Goal: Task Accomplishment & Management: Manage account settings

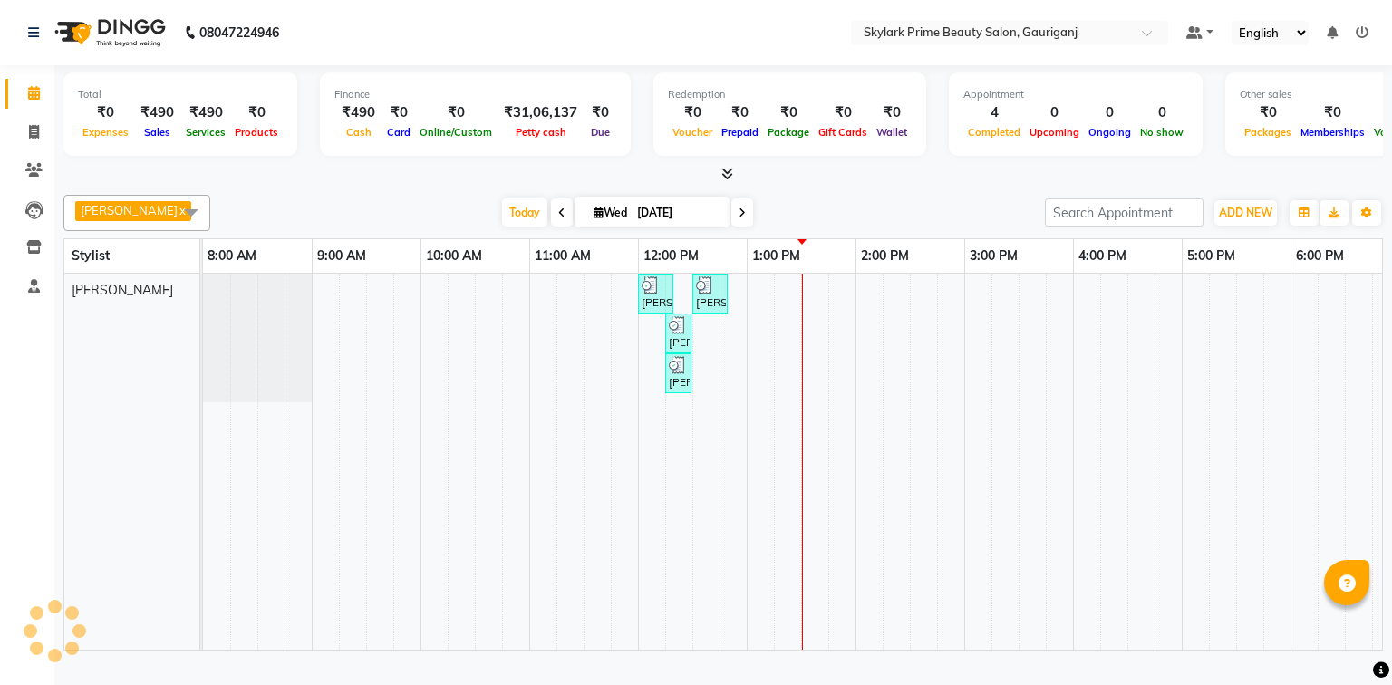
click at [820, 307] on div "[PERSON_NAME], TK01, 12:00 PM-12:20 PM, Threading - Eyebrow [PERSON_NAME], TK01…" at bounding box center [910, 462] width 1414 height 376
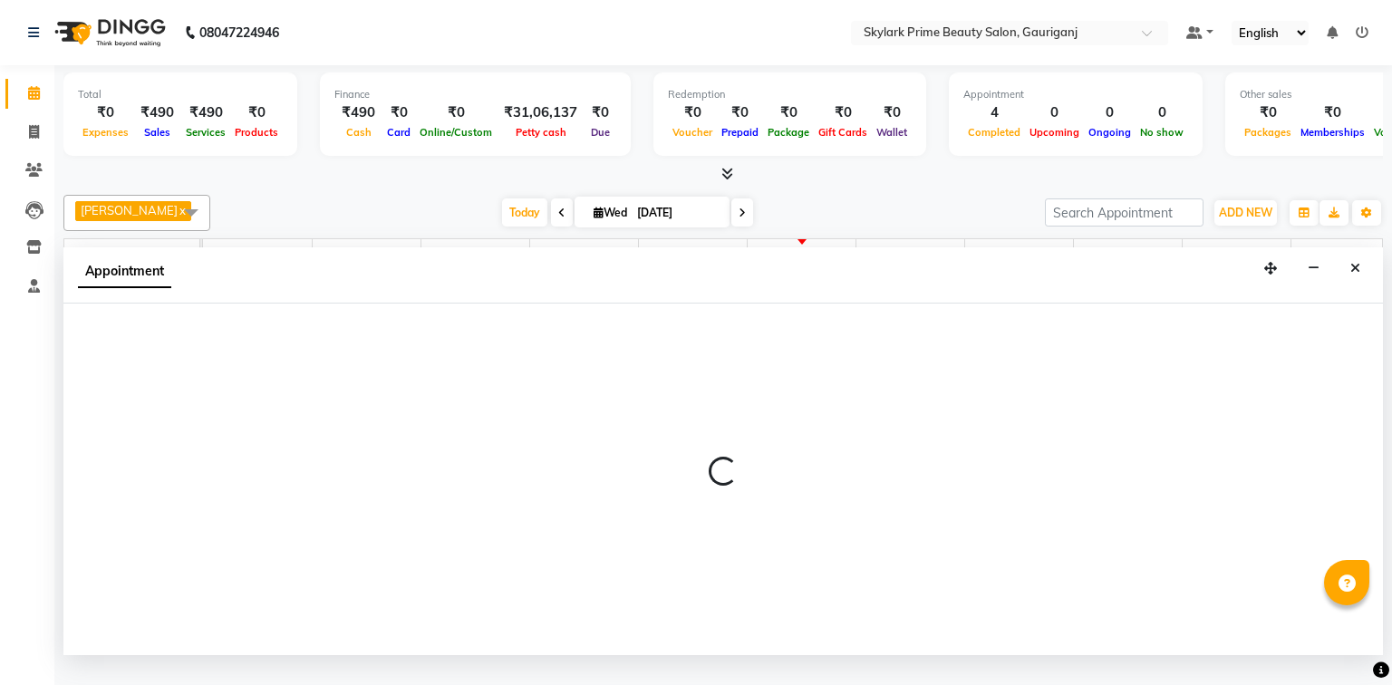
select select "30218"
select select "810"
select select "tentative"
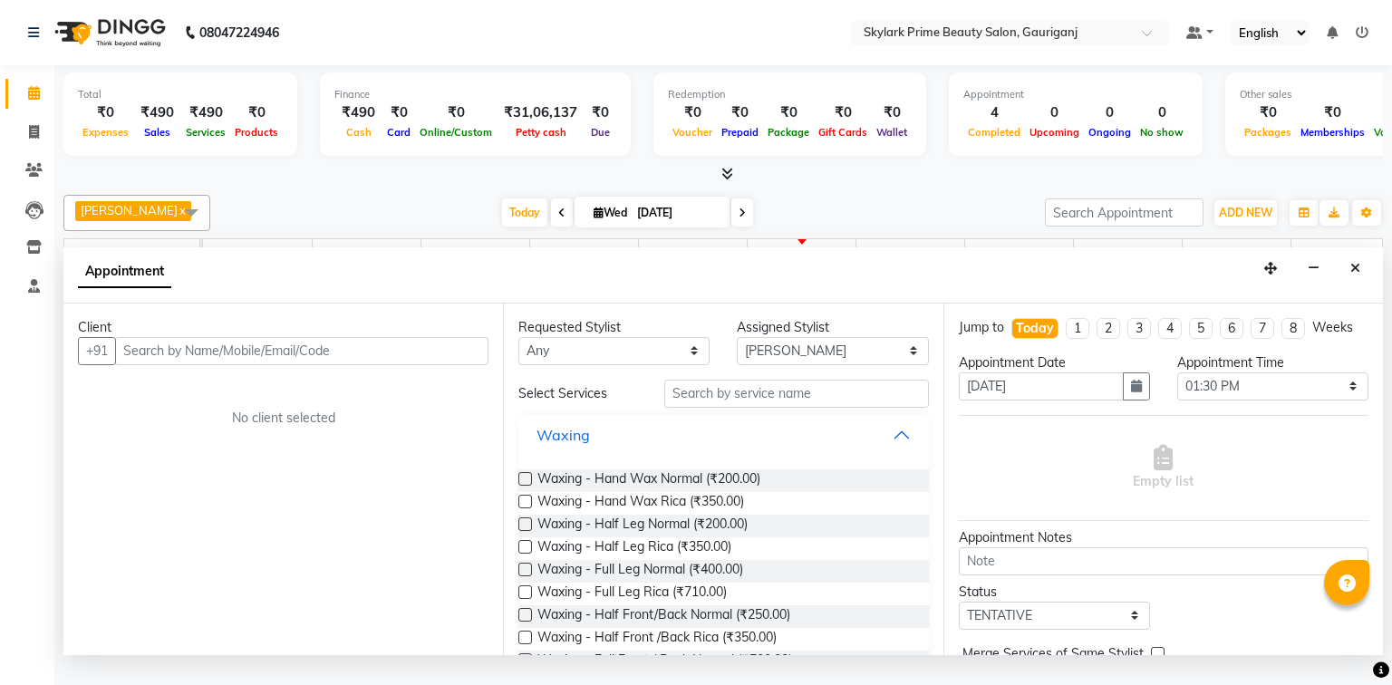
click at [885, 451] on button "Waxing" at bounding box center [723, 435] width 395 height 33
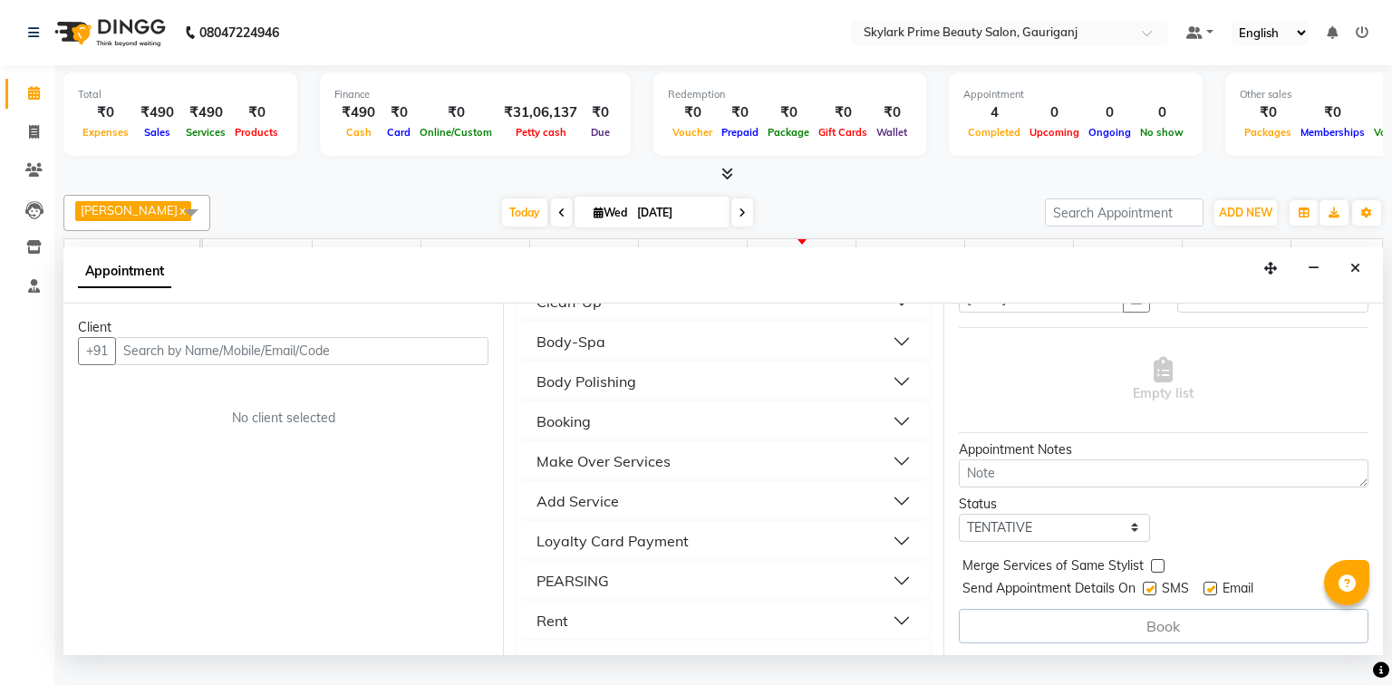
scroll to position [435, 0]
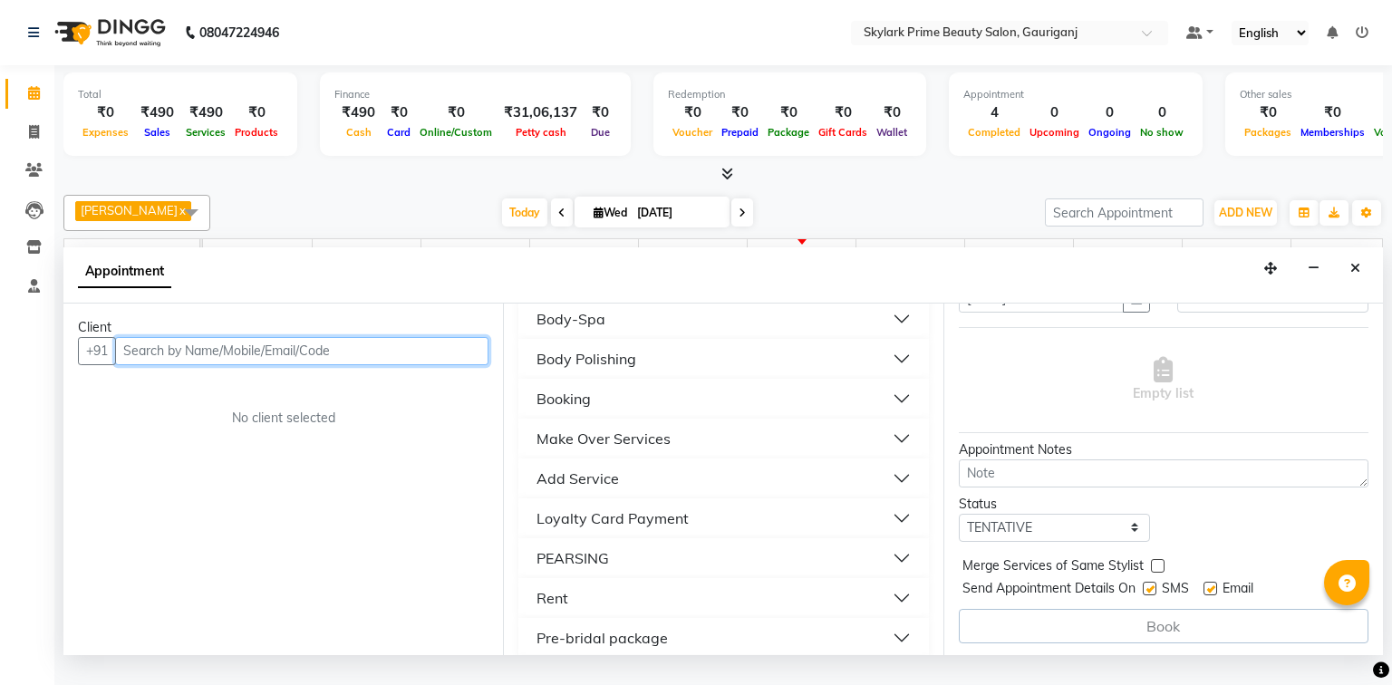
click at [247, 365] on input "text" at bounding box center [301, 351] width 373 height 28
click at [177, 364] on input "text" at bounding box center [301, 351] width 373 height 28
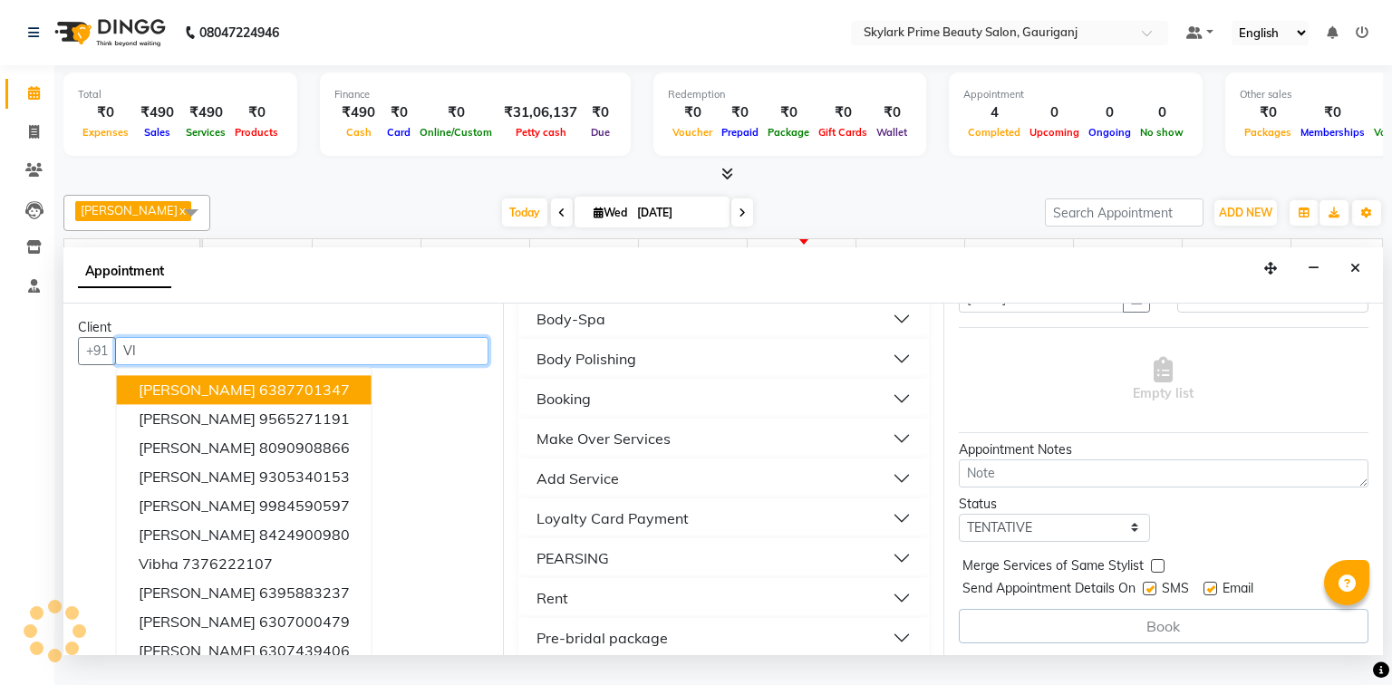
type input "V"
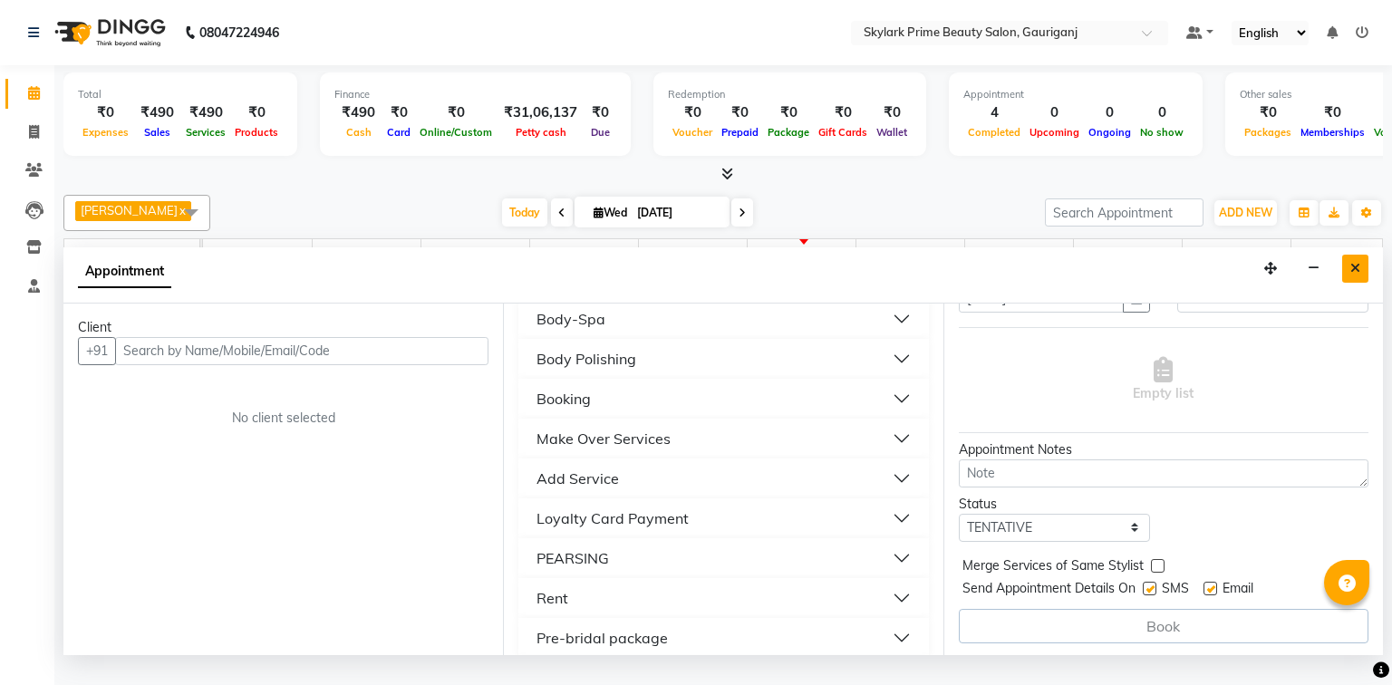
click at [1359, 283] on button "Close" at bounding box center [1355, 269] width 26 height 28
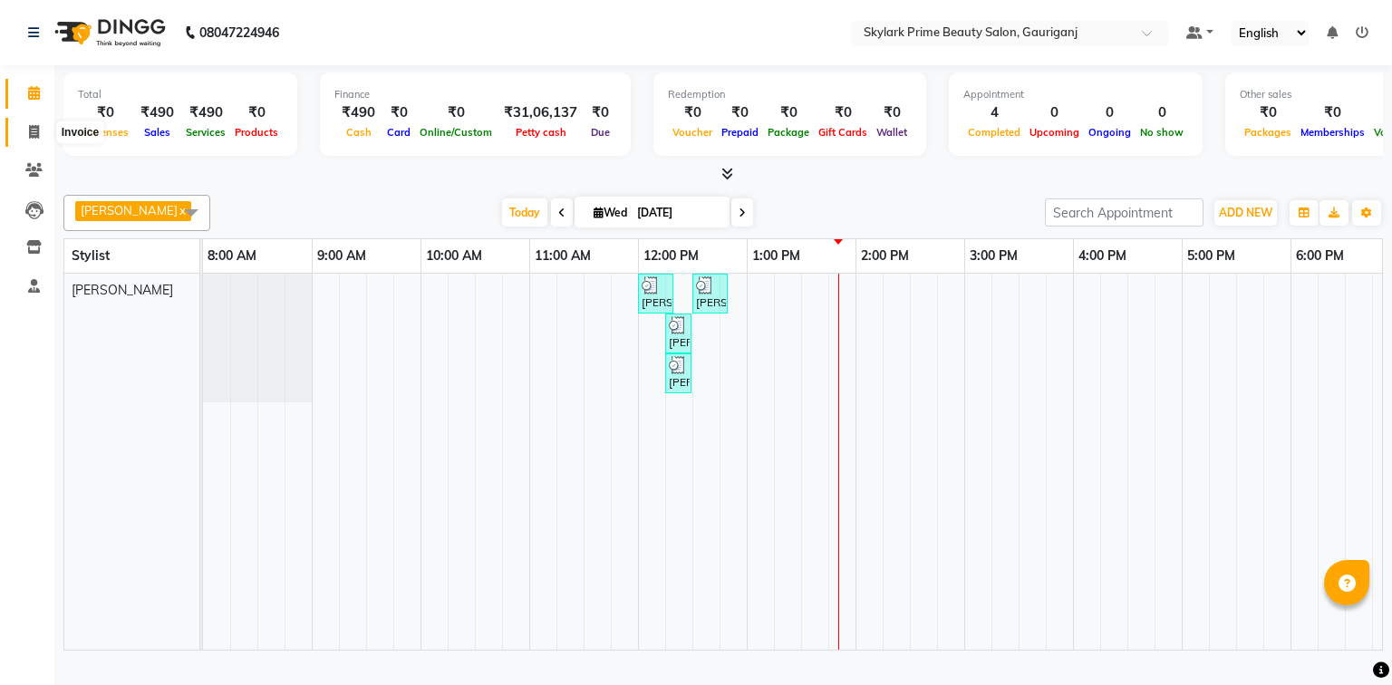
click at [35, 129] on icon at bounding box center [34, 132] width 10 height 14
select select "service"
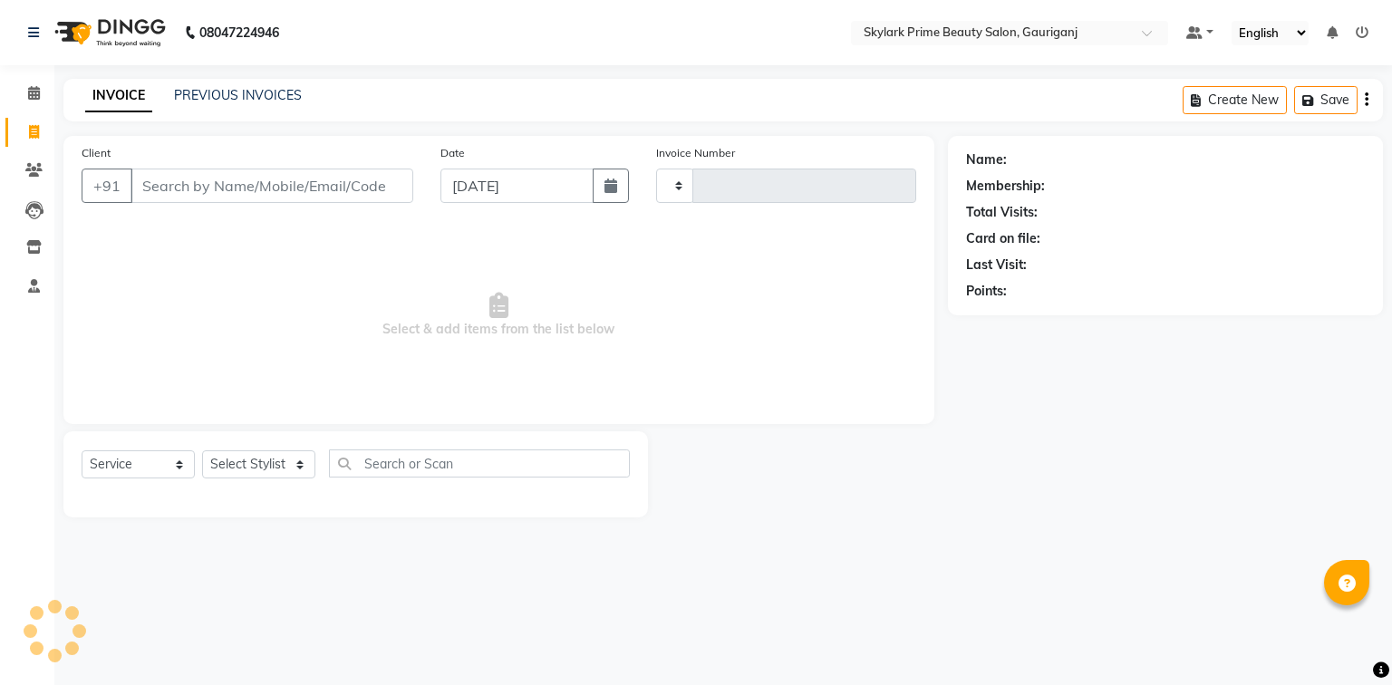
type input "3202"
select select "4735"
click at [169, 194] on input "Client" at bounding box center [272, 186] width 283 height 34
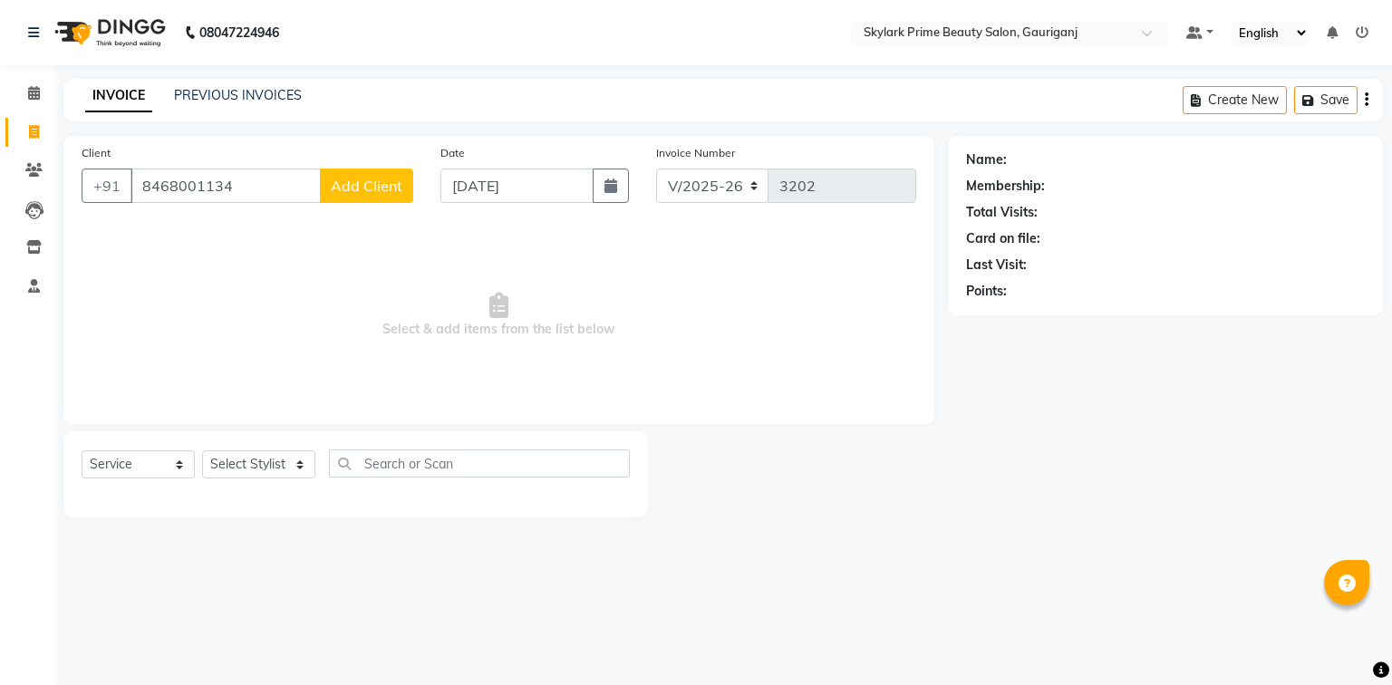
type input "8468001134"
click at [403, 189] on button "Add Client" at bounding box center [366, 186] width 93 height 34
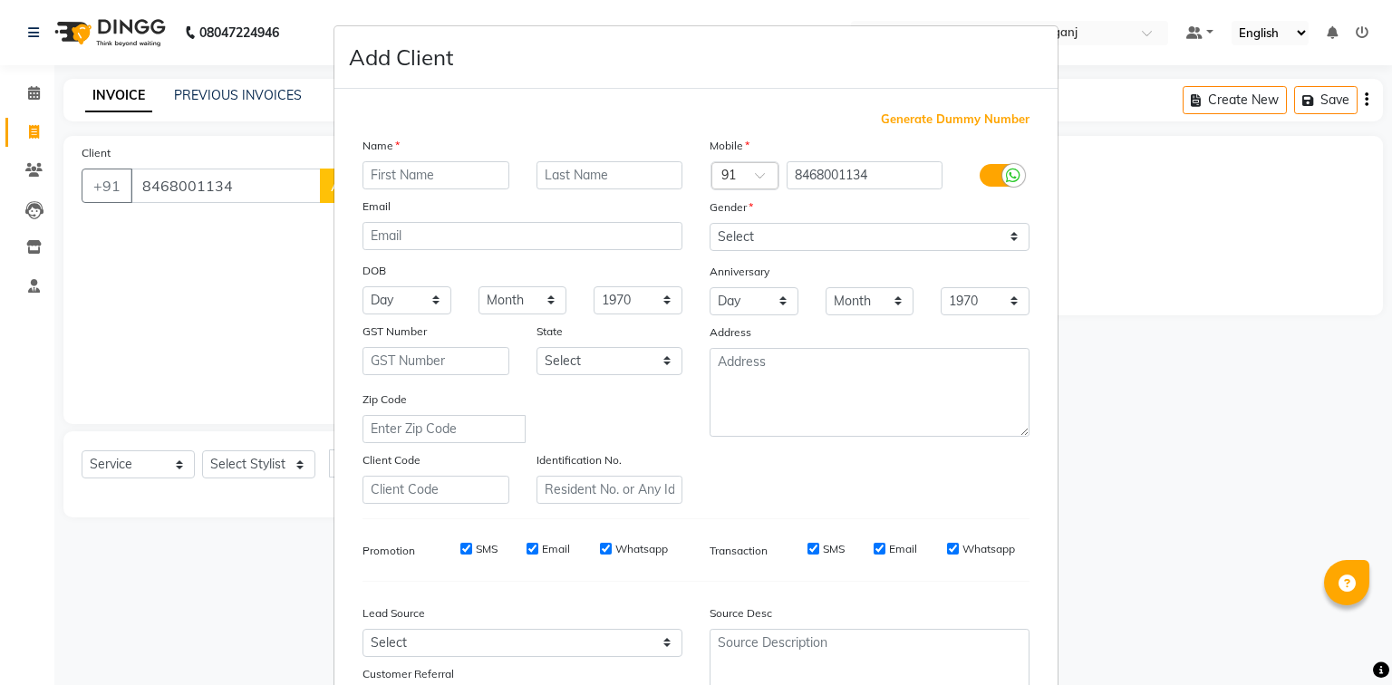
click at [403, 173] on input "text" at bounding box center [436, 175] width 147 height 28
type input "V"
type input "[PERSON_NAME] ENGAGEMENT [DATE]"
click at [834, 238] on select "Select [DEMOGRAPHIC_DATA] [DEMOGRAPHIC_DATA] Other Prefer Not To Say" at bounding box center [870, 237] width 320 height 28
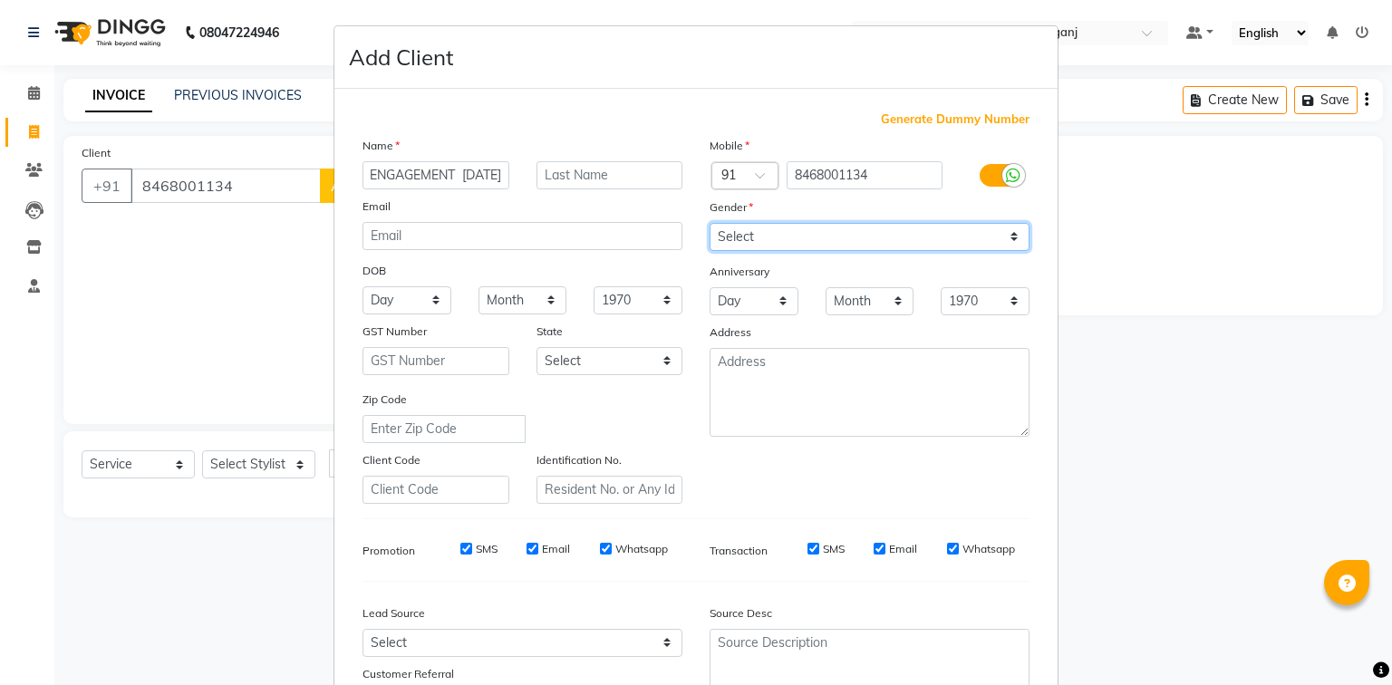
scroll to position [0, 0]
select select "[DEMOGRAPHIC_DATA]"
click at [710, 224] on select "Select [DEMOGRAPHIC_DATA] [DEMOGRAPHIC_DATA] Other Prefer Not To Say" at bounding box center [870, 237] width 320 height 28
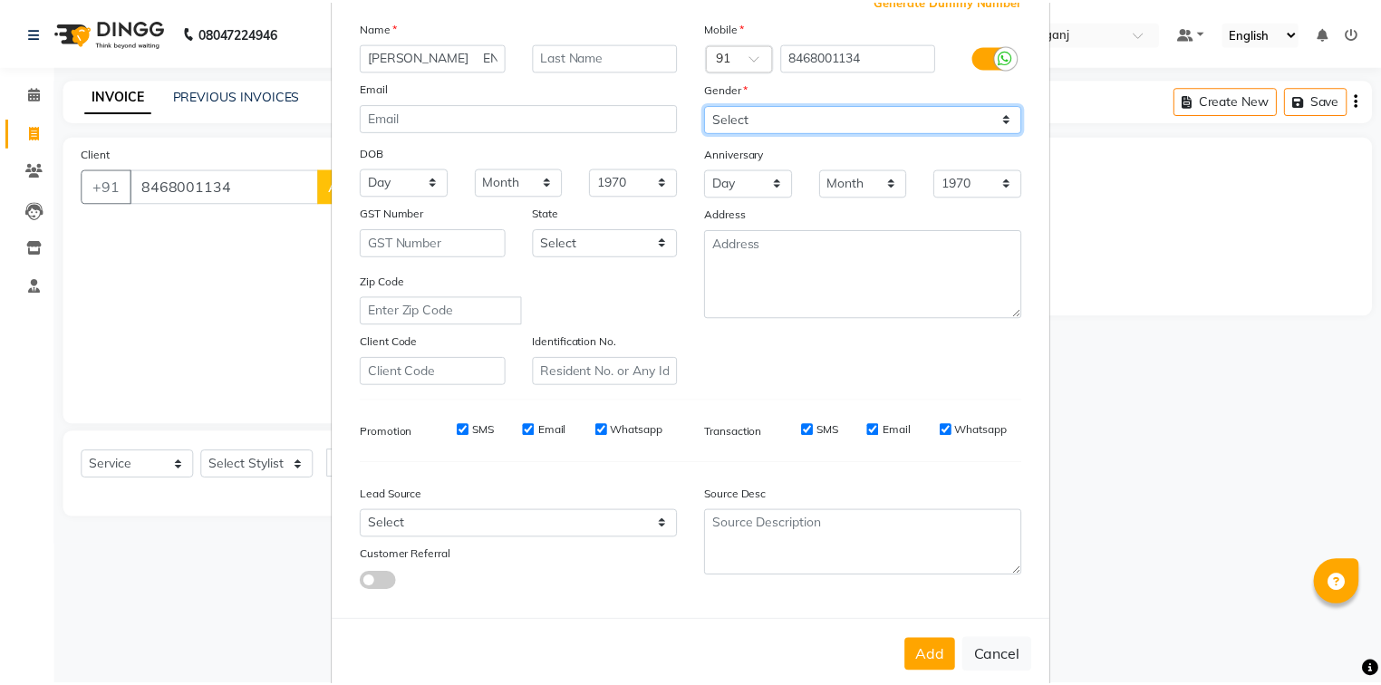
scroll to position [160, 0]
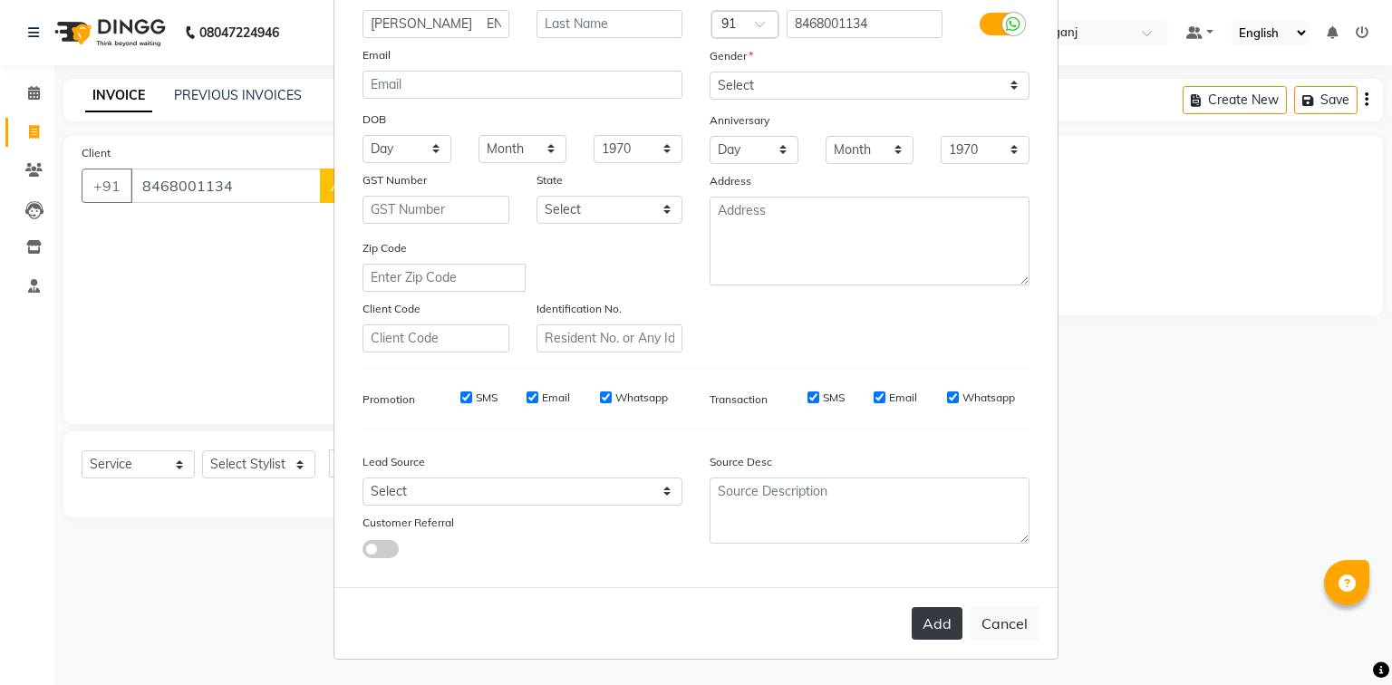
click at [921, 620] on button "Add" at bounding box center [937, 623] width 51 height 33
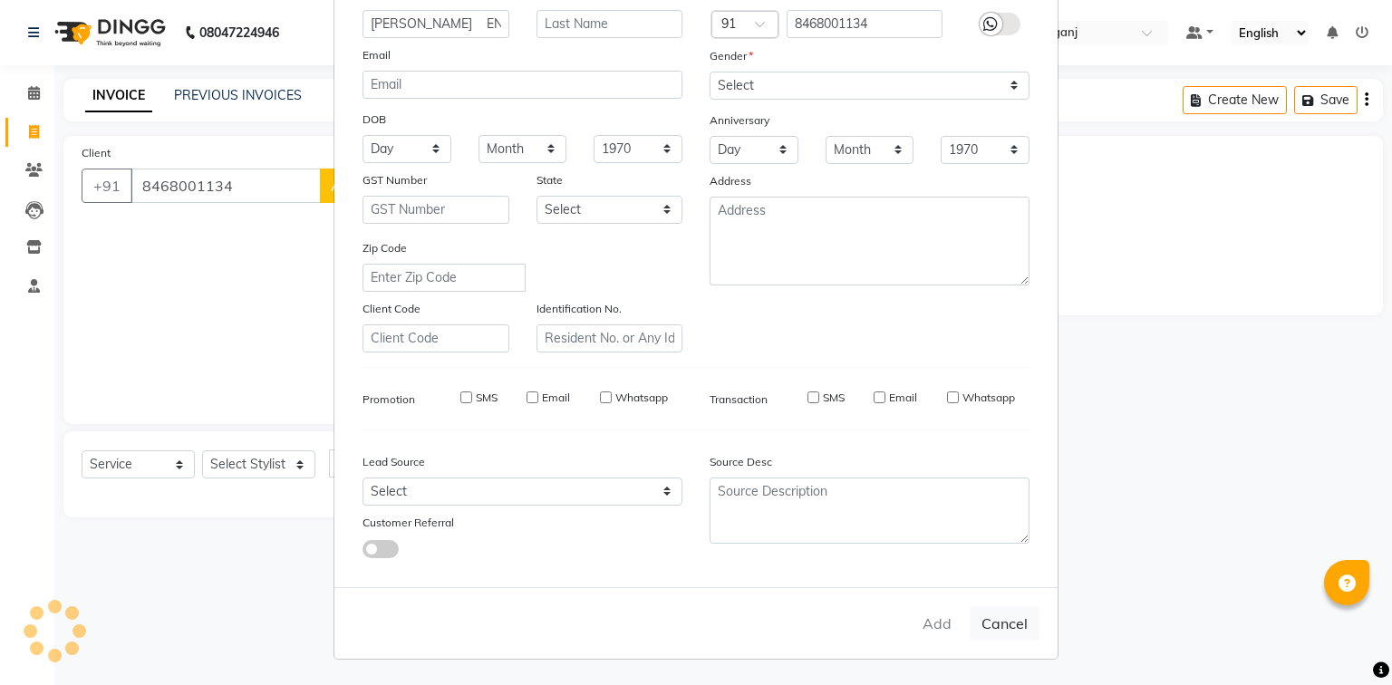
select select
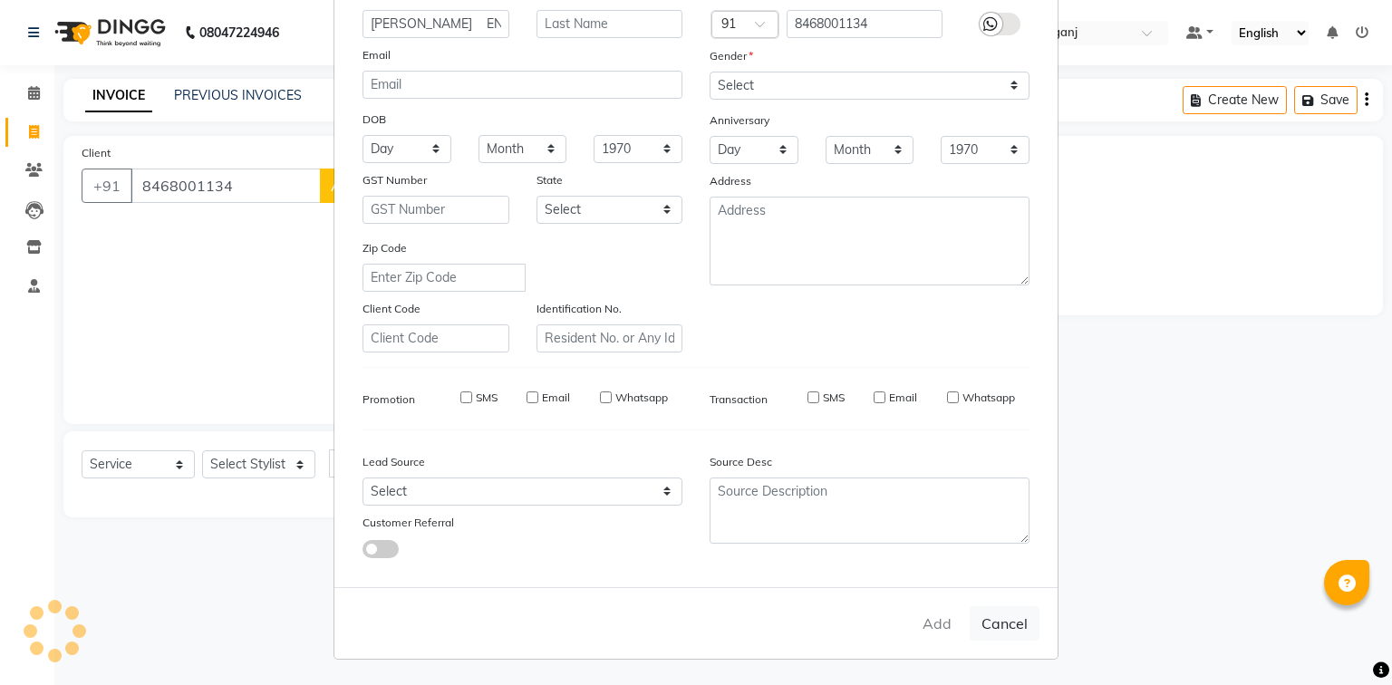
select select
checkbox input "false"
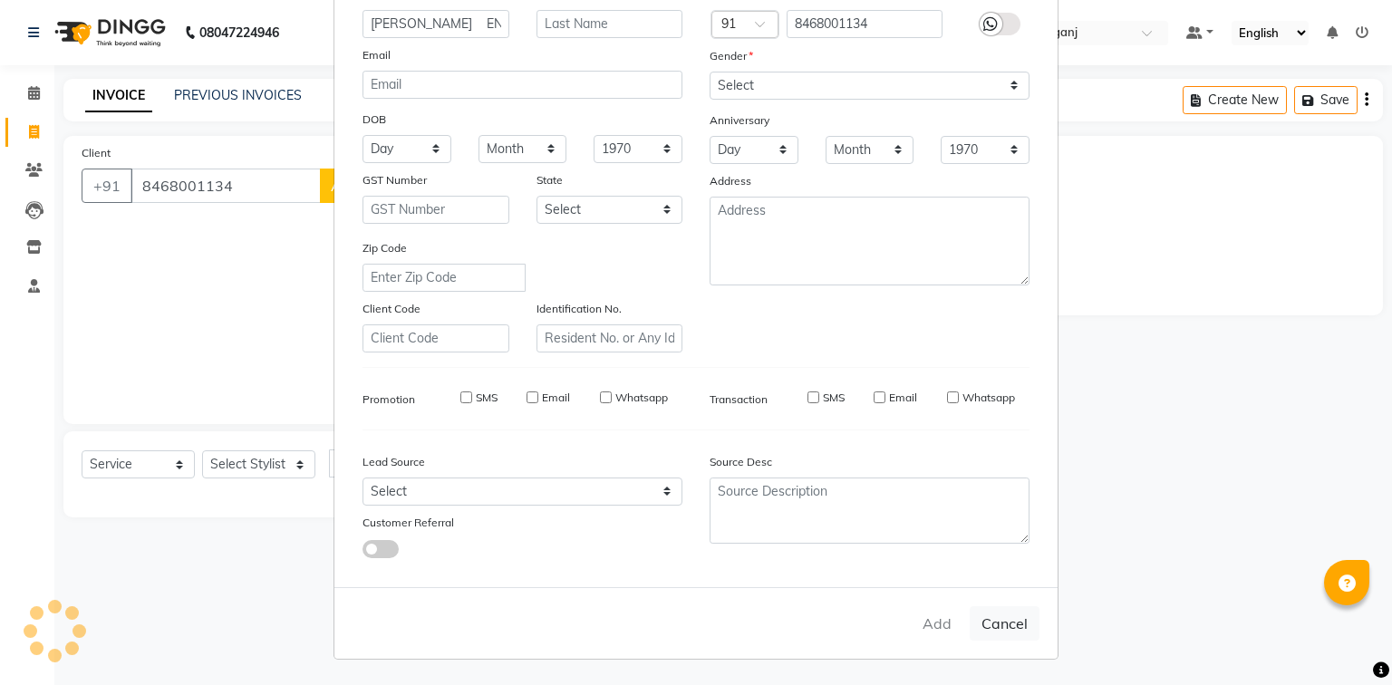
checkbox input "false"
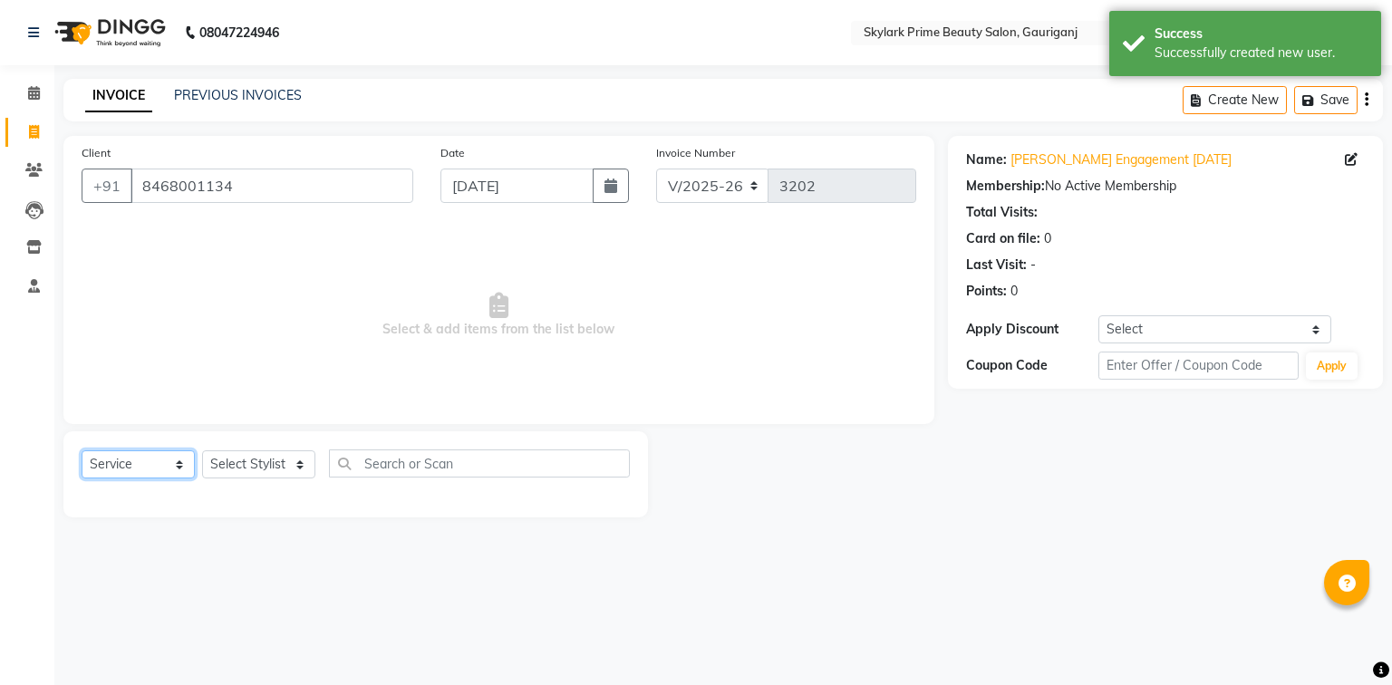
click at [150, 462] on select "Select Service Product Membership Package Voucher Prepaid Gift Card" at bounding box center [138, 464] width 113 height 28
select select "V"
click at [82, 451] on select "Select Service Product Membership Package Voucher Prepaid Gift Card" at bounding box center [138, 464] width 113 height 28
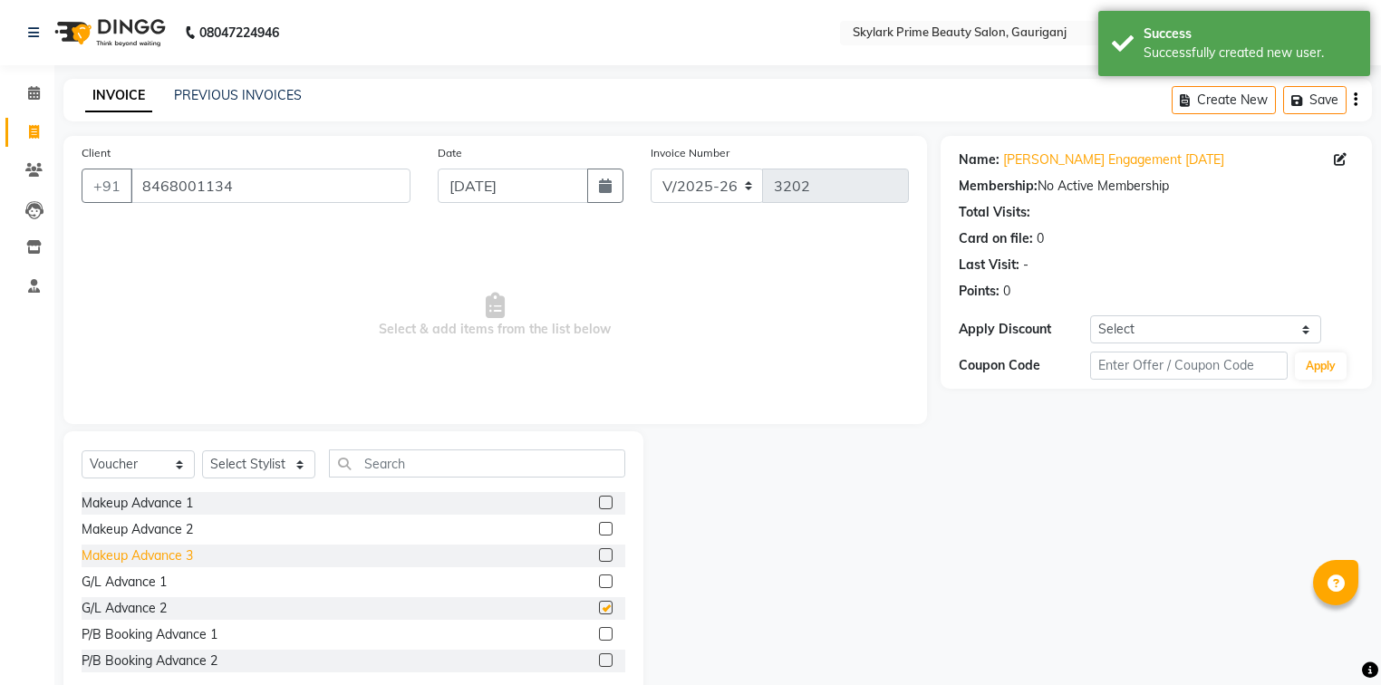
checkbox input "false"
click at [247, 473] on select "Select Stylist [PERSON_NAME] [PERSON_NAME] [PERSON_NAME] Sindu [PERSON_NAME]" at bounding box center [258, 464] width 113 height 28
select select "30218"
click at [202, 451] on select "Select Stylist [PERSON_NAME] [PERSON_NAME] [PERSON_NAME] Sindu [PERSON_NAME]" at bounding box center [258, 464] width 113 height 28
click at [424, 470] on input "text" at bounding box center [477, 464] width 296 height 28
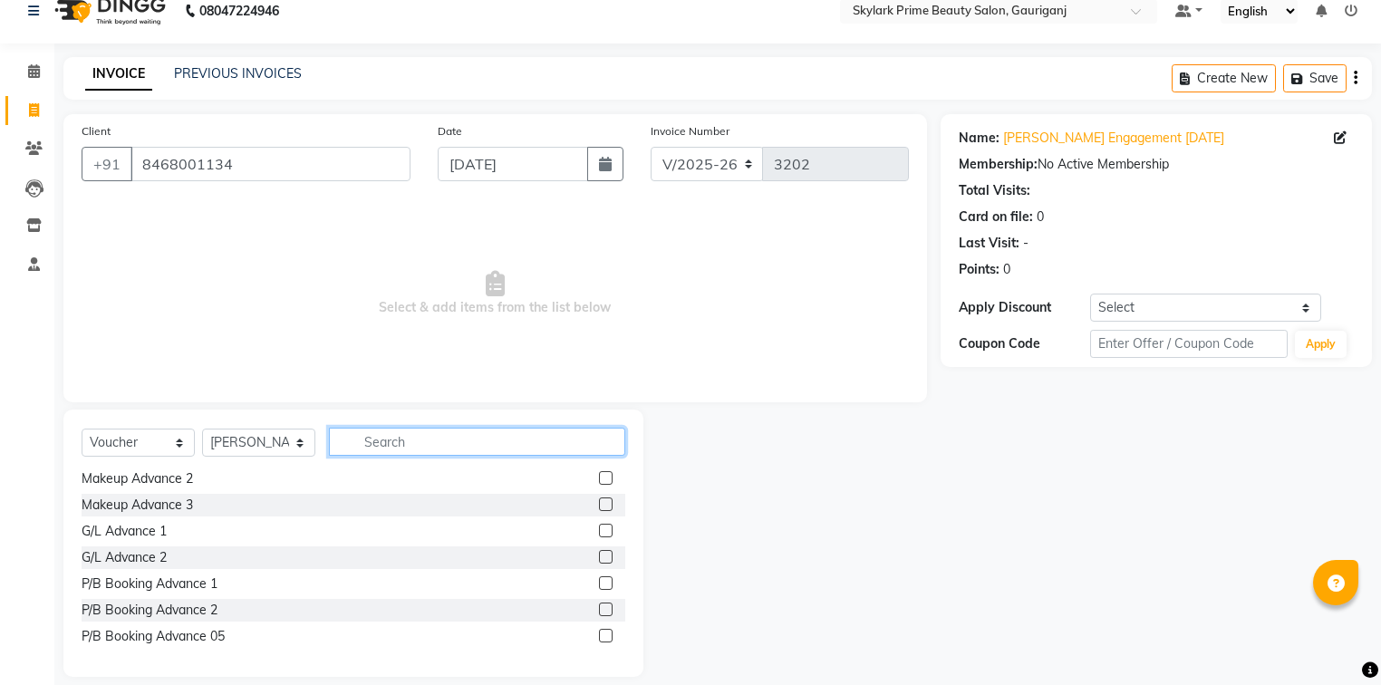
scroll to position [41, 0]
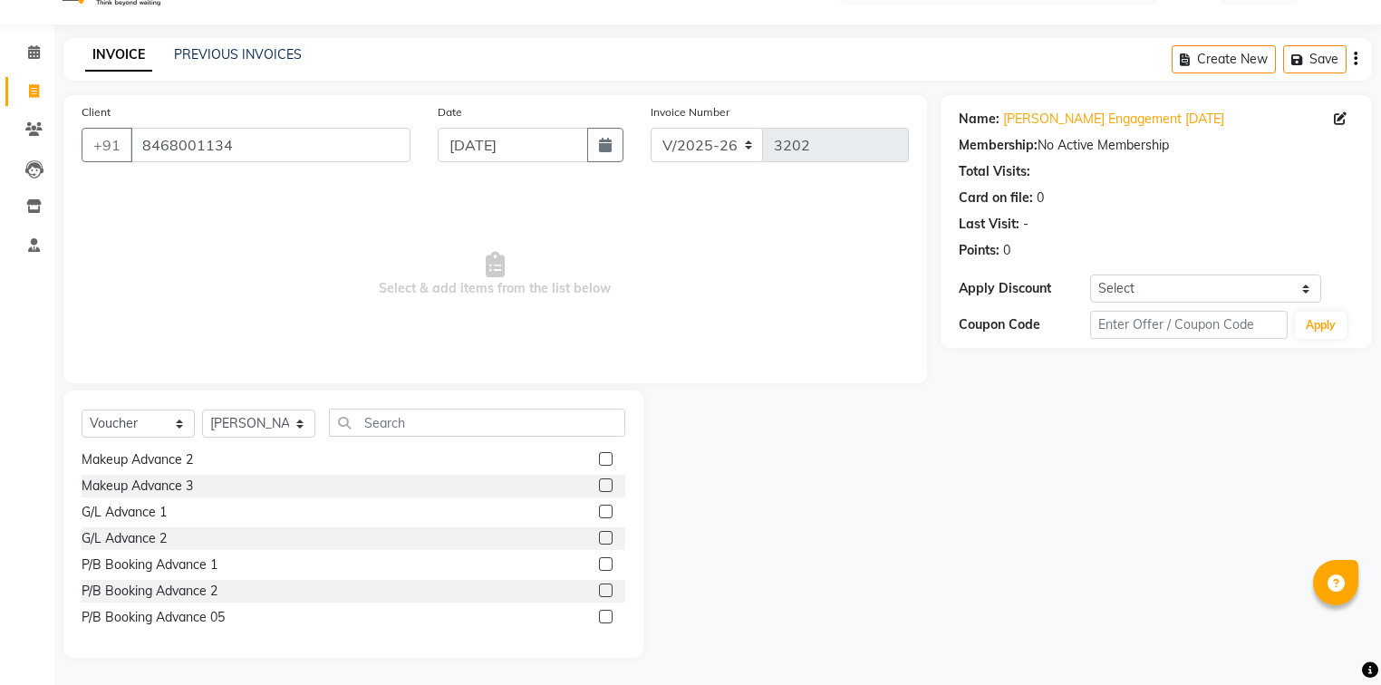
click at [599, 459] on label at bounding box center [606, 459] width 14 height 14
click at [599, 459] on input "checkbox" at bounding box center [605, 460] width 12 height 12
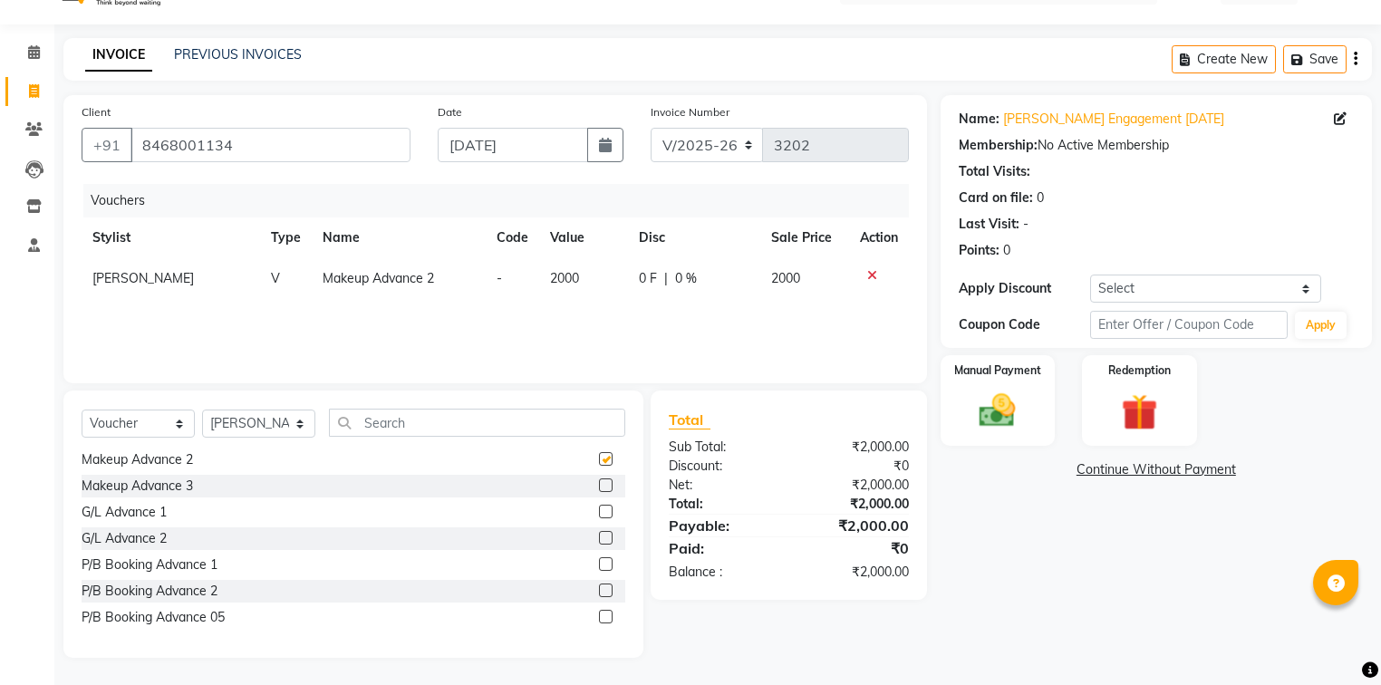
checkbox input "false"
click at [871, 273] on icon at bounding box center [872, 275] width 10 height 13
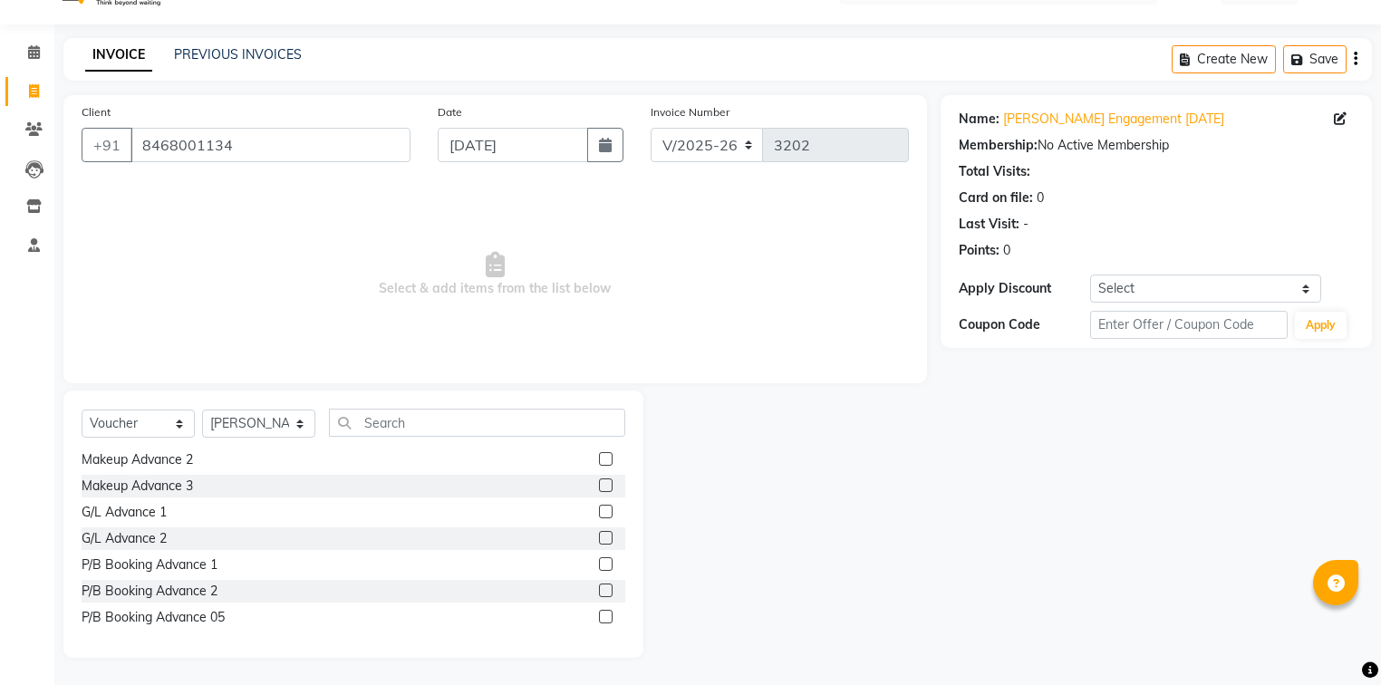
click at [599, 561] on label at bounding box center [606, 564] width 14 height 14
click at [599, 561] on input "checkbox" at bounding box center [605, 565] width 12 height 12
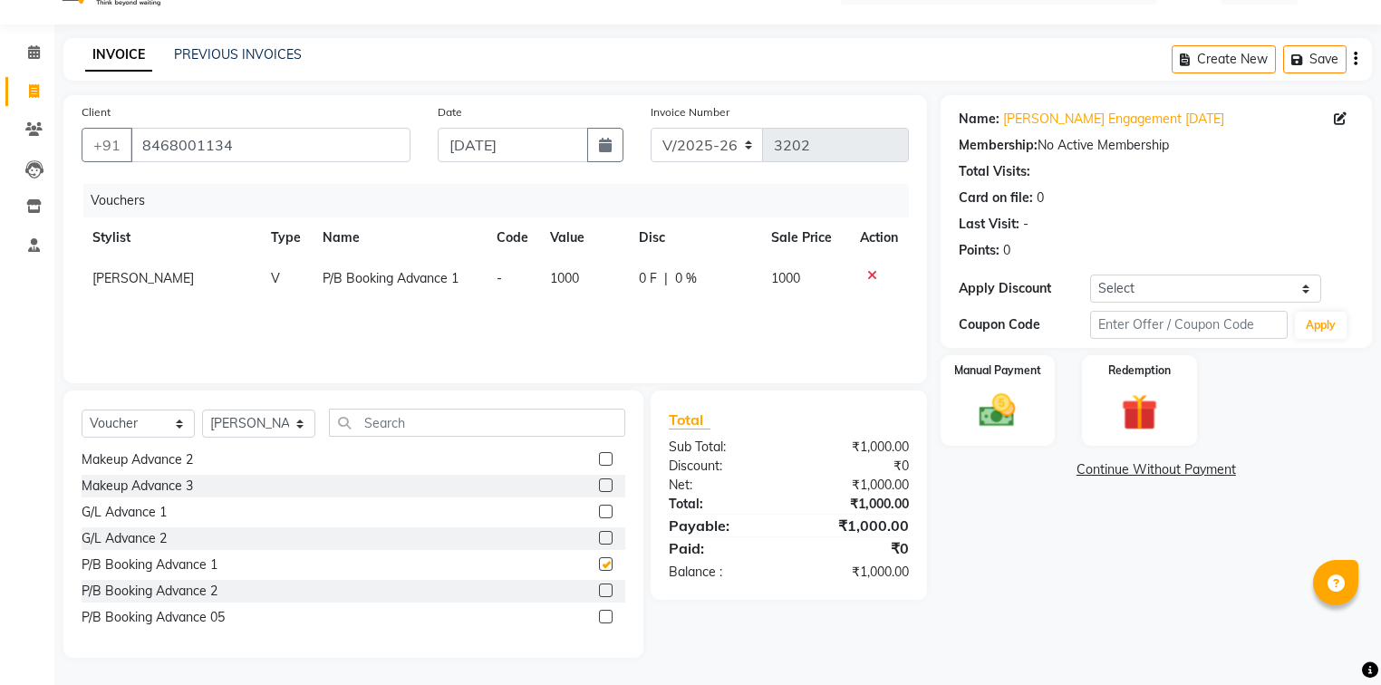
checkbox input "false"
click at [1012, 421] on img at bounding box center [998, 412] width 62 height 44
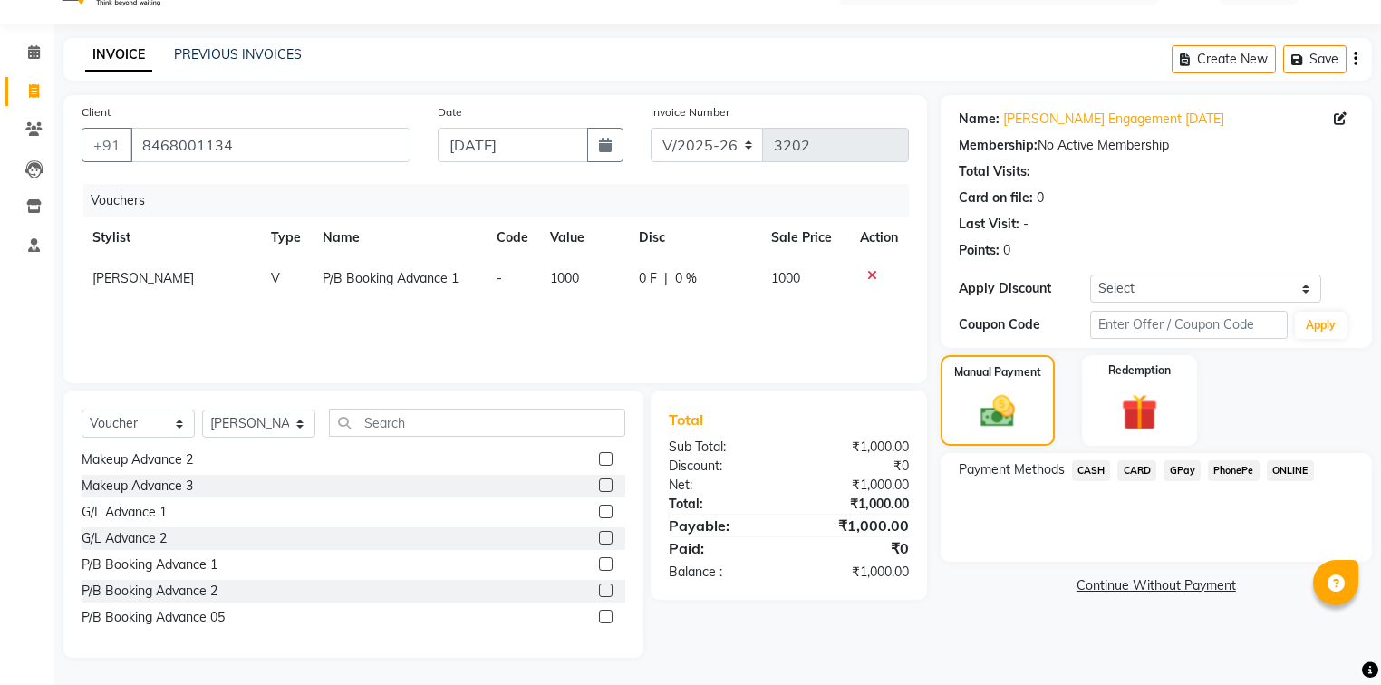
click at [1094, 473] on span "CASH" at bounding box center [1091, 470] width 39 height 21
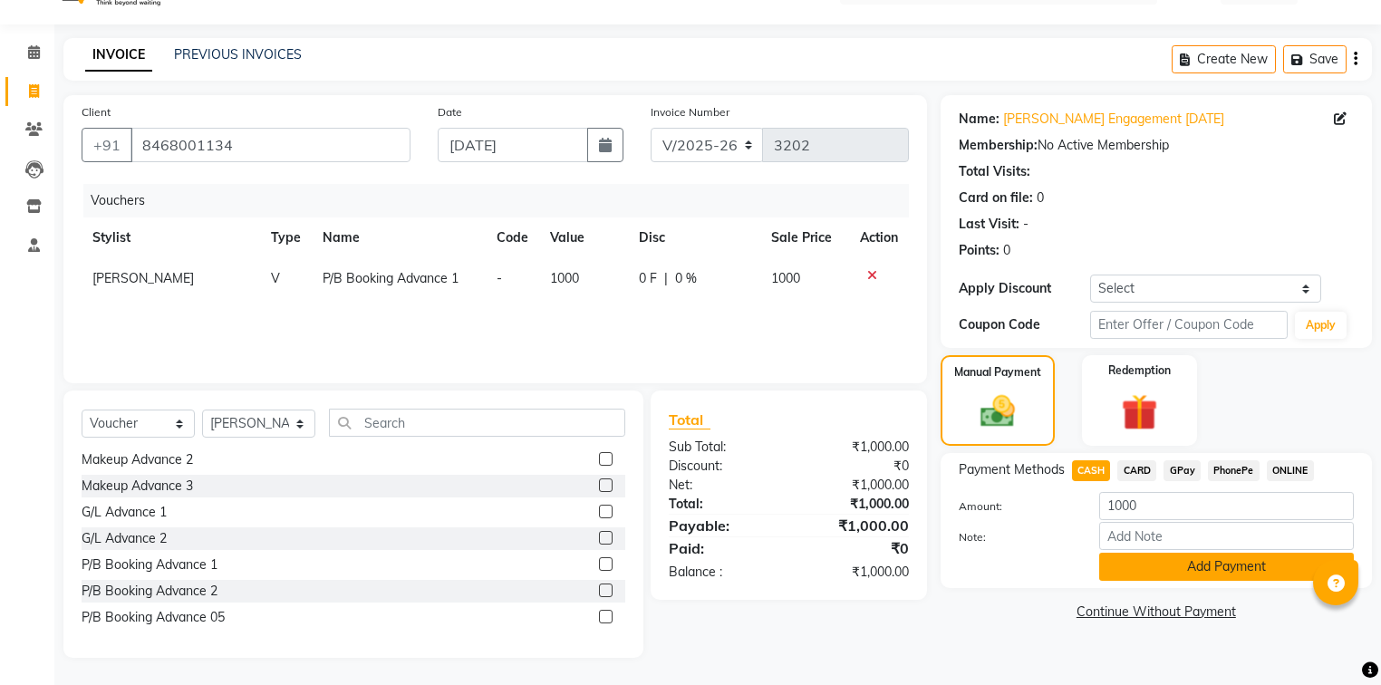
click at [1133, 566] on button "Add Payment" at bounding box center [1226, 567] width 255 height 28
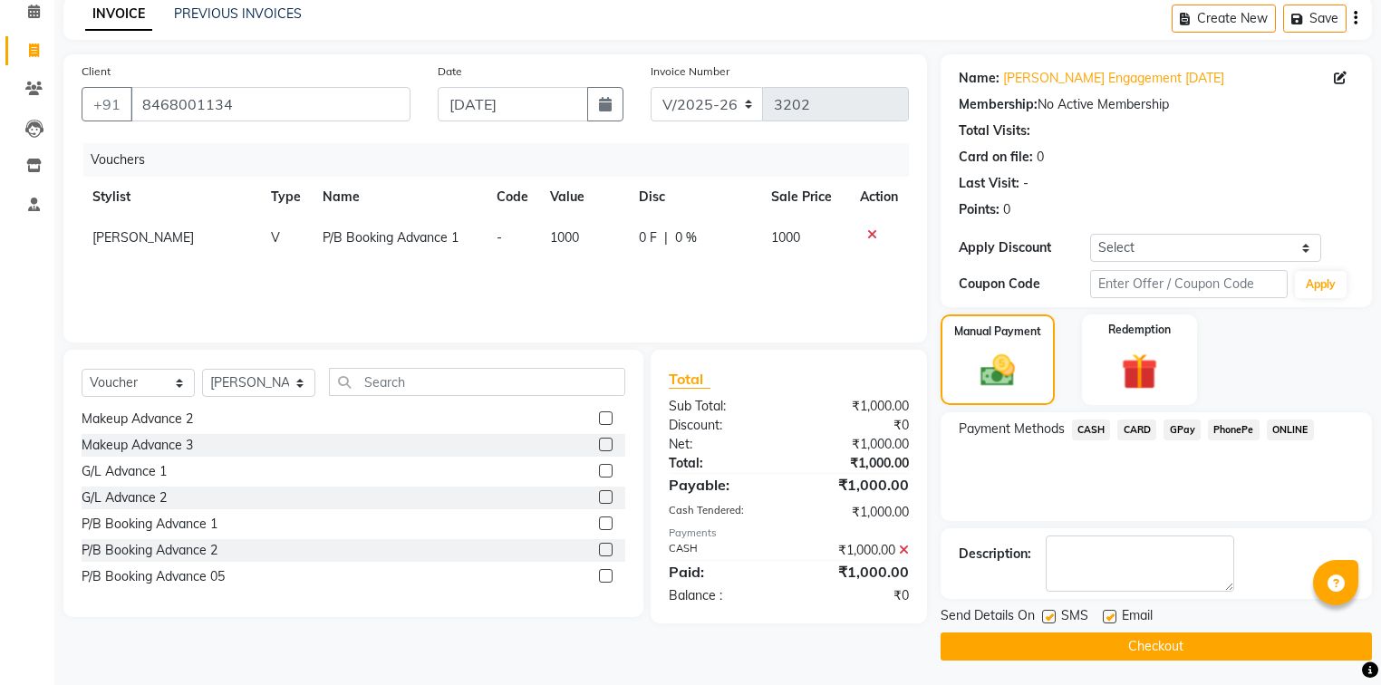
scroll to position [83, 0]
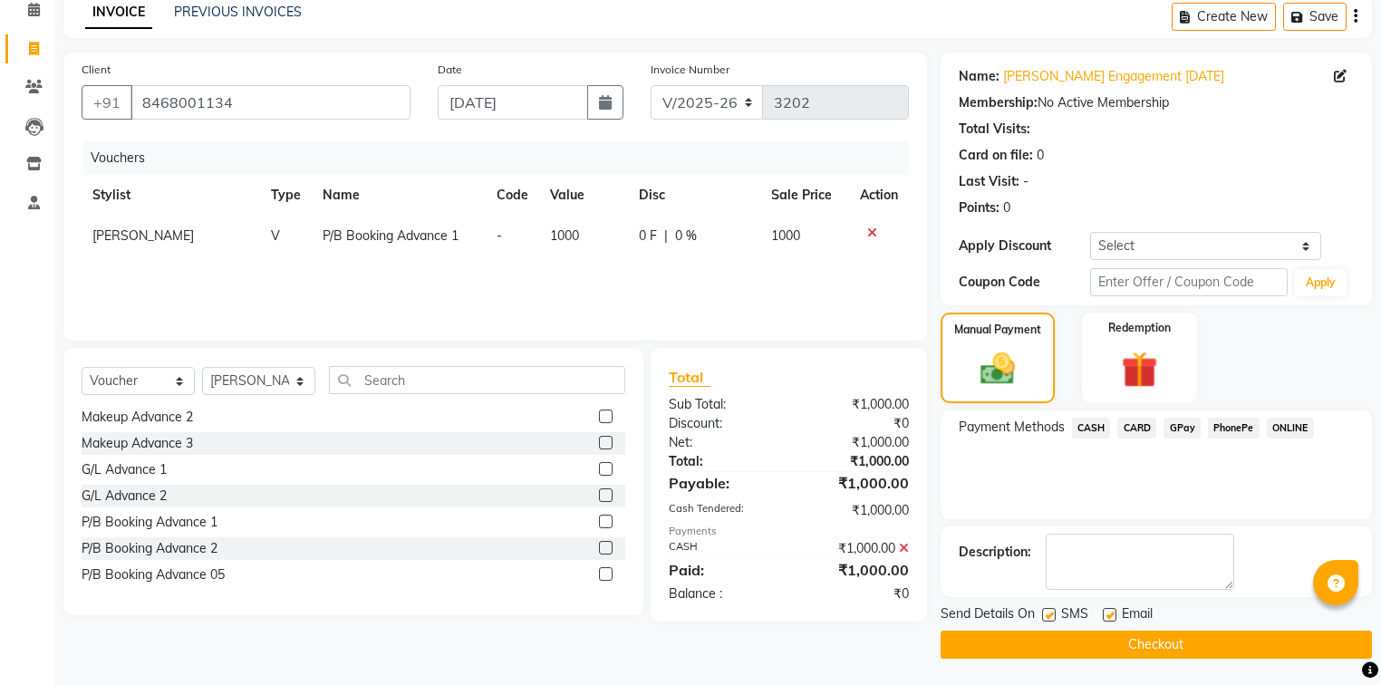
click at [1100, 649] on button "Checkout" at bounding box center [1156, 645] width 431 height 28
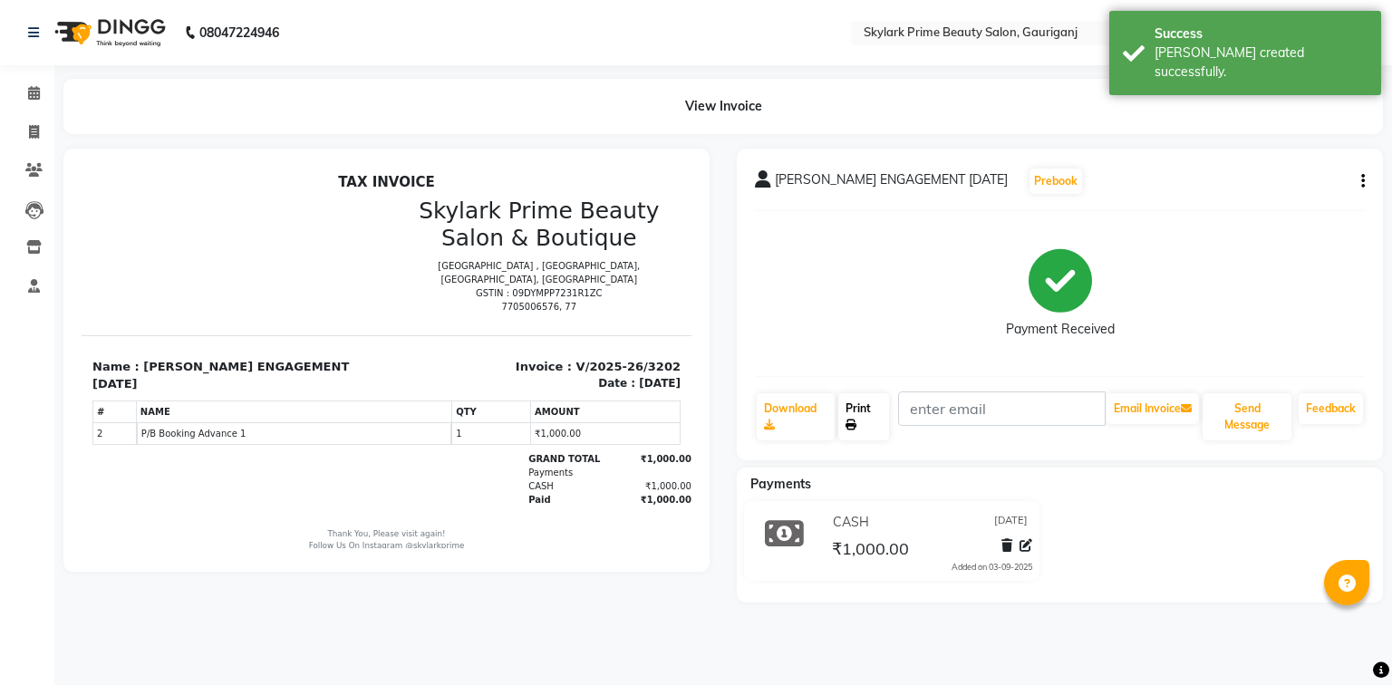
click at [866, 406] on link "Print" at bounding box center [863, 416] width 51 height 47
click at [30, 95] on icon at bounding box center [34, 93] width 12 height 14
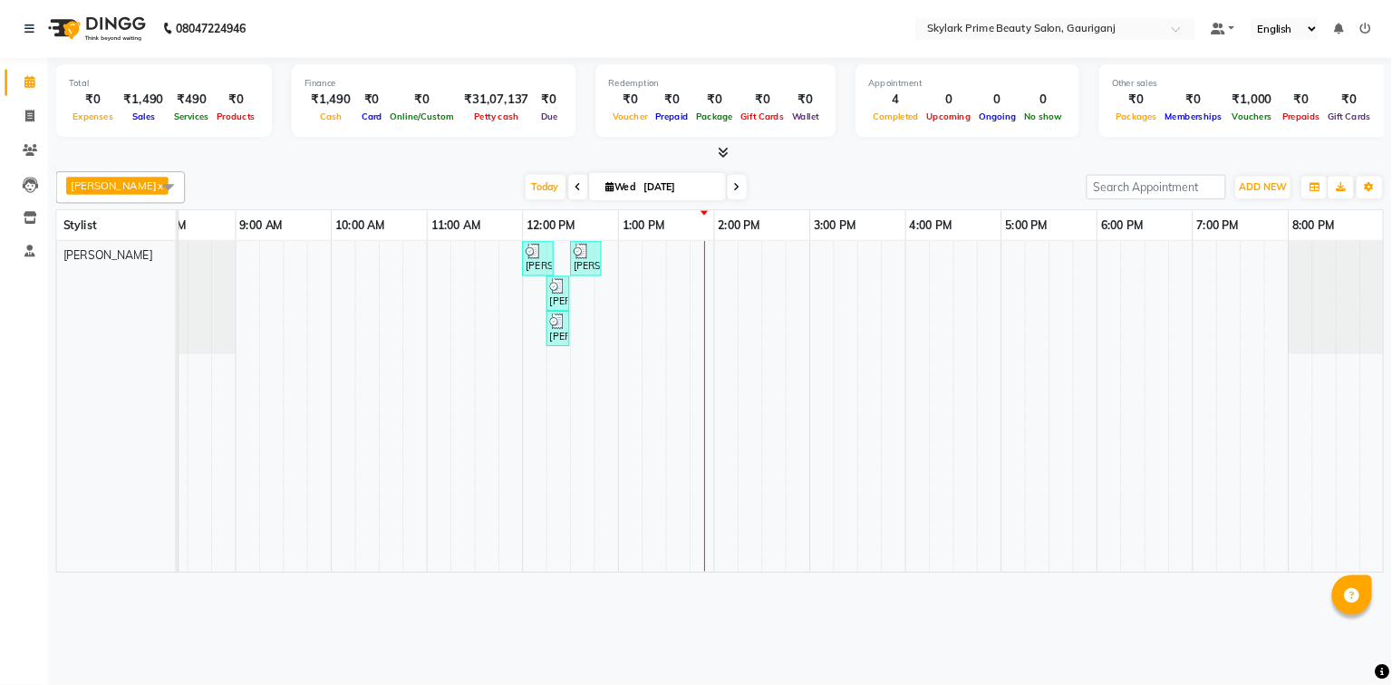
scroll to position [0, 44]
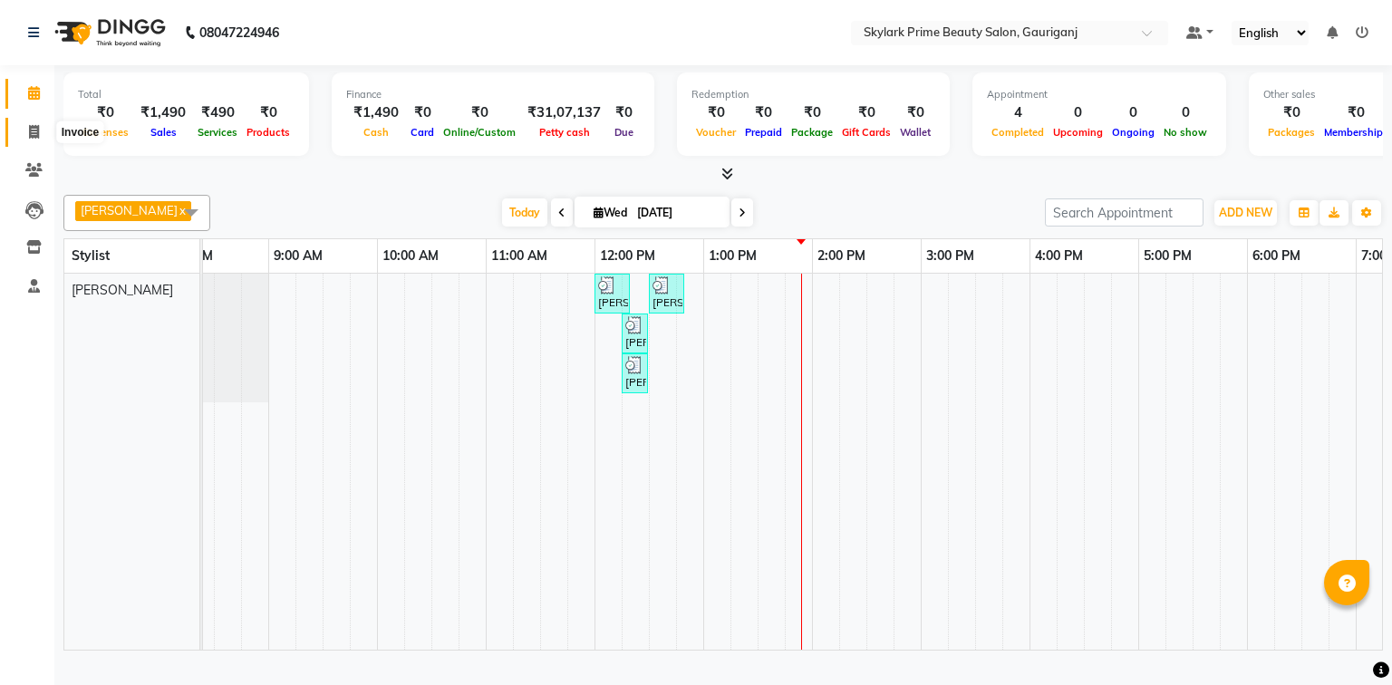
click at [34, 133] on icon at bounding box center [34, 132] width 10 height 14
select select "service"
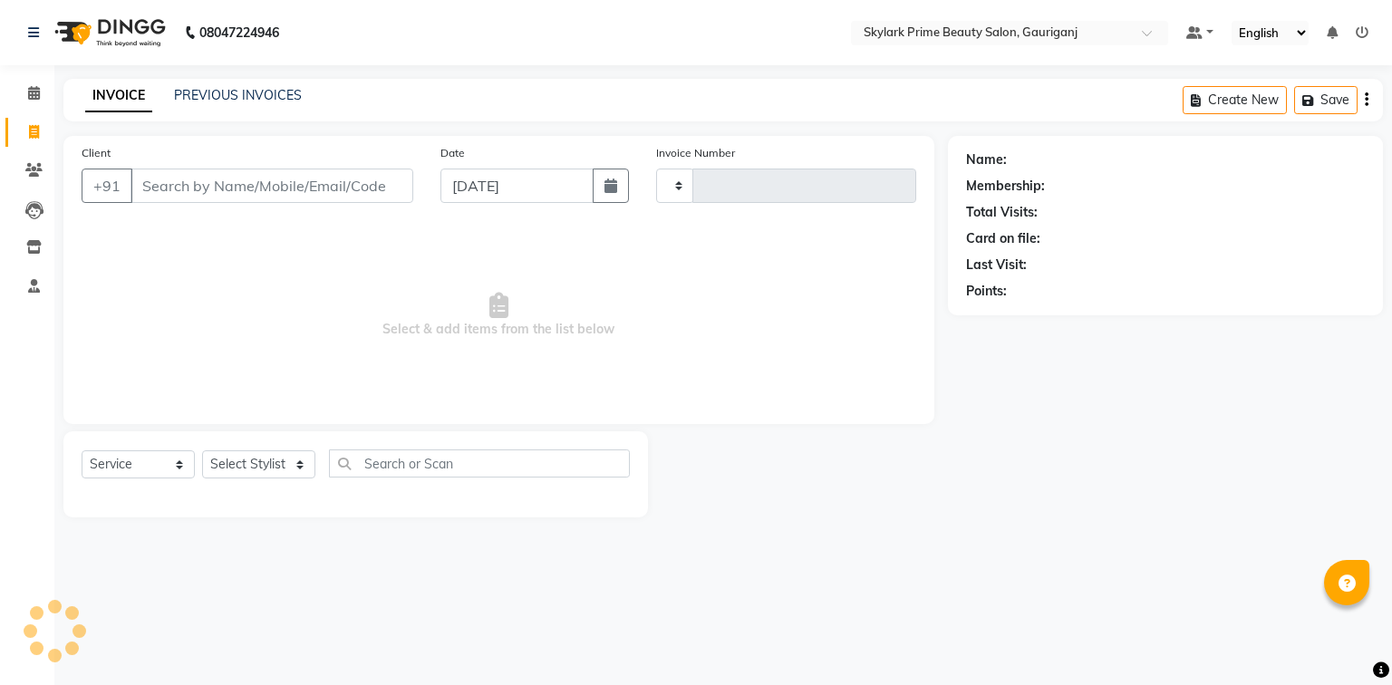
type input "3203"
select select "4735"
click at [189, 186] on input "Client" at bounding box center [272, 186] width 283 height 34
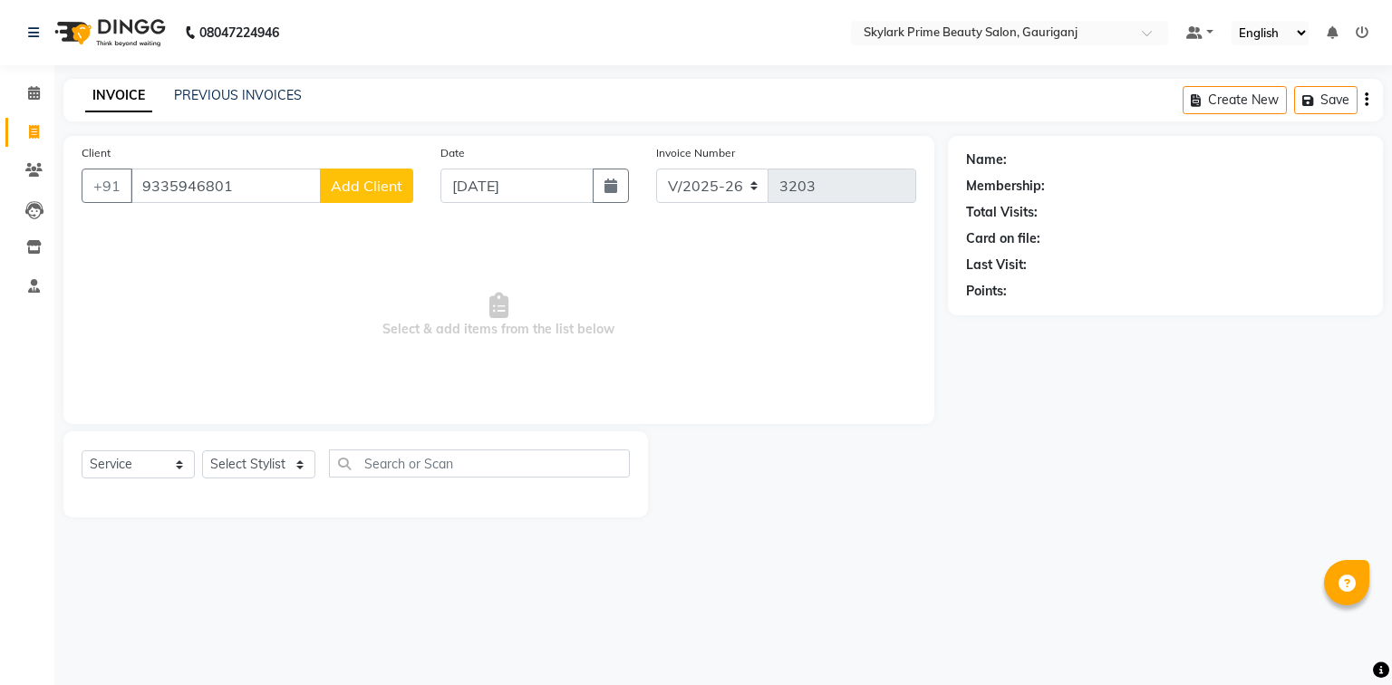
type input "9335946801"
click at [365, 186] on span "Add Client" at bounding box center [367, 186] width 72 height 18
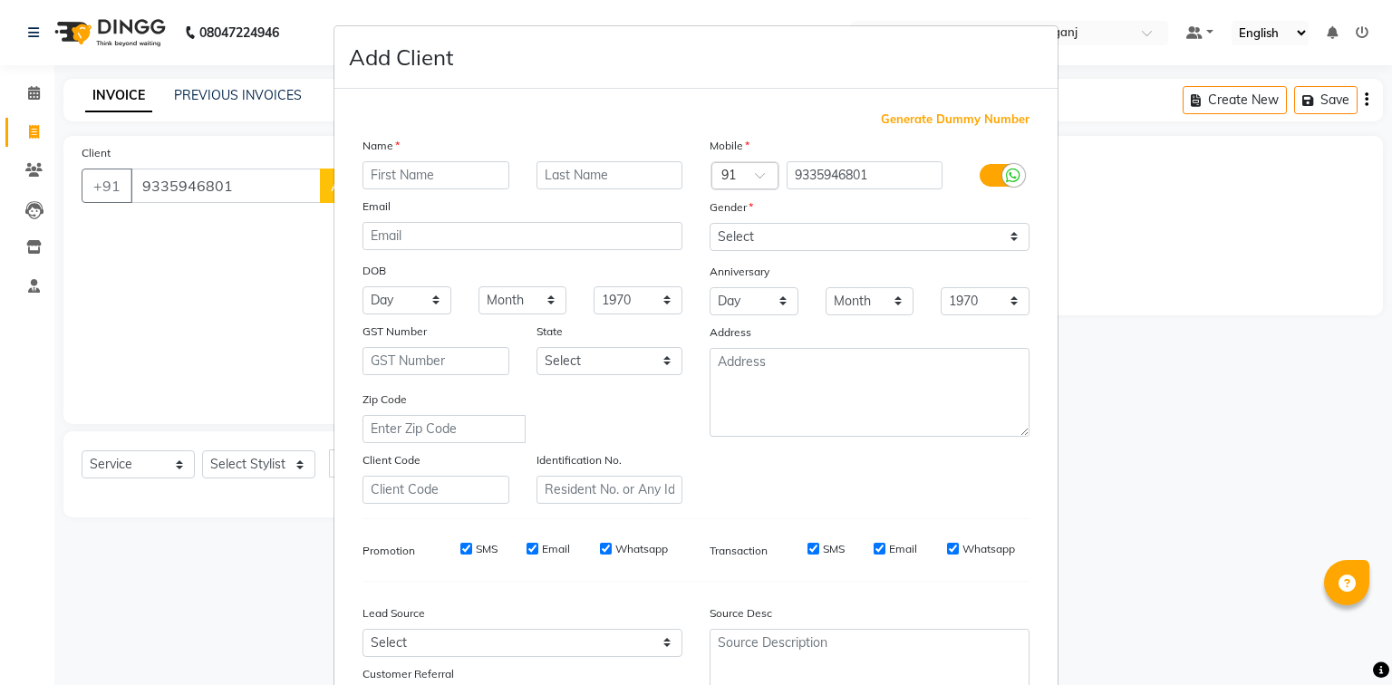
click at [425, 173] on input "text" at bounding box center [436, 175] width 147 height 28
type input "[PERSON_NAME] [DATE]"
click at [819, 235] on select "Select [DEMOGRAPHIC_DATA] [DEMOGRAPHIC_DATA] Other Prefer Not To Say" at bounding box center [870, 237] width 320 height 28
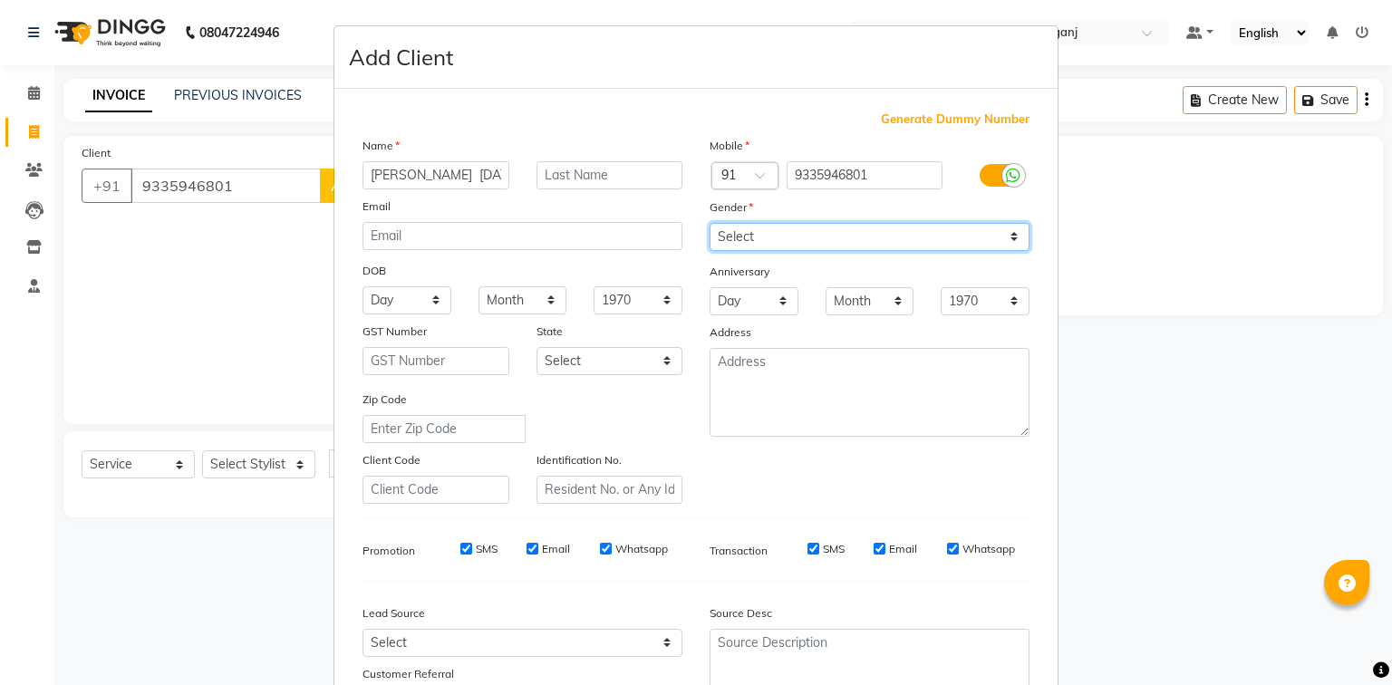
select select "[DEMOGRAPHIC_DATA]"
click at [710, 224] on select "Select [DEMOGRAPHIC_DATA] [DEMOGRAPHIC_DATA] Other Prefer Not To Say" at bounding box center [870, 237] width 320 height 28
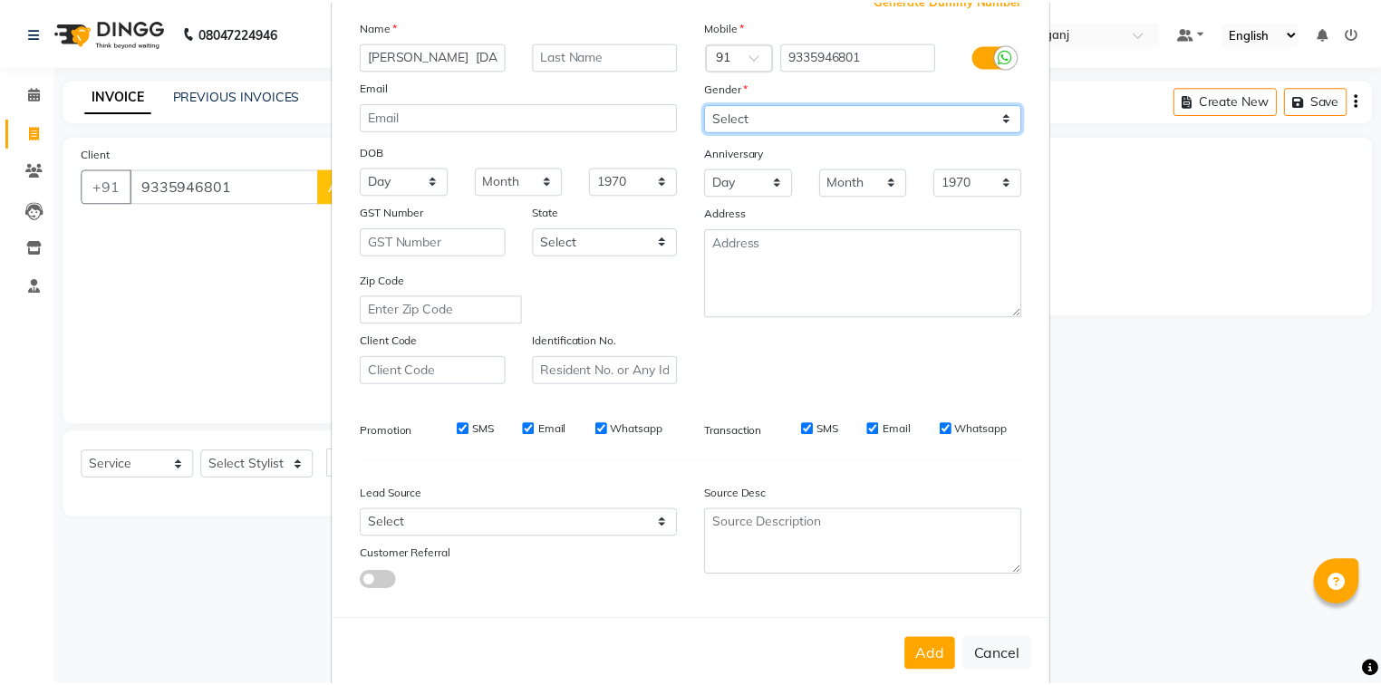
scroll to position [145, 0]
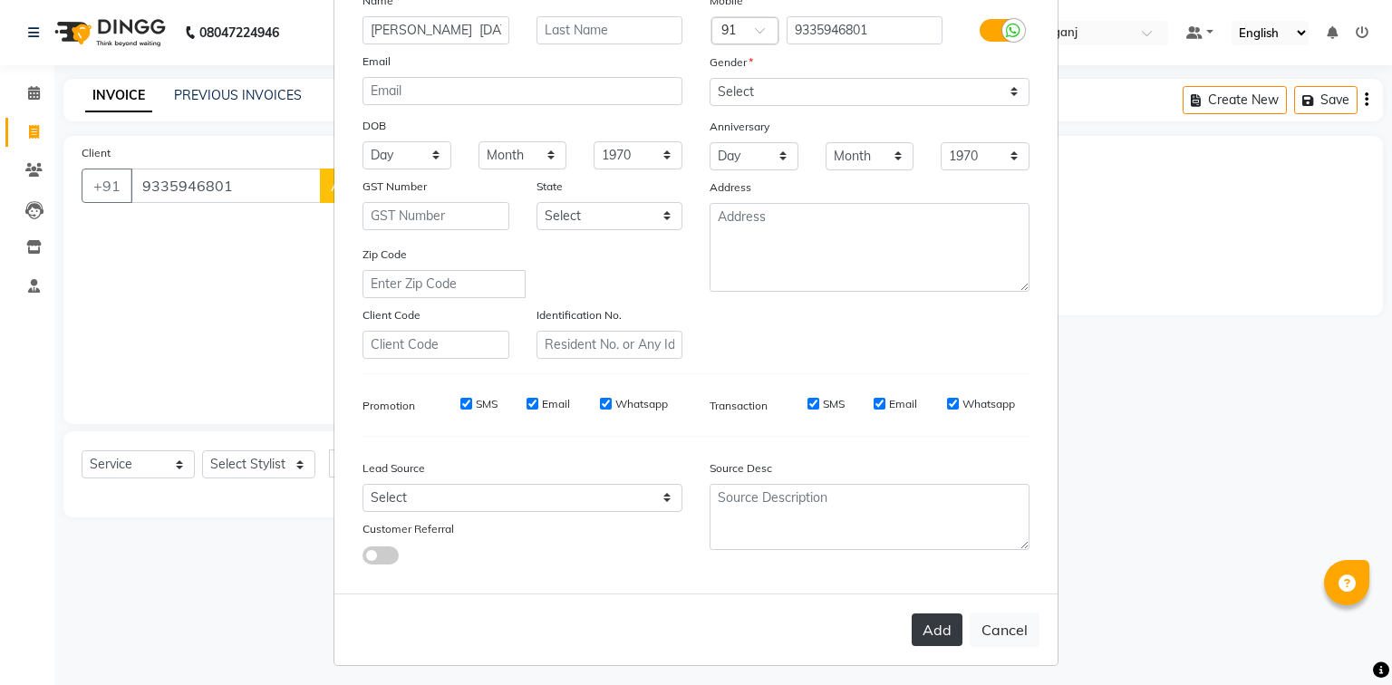
click at [943, 644] on button "Add" at bounding box center [937, 630] width 51 height 33
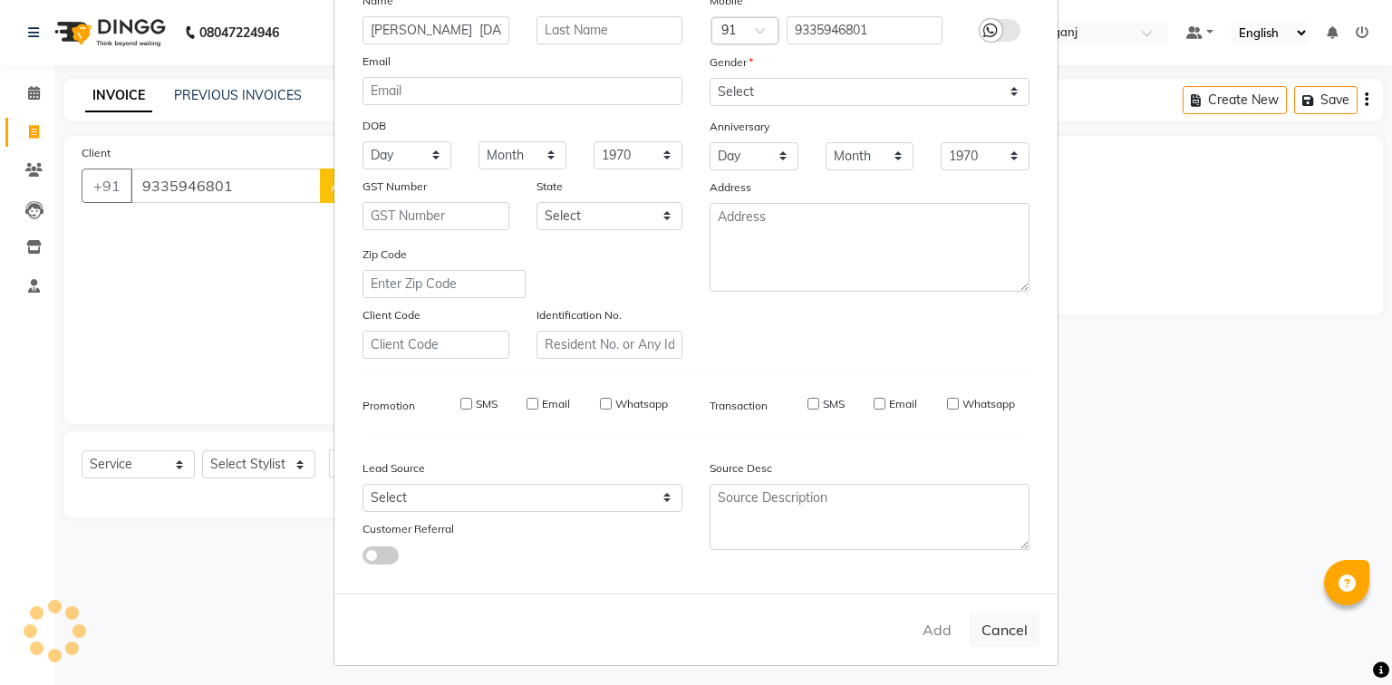
select select
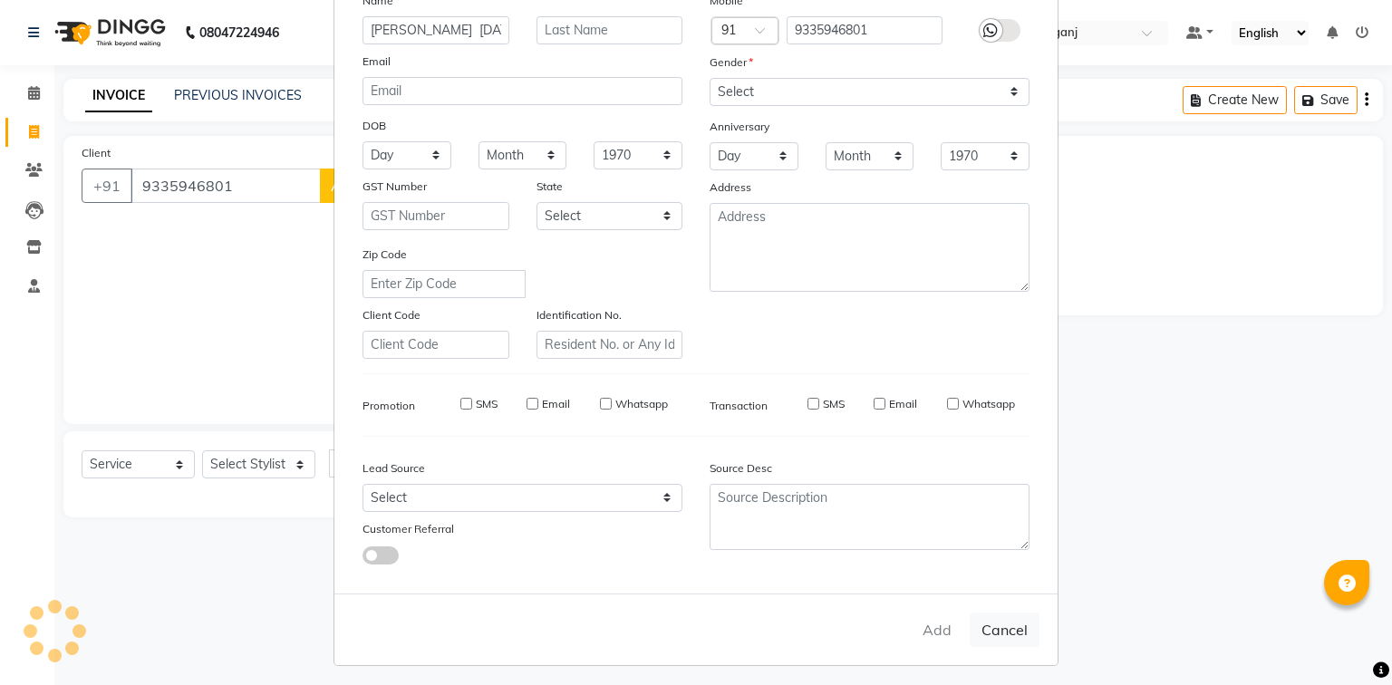
select select
checkbox input "false"
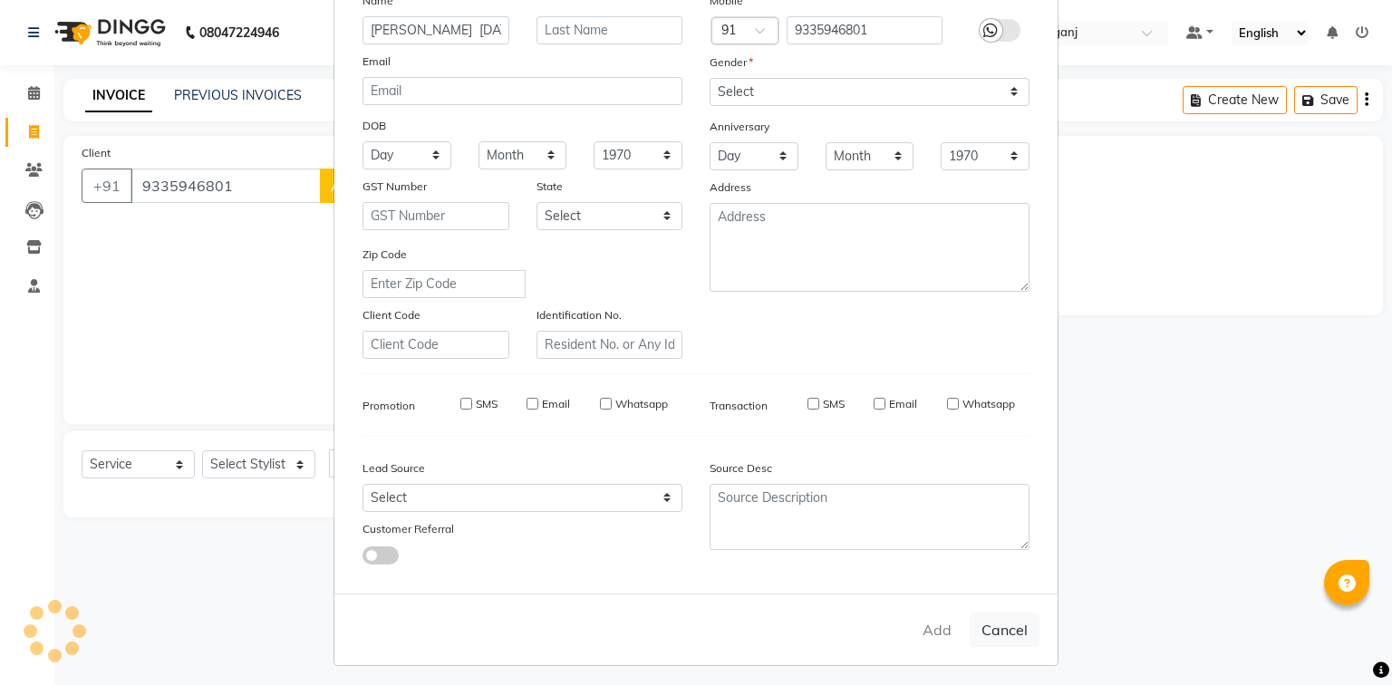
checkbox input "false"
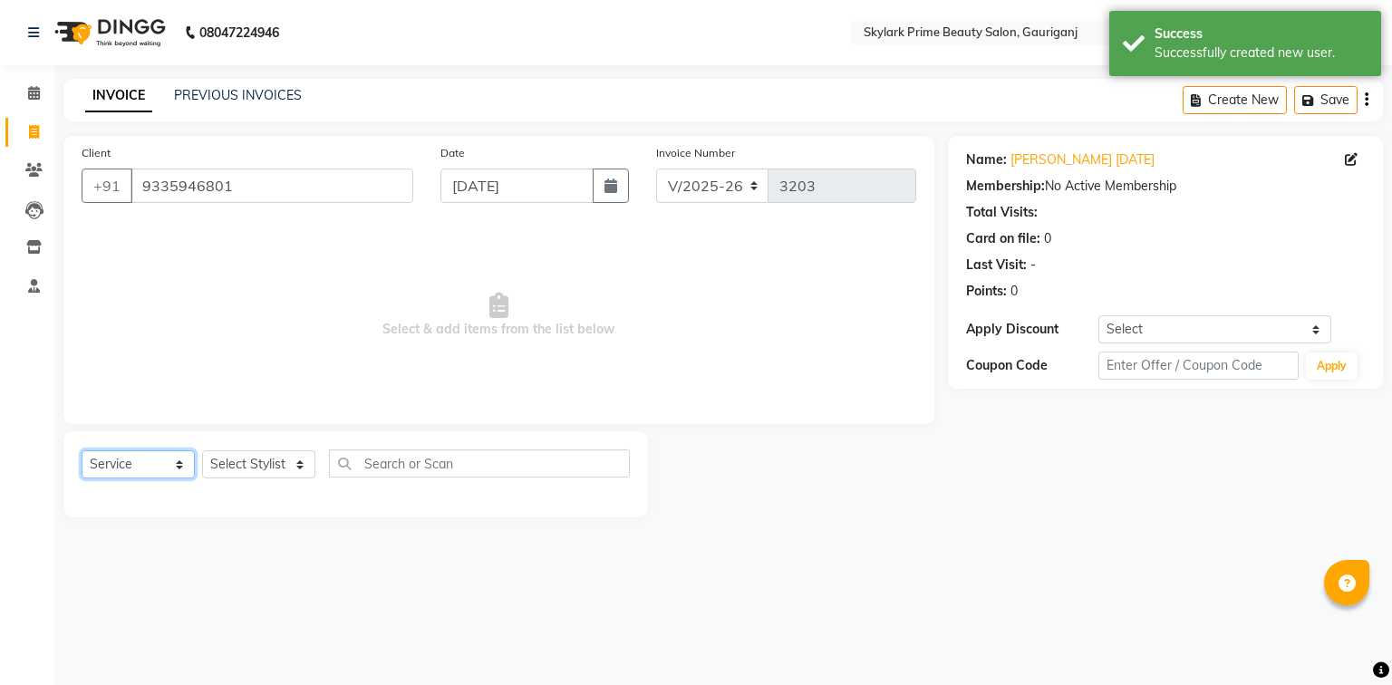
click at [120, 468] on select "Select Service Product Membership Package Voucher Prepaid Gift Card" at bounding box center [138, 464] width 113 height 28
select select "V"
click at [82, 451] on select "Select Service Product Membership Package Voucher Prepaid Gift Card" at bounding box center [138, 464] width 113 height 28
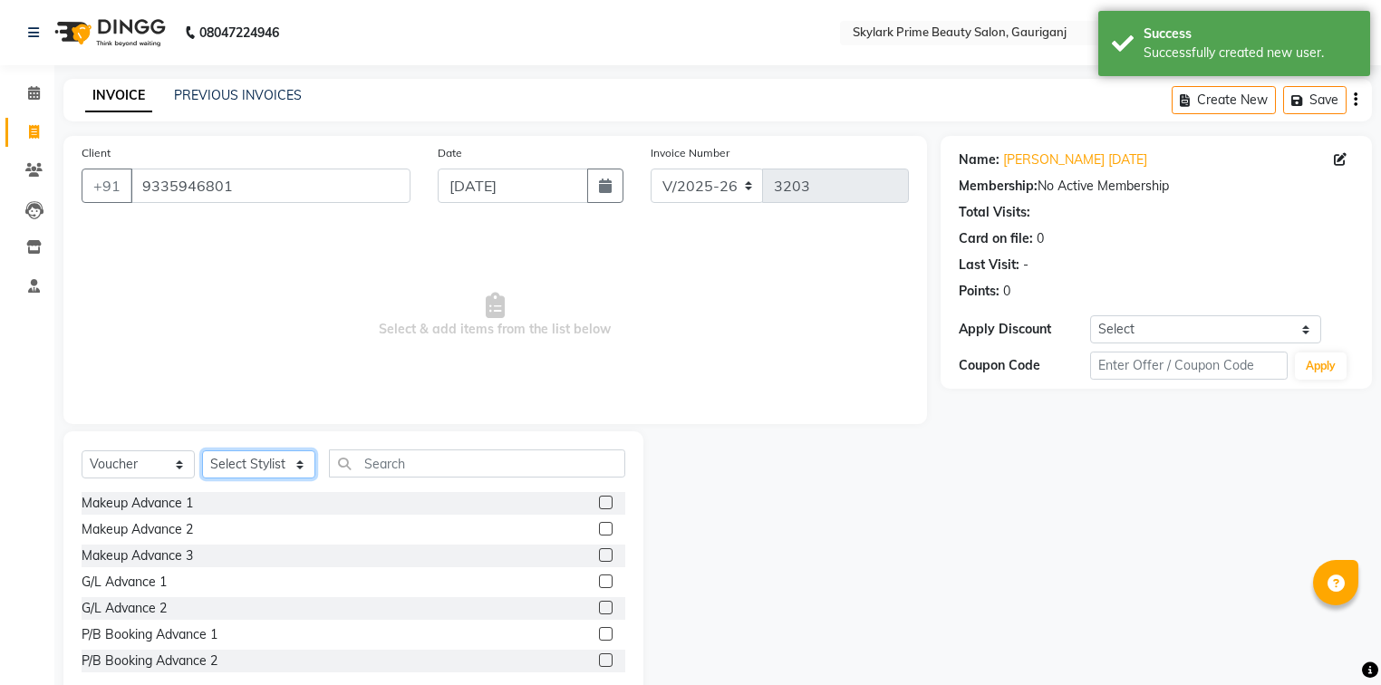
click at [254, 459] on select "Select Stylist [PERSON_NAME] [PERSON_NAME] [PERSON_NAME] Sindu [PERSON_NAME]" at bounding box center [258, 464] width 113 height 28
select select "30218"
click at [202, 451] on select "Select Stylist [PERSON_NAME] [PERSON_NAME] [PERSON_NAME] Sindu [PERSON_NAME]" at bounding box center [258, 464] width 113 height 28
click at [382, 471] on input "text" at bounding box center [477, 464] width 296 height 28
click at [599, 504] on label at bounding box center [606, 503] width 14 height 14
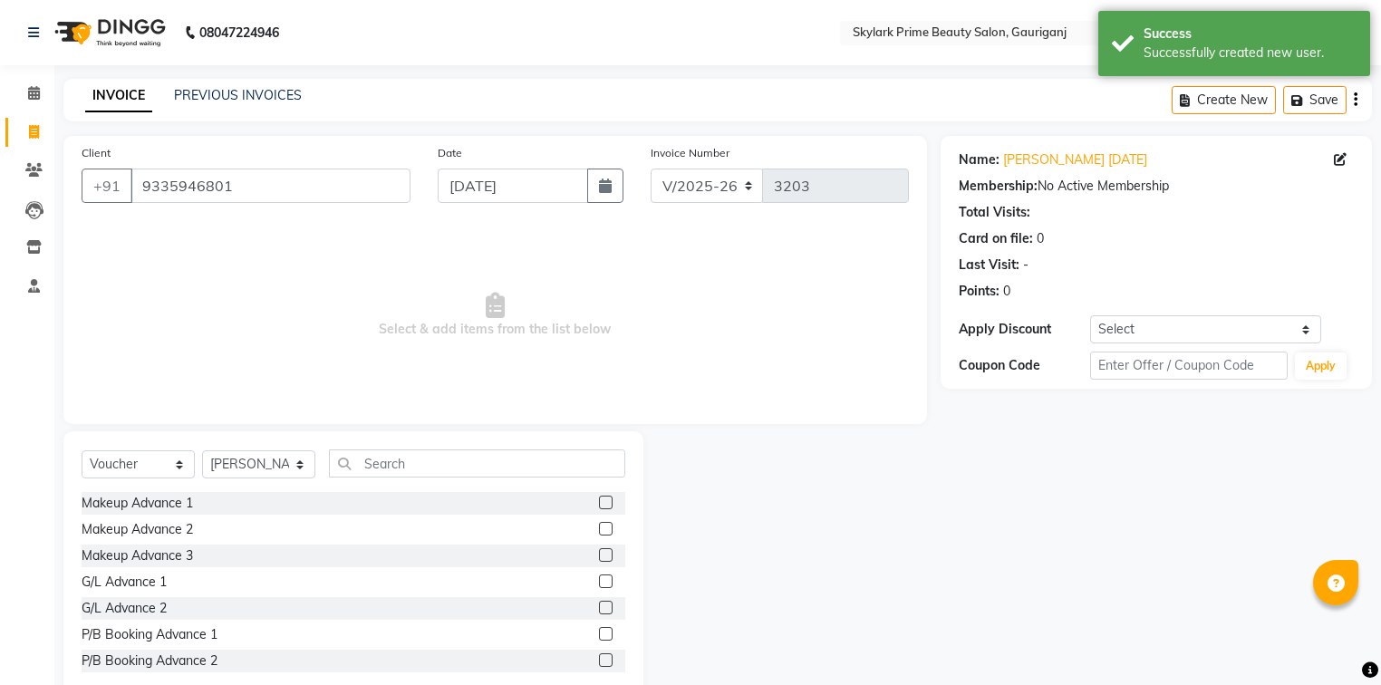
click at [599, 504] on input "checkbox" at bounding box center [605, 504] width 12 height 12
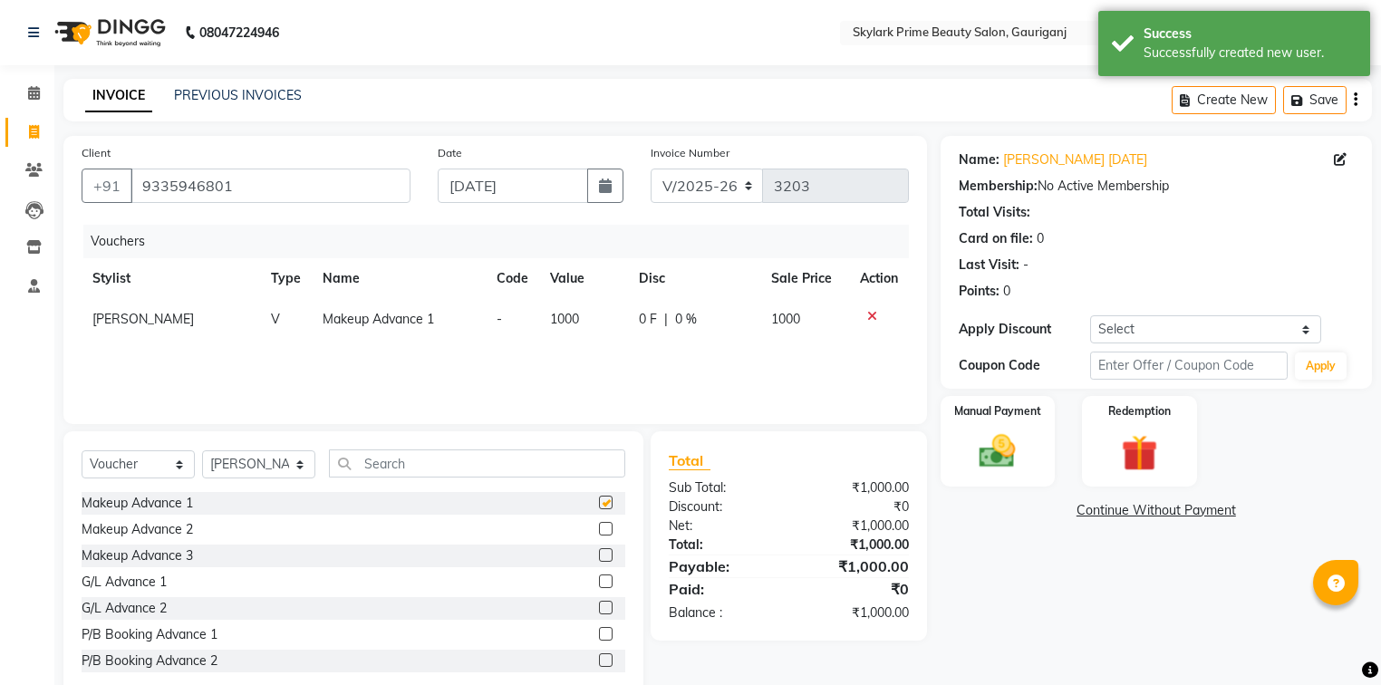
checkbox input "false"
click at [1002, 443] on img at bounding box center [998, 453] width 62 height 44
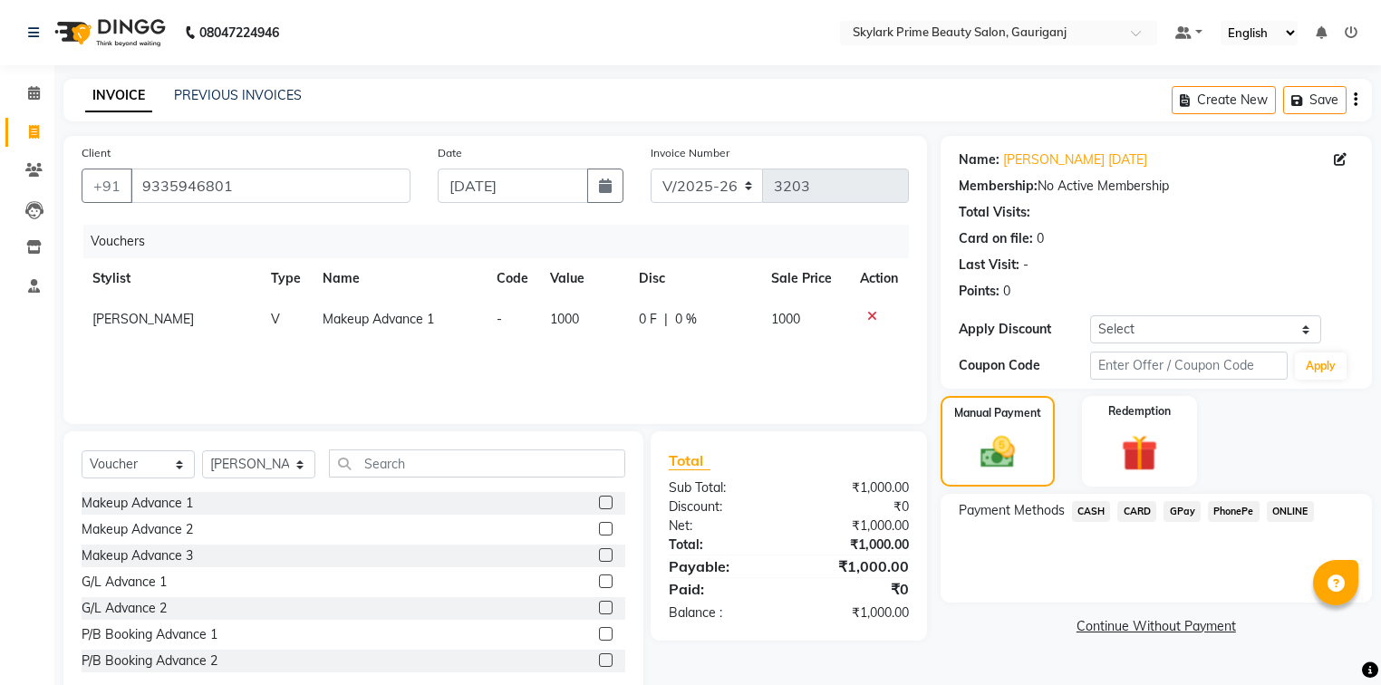
click at [1089, 508] on span "CASH" at bounding box center [1091, 511] width 39 height 21
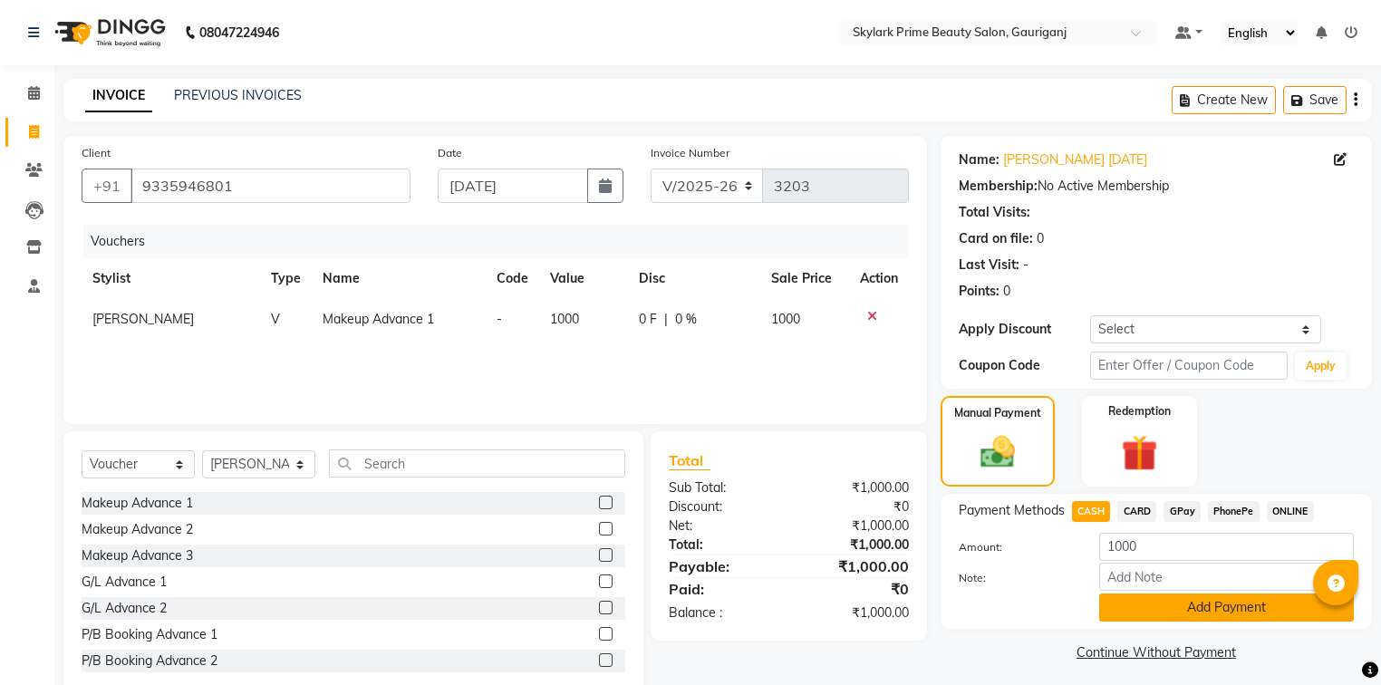
click at [1137, 608] on button "Add Payment" at bounding box center [1226, 608] width 255 height 28
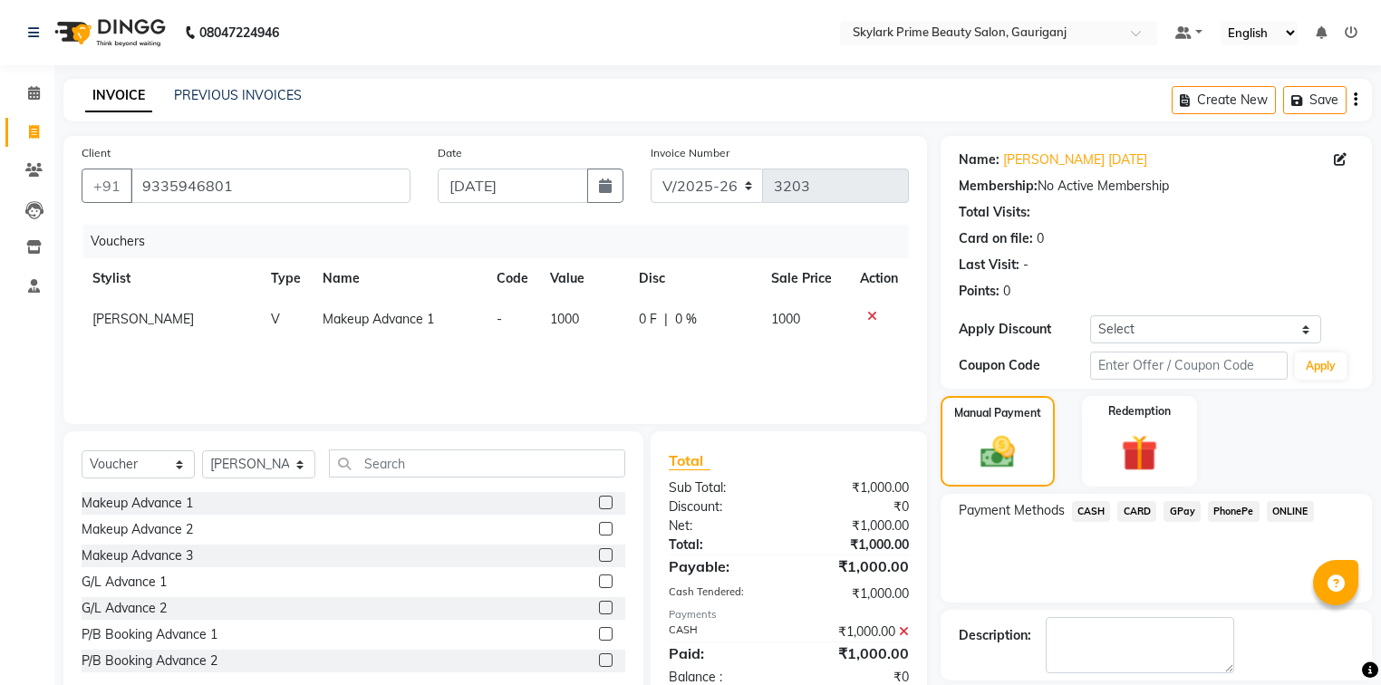
click at [1137, 608] on div "Name: [PERSON_NAME] [DATE] Membership: No Active Membership Total Visits: Card …" at bounding box center [1163, 439] width 445 height 606
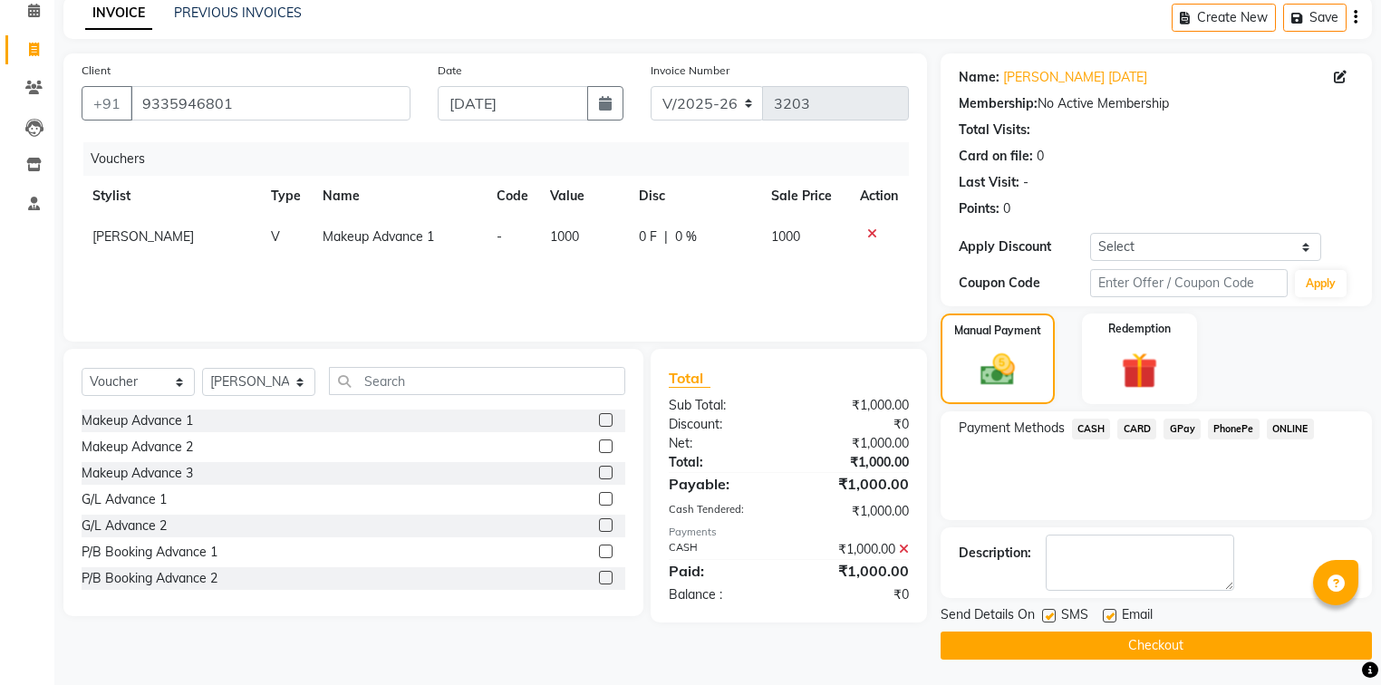
scroll to position [83, 0]
click at [1086, 642] on button "Checkout" at bounding box center [1156, 645] width 431 height 28
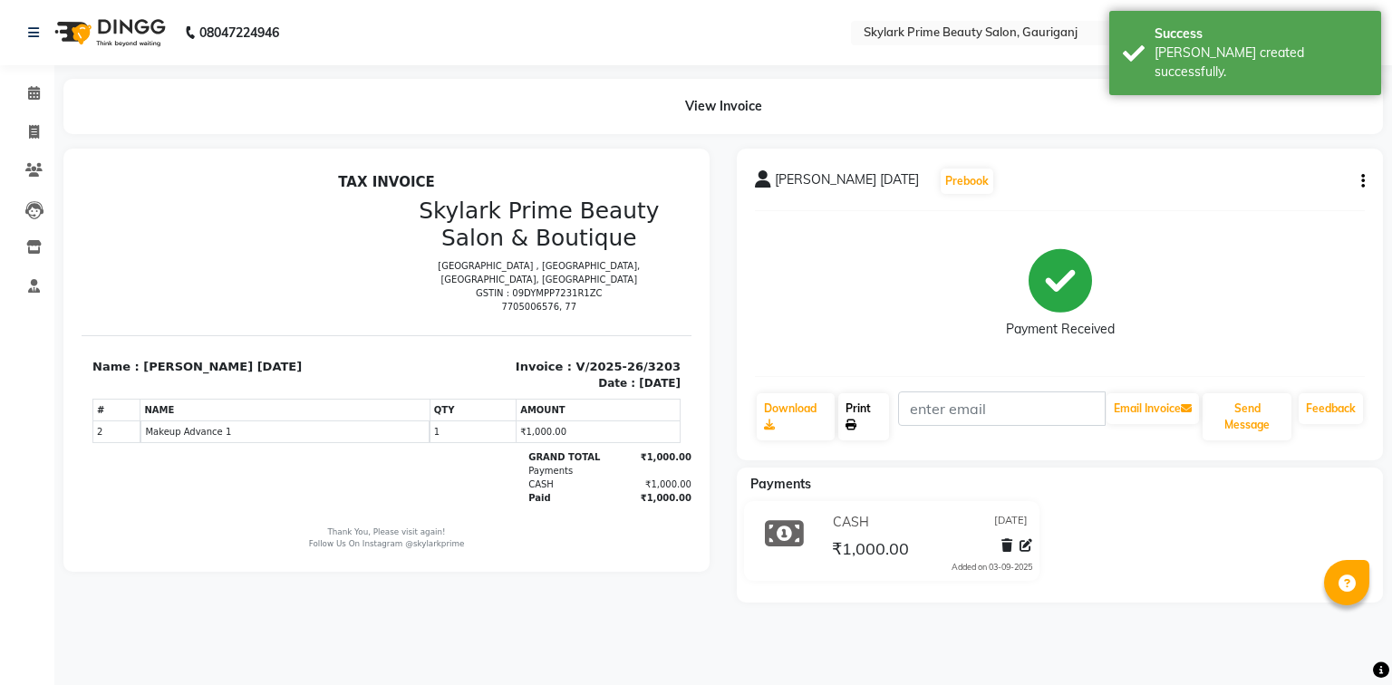
click at [863, 406] on link "Print" at bounding box center [863, 416] width 51 height 47
click at [34, 102] on span at bounding box center [34, 93] width 32 height 21
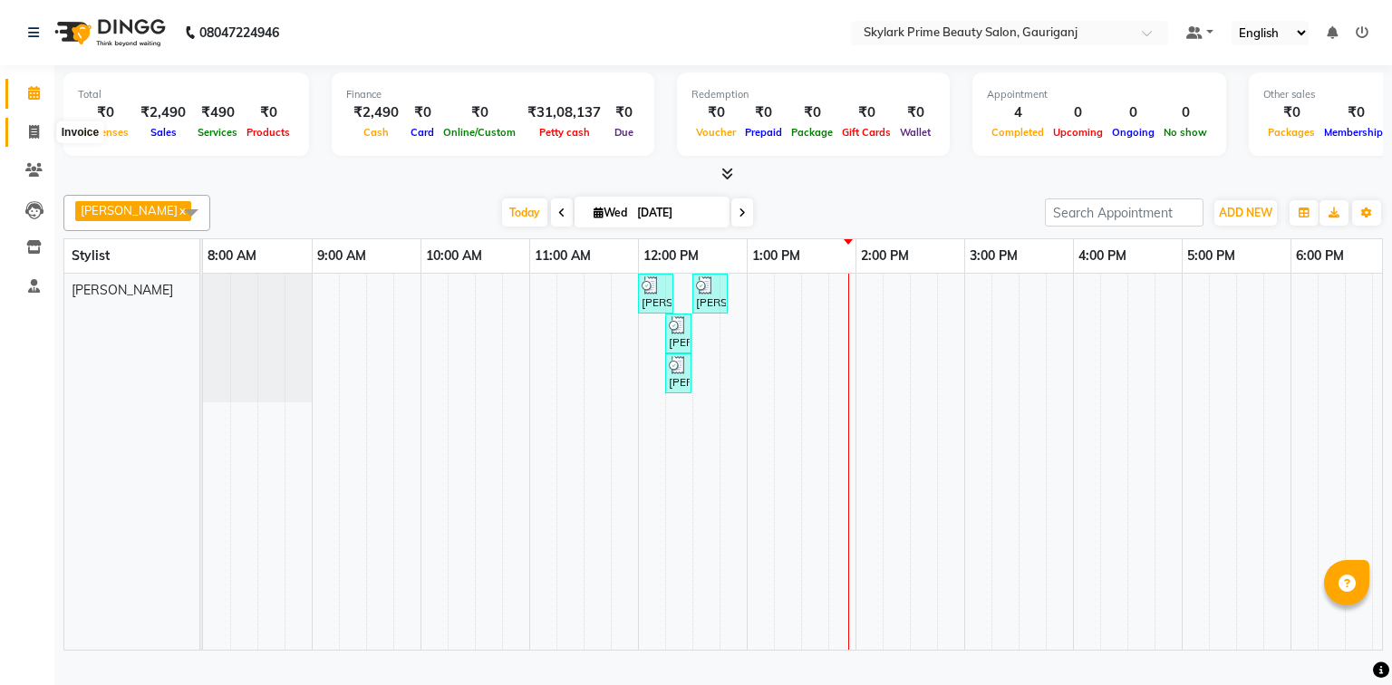
click at [40, 130] on span at bounding box center [34, 132] width 32 height 21
select select "service"
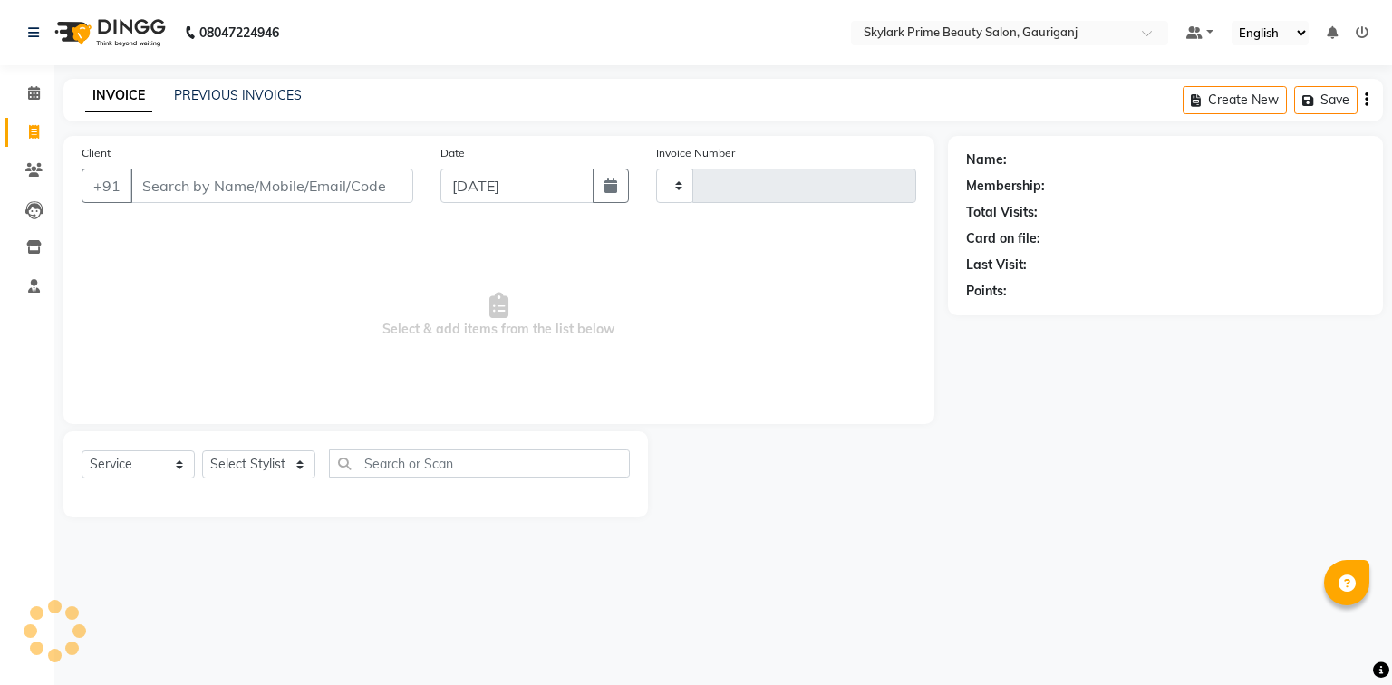
type input "3204"
select select "4735"
click at [174, 187] on input "Client" at bounding box center [272, 186] width 283 height 34
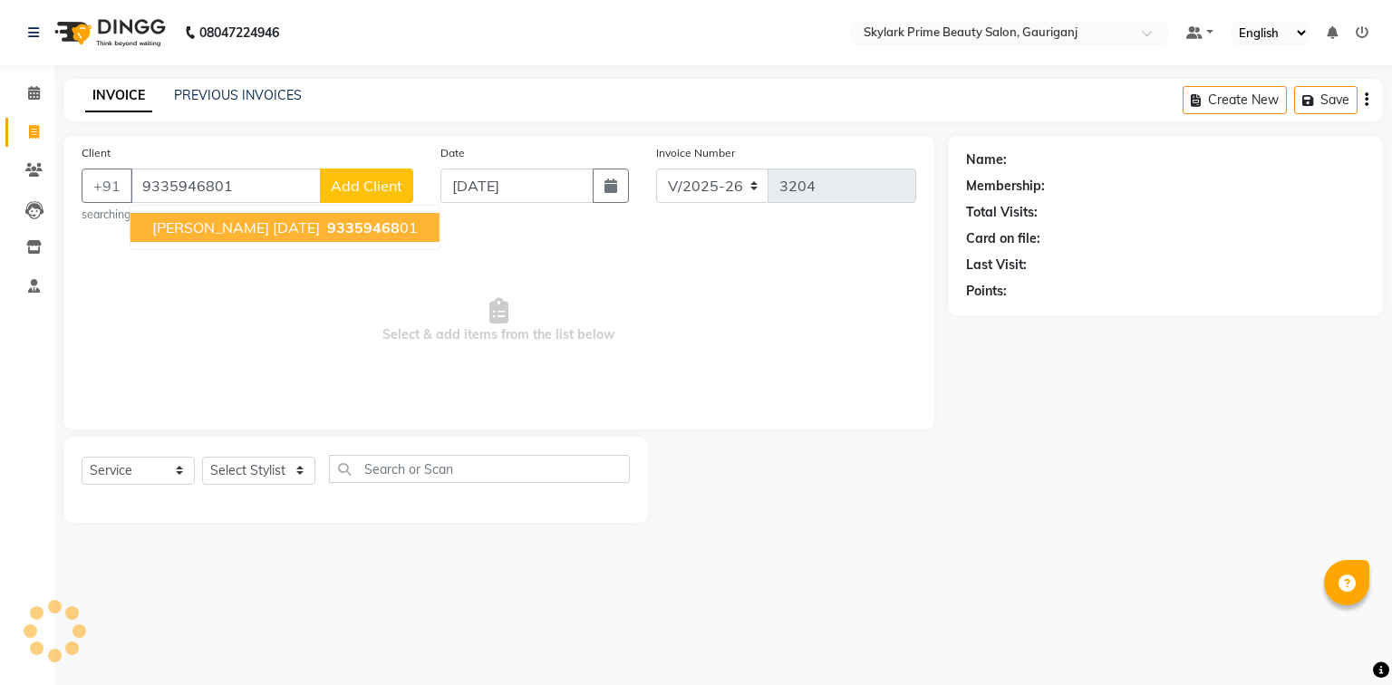
type input "9335946801"
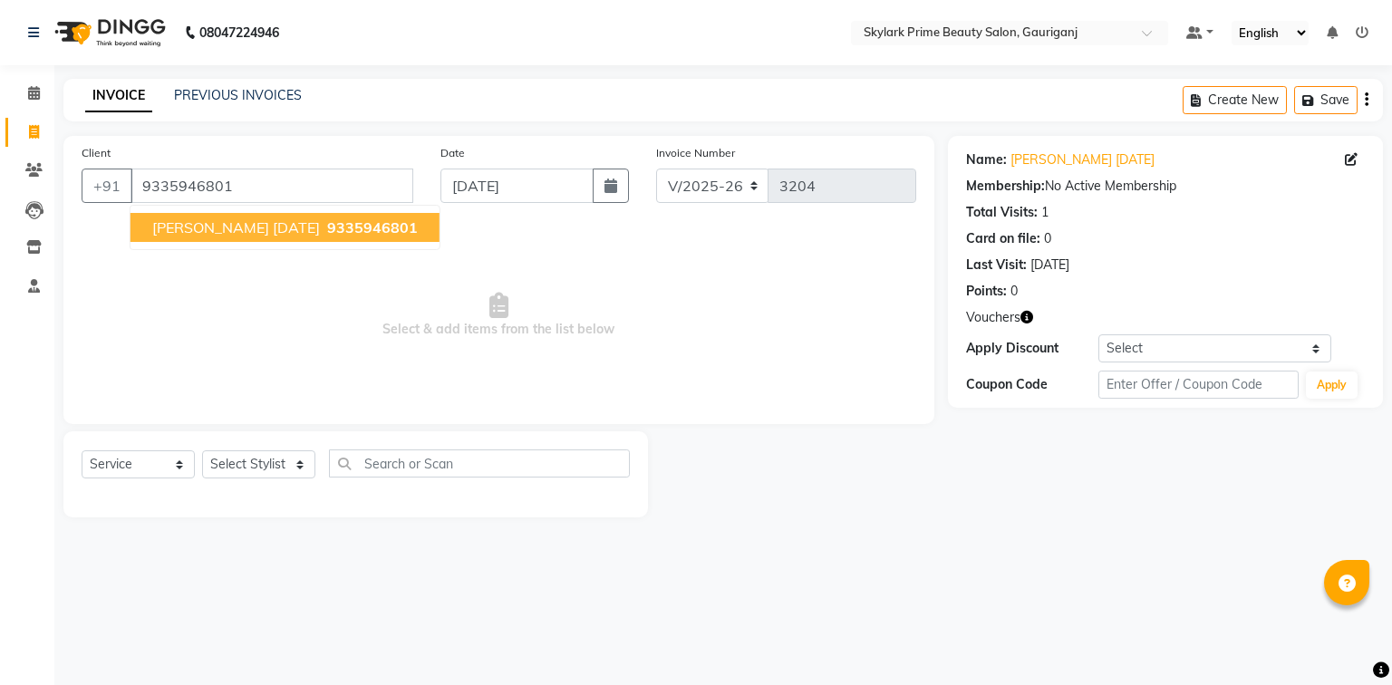
click at [287, 230] on span "[PERSON_NAME] [DATE]" at bounding box center [236, 227] width 168 height 18
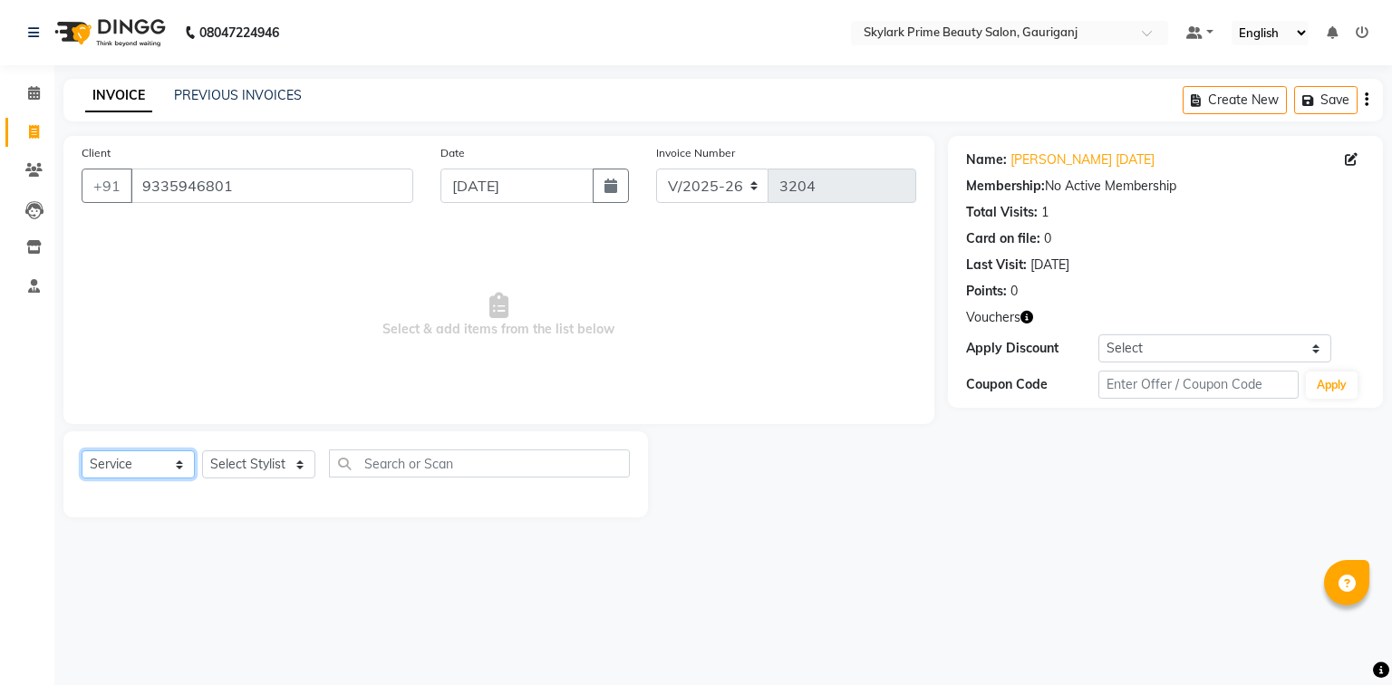
click at [148, 468] on select "Select Service Product Membership Package Voucher Prepaid Gift Card" at bounding box center [138, 464] width 113 height 28
select select "V"
click at [82, 451] on select "Select Service Product Membership Package Voucher Prepaid Gift Card" at bounding box center [138, 464] width 113 height 28
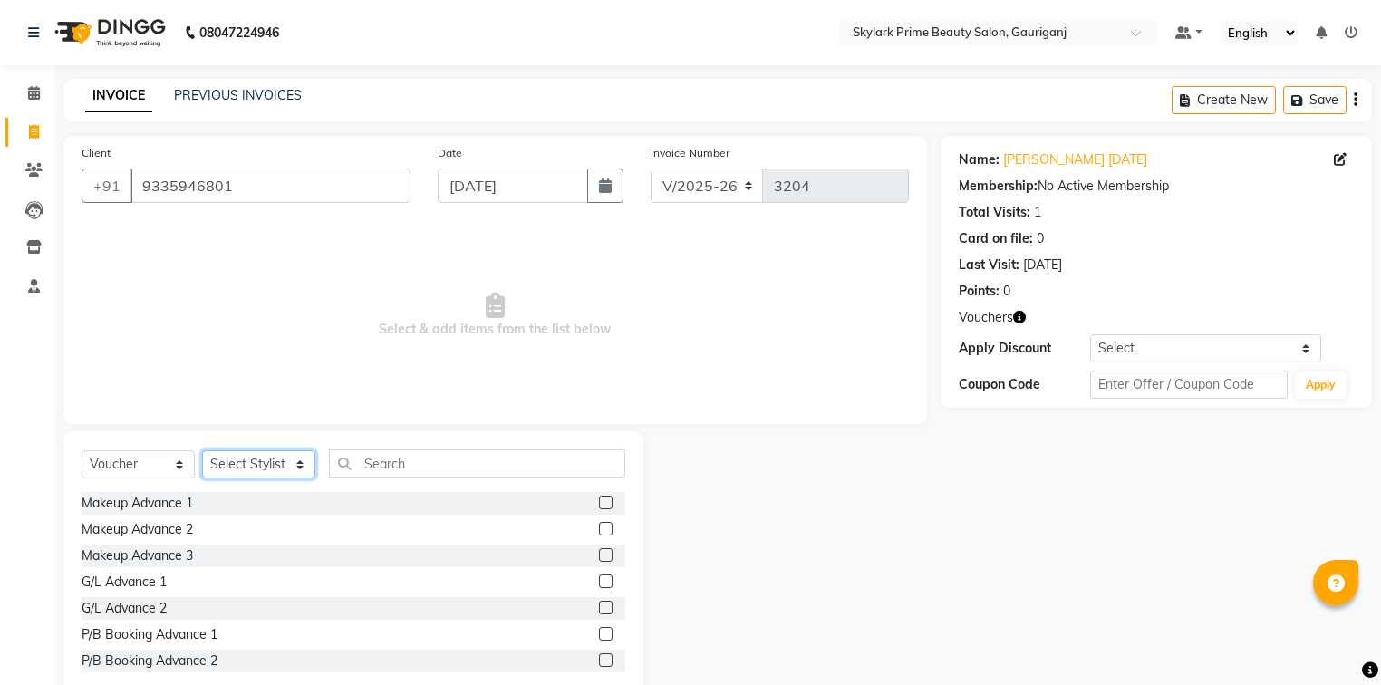
click at [260, 455] on select "Select Stylist [PERSON_NAME] [PERSON_NAME] [PERSON_NAME] Sindu [PERSON_NAME]" at bounding box center [258, 464] width 113 height 28
select select "30218"
click at [202, 451] on select "Select Stylist [PERSON_NAME] [PERSON_NAME] [PERSON_NAME] Sindu [PERSON_NAME]" at bounding box center [258, 464] width 113 height 28
click at [399, 457] on input "text" at bounding box center [477, 464] width 296 height 28
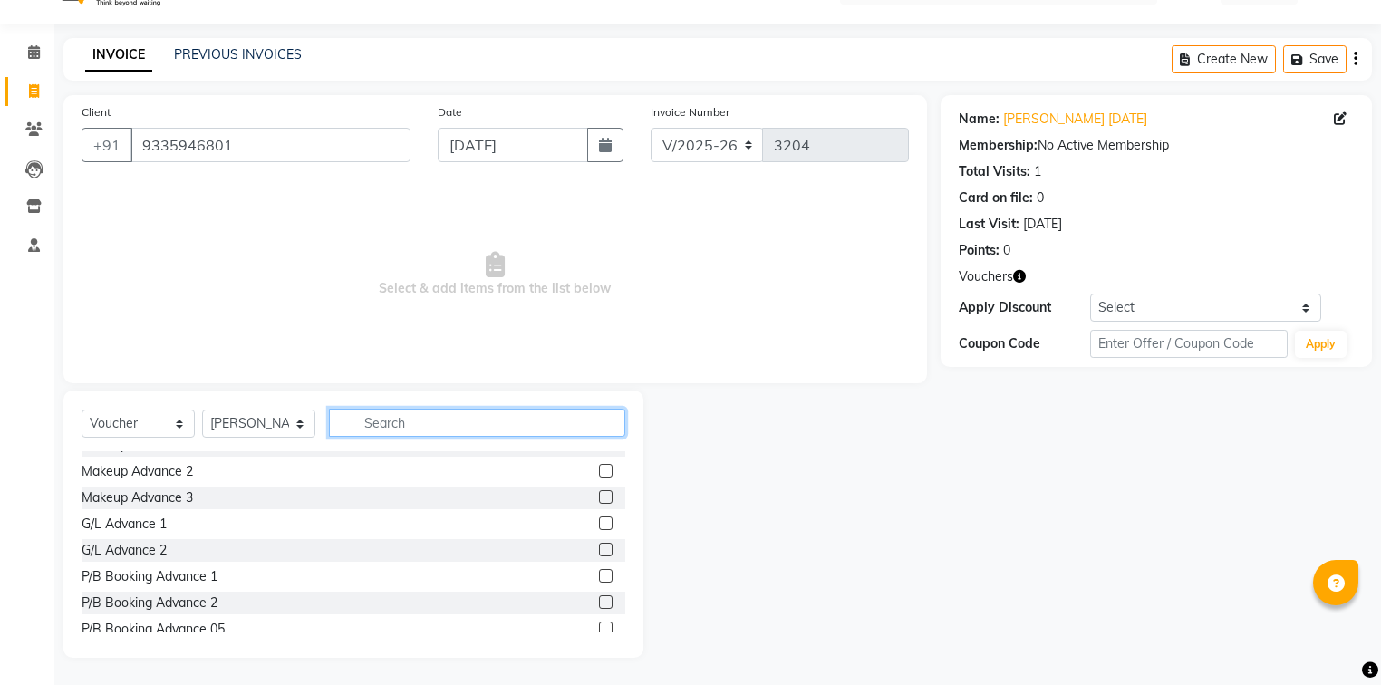
scroll to position [29, 0]
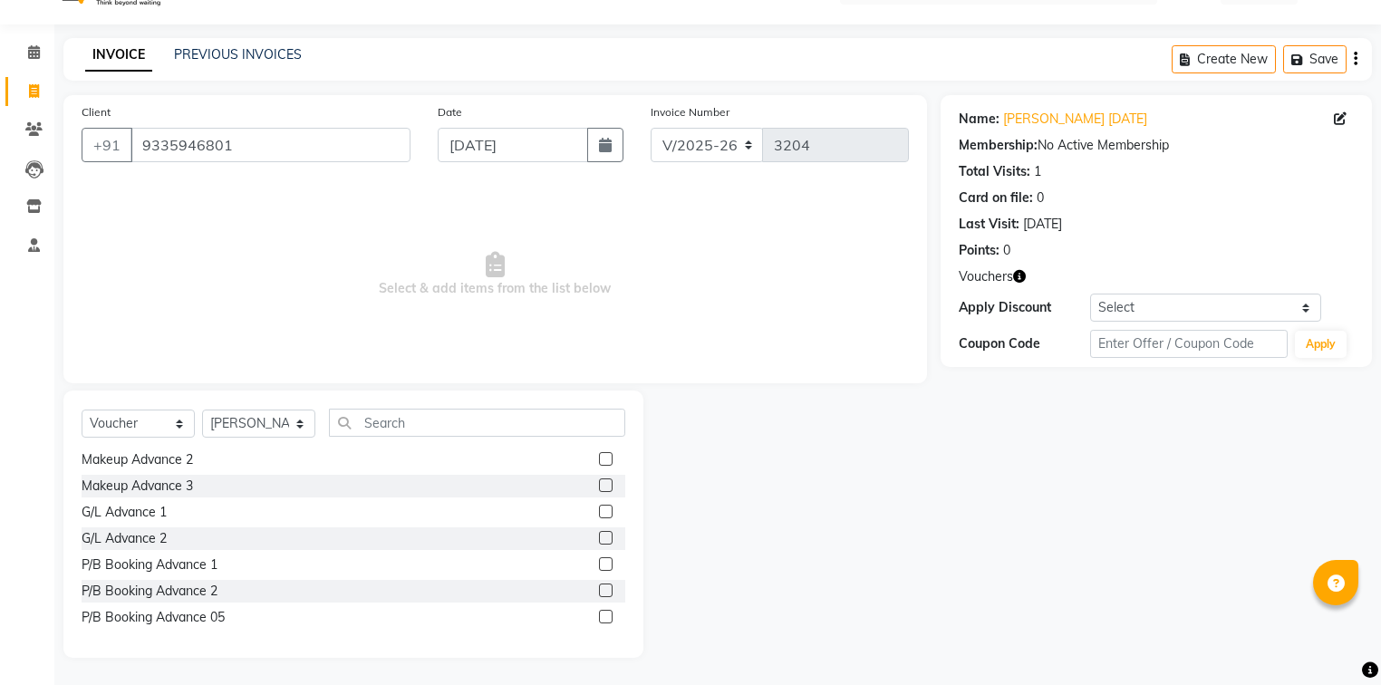
click at [599, 487] on label at bounding box center [606, 486] width 14 height 14
click at [599, 487] on input "checkbox" at bounding box center [605, 486] width 12 height 12
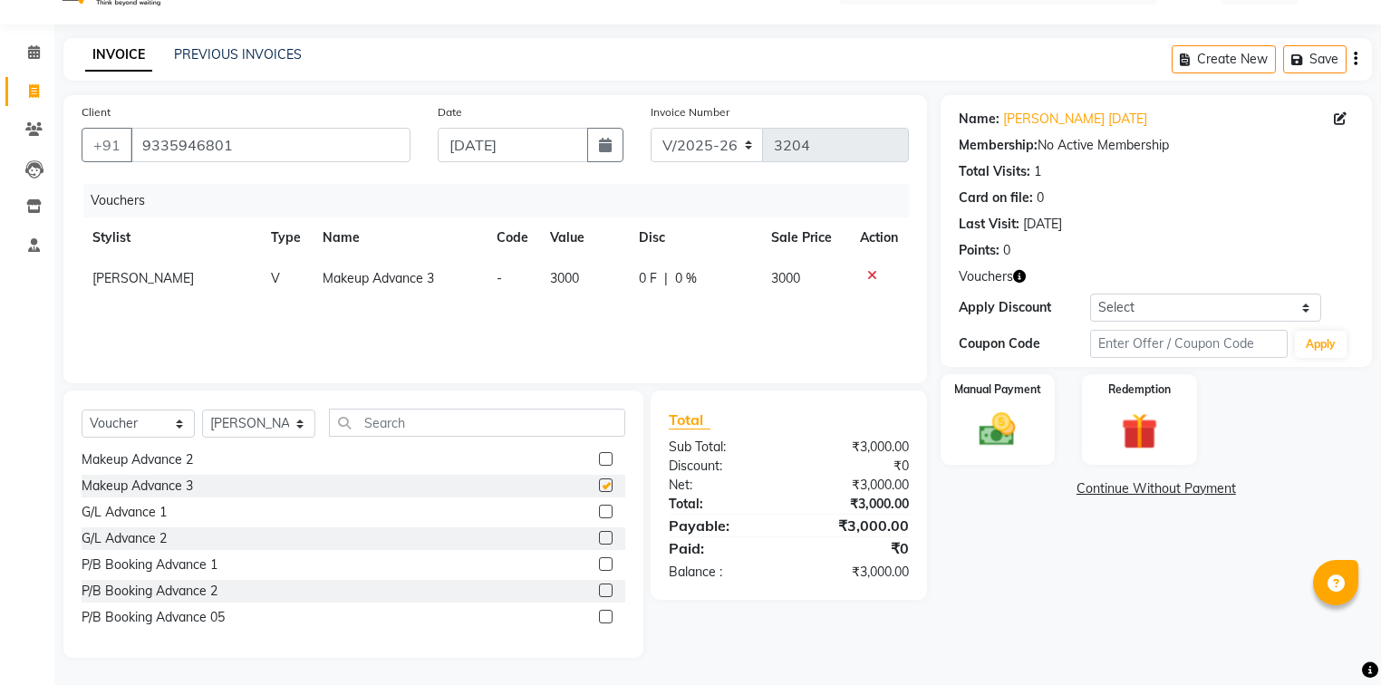
checkbox input "false"
click at [867, 275] on icon at bounding box center [872, 275] width 10 height 13
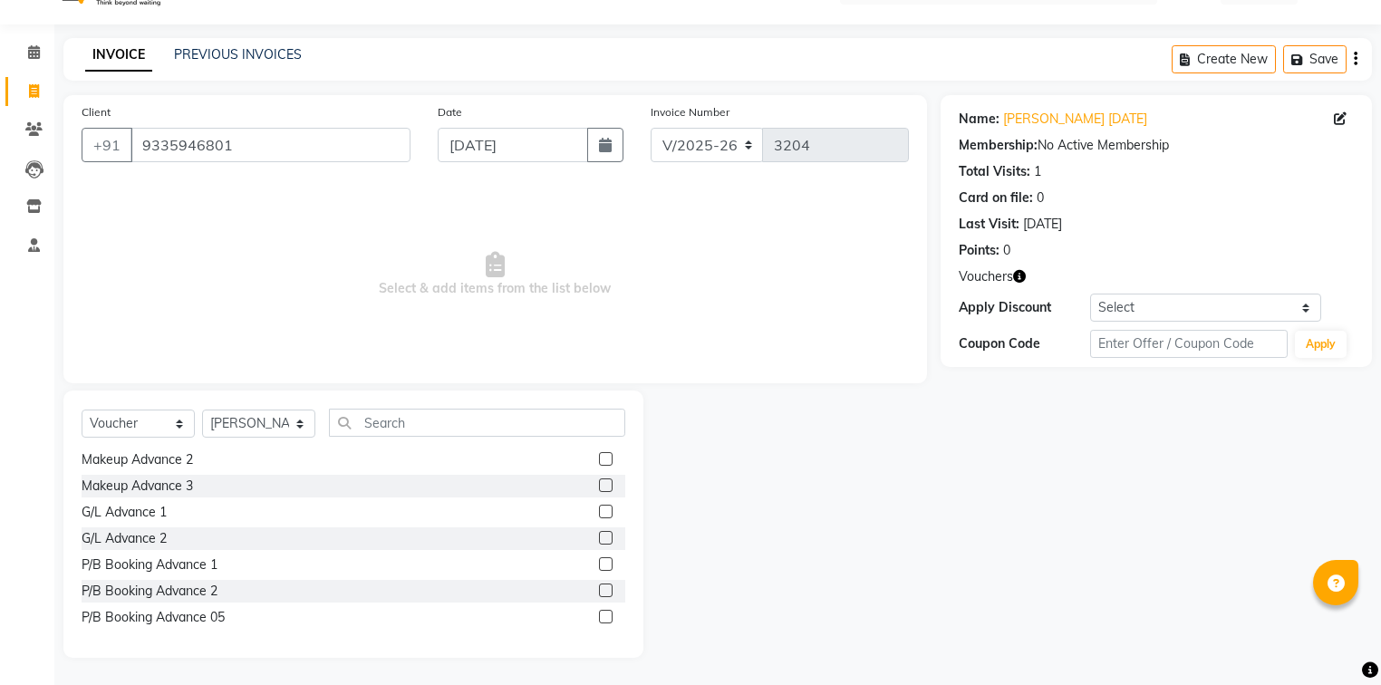
click at [599, 566] on label at bounding box center [606, 564] width 14 height 14
click at [599, 566] on input "checkbox" at bounding box center [605, 565] width 12 height 12
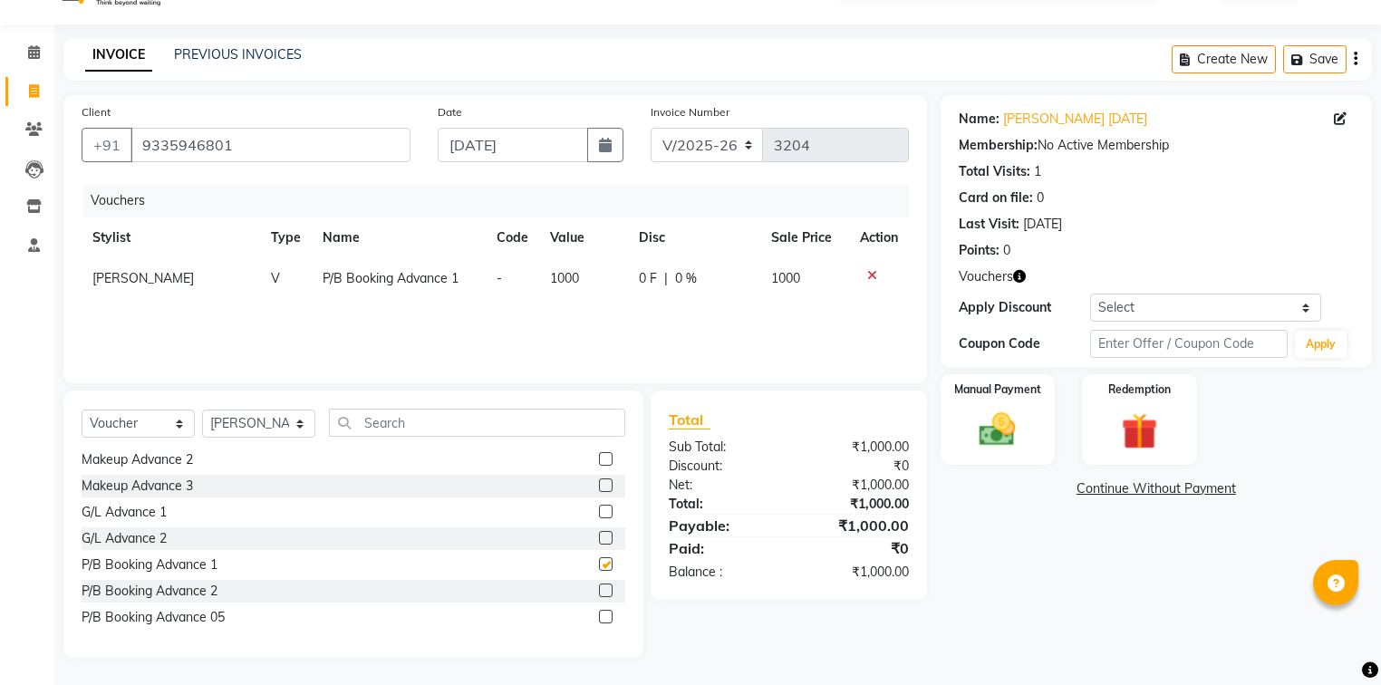
checkbox input "false"
click at [867, 278] on icon at bounding box center [872, 275] width 10 height 13
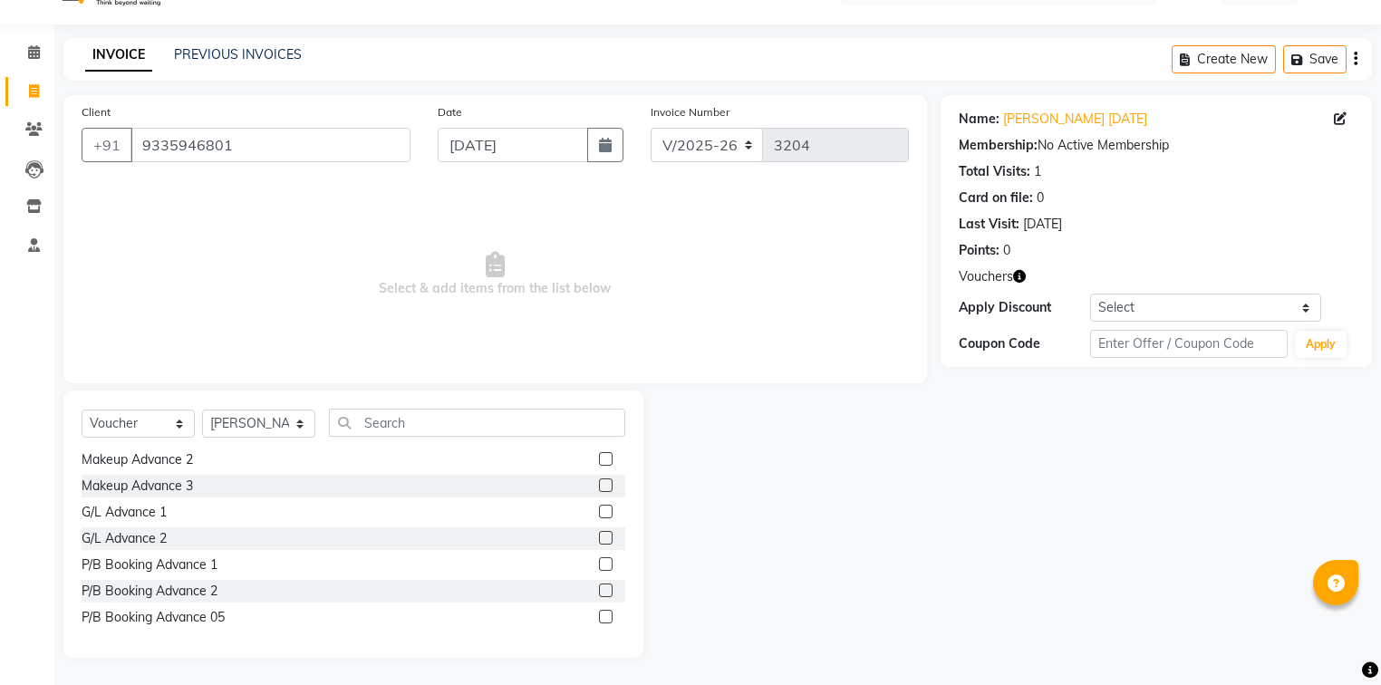
click at [600, 613] on label at bounding box center [606, 617] width 14 height 14
click at [600, 613] on input "checkbox" at bounding box center [605, 618] width 12 height 12
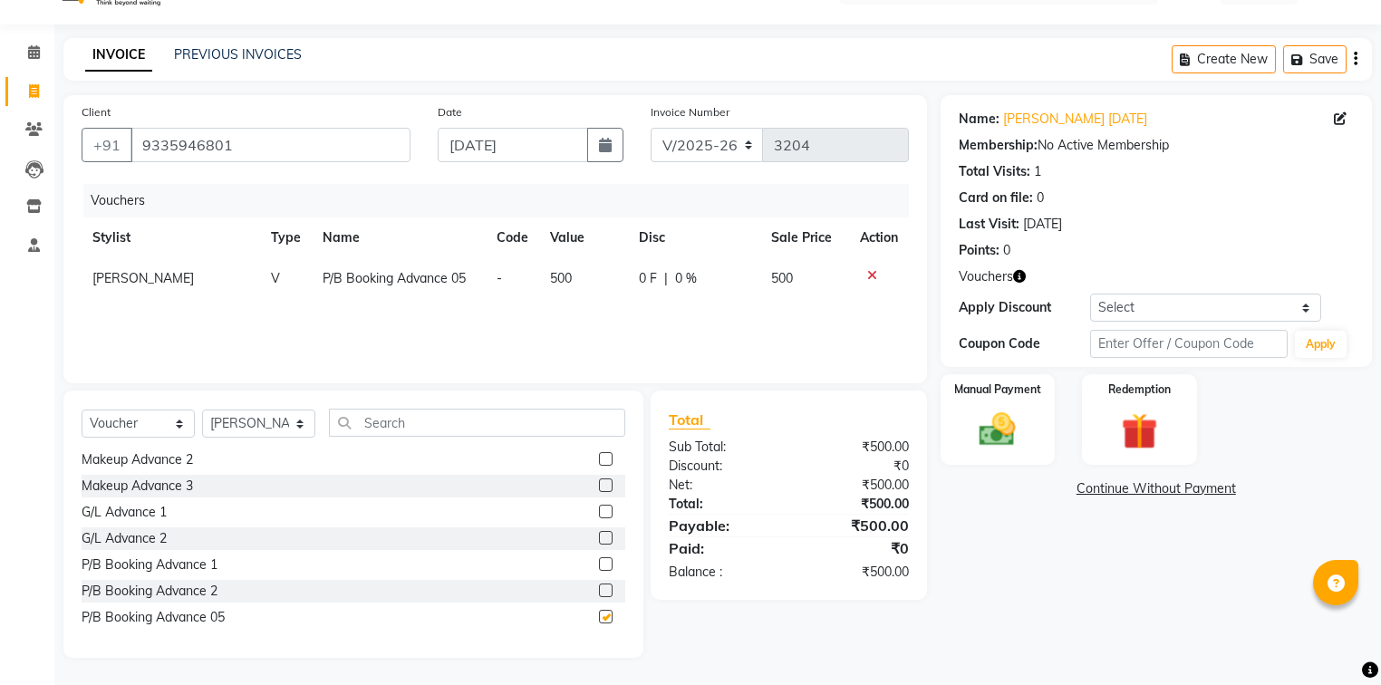
checkbox input "false"
click at [996, 429] on img at bounding box center [998, 431] width 62 height 44
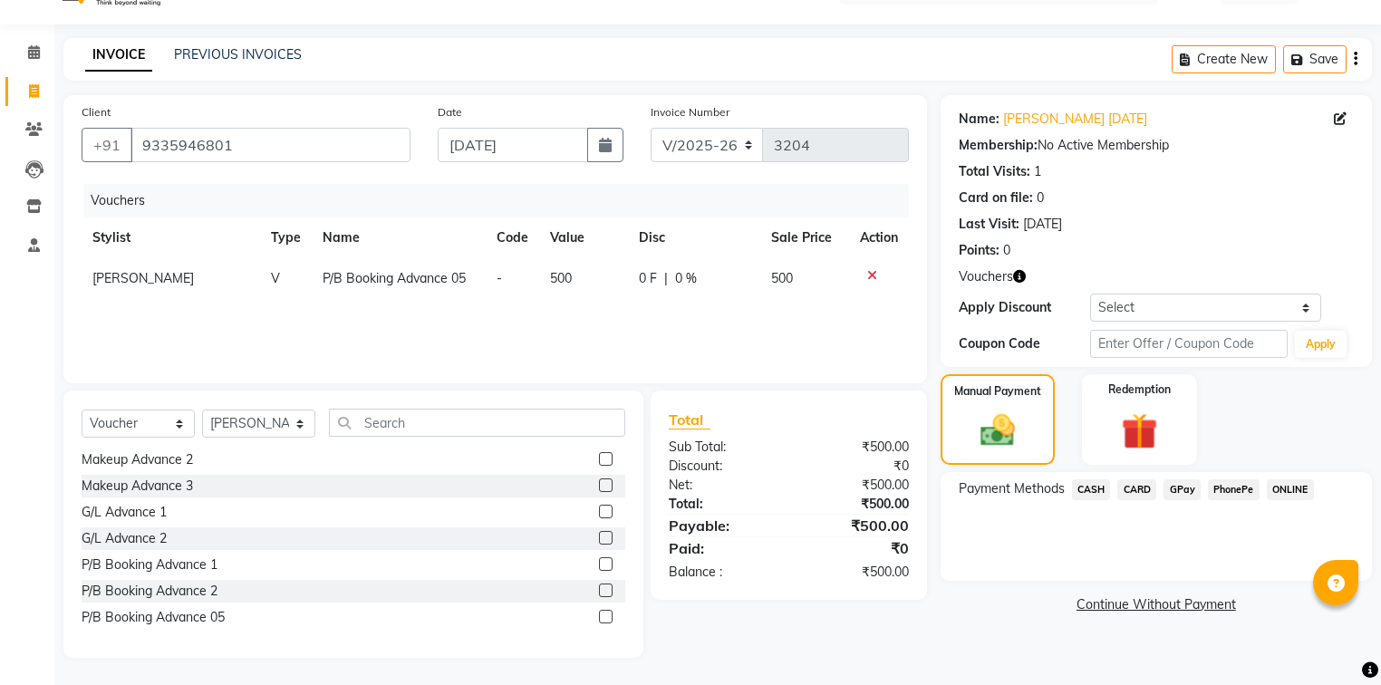
click at [1086, 489] on span "CASH" at bounding box center [1091, 489] width 39 height 21
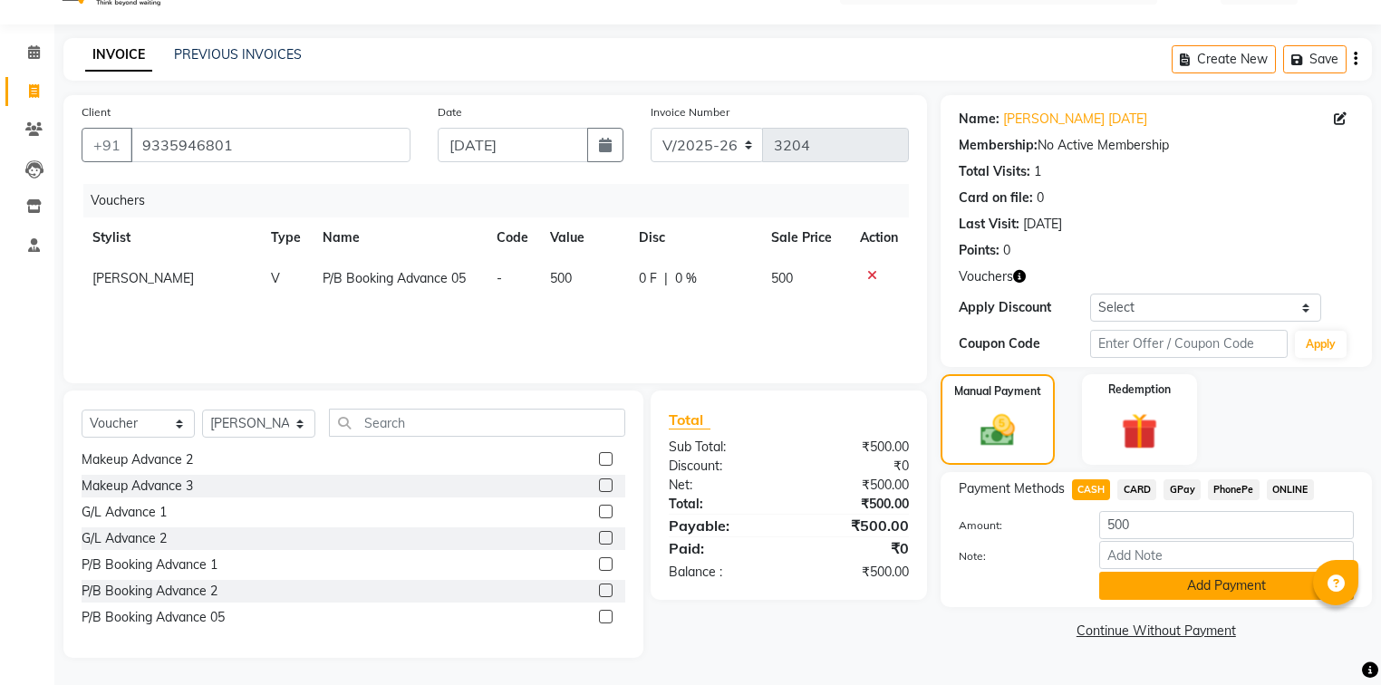
click at [1119, 587] on button "Add Payment" at bounding box center [1226, 586] width 255 height 28
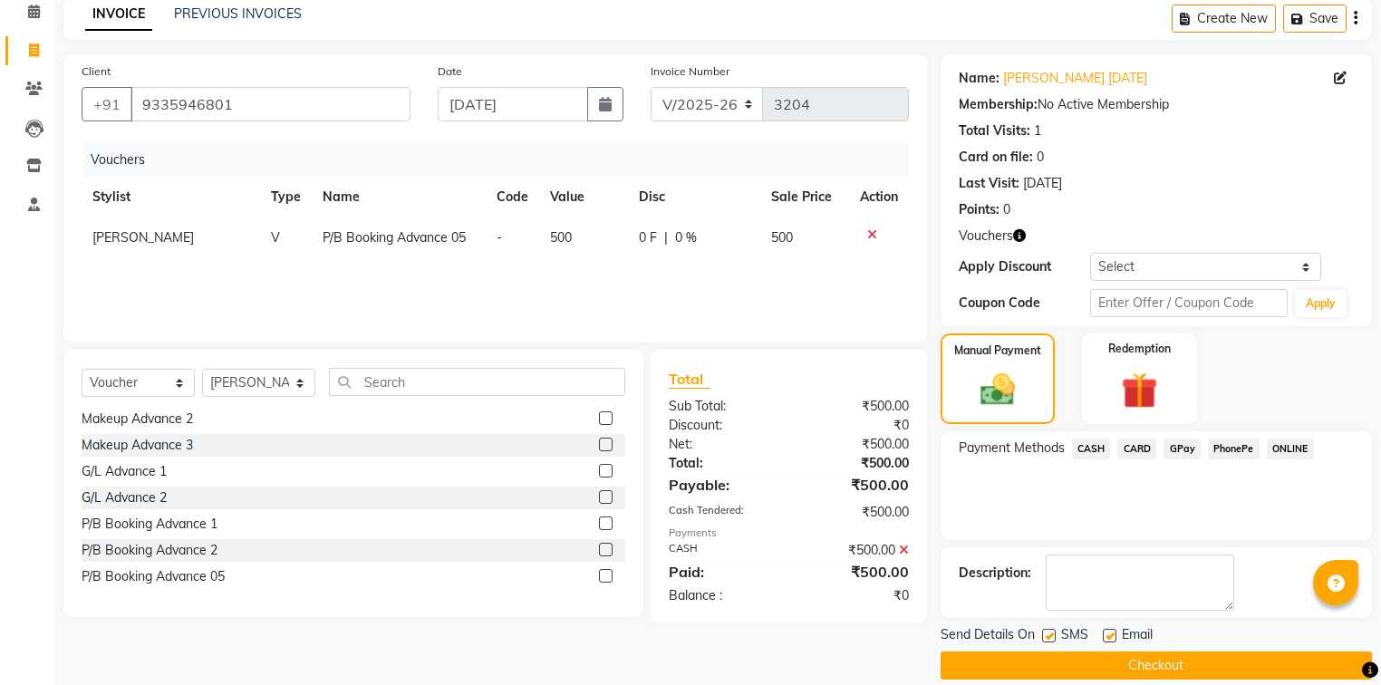
scroll to position [102, 0]
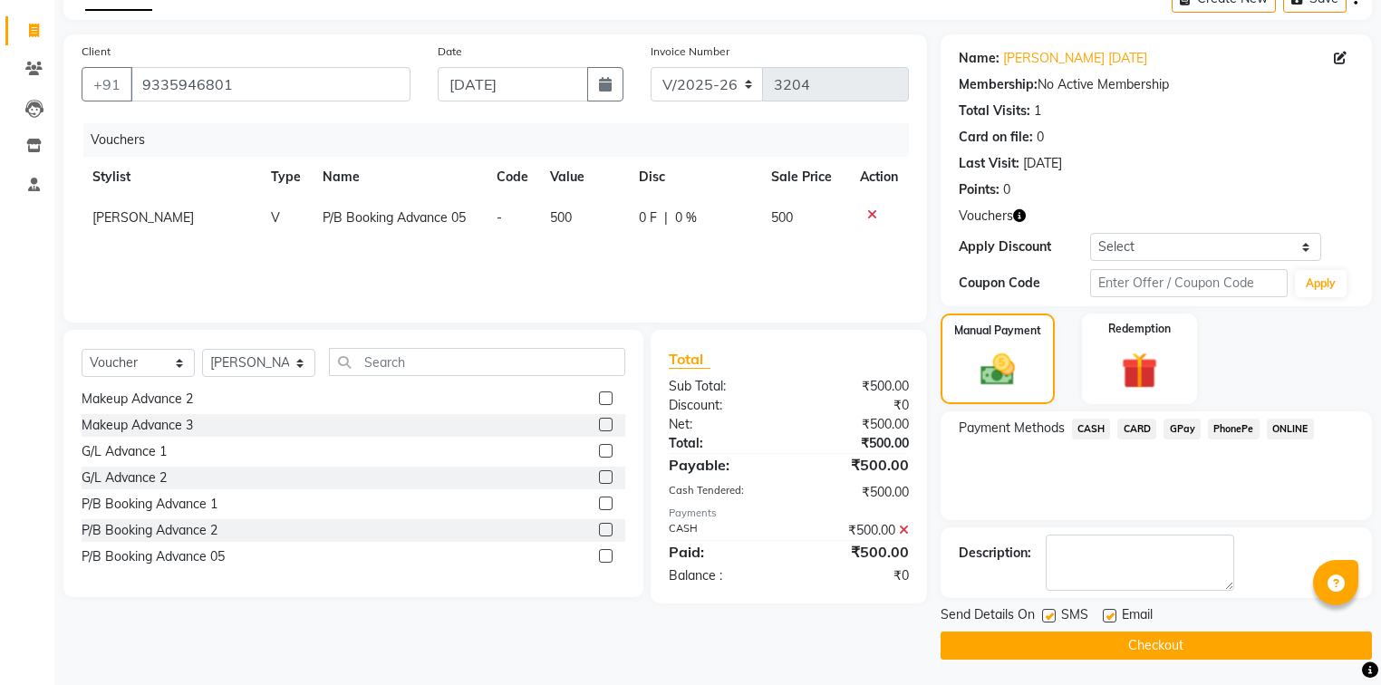
click at [1102, 640] on button "Checkout" at bounding box center [1156, 646] width 431 height 28
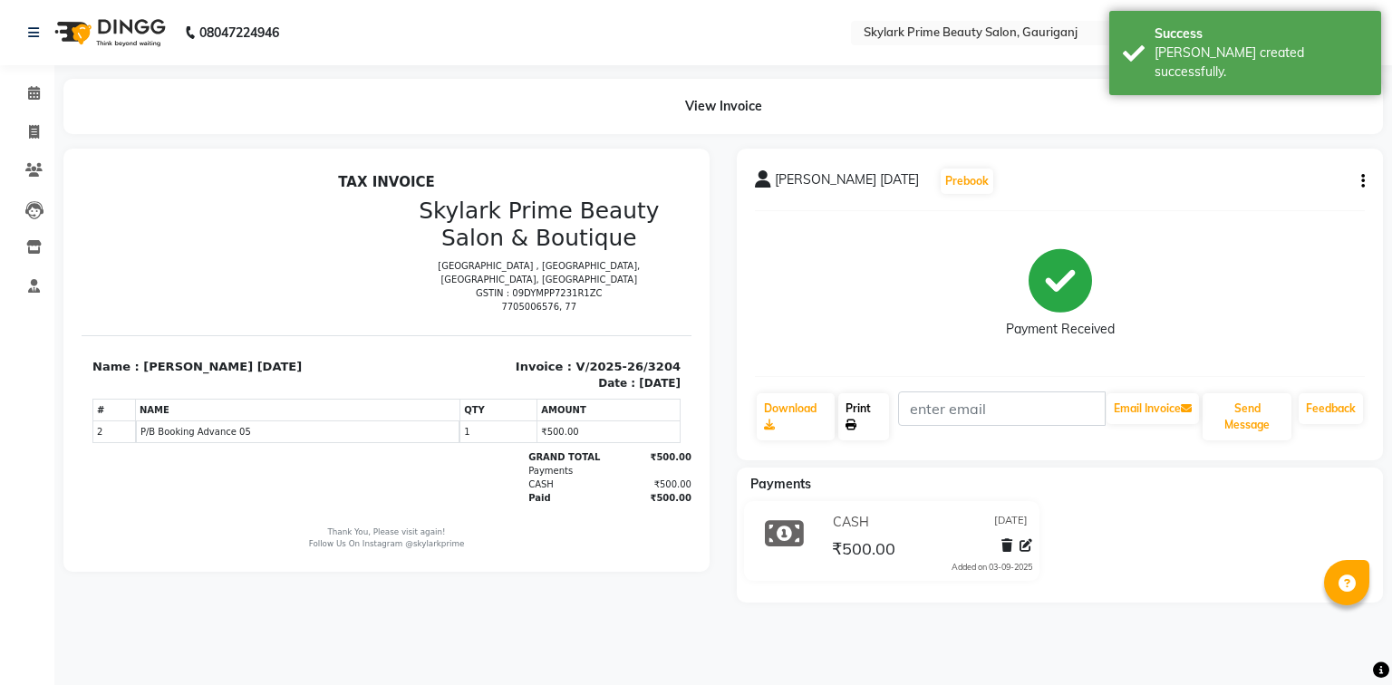
click at [853, 402] on link "Print" at bounding box center [863, 416] width 51 height 47
click at [32, 94] on icon at bounding box center [34, 93] width 12 height 14
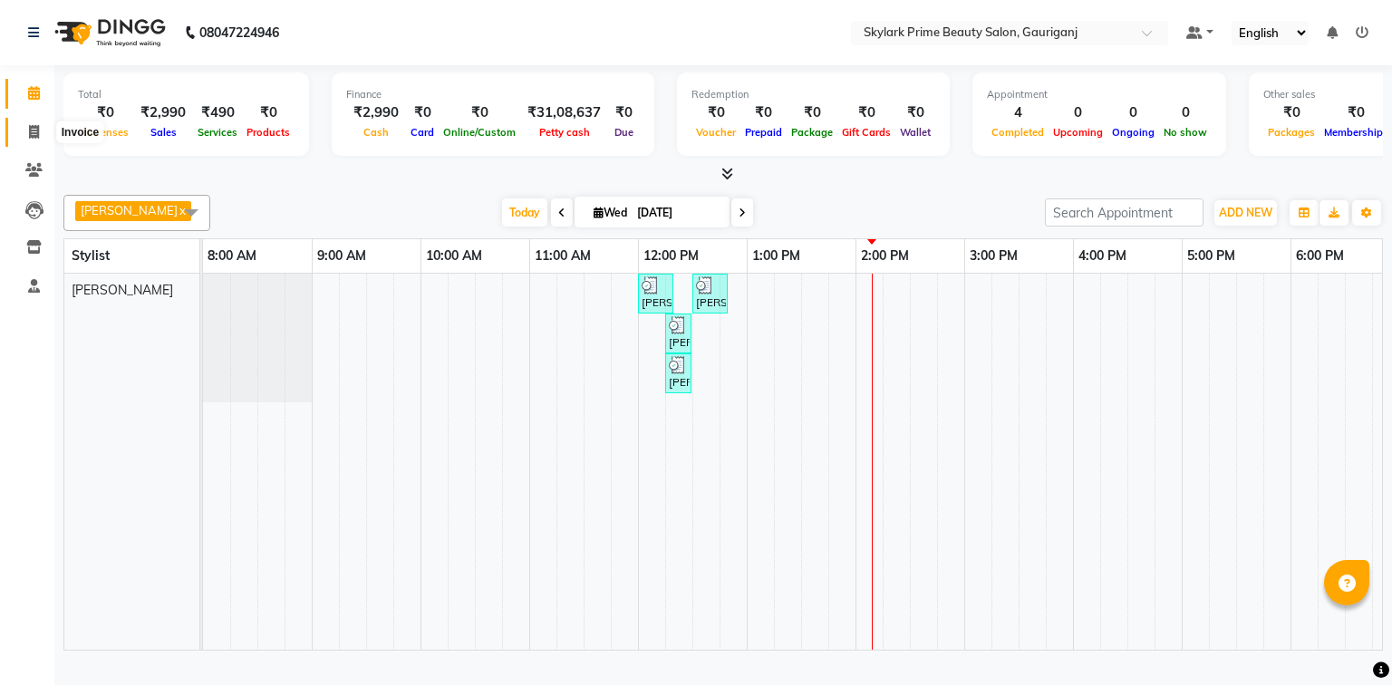
click at [24, 131] on span at bounding box center [34, 132] width 32 height 21
select select "4735"
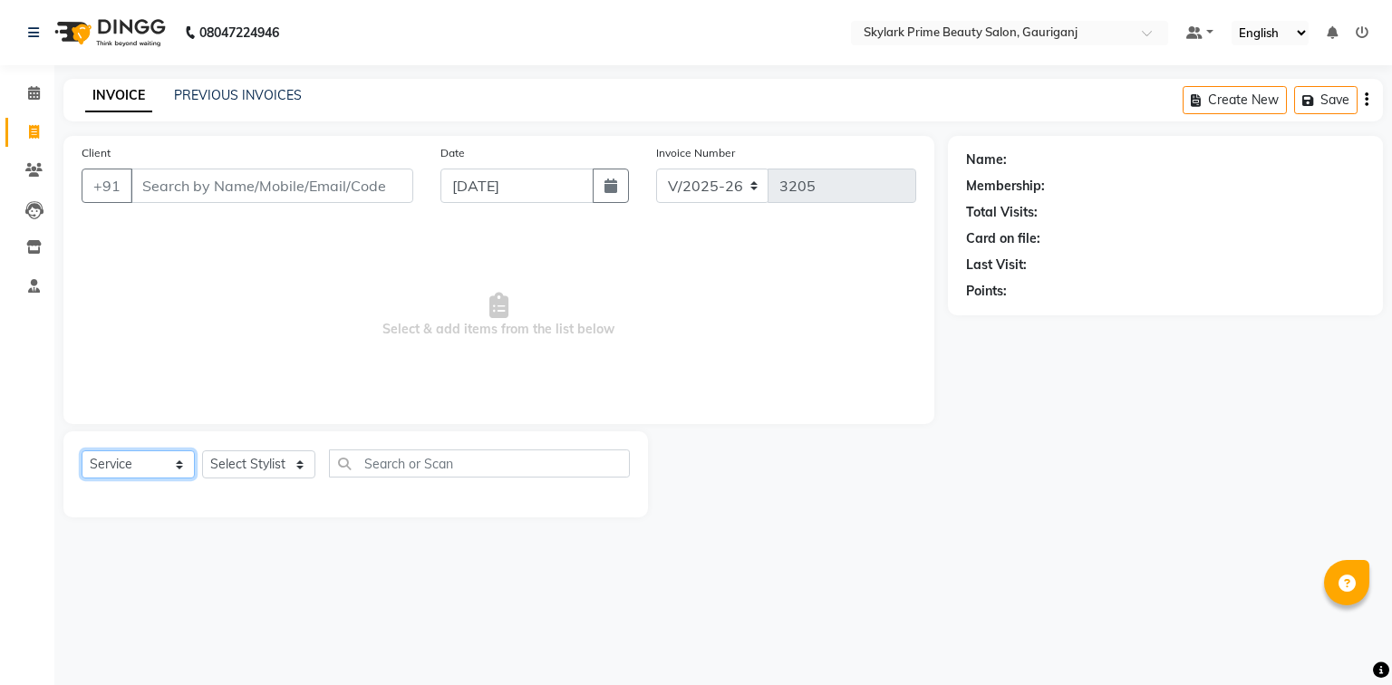
click at [160, 466] on select "Select Service Product Membership Package Voucher Prepaid Gift Card" at bounding box center [138, 464] width 113 height 28
select select "V"
click at [82, 451] on select "Select Service Product Membership Package Voucher Prepaid Gift Card" at bounding box center [138, 464] width 113 height 28
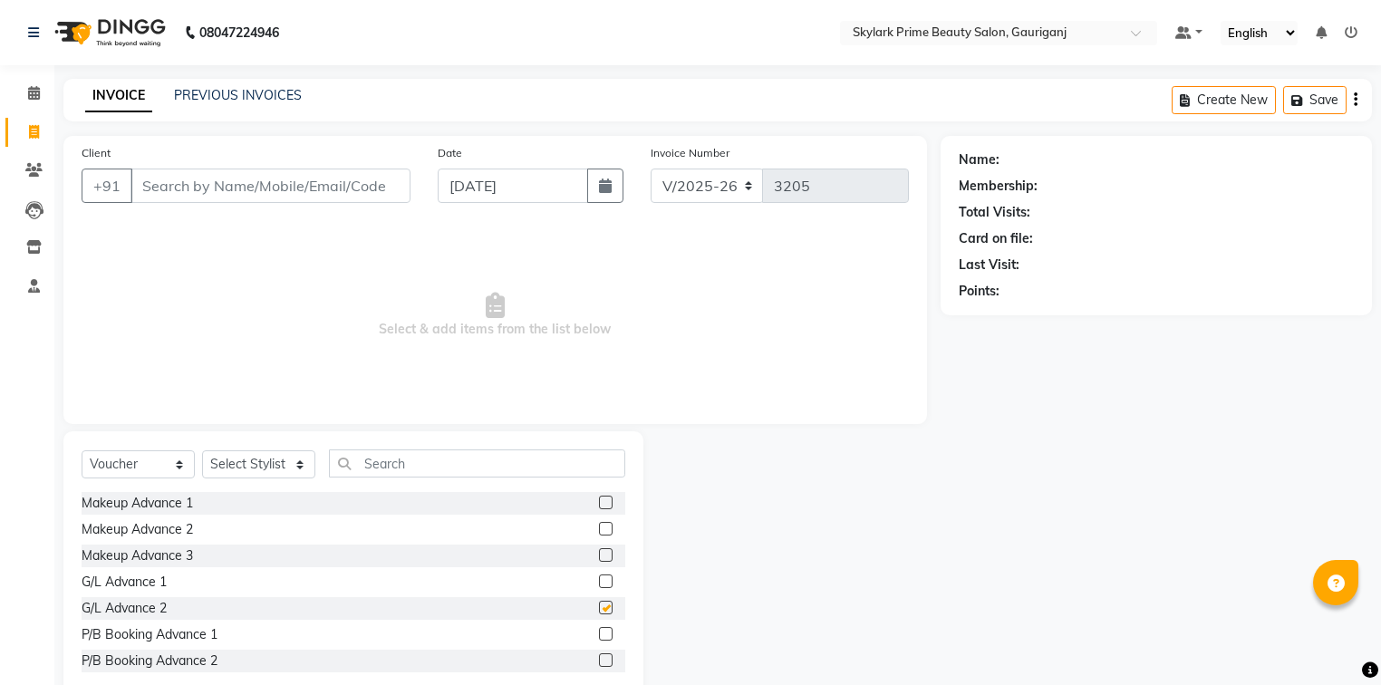
checkbox input "false"
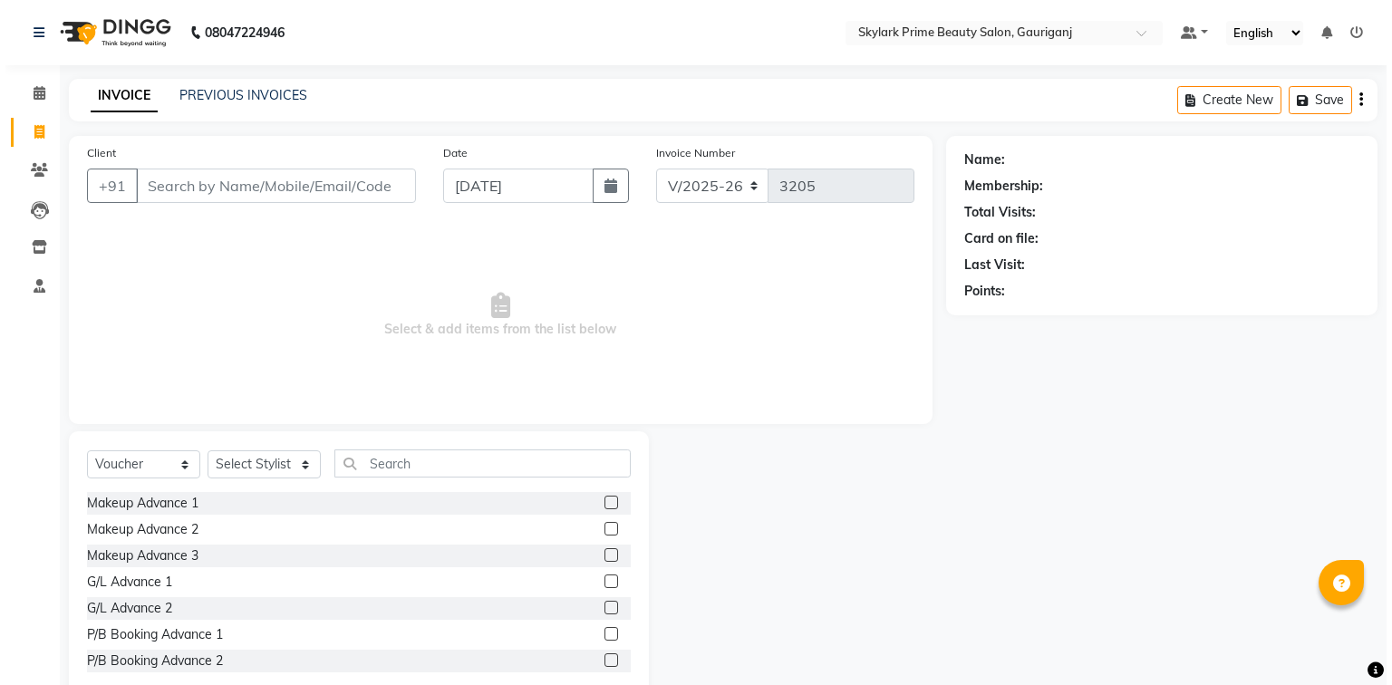
scroll to position [29, 0]
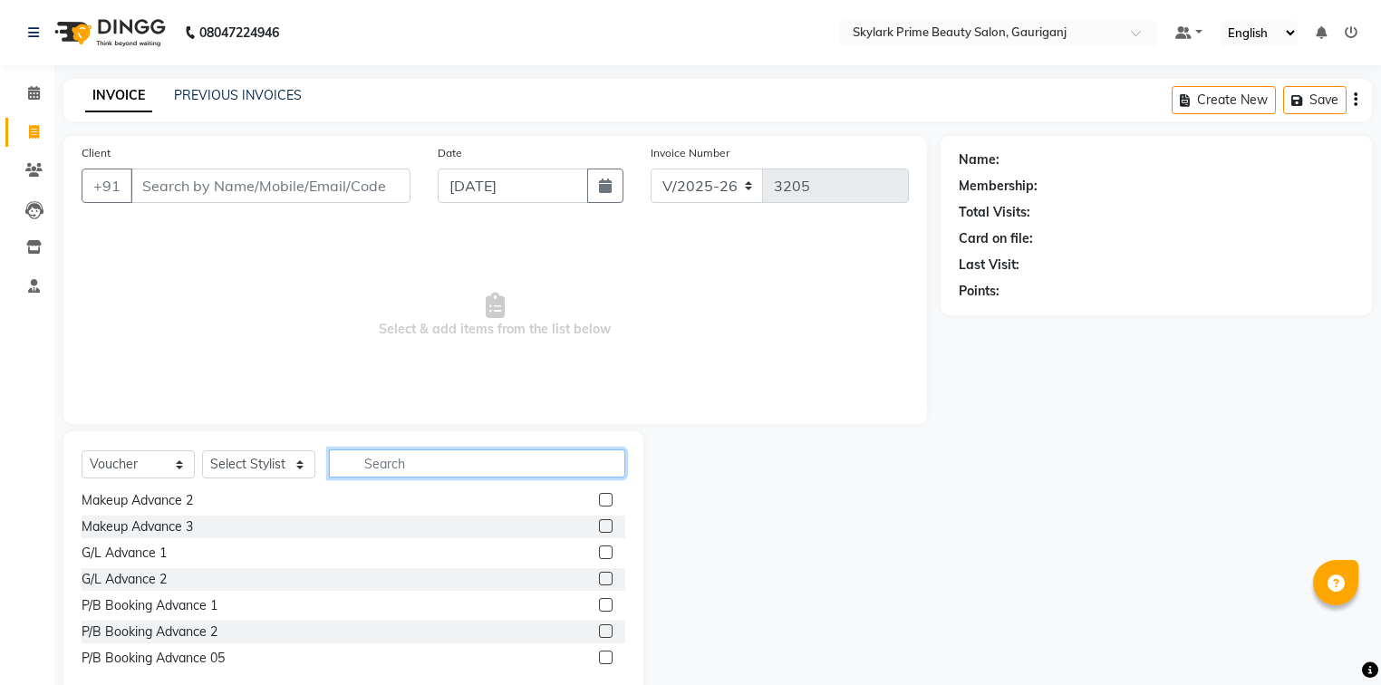
click at [428, 464] on input "text" at bounding box center [477, 464] width 296 height 28
click at [40, 94] on span at bounding box center [34, 93] width 32 height 21
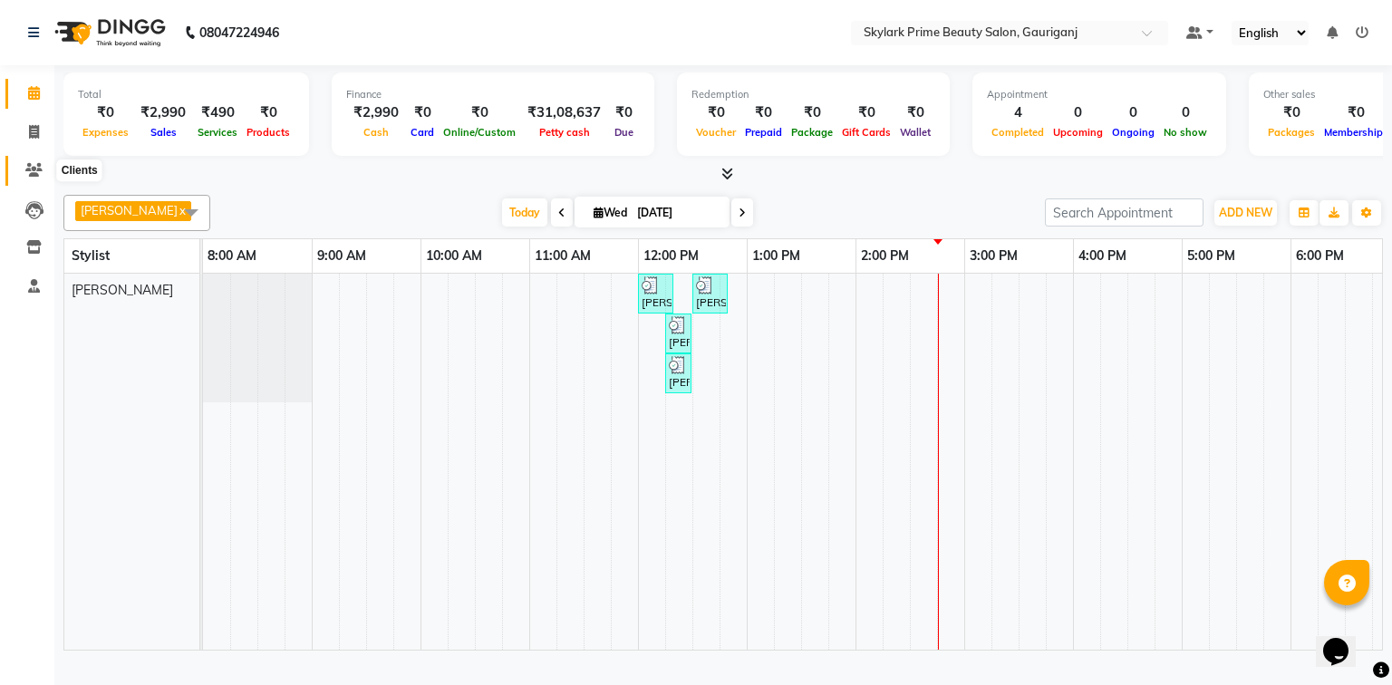
click at [31, 175] on icon at bounding box center [33, 170] width 17 height 14
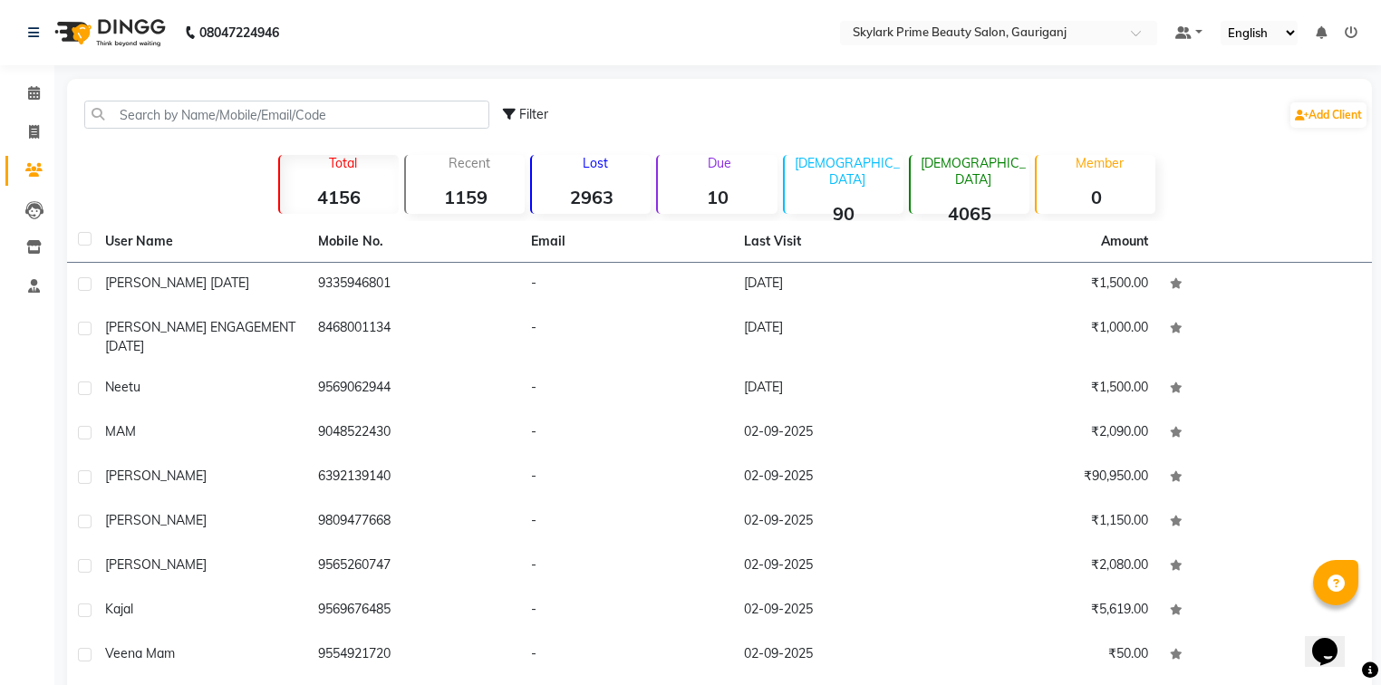
click at [5, 156] on link "Clients" at bounding box center [27, 171] width 44 height 30
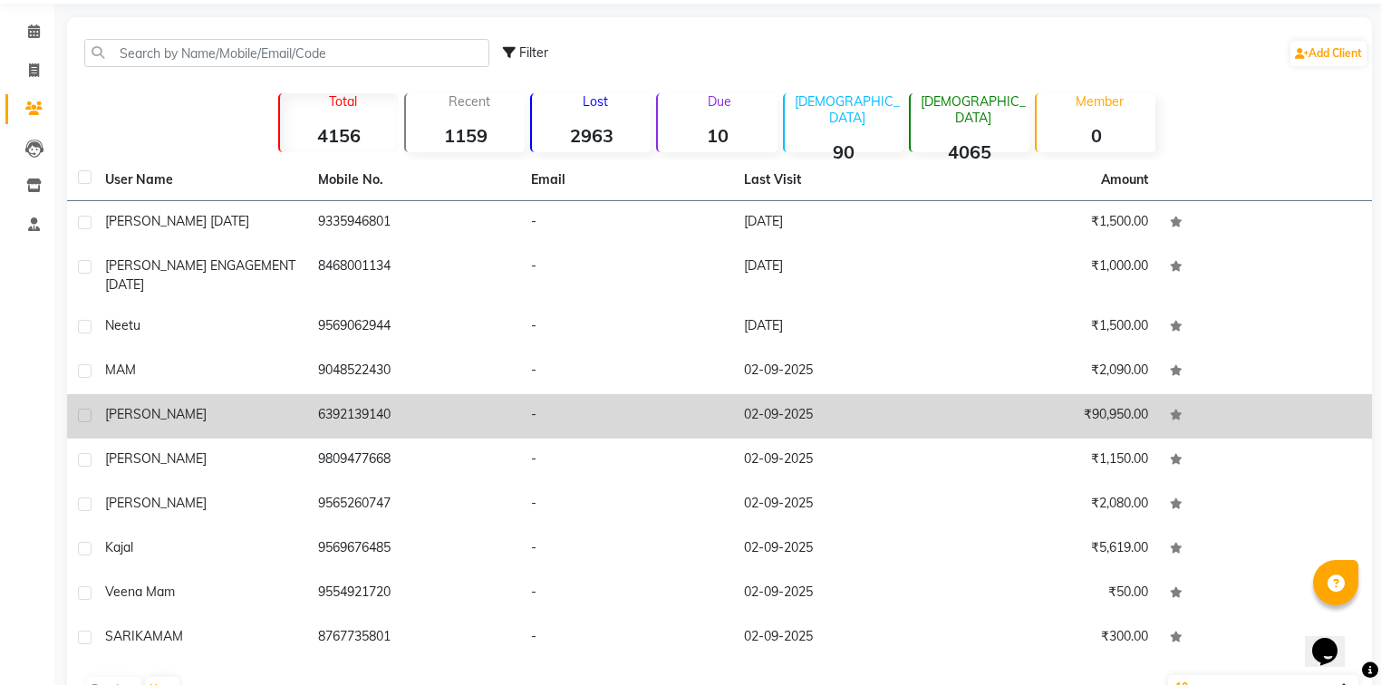
scroll to position [115, 0]
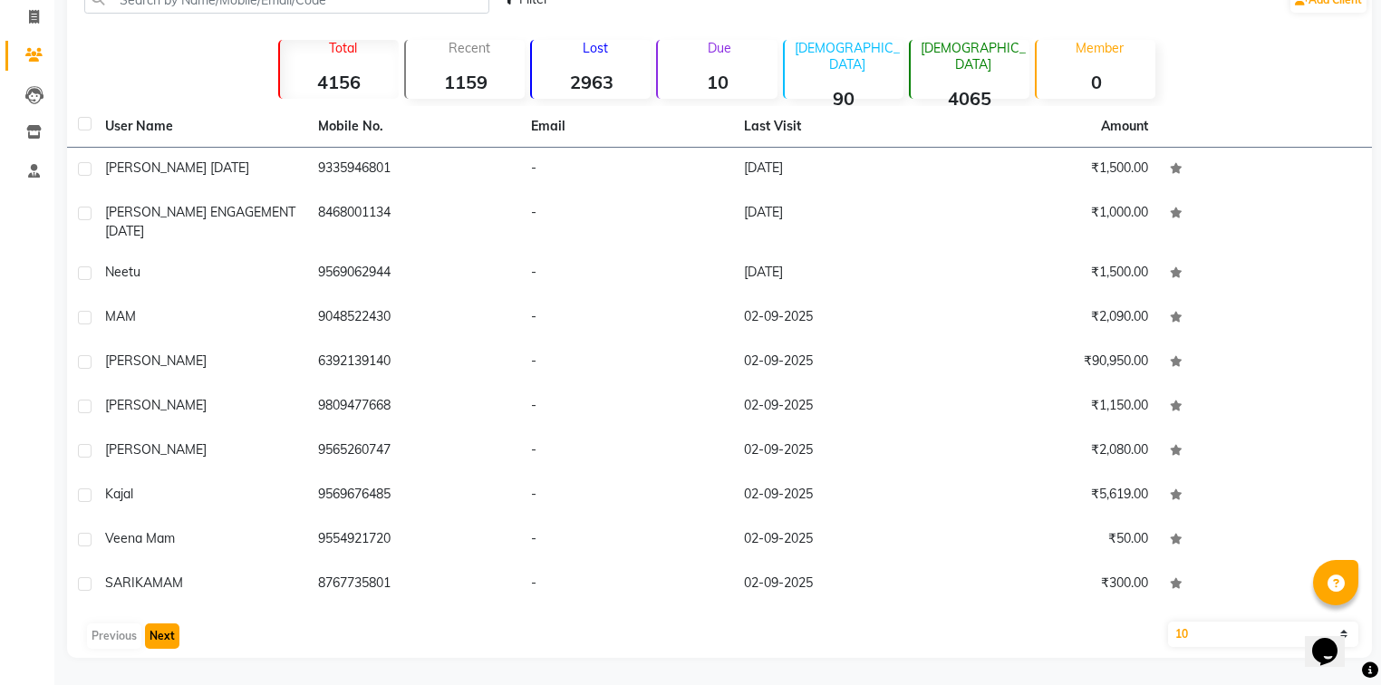
click at [172, 635] on button "Next" at bounding box center [162, 636] width 34 height 25
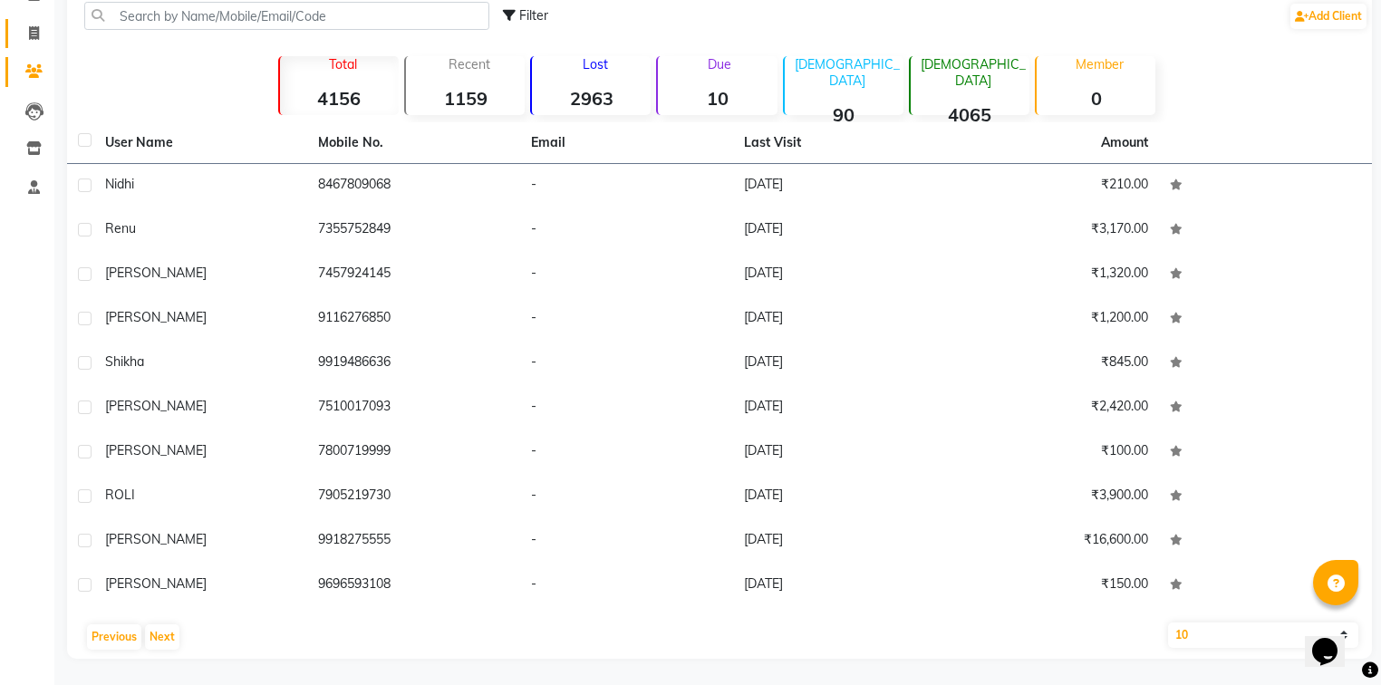
click at [24, 20] on link "Invoice" at bounding box center [27, 34] width 44 height 30
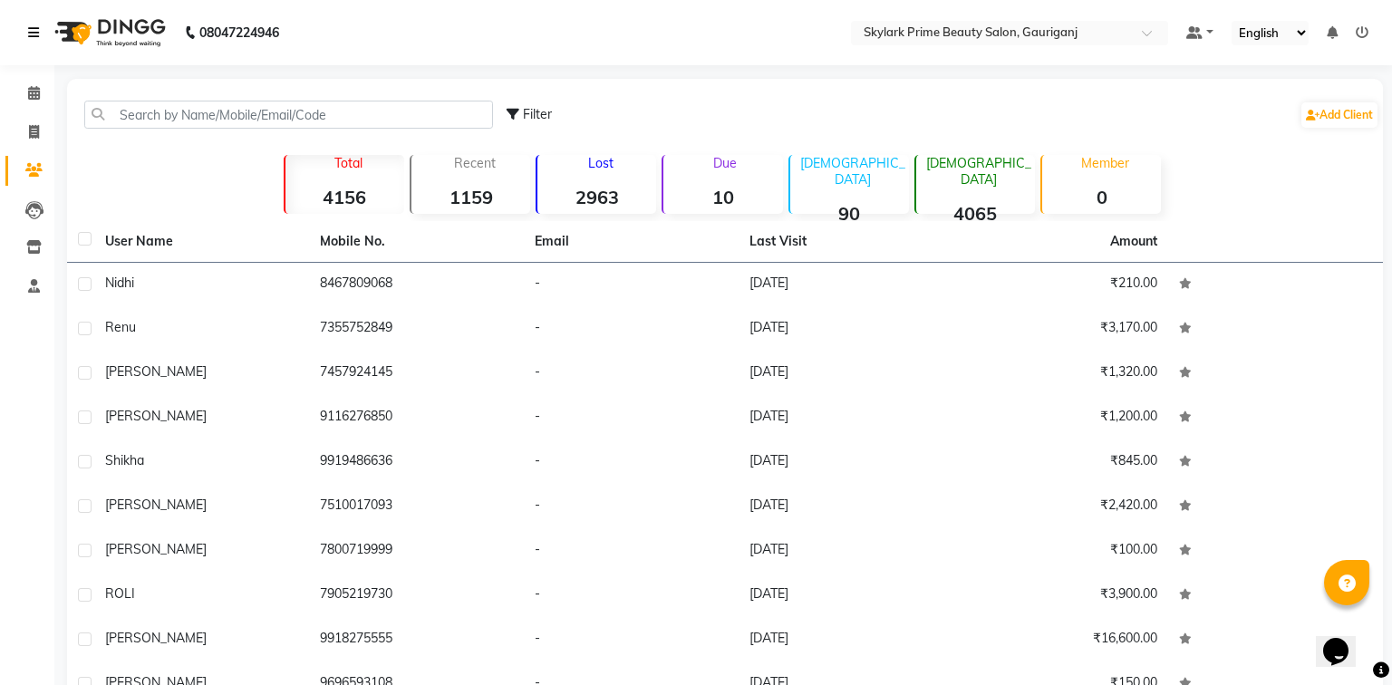
select select "service"
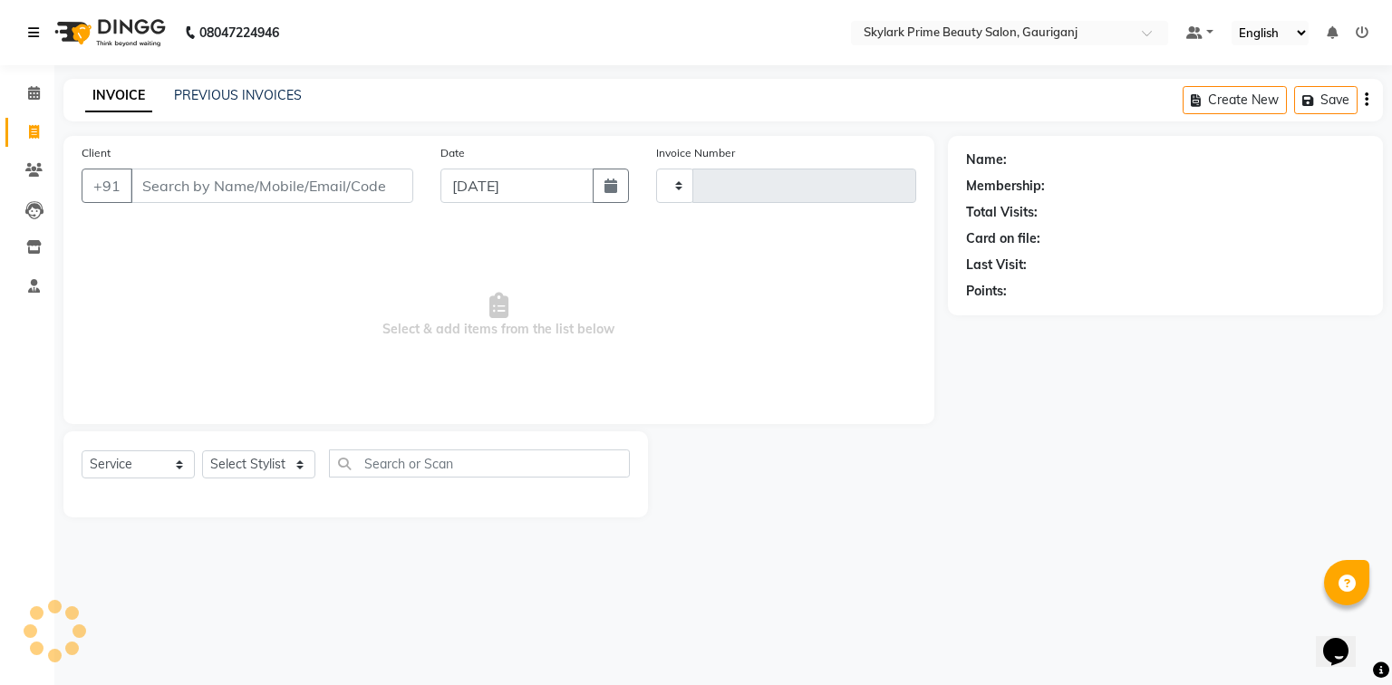
type input "3205"
select select "4735"
click at [25, 92] on span at bounding box center [34, 93] width 32 height 21
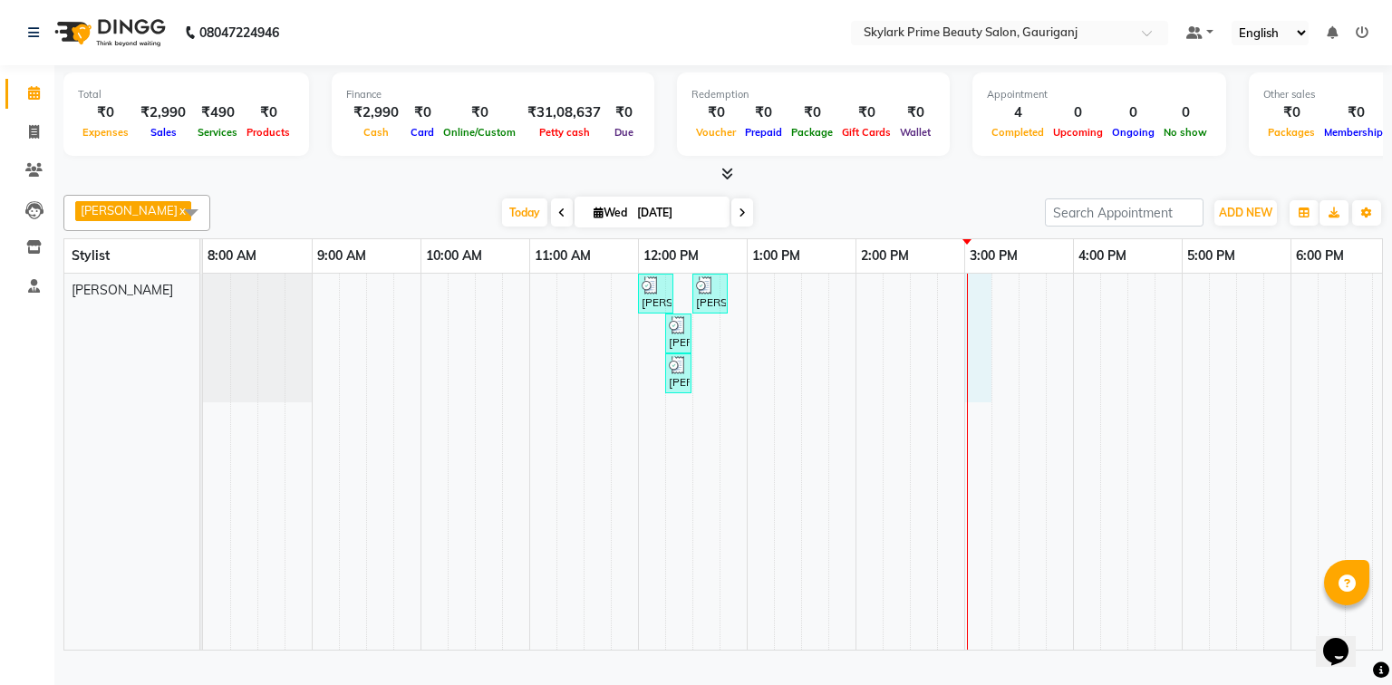
click at [975, 312] on div "[PERSON_NAME], TK01, 12:00 PM-12:20 PM, Threading - Eyebrow [PERSON_NAME], TK01…" at bounding box center [910, 462] width 1414 height 376
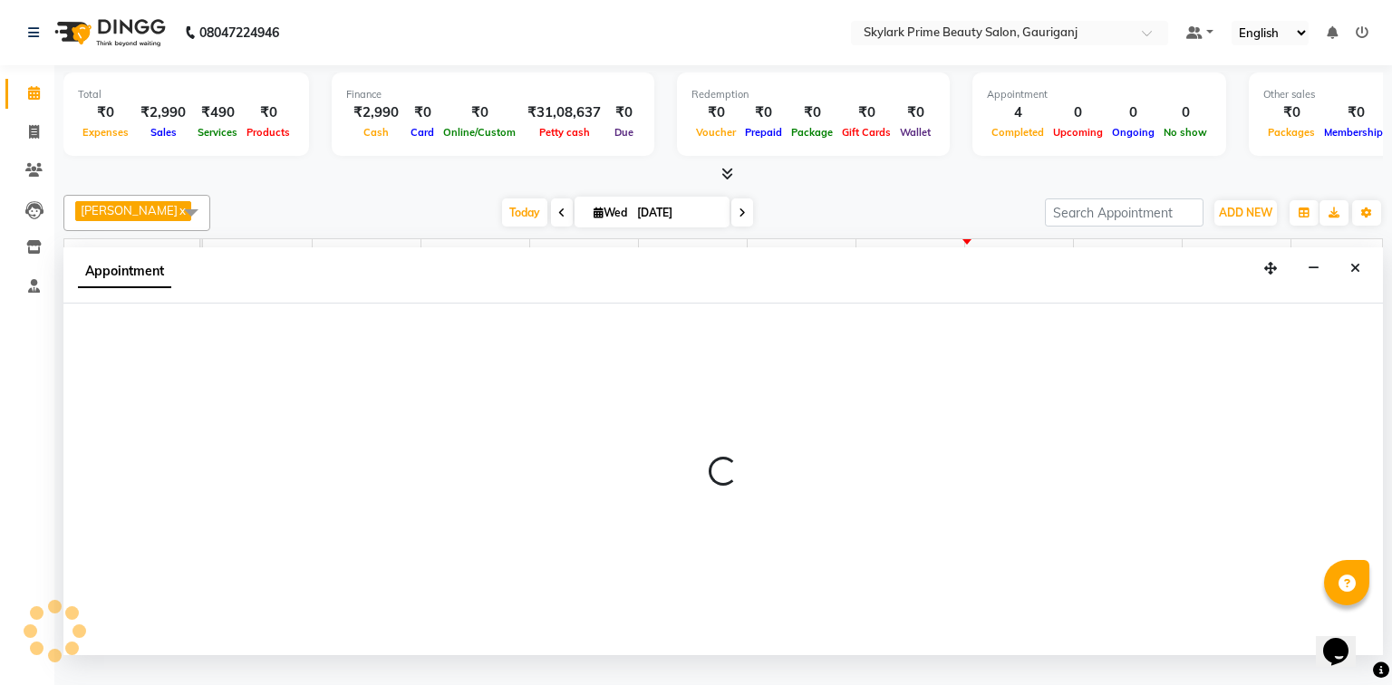
select select "30218"
select select "tentative"
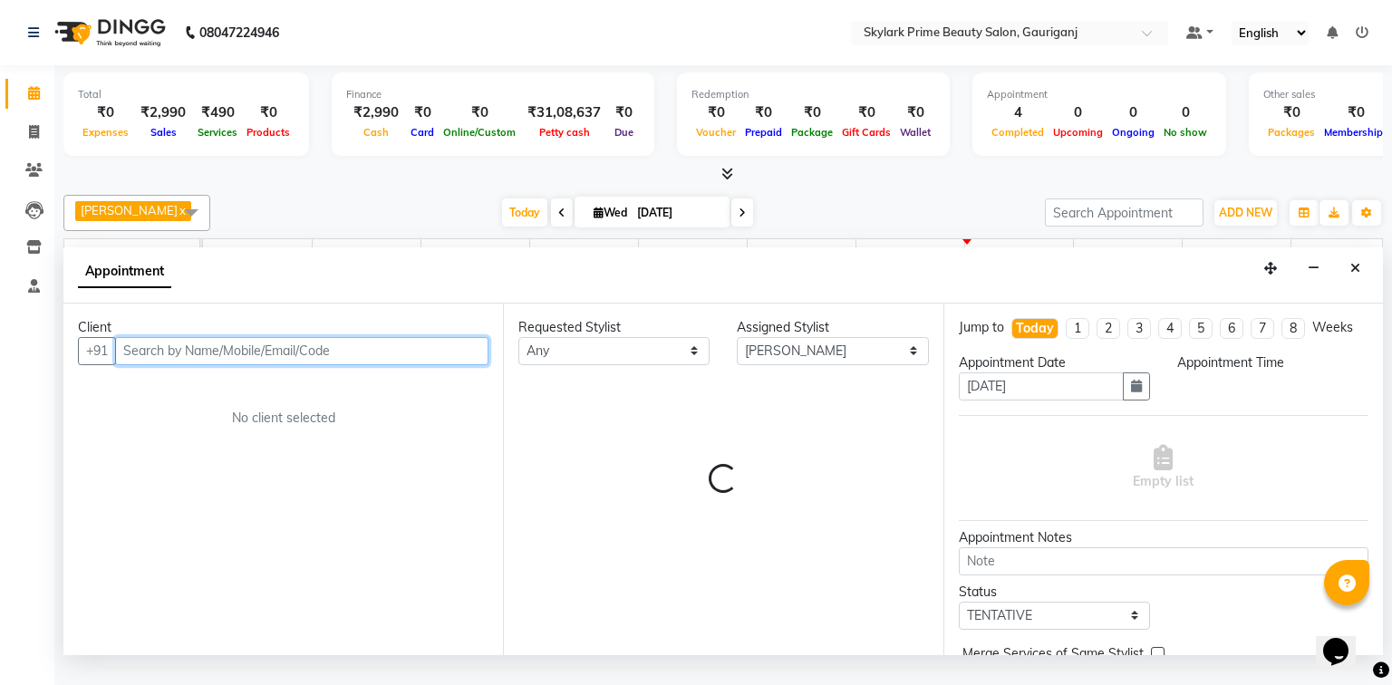
select select "900"
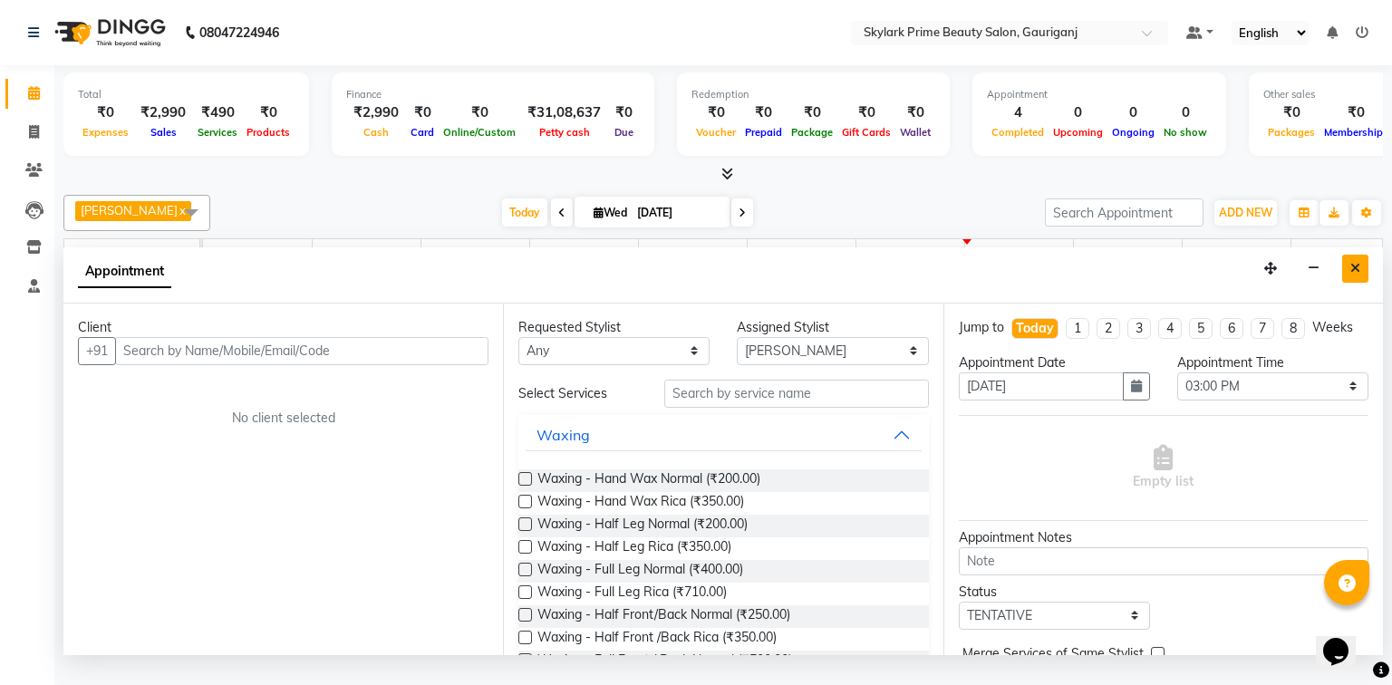
click at [1361, 283] on button "Close" at bounding box center [1355, 269] width 26 height 28
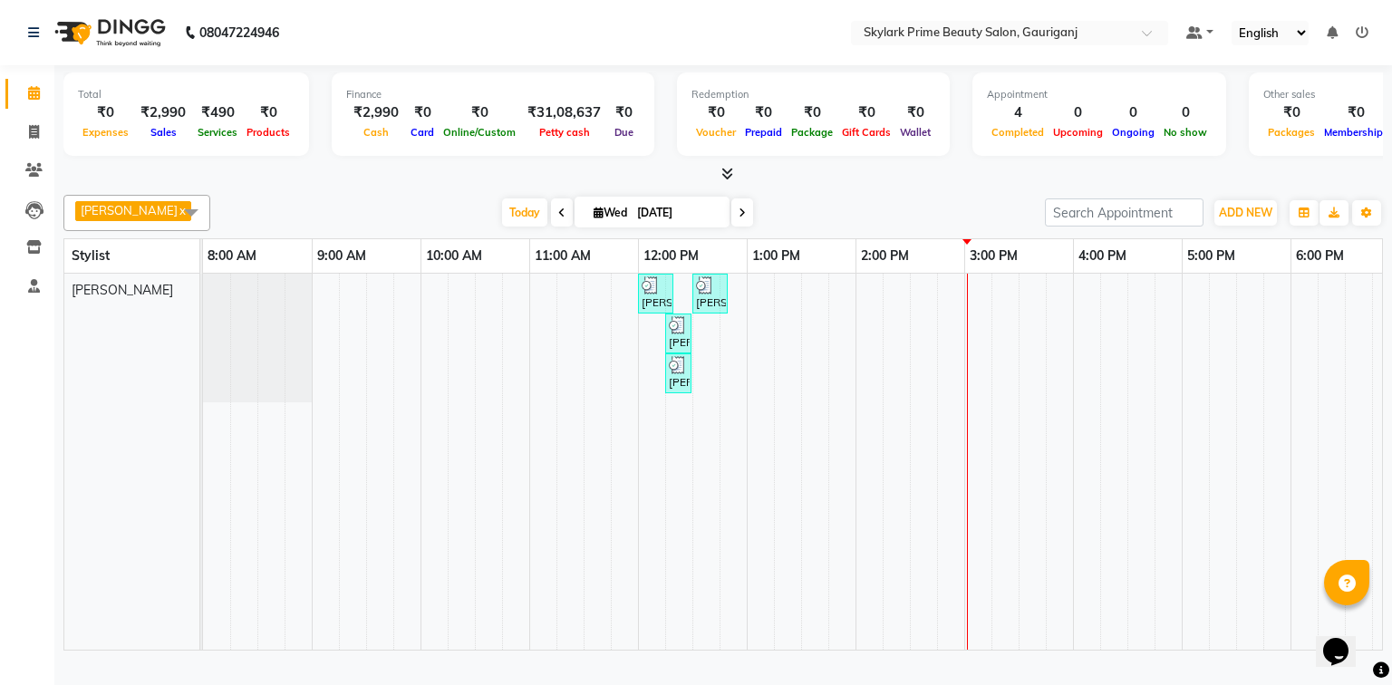
click at [974, 293] on div "[PERSON_NAME], TK01, 12:00 PM-12:20 PM, Threading - Eyebrow [PERSON_NAME], TK01…" at bounding box center [910, 462] width 1414 height 376
select select "30218"
select select "900"
select select "tentative"
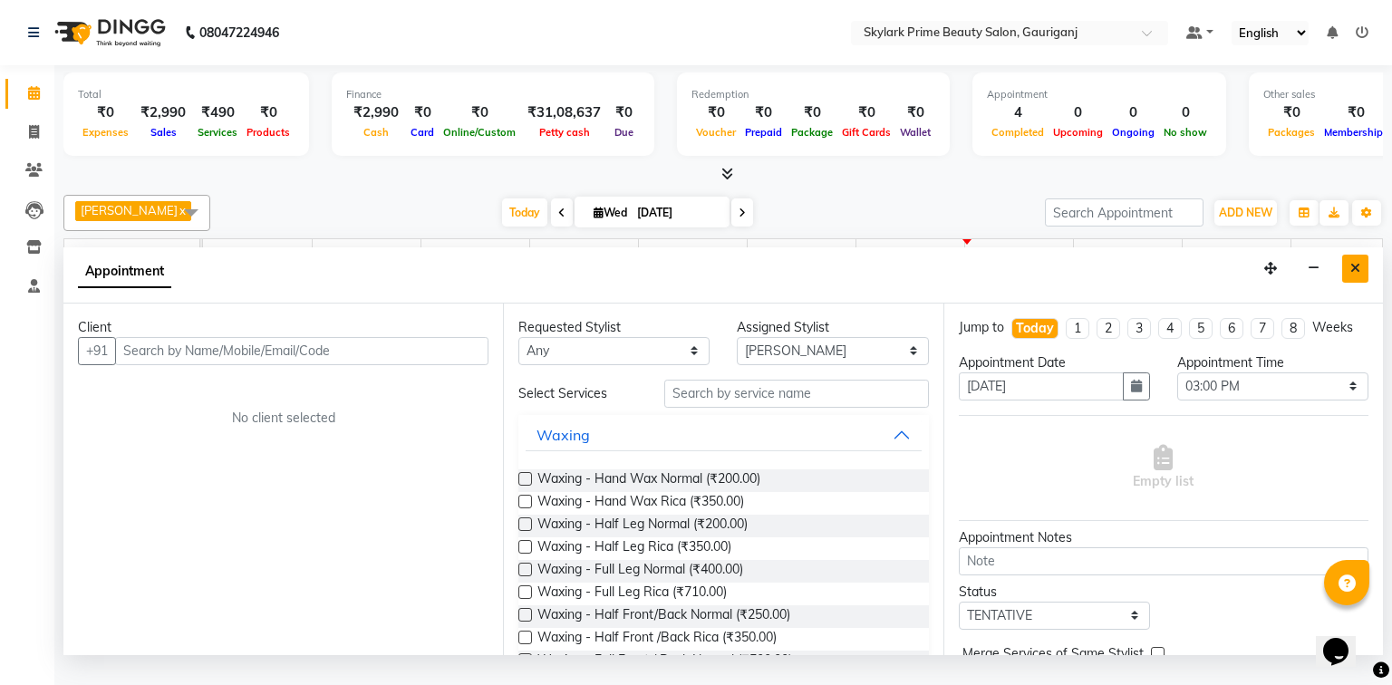
click at [1360, 275] on icon "Close" at bounding box center [1355, 268] width 10 height 13
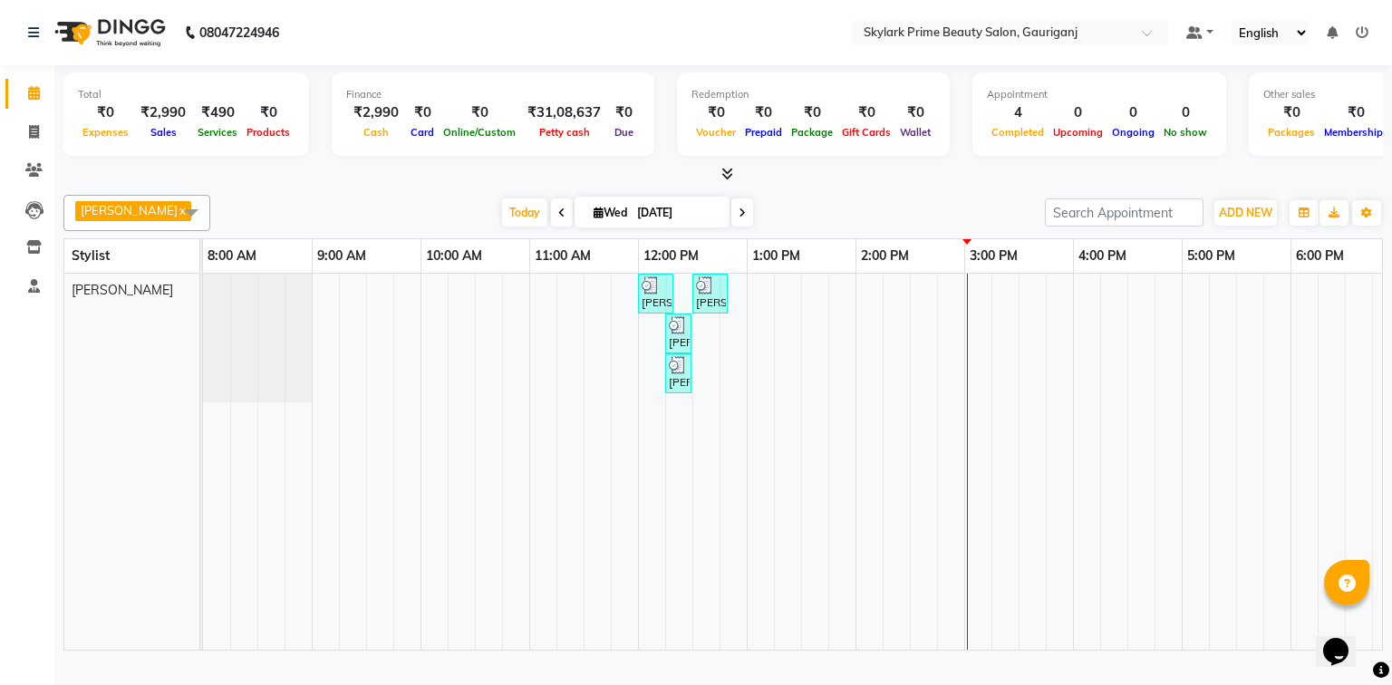
click at [182, 209] on span at bounding box center [191, 212] width 36 height 34
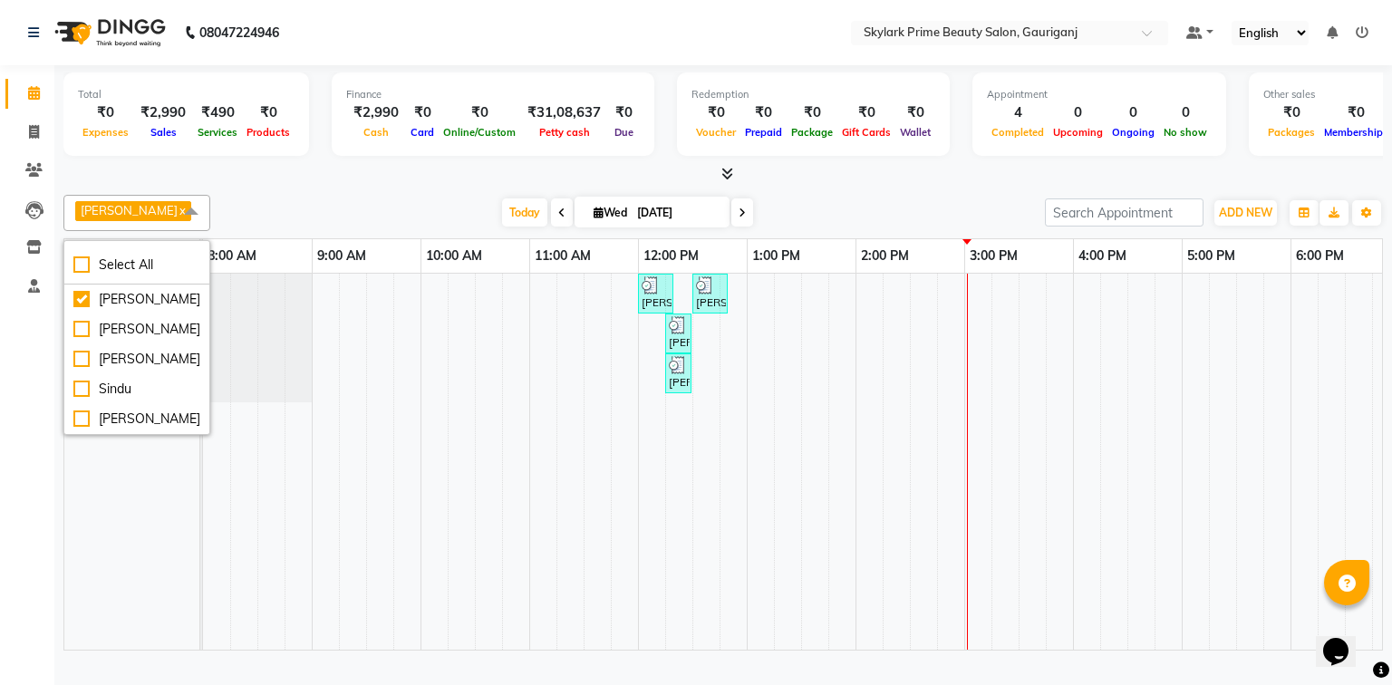
click at [195, 213] on span at bounding box center [191, 212] width 36 height 34
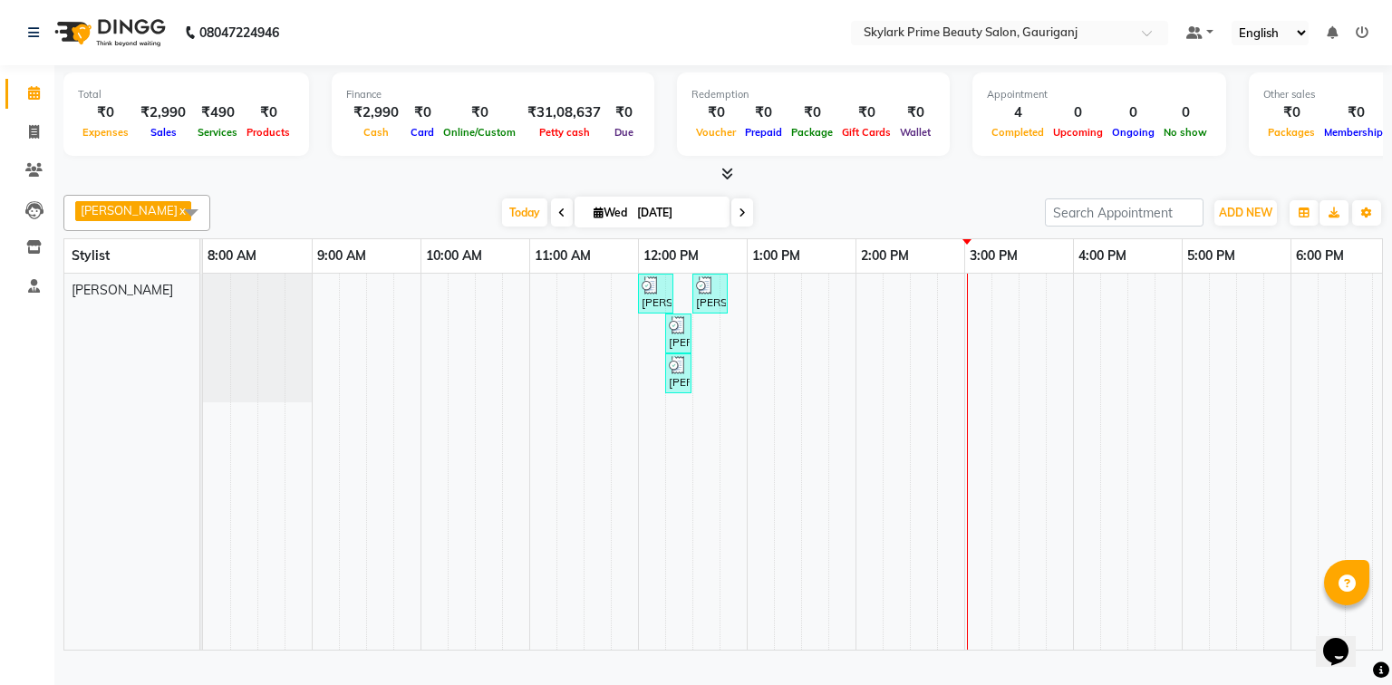
click at [195, 213] on span at bounding box center [191, 212] width 36 height 34
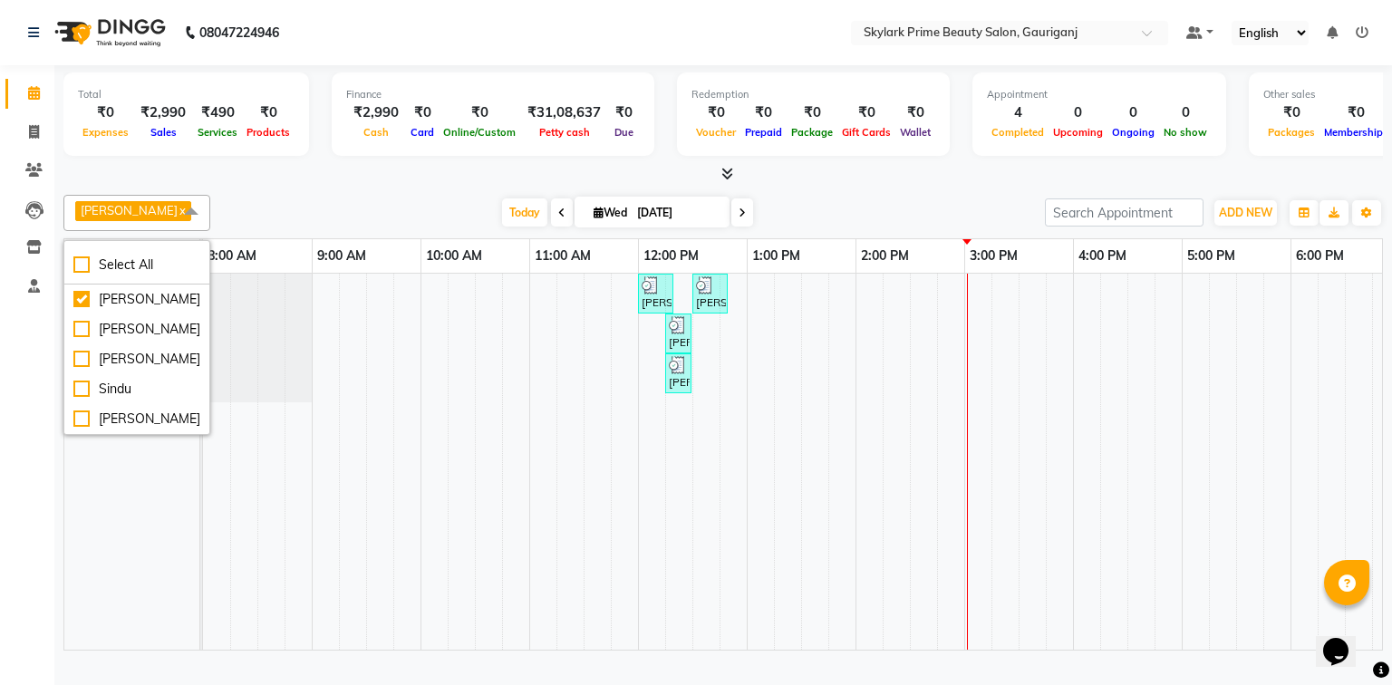
click at [195, 213] on span at bounding box center [191, 212] width 36 height 34
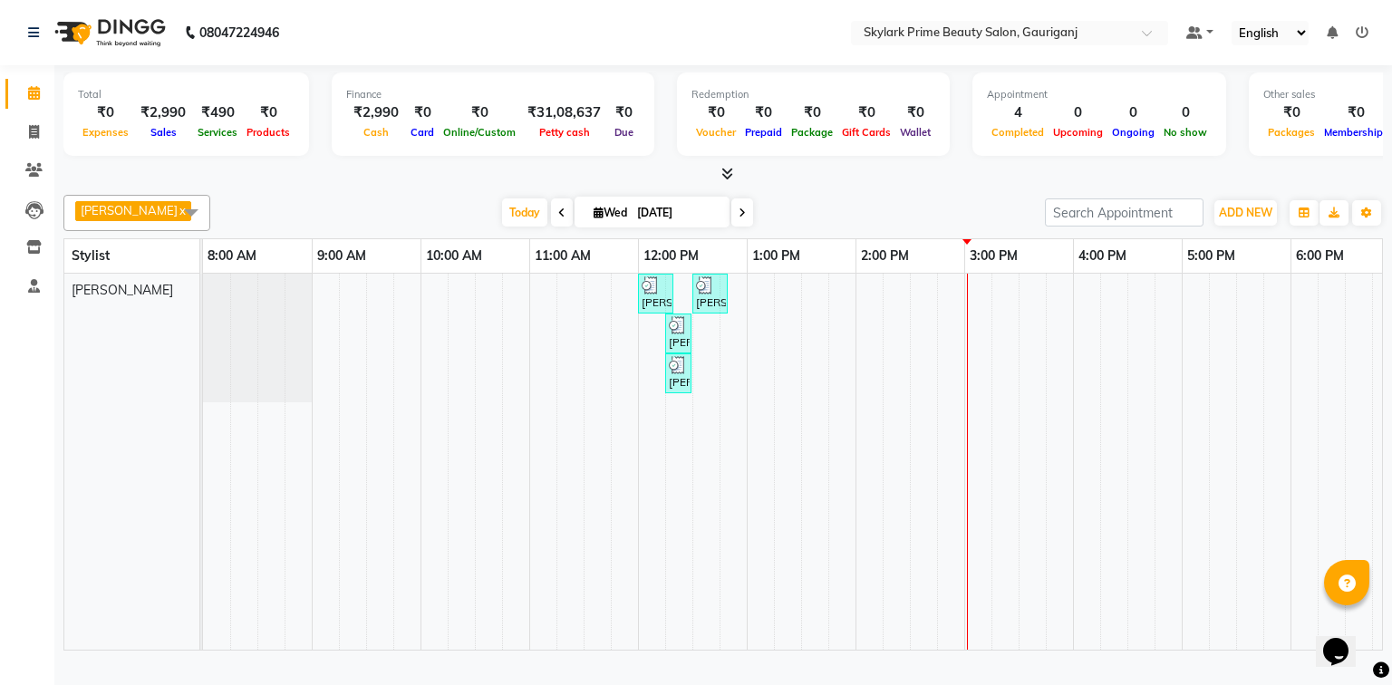
click at [193, 213] on span at bounding box center [191, 212] width 36 height 34
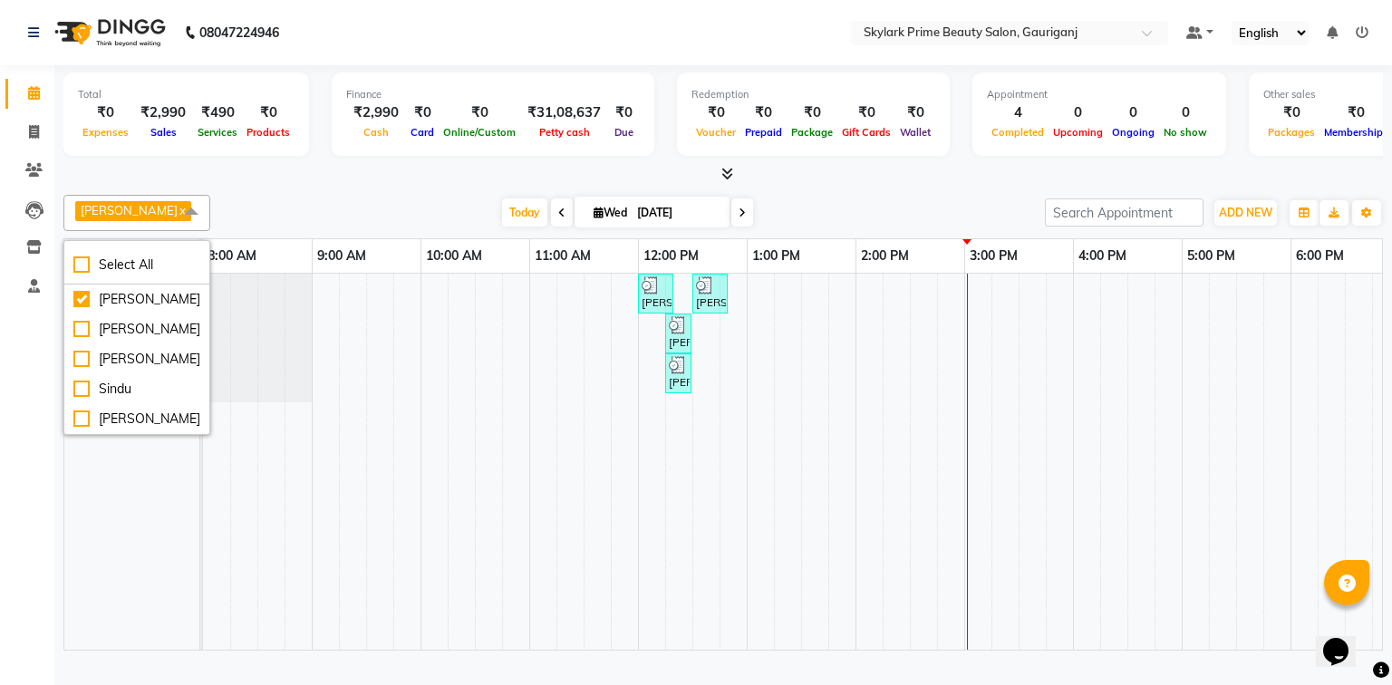
click at [188, 213] on span at bounding box center [191, 212] width 36 height 34
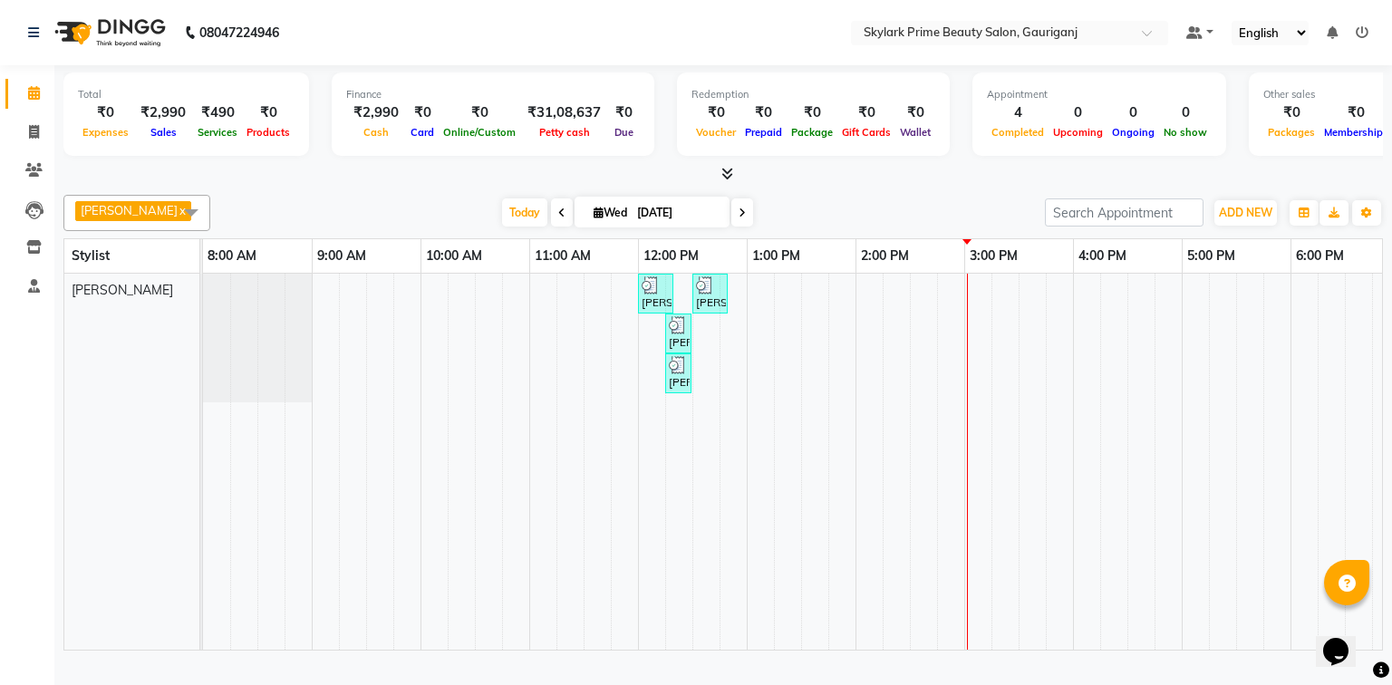
click at [188, 213] on span at bounding box center [191, 212] width 36 height 34
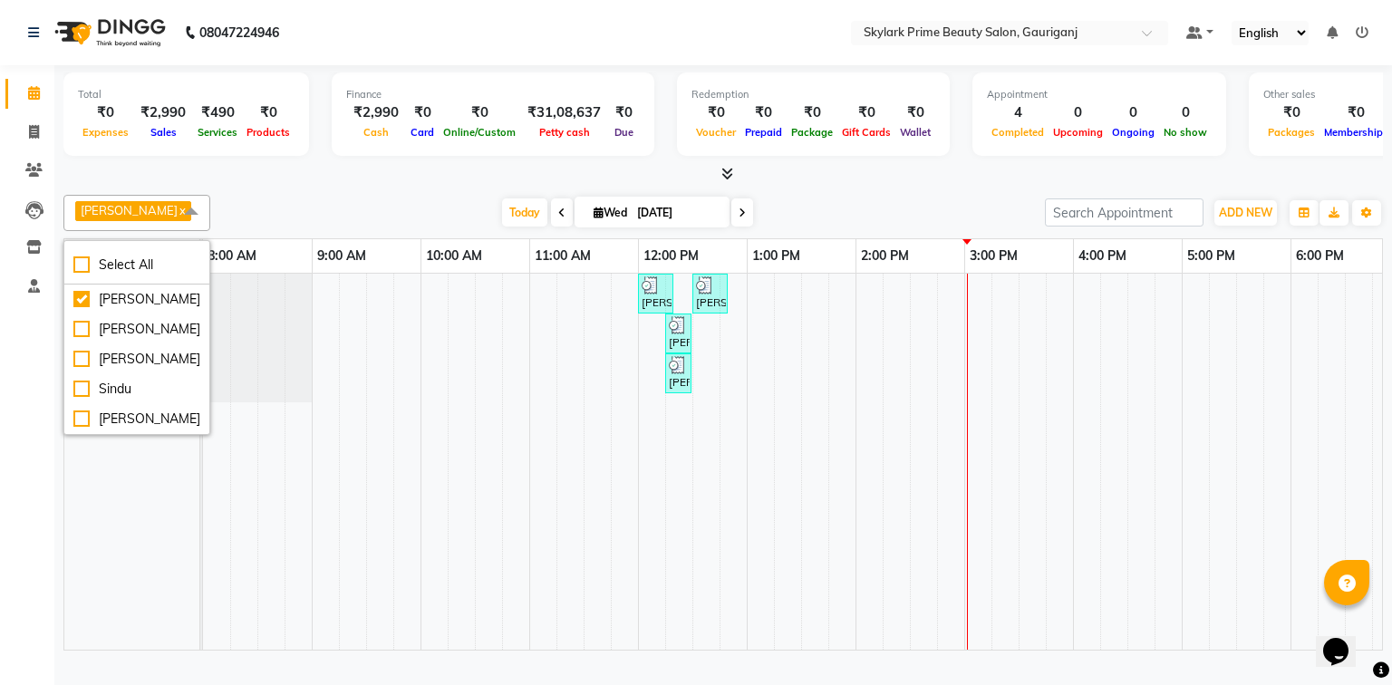
click at [188, 213] on span at bounding box center [191, 212] width 36 height 34
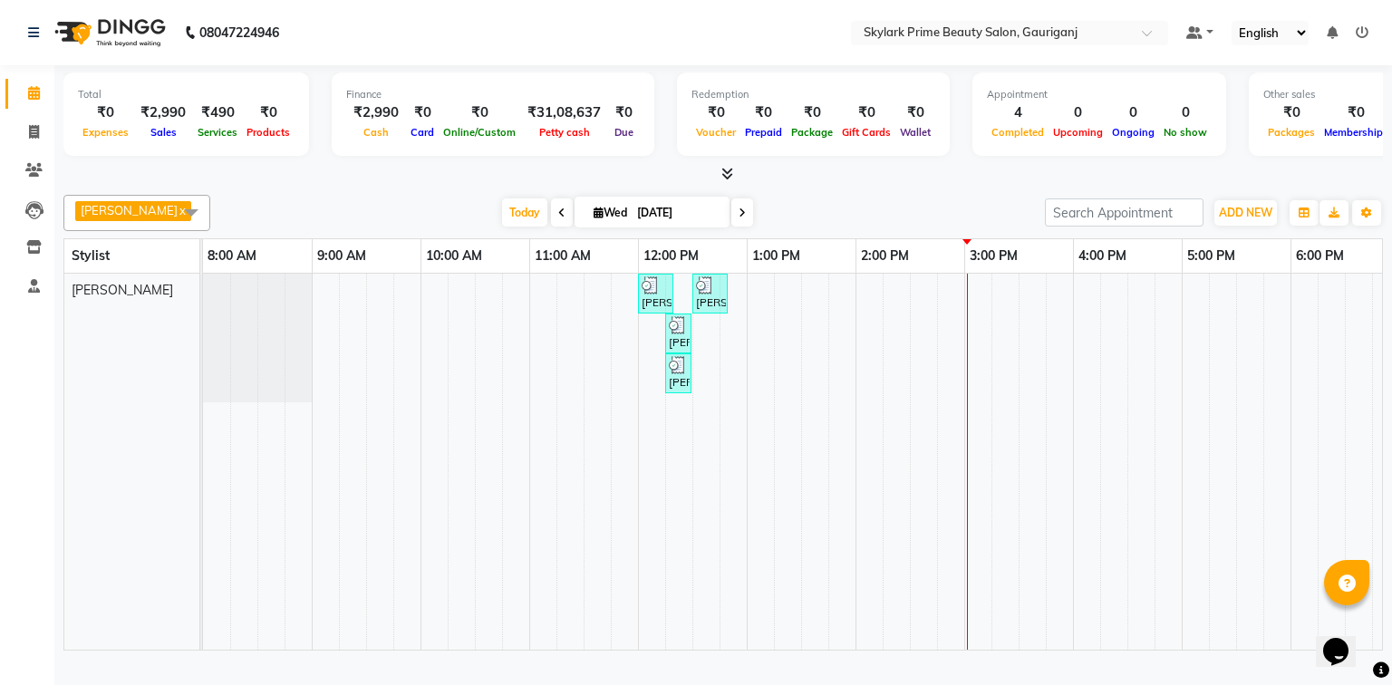
click at [188, 213] on span at bounding box center [191, 212] width 36 height 34
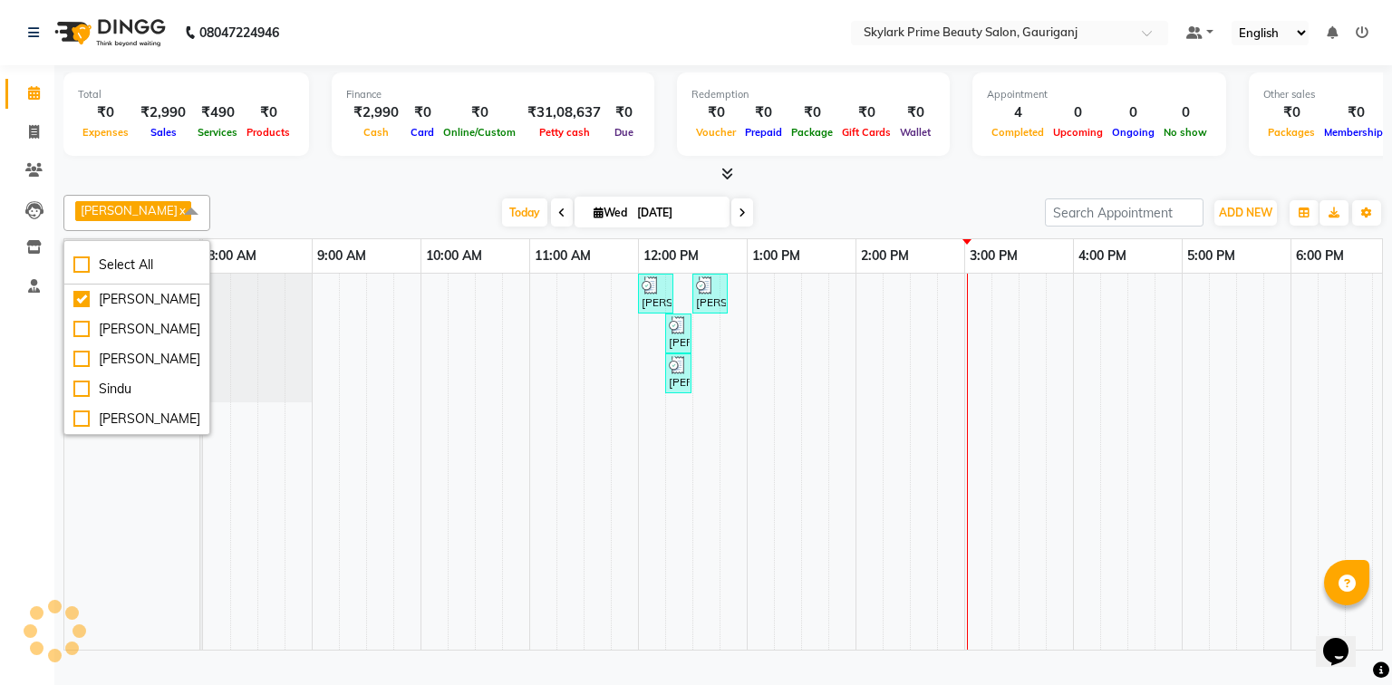
click at [188, 213] on span at bounding box center [191, 212] width 36 height 34
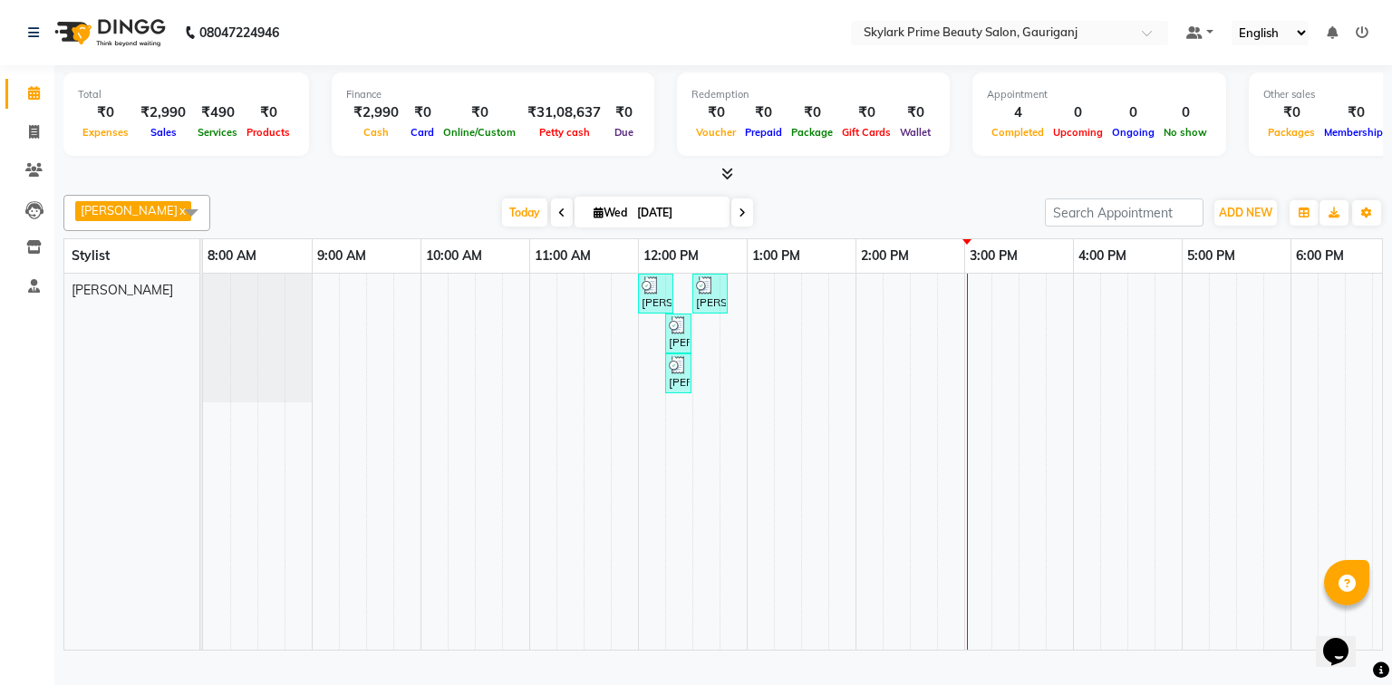
click at [188, 213] on span at bounding box center [191, 212] width 36 height 34
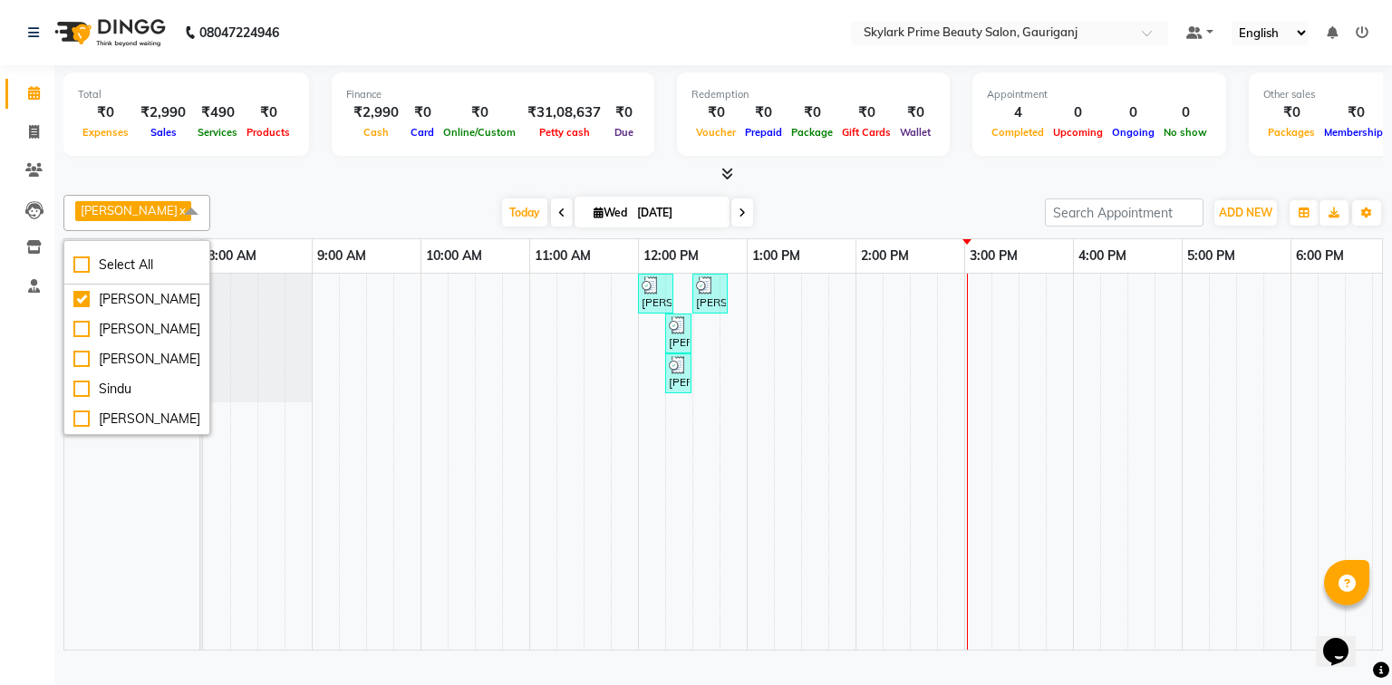
click at [188, 213] on span at bounding box center [191, 212] width 36 height 34
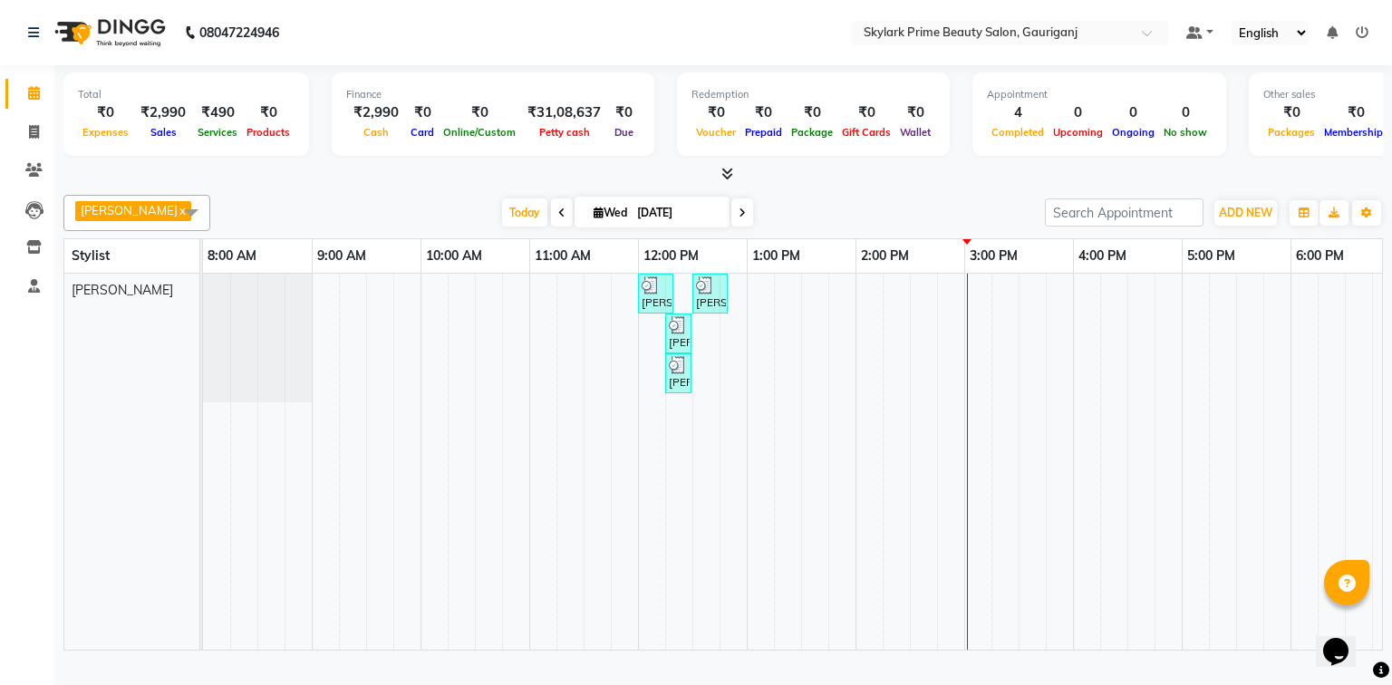
click at [188, 213] on span at bounding box center [191, 212] width 36 height 34
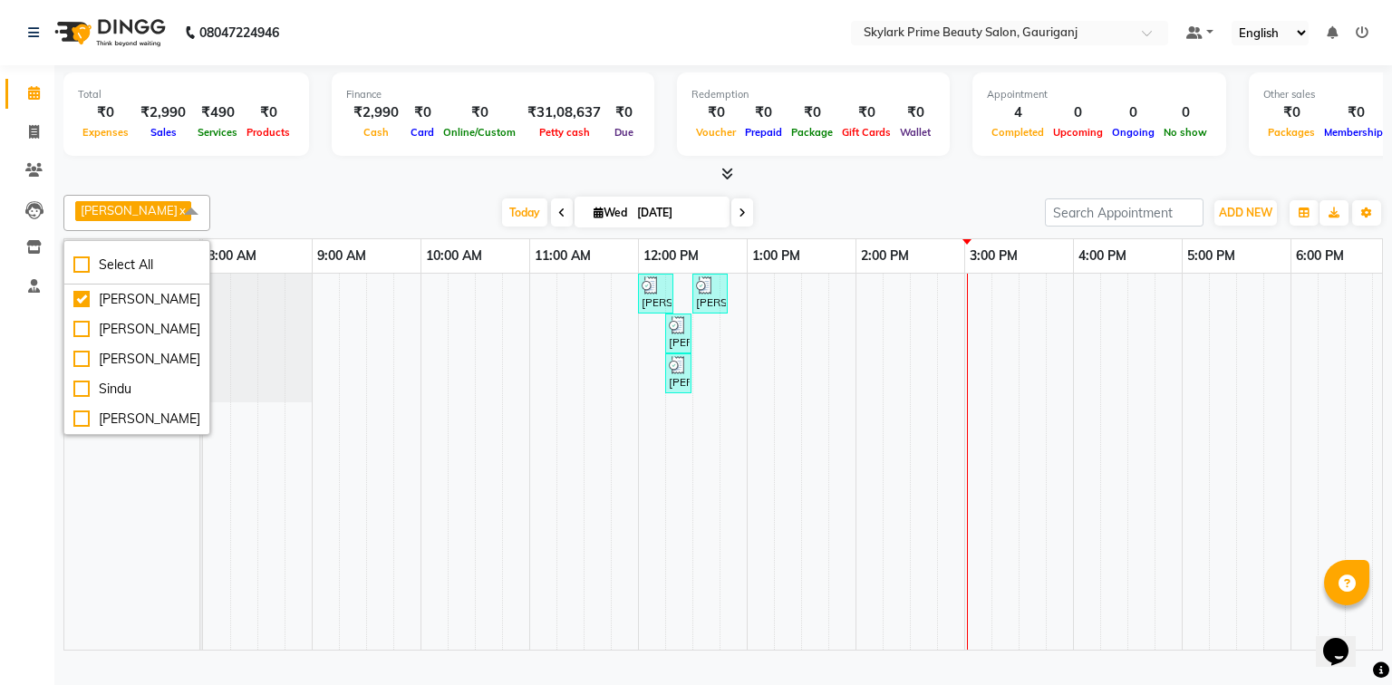
click at [188, 213] on span at bounding box center [191, 212] width 36 height 34
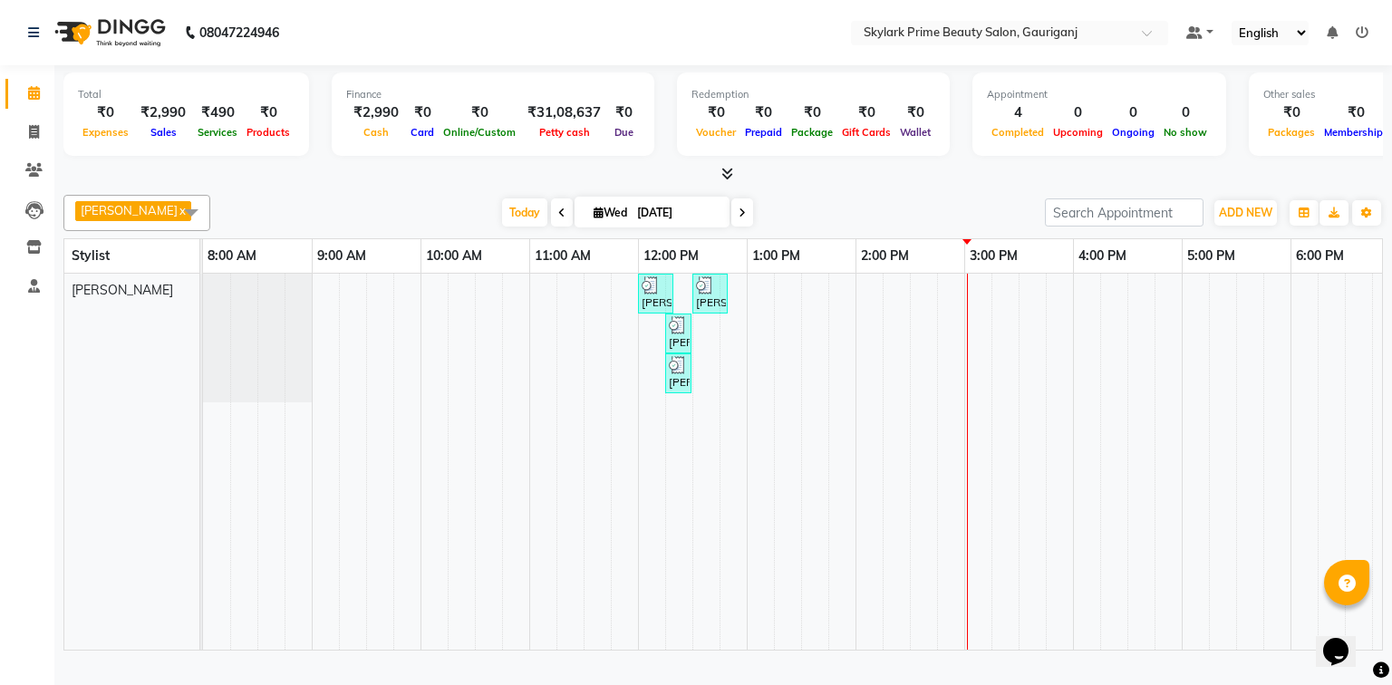
click at [188, 213] on span at bounding box center [191, 212] width 36 height 34
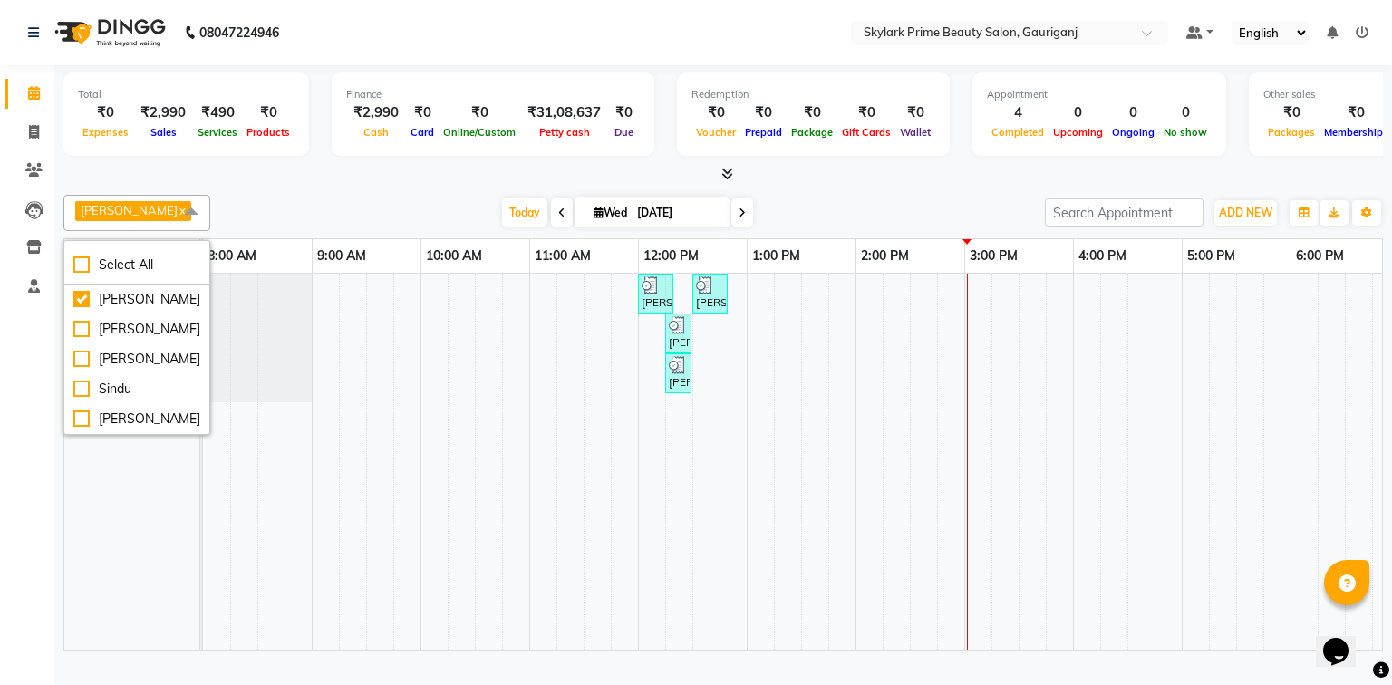
click at [188, 213] on span at bounding box center [191, 212] width 36 height 34
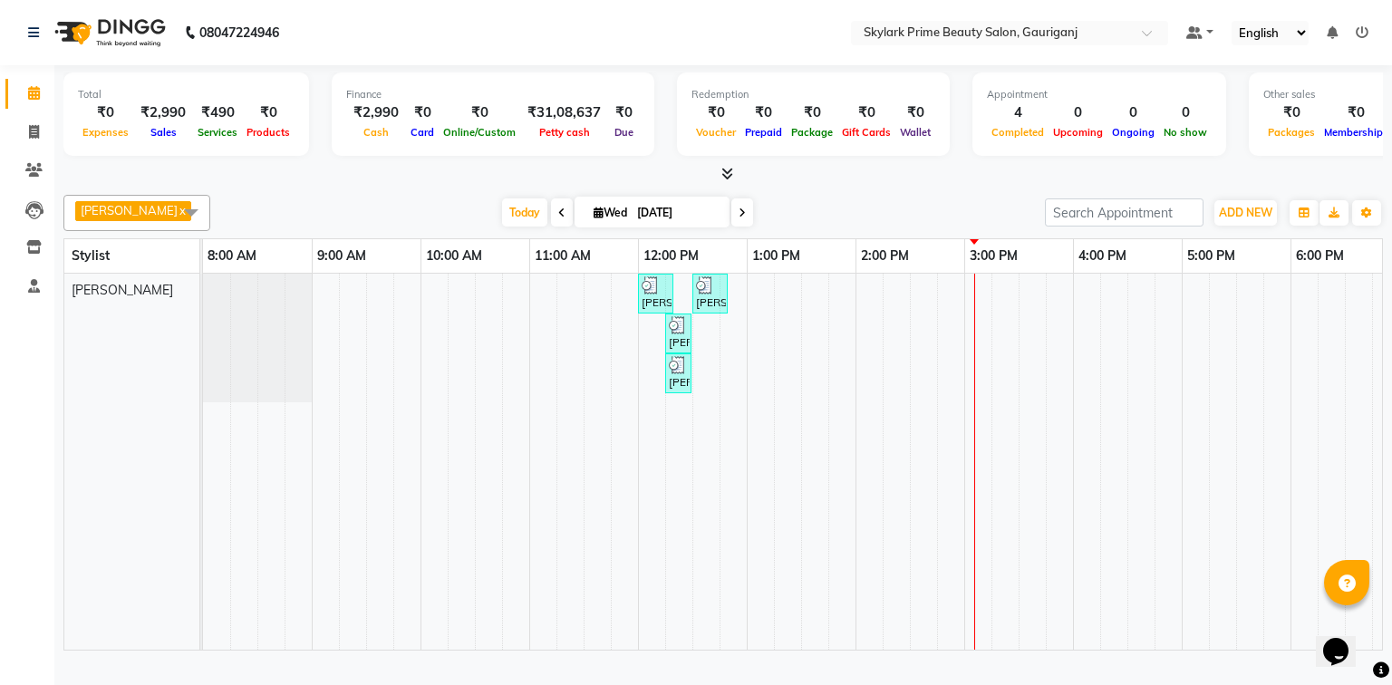
click at [984, 296] on div "[PERSON_NAME], TK01, 12:00 PM-12:20 PM, Threading - Eyebrow [PERSON_NAME], TK01…" at bounding box center [910, 462] width 1414 height 376
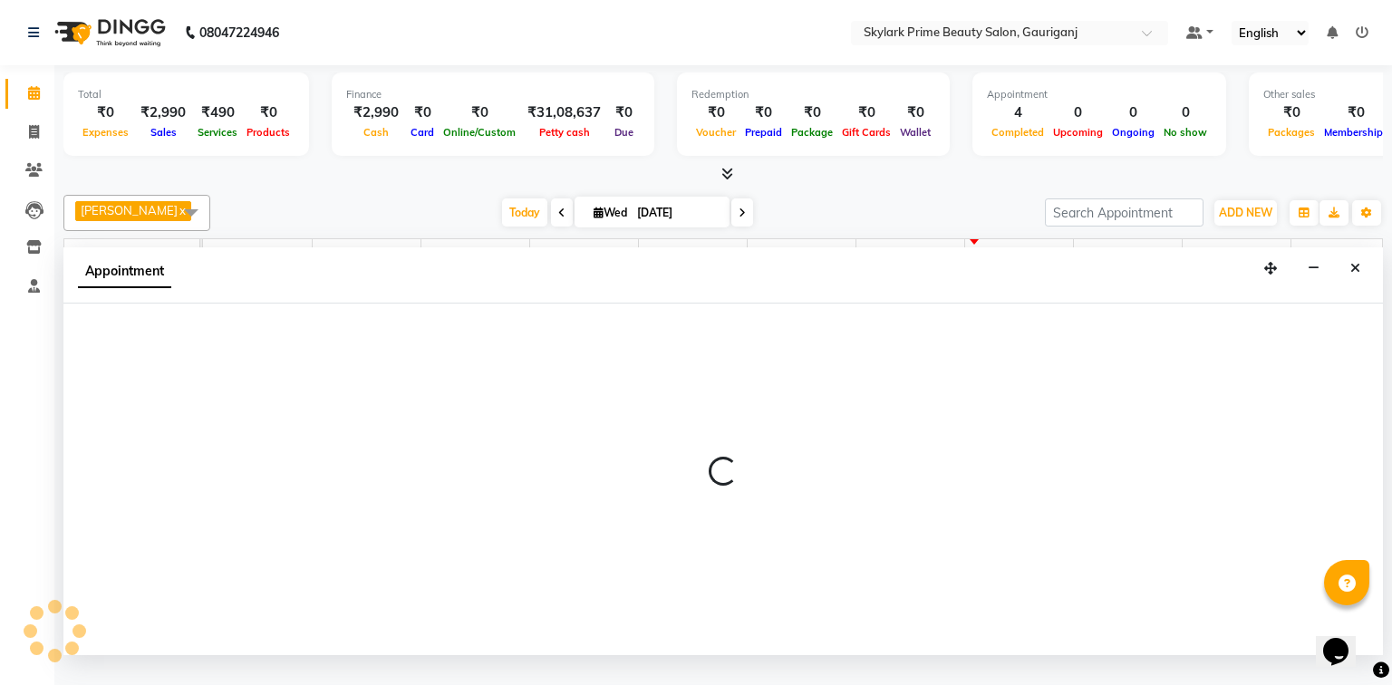
select select "30218"
select select "900"
select select "tentative"
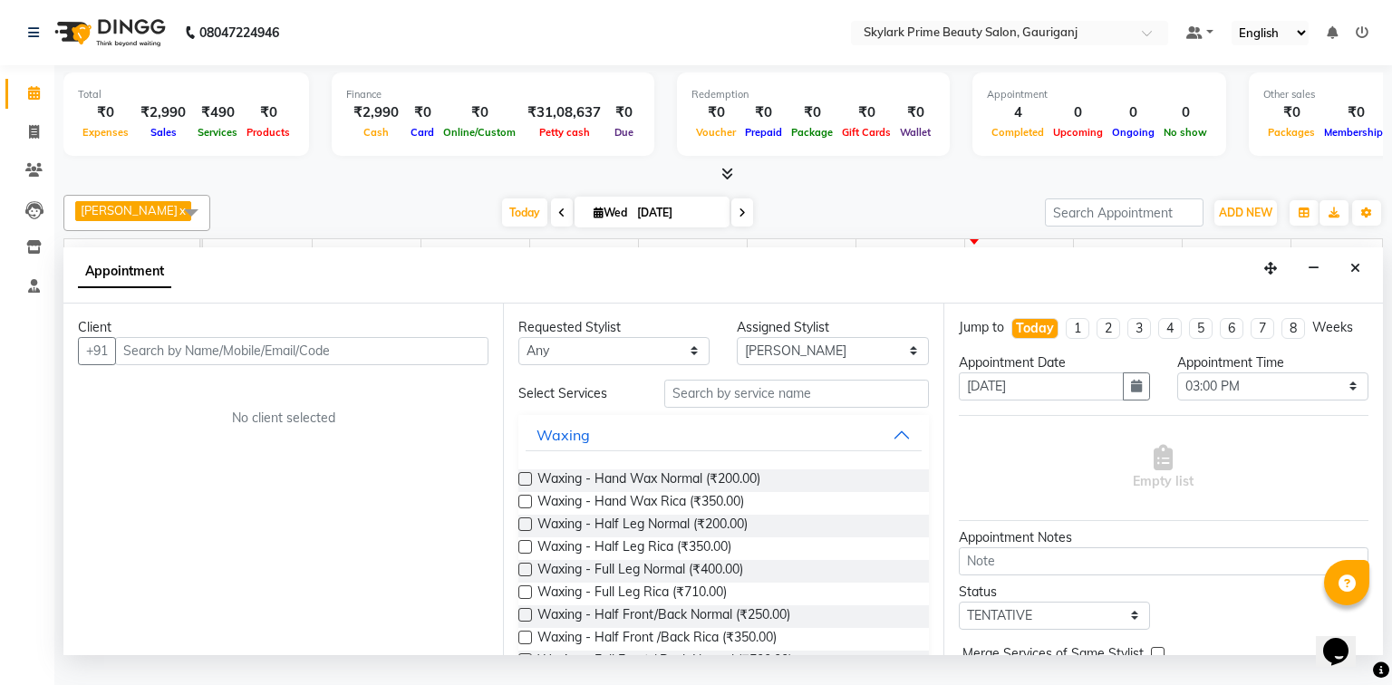
click at [263, 363] on input "text" at bounding box center [301, 351] width 373 height 28
type input "8707389006"
click at [423, 359] on span "Add Client" at bounding box center [451, 351] width 61 height 16
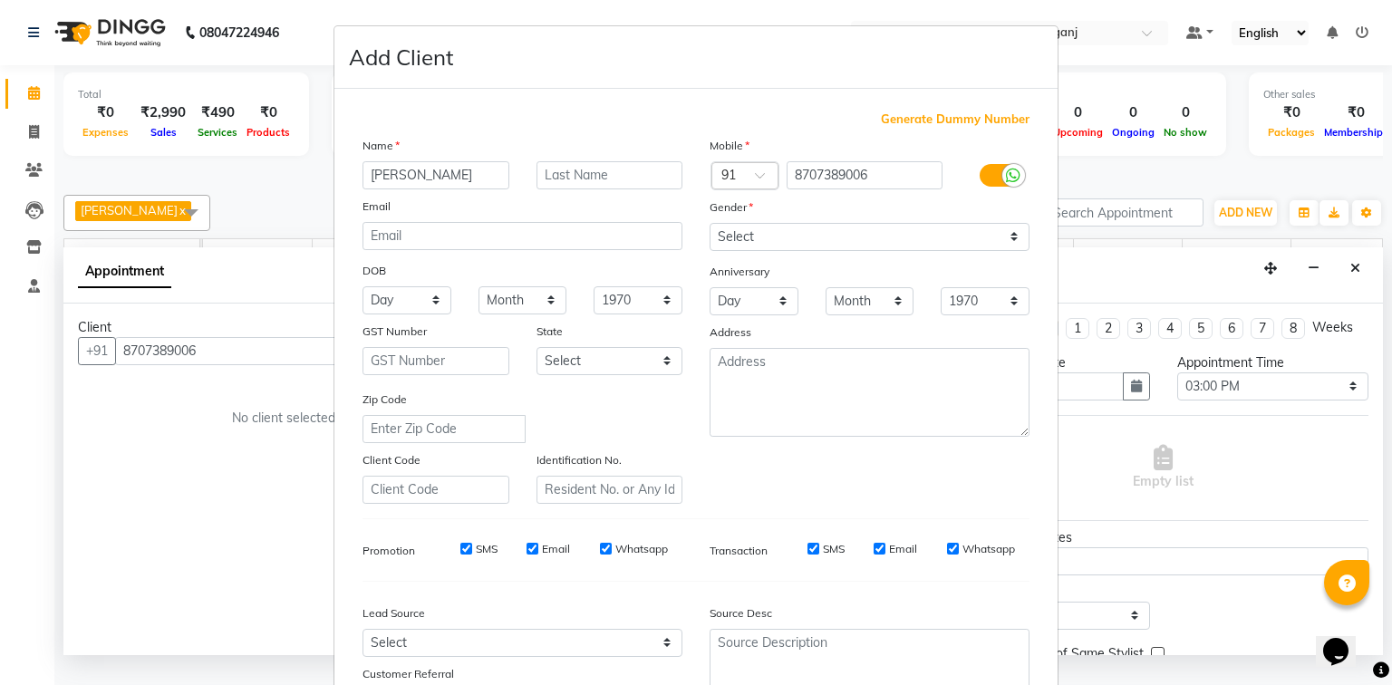
type input "J"
click at [400, 172] on input "JYOTI jyoti" at bounding box center [436, 175] width 147 height 28
click at [400, 172] on input "jyoti" at bounding box center [436, 175] width 147 height 28
type input "jyoti mam"
click at [841, 234] on select "Select [DEMOGRAPHIC_DATA] [DEMOGRAPHIC_DATA] Other Prefer Not To Say" at bounding box center [870, 237] width 320 height 28
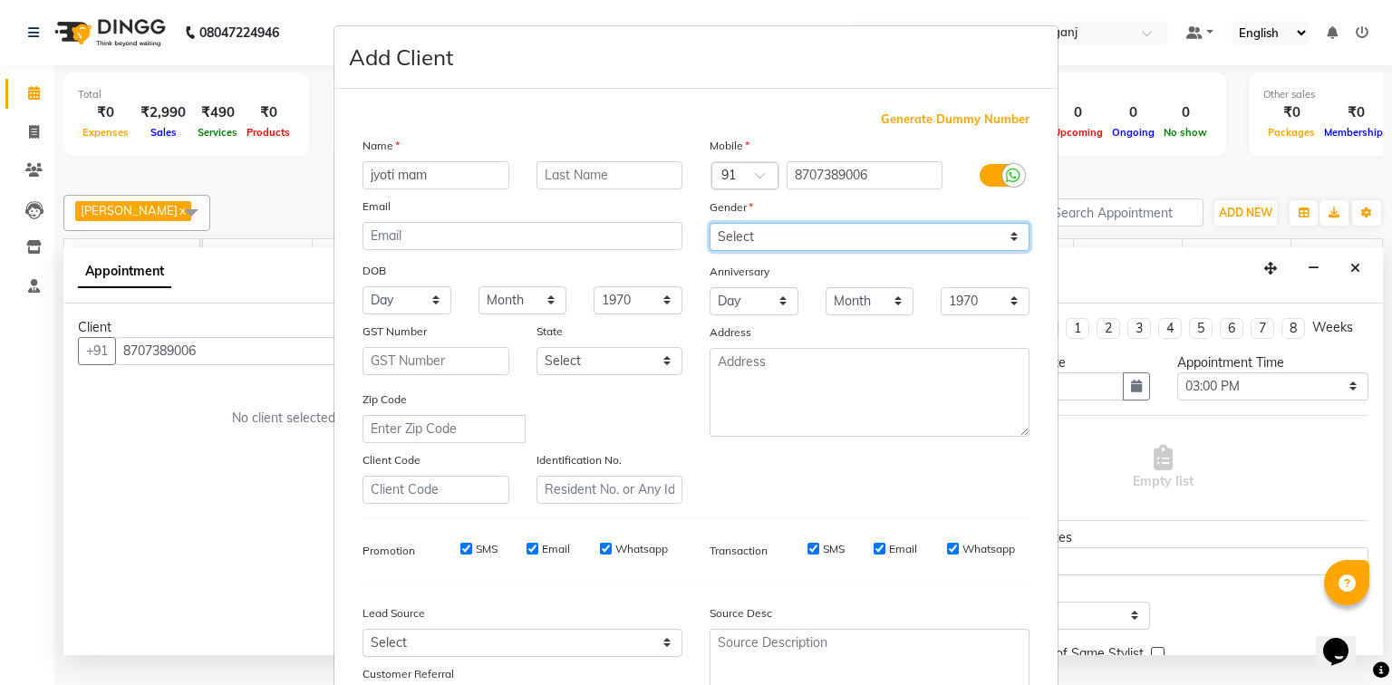
select select "[DEMOGRAPHIC_DATA]"
click at [710, 224] on select "Select [DEMOGRAPHIC_DATA] [DEMOGRAPHIC_DATA] Other Prefer Not To Say" at bounding box center [870, 237] width 320 height 28
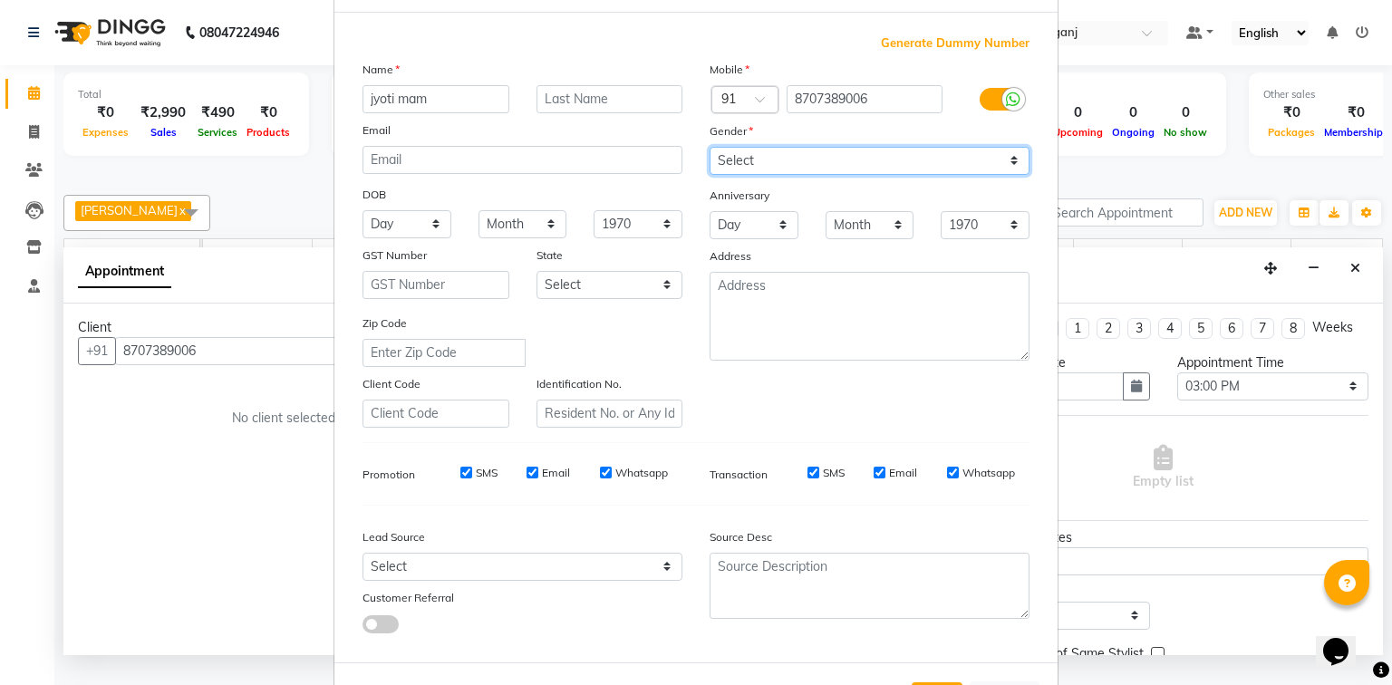
scroll to position [160, 0]
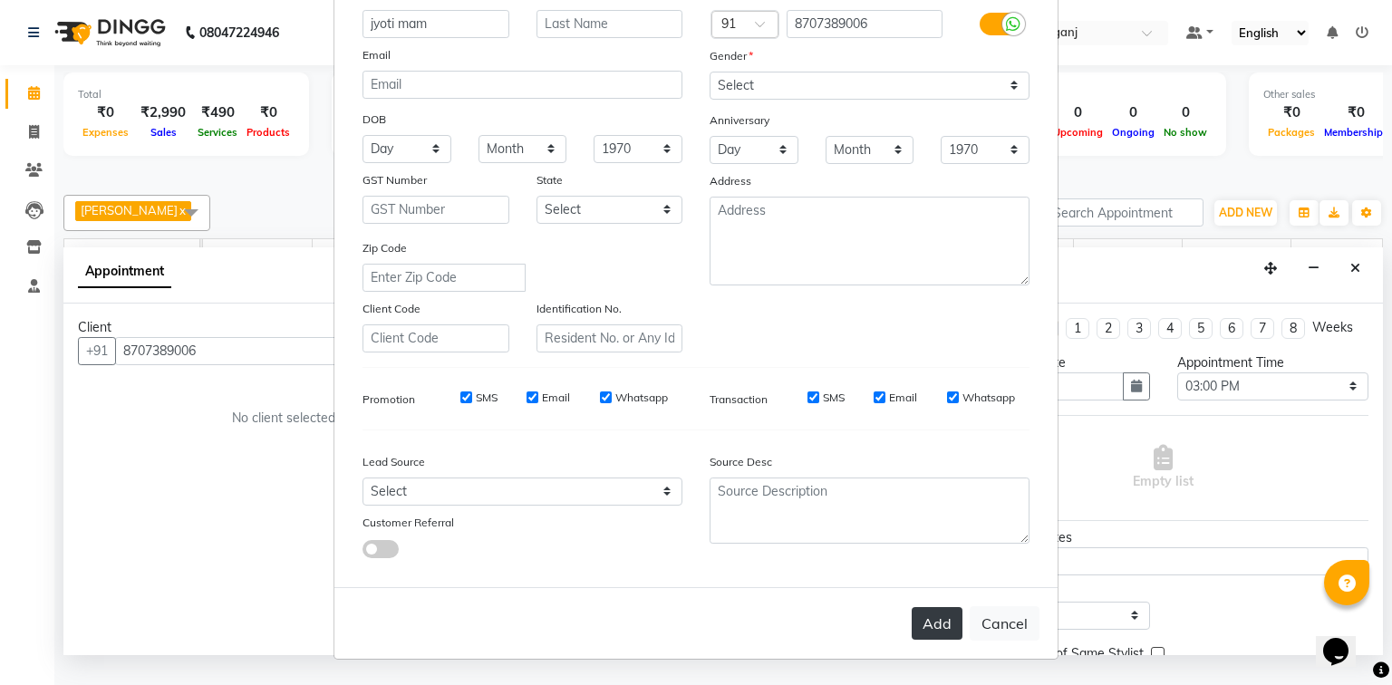
click at [931, 633] on button "Add" at bounding box center [937, 623] width 51 height 33
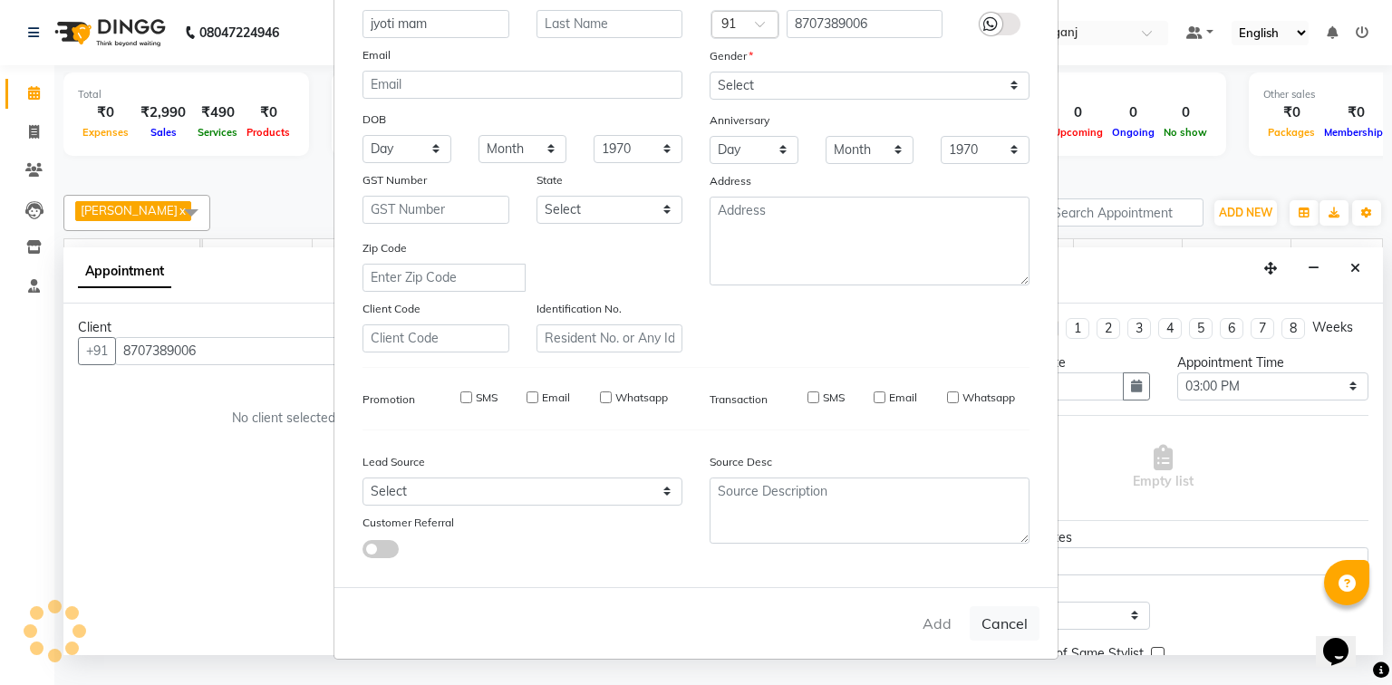
select select
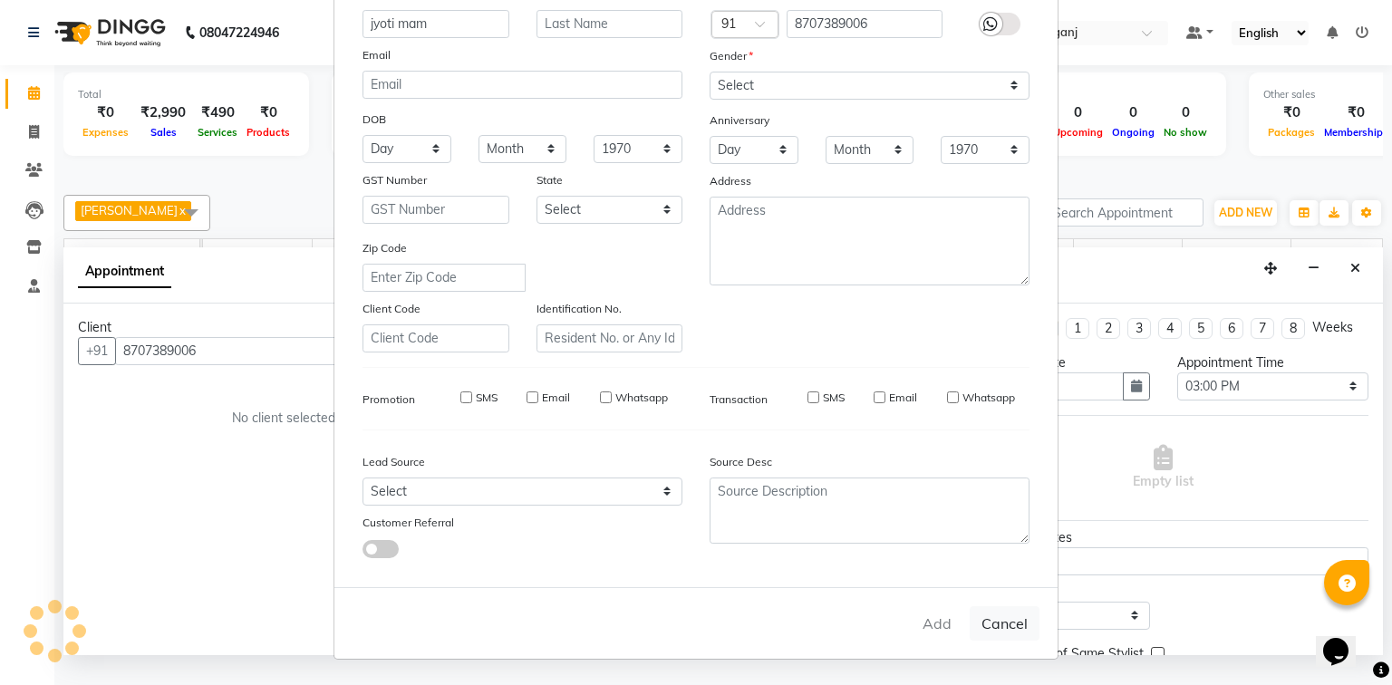
select select
checkbox input "false"
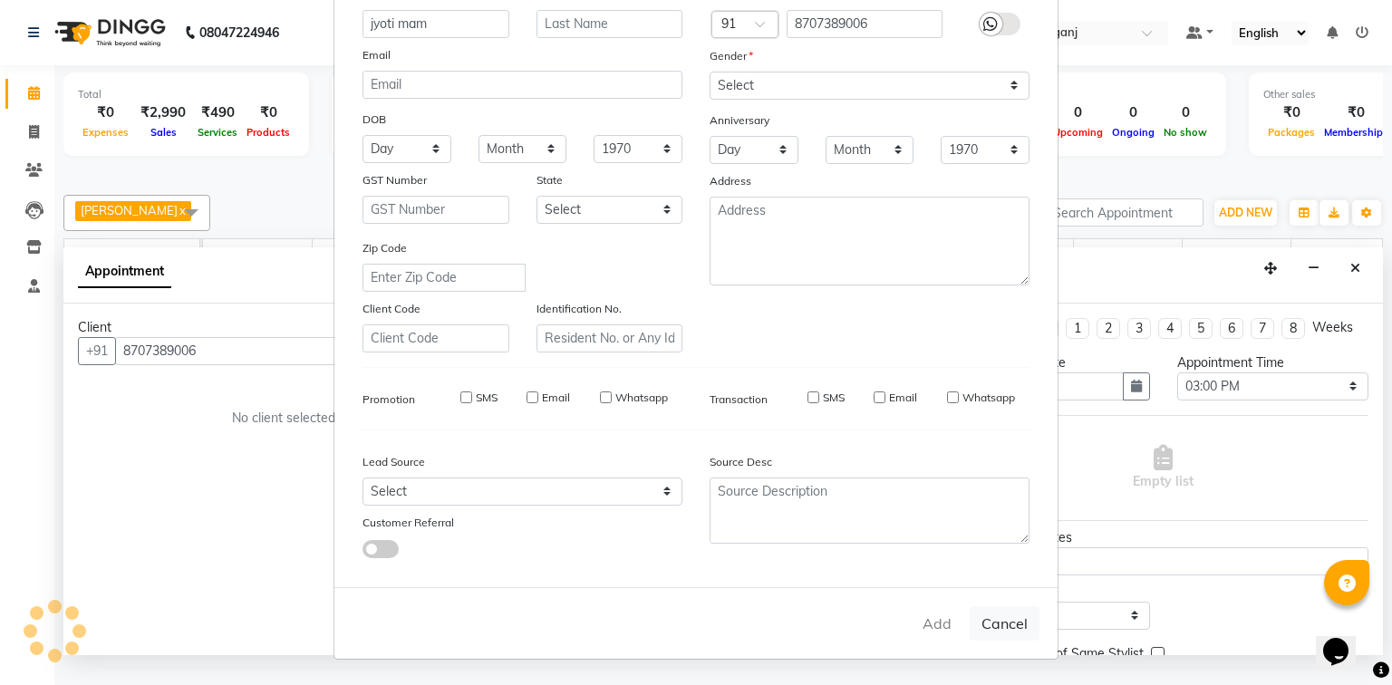
checkbox input "false"
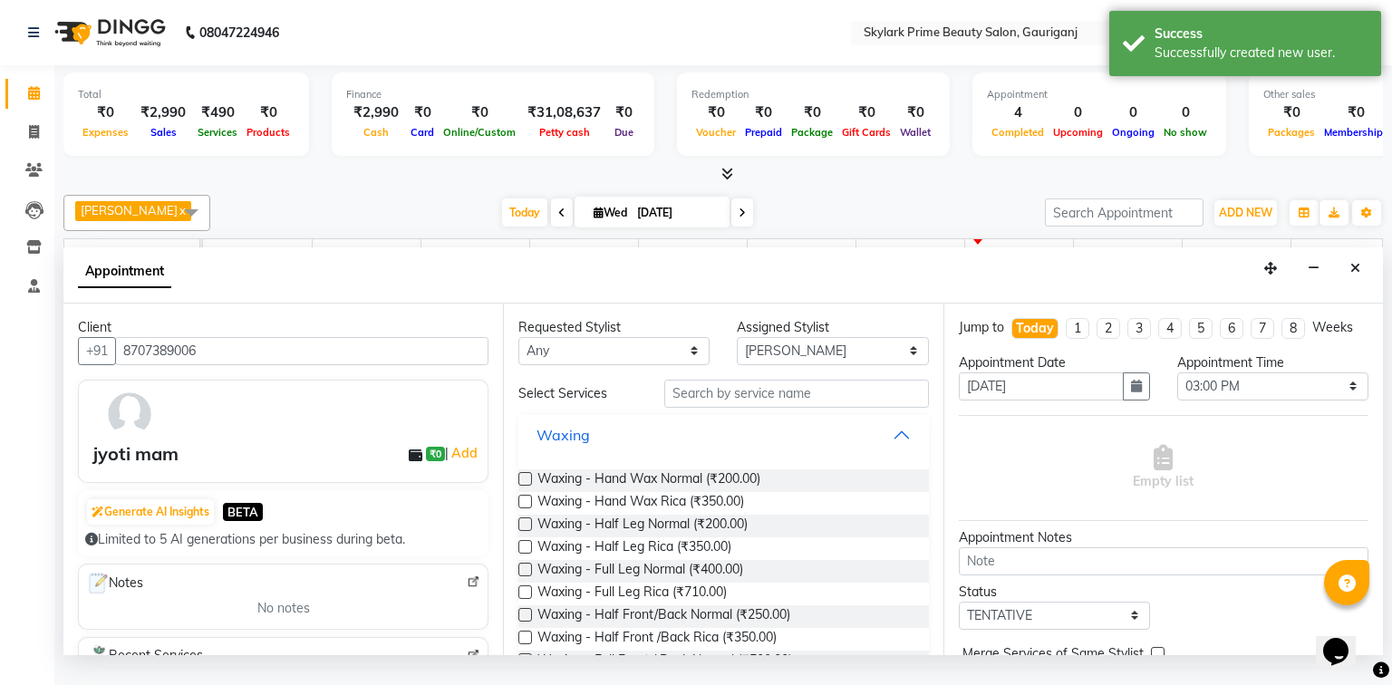
click at [881, 446] on button "Waxing" at bounding box center [723, 435] width 395 height 33
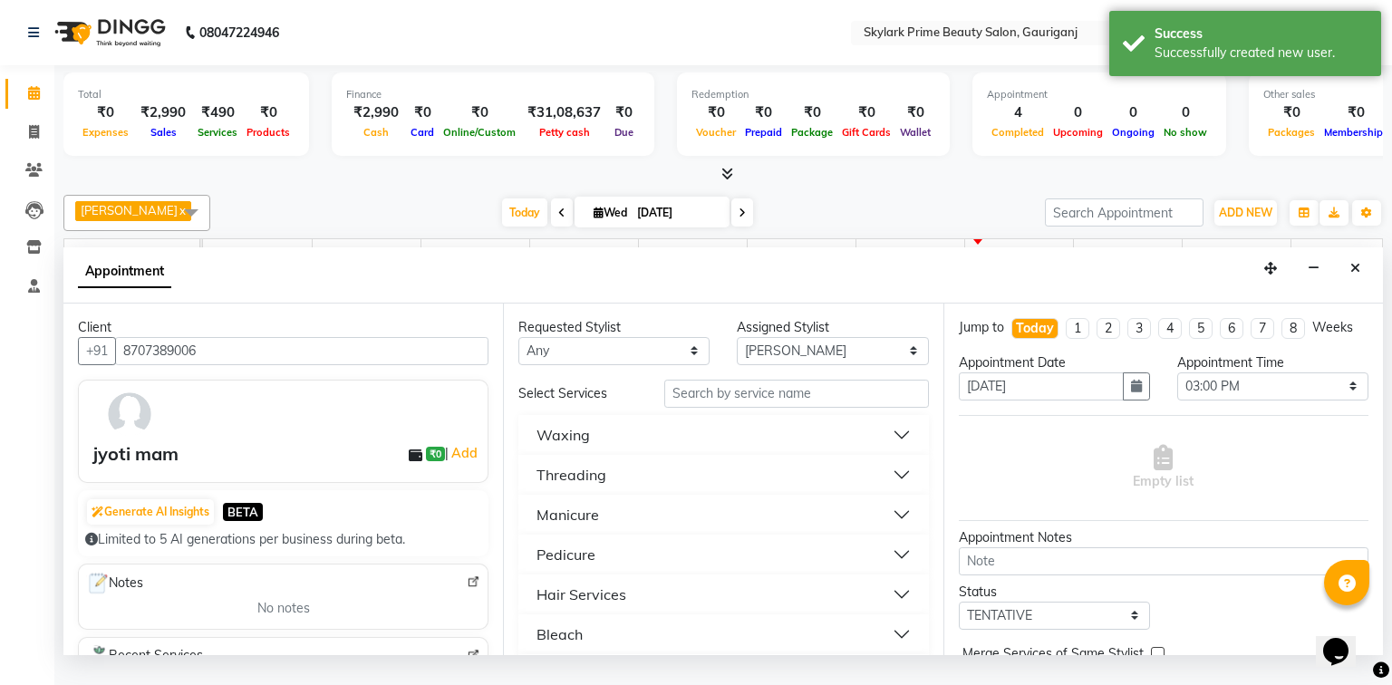
click at [595, 486] on div "Threading" at bounding box center [572, 475] width 70 height 22
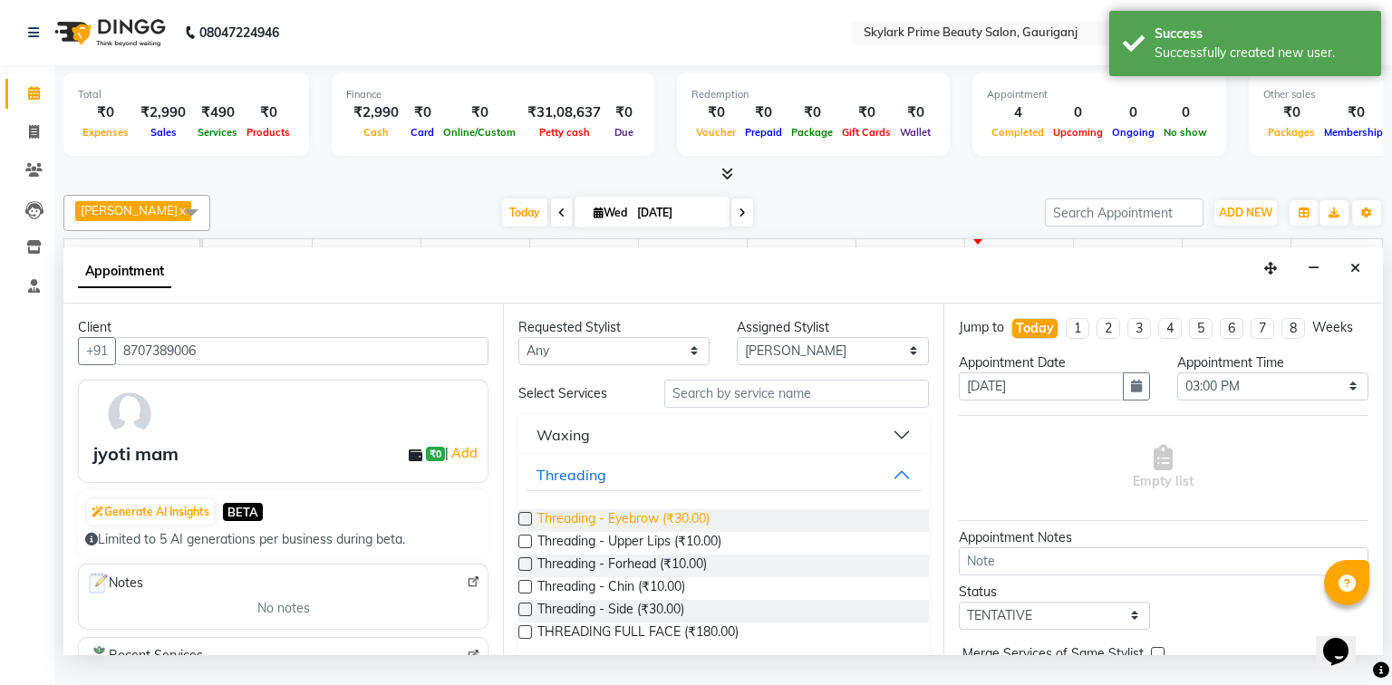
click at [600, 531] on span "Threading - Eyebrow (₹30.00)" at bounding box center [623, 520] width 172 height 23
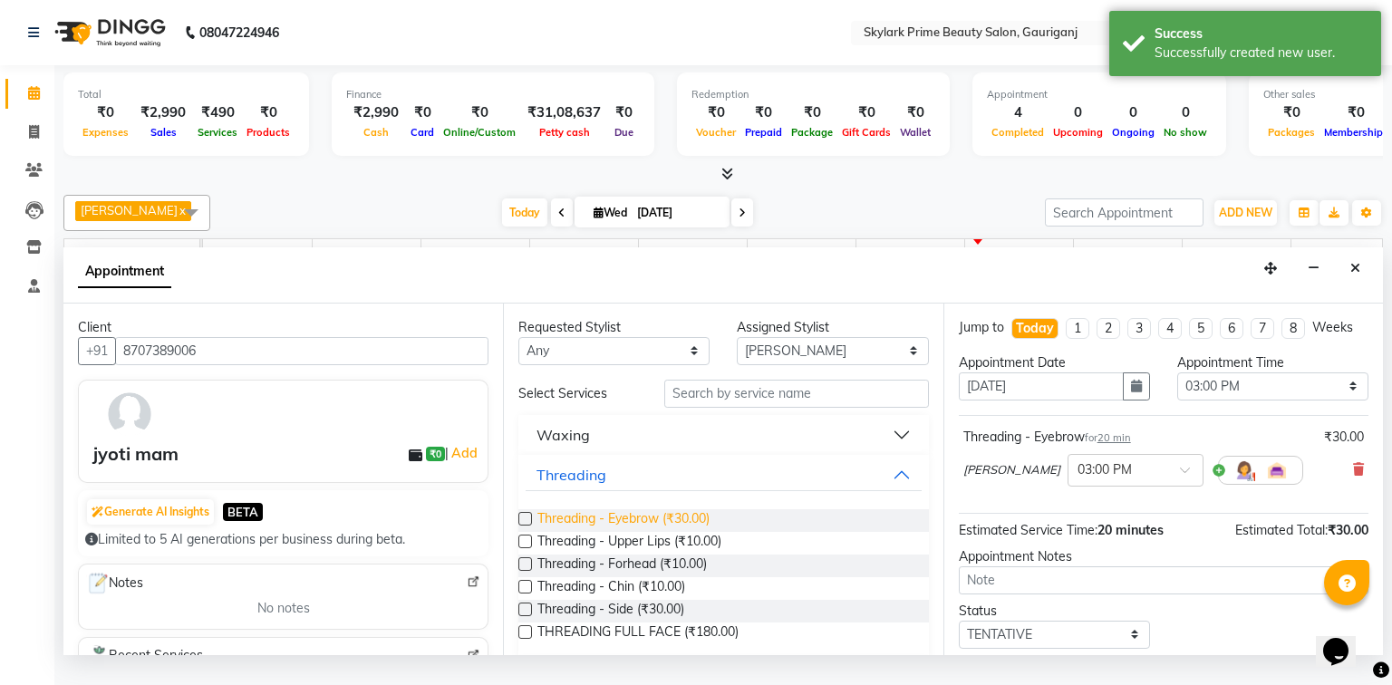
click at [608, 532] on span "Threading - Eyebrow (₹30.00)" at bounding box center [623, 520] width 172 height 23
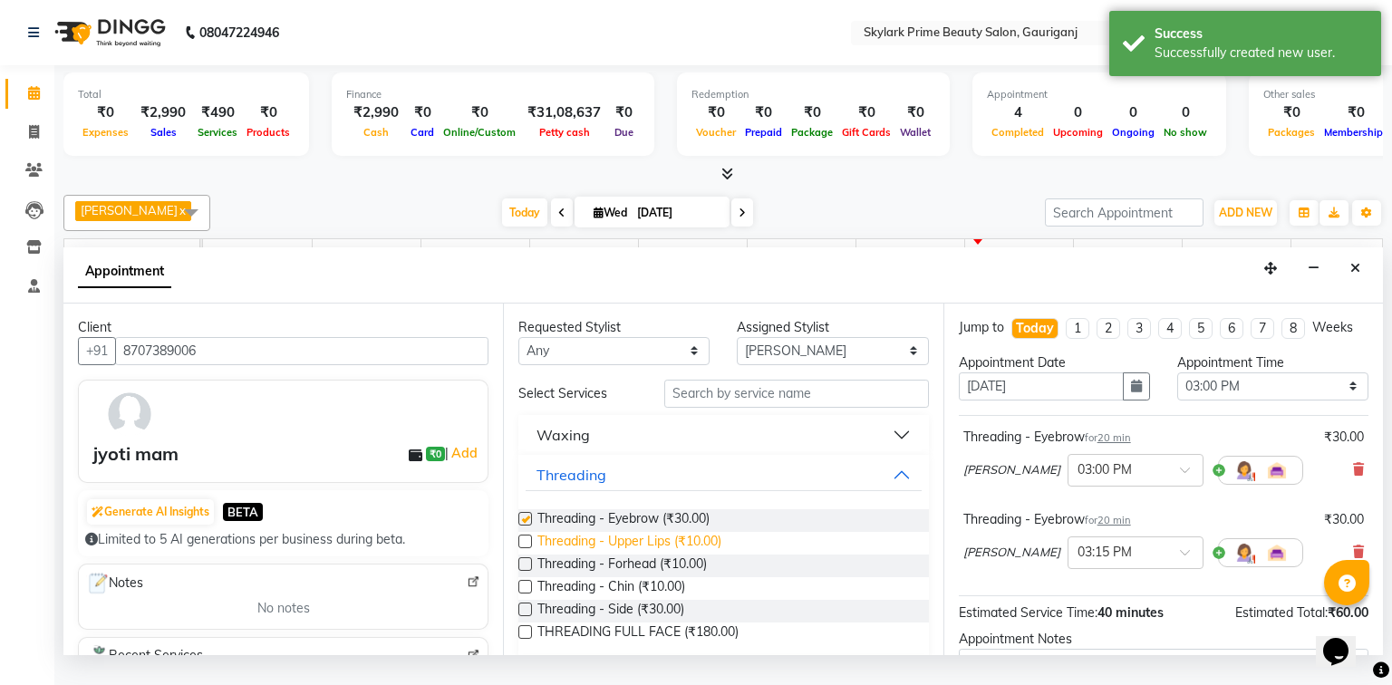
checkbox input "false"
click at [602, 577] on span "Threading - Forhead (₹10.00)" at bounding box center [621, 566] width 169 height 23
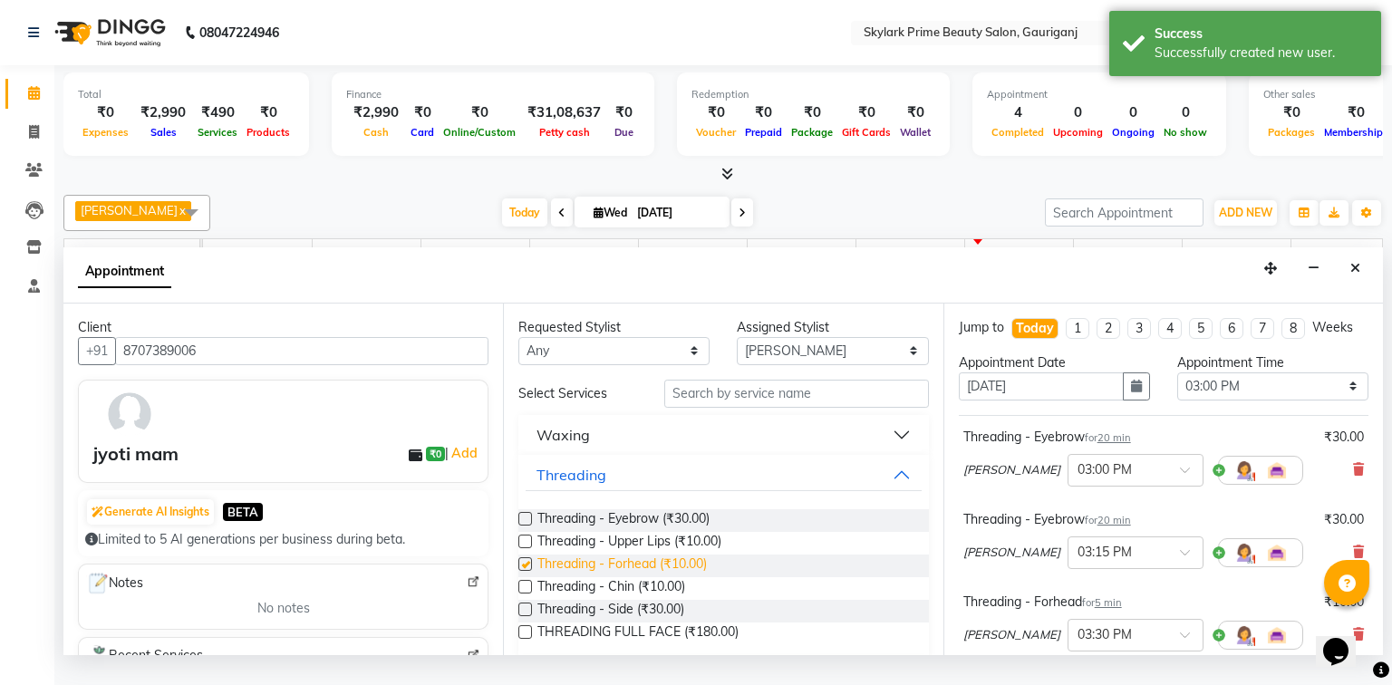
checkbox input "false"
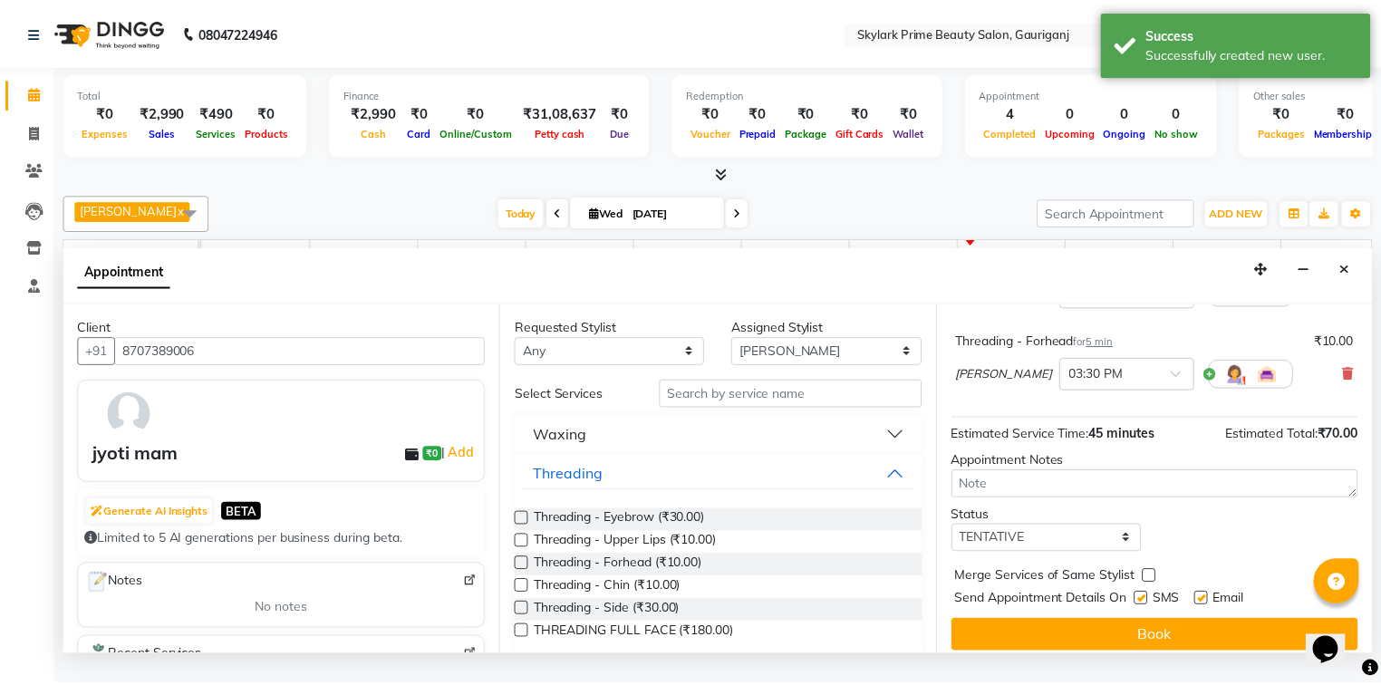
scroll to position [272, 0]
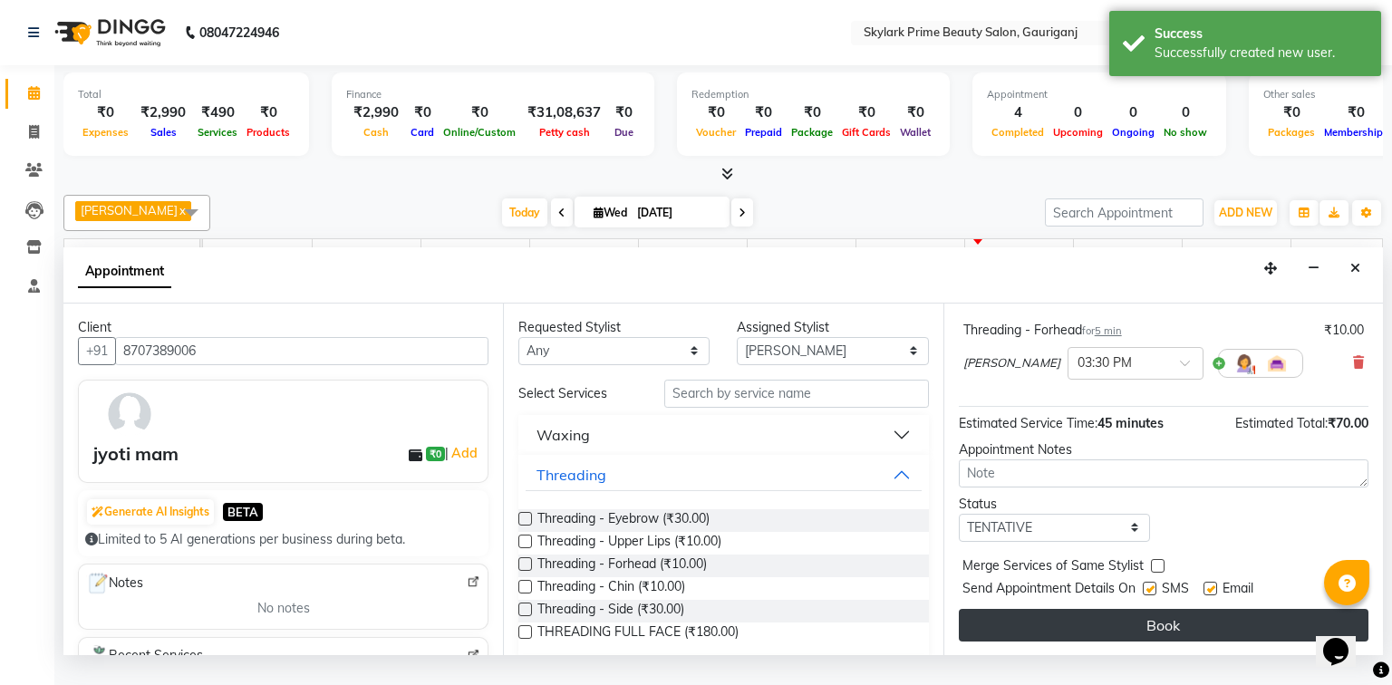
click at [1138, 642] on button "Book" at bounding box center [1164, 625] width 410 height 33
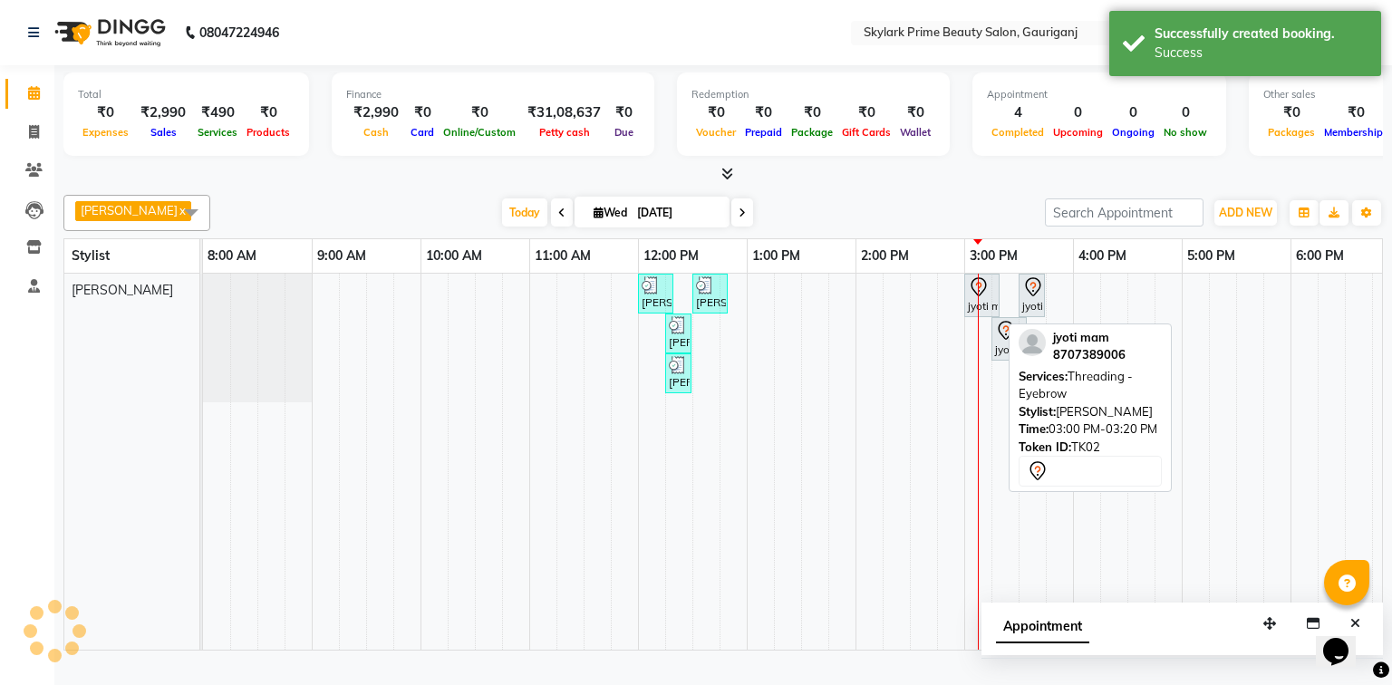
click at [996, 307] on div at bounding box center [998, 296] width 7 height 42
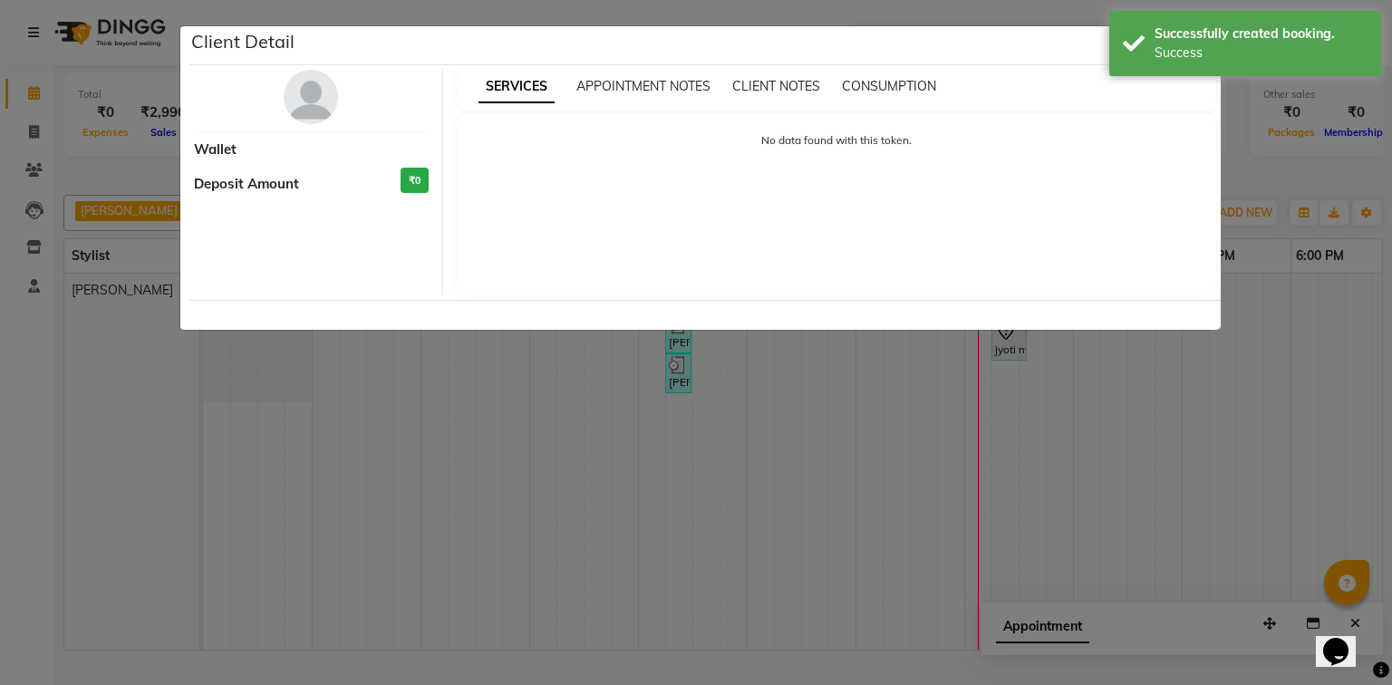
select select "7"
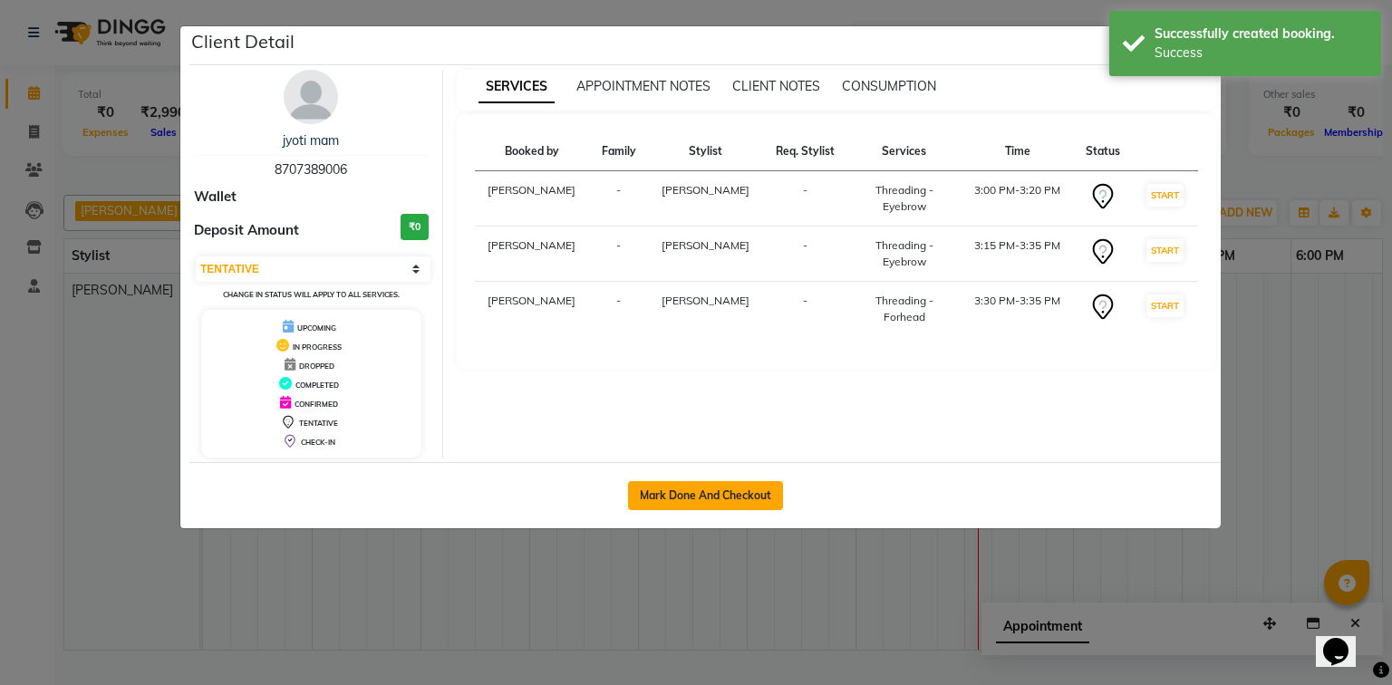
click at [719, 489] on button "Mark Done And Checkout" at bounding box center [705, 495] width 155 height 29
select select "4735"
select select "service"
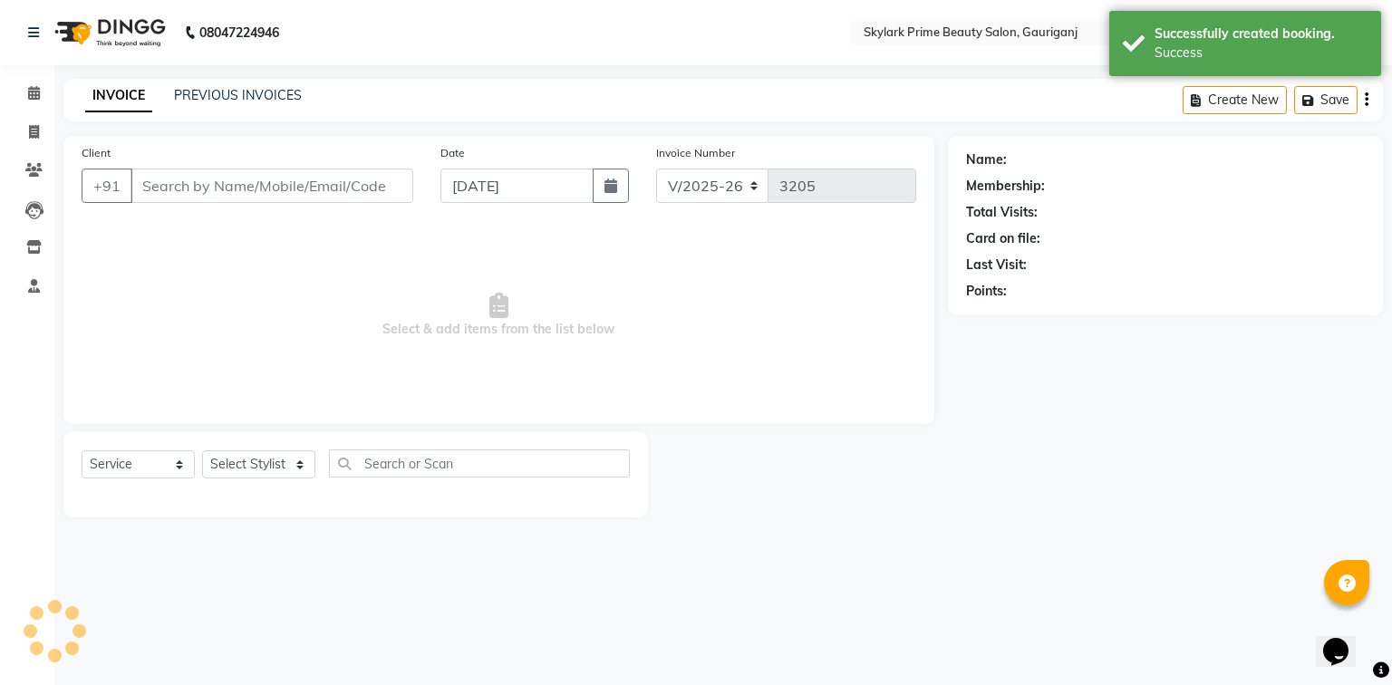
type input "8707389006"
select select "30218"
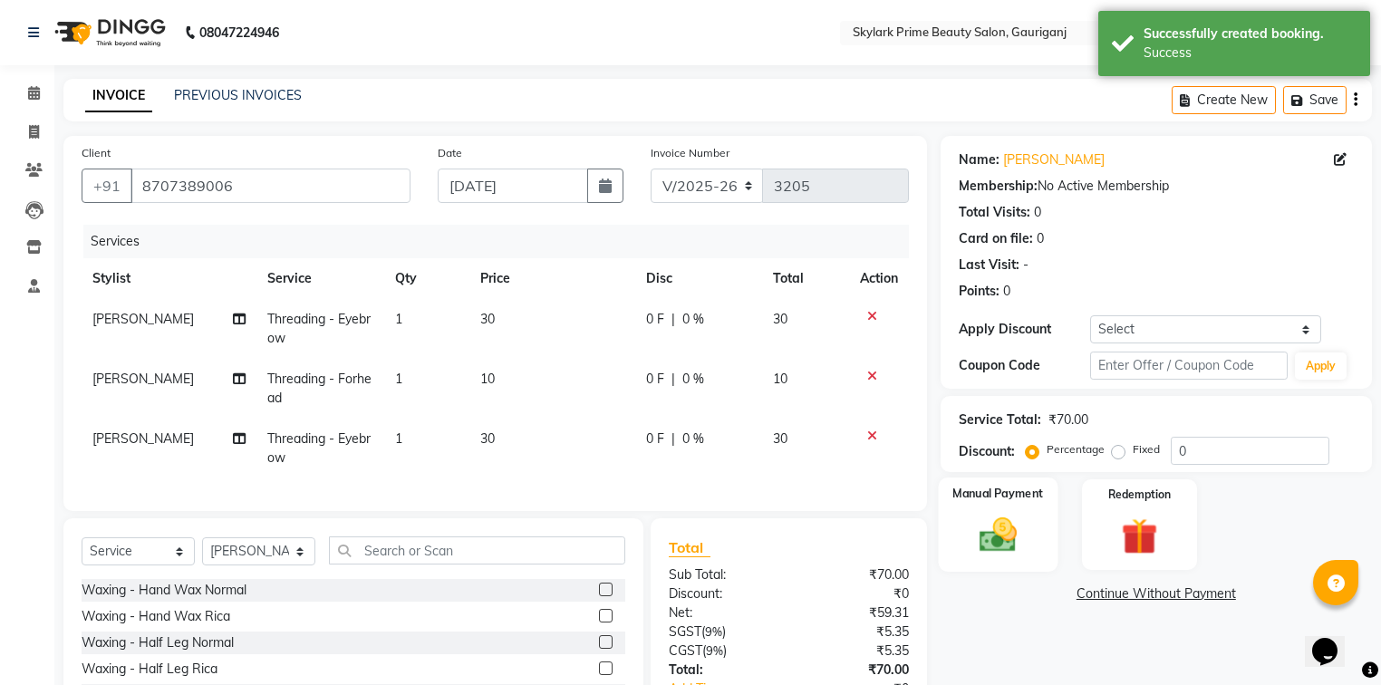
click at [992, 537] on img at bounding box center [998, 536] width 62 height 44
click at [1101, 594] on span "CASH" at bounding box center [1091, 595] width 39 height 21
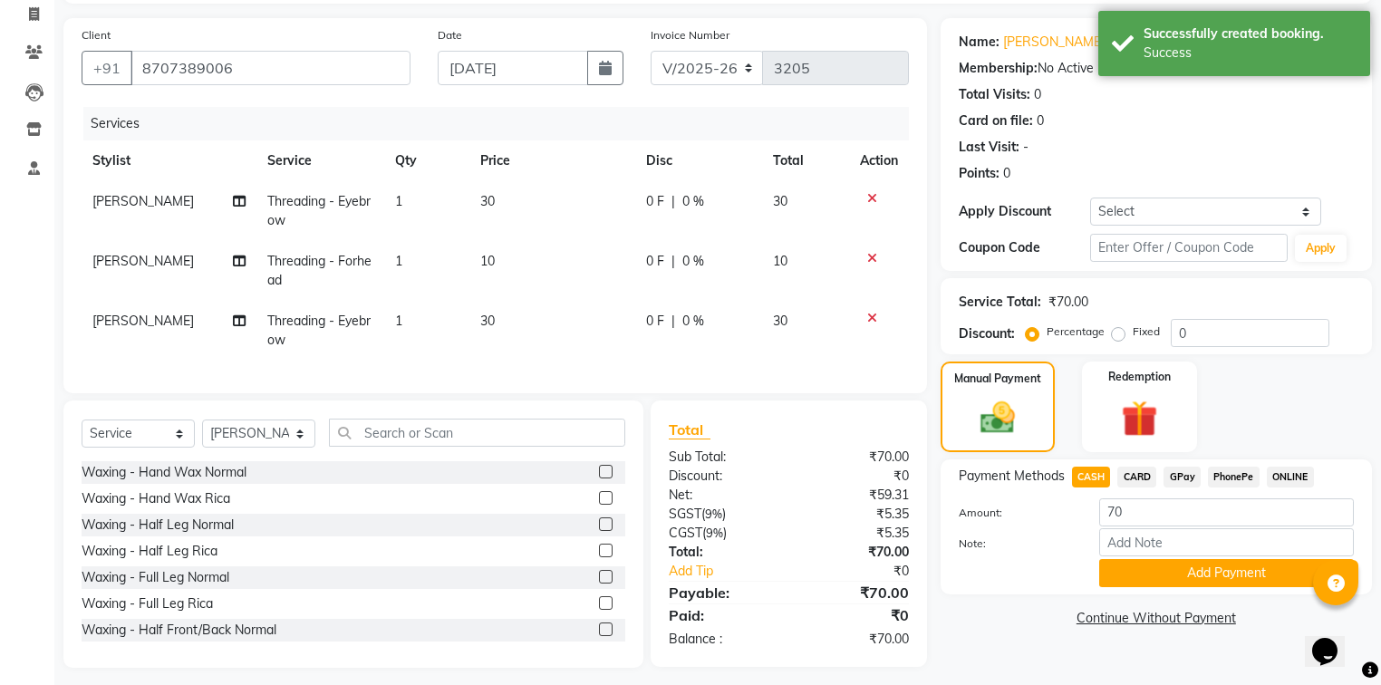
scroll to position [139, 0]
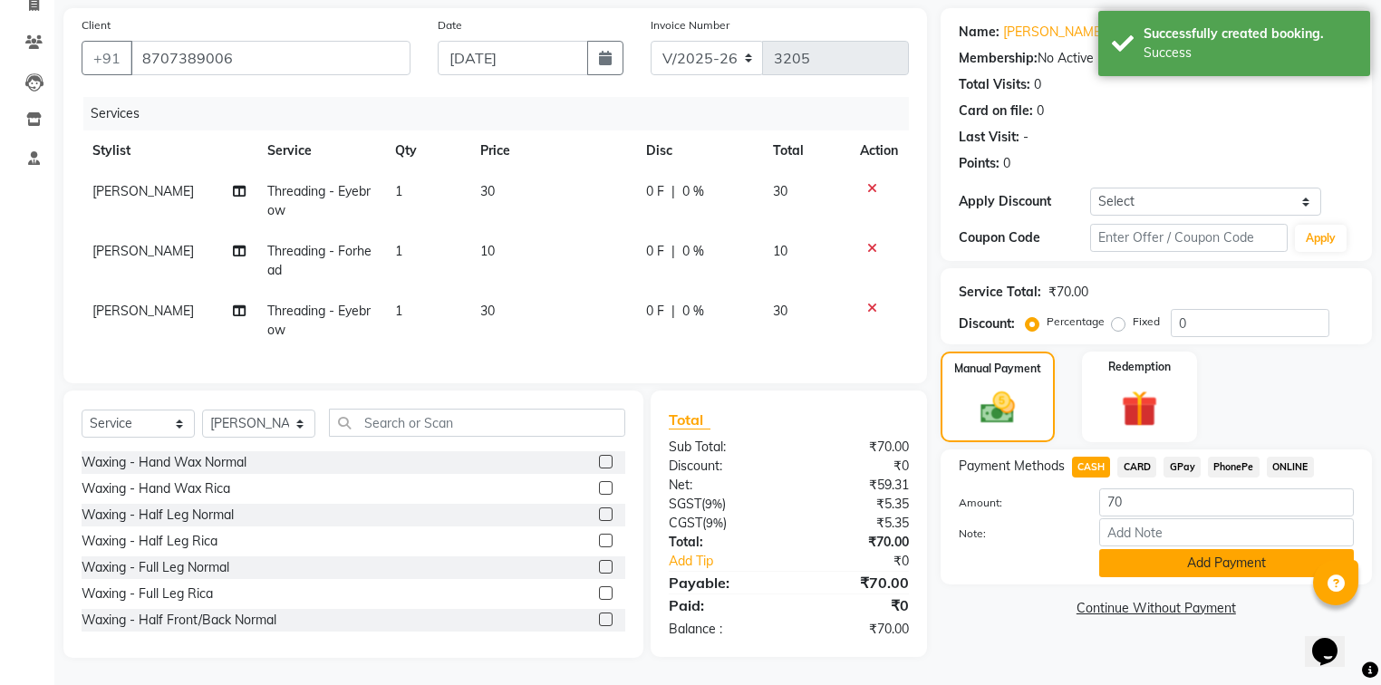
click at [1153, 555] on button "Add Payment" at bounding box center [1226, 563] width 255 height 28
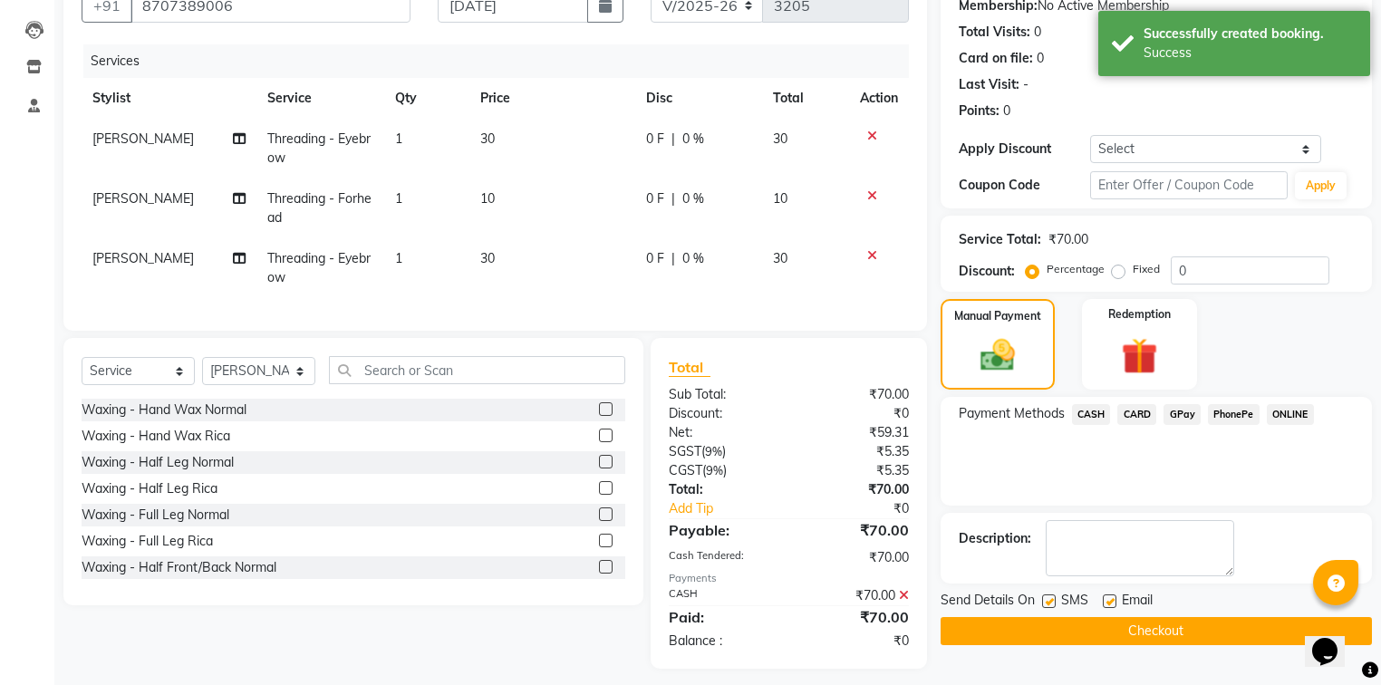
scroll to position [202, 0]
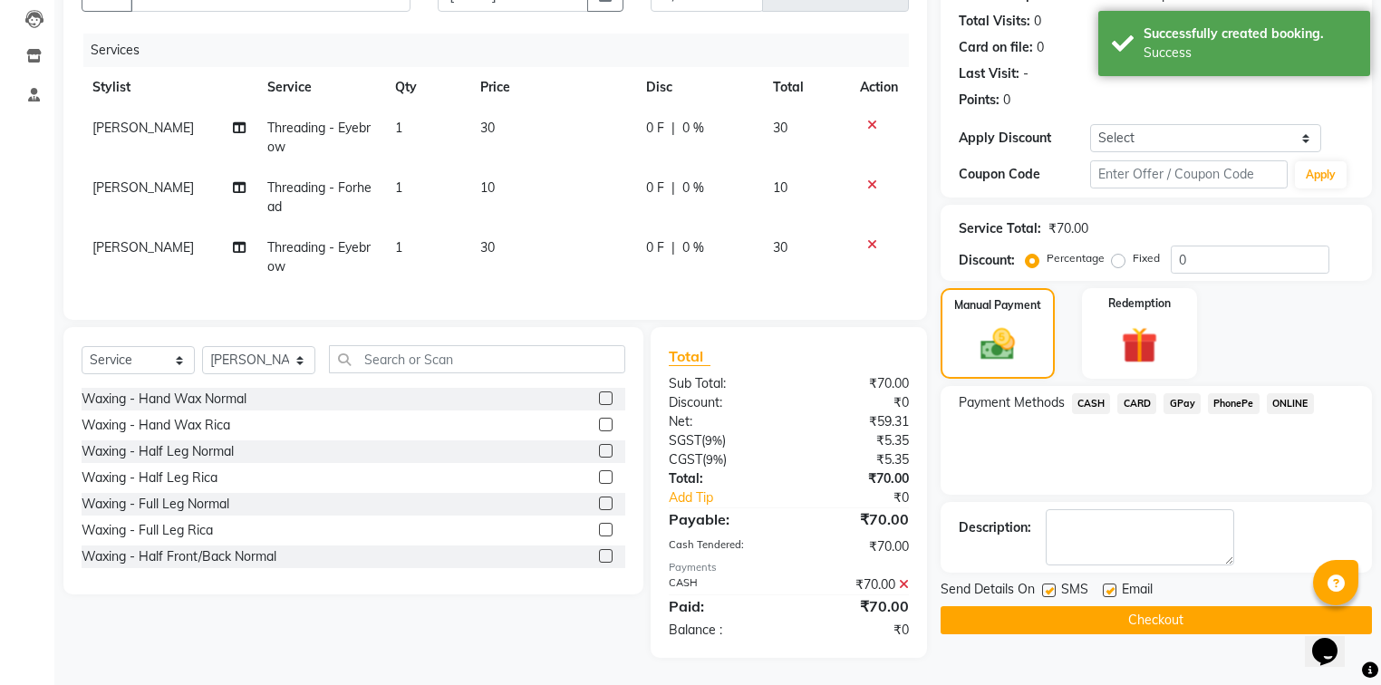
click at [1090, 606] on button "Checkout" at bounding box center [1156, 620] width 431 height 28
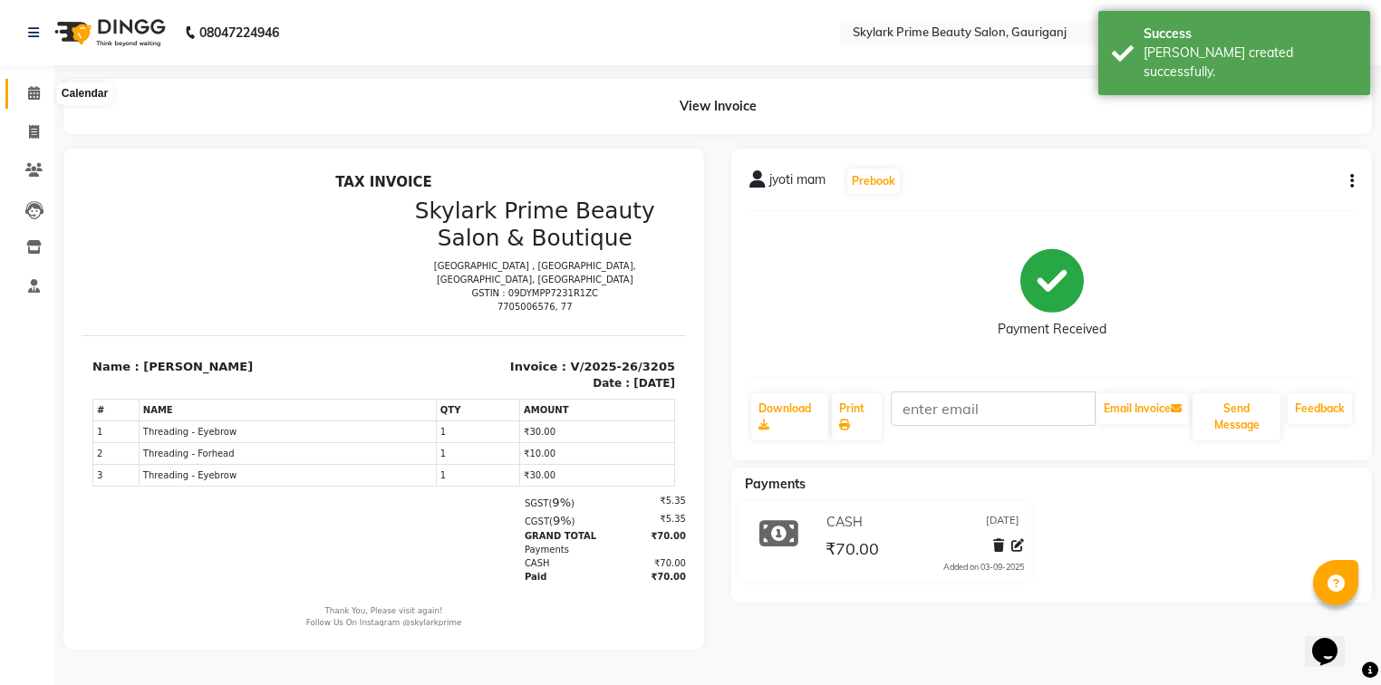
click at [29, 92] on icon at bounding box center [34, 93] width 12 height 14
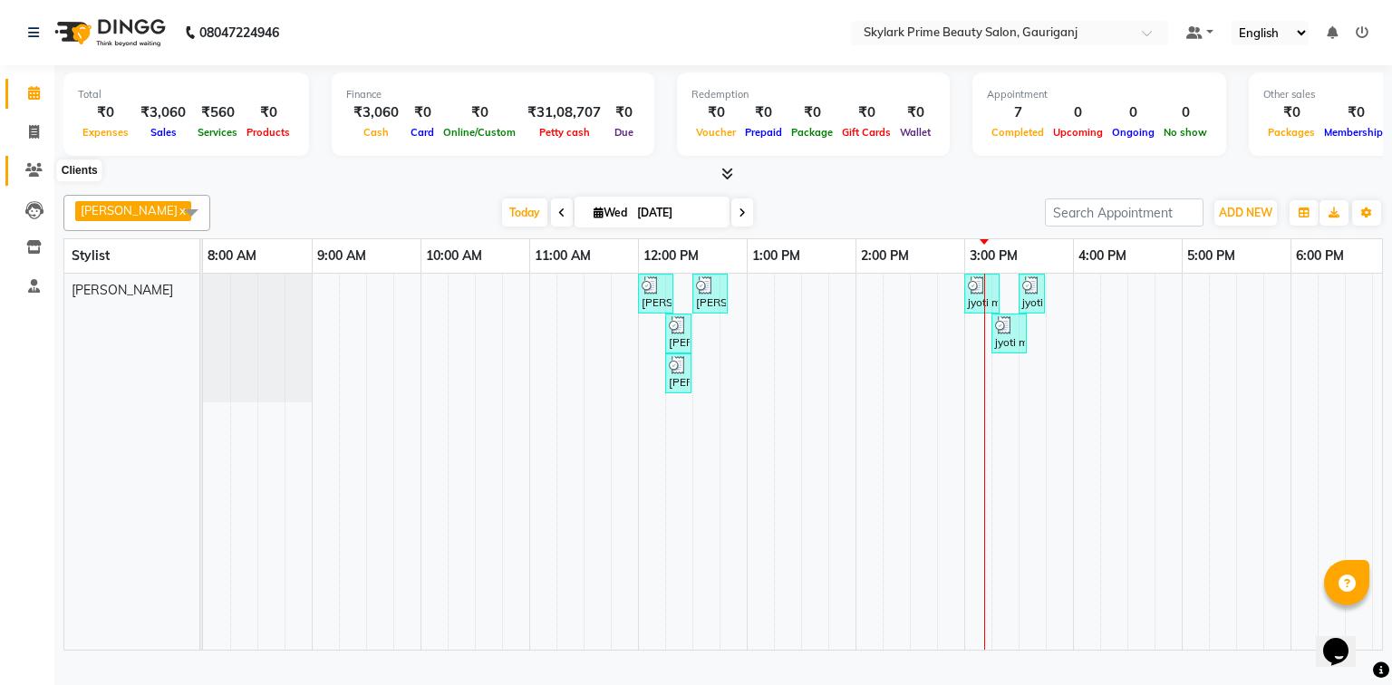
click at [29, 165] on icon at bounding box center [33, 170] width 17 height 14
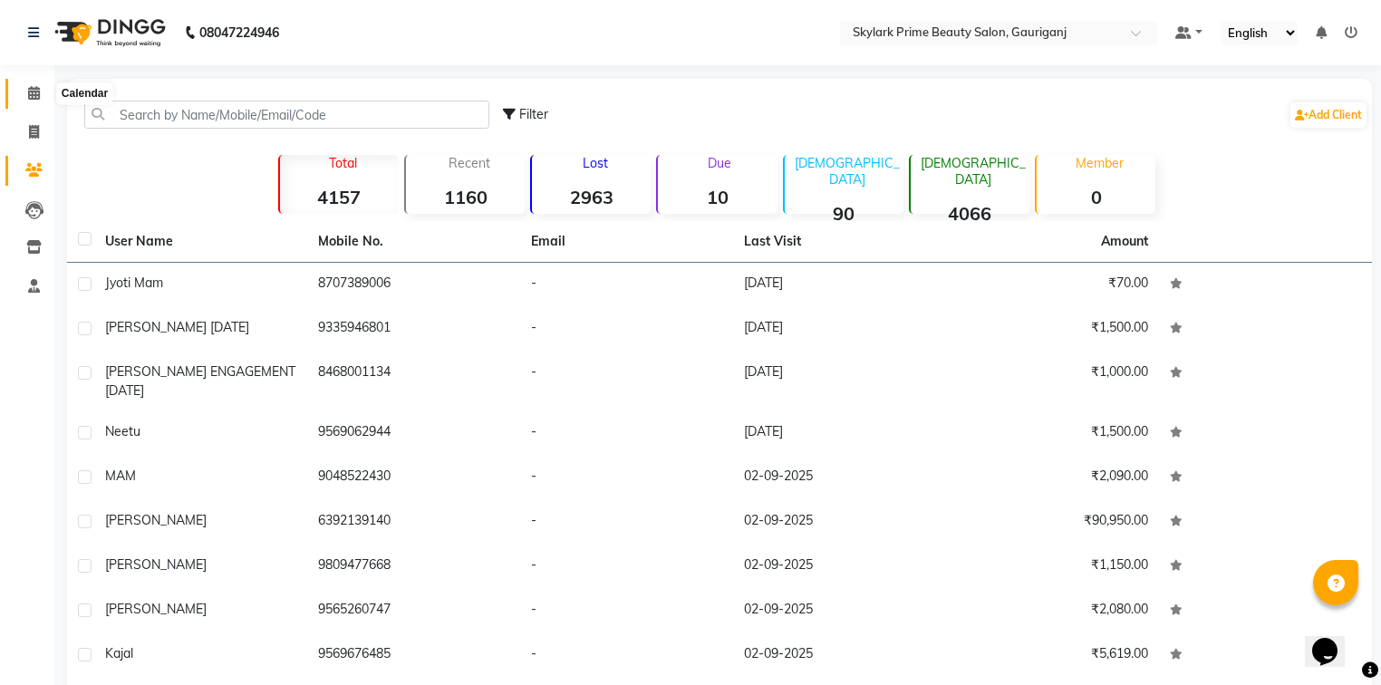
click at [38, 89] on icon at bounding box center [34, 93] width 12 height 14
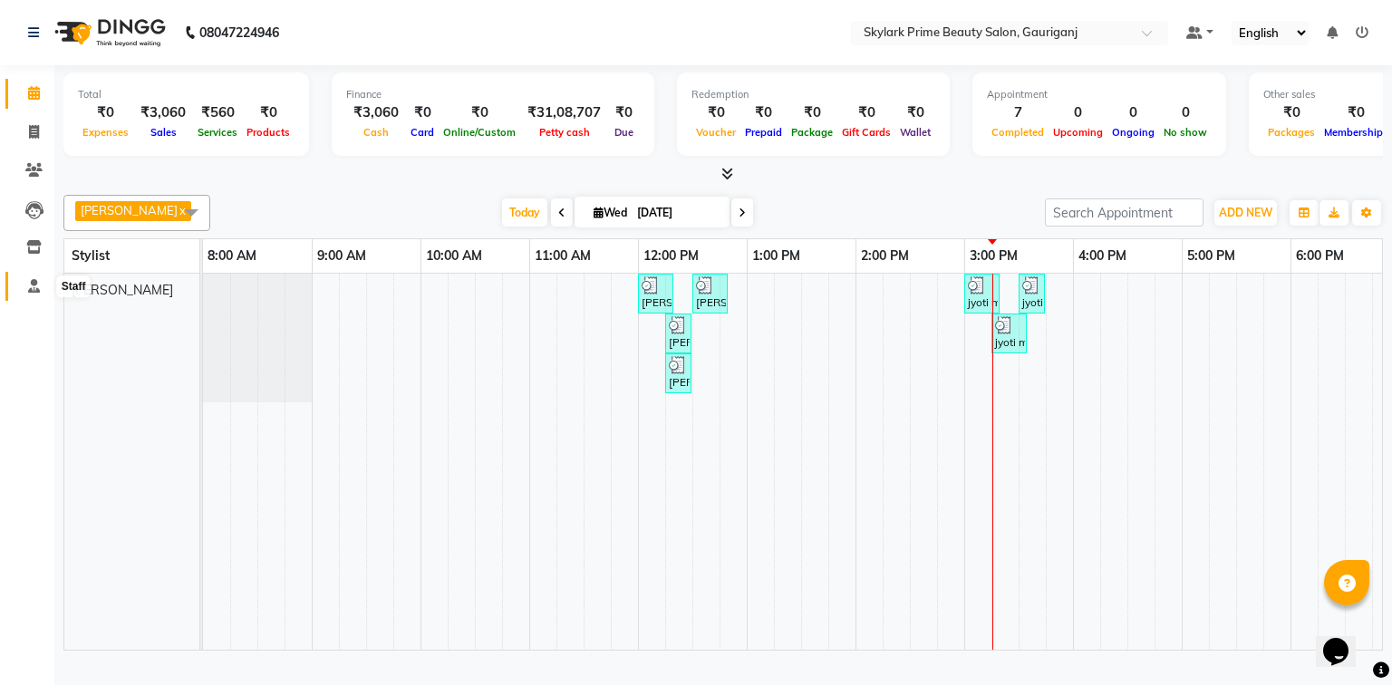
click at [33, 289] on icon at bounding box center [34, 286] width 12 height 14
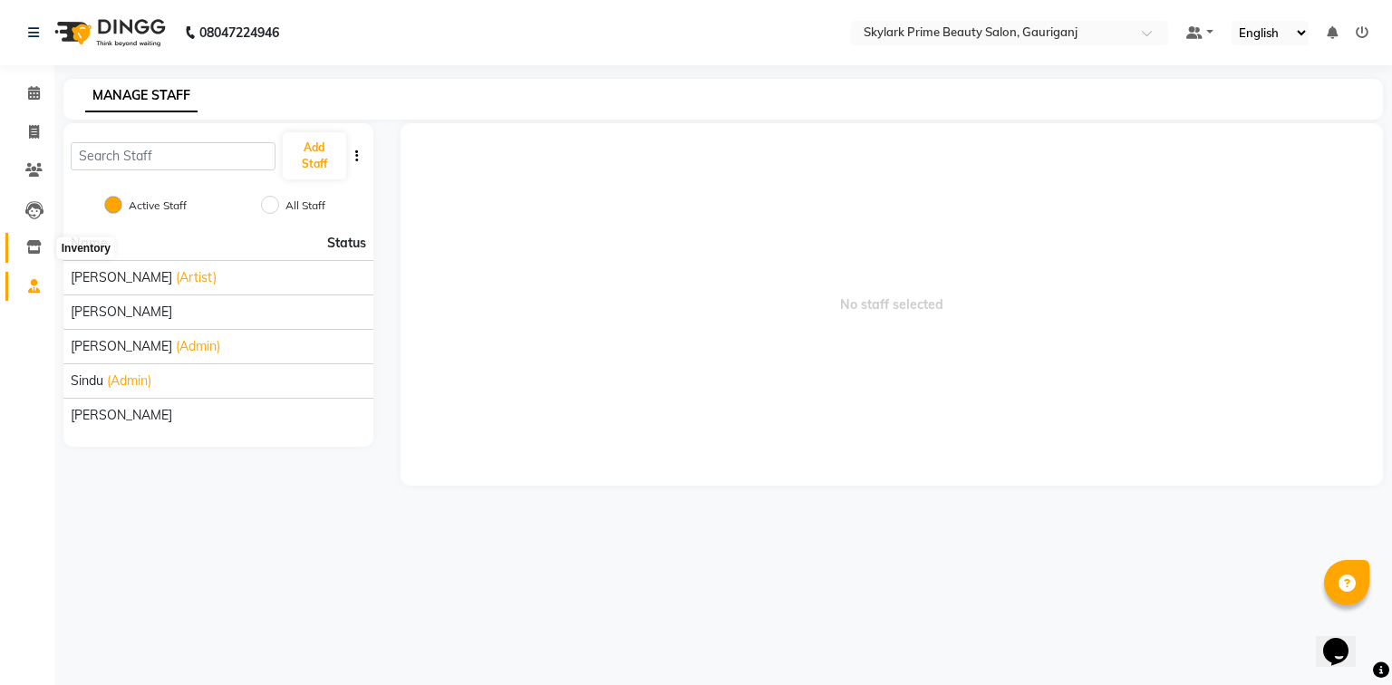
click at [36, 247] on icon at bounding box center [33, 247] width 15 height 14
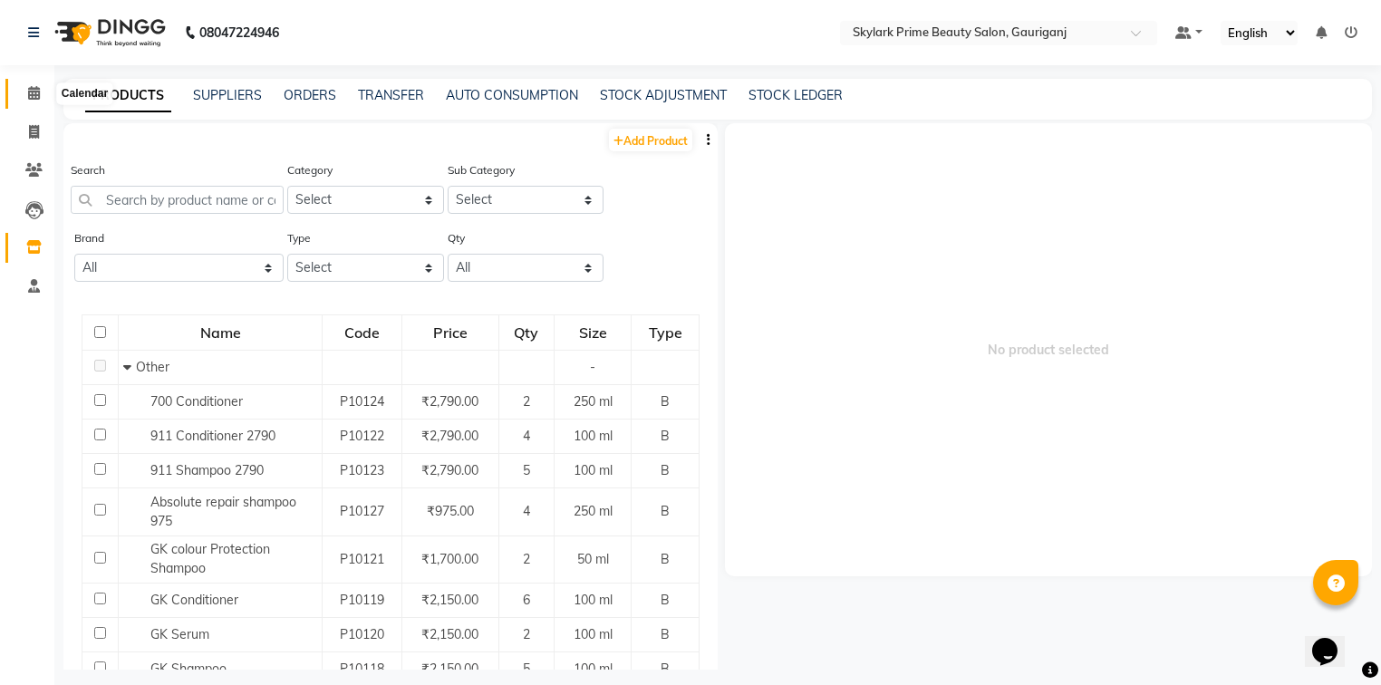
click at [35, 91] on icon at bounding box center [34, 93] width 12 height 14
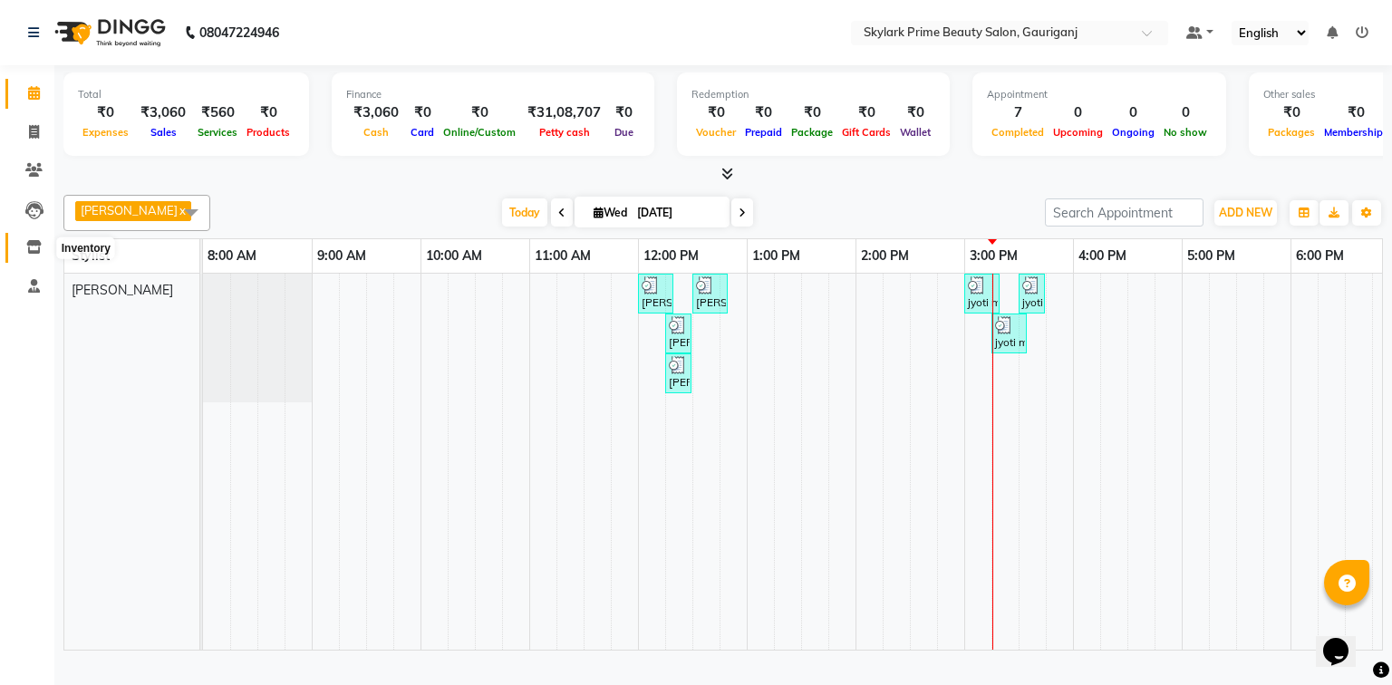
click at [32, 244] on icon at bounding box center [33, 247] width 15 height 14
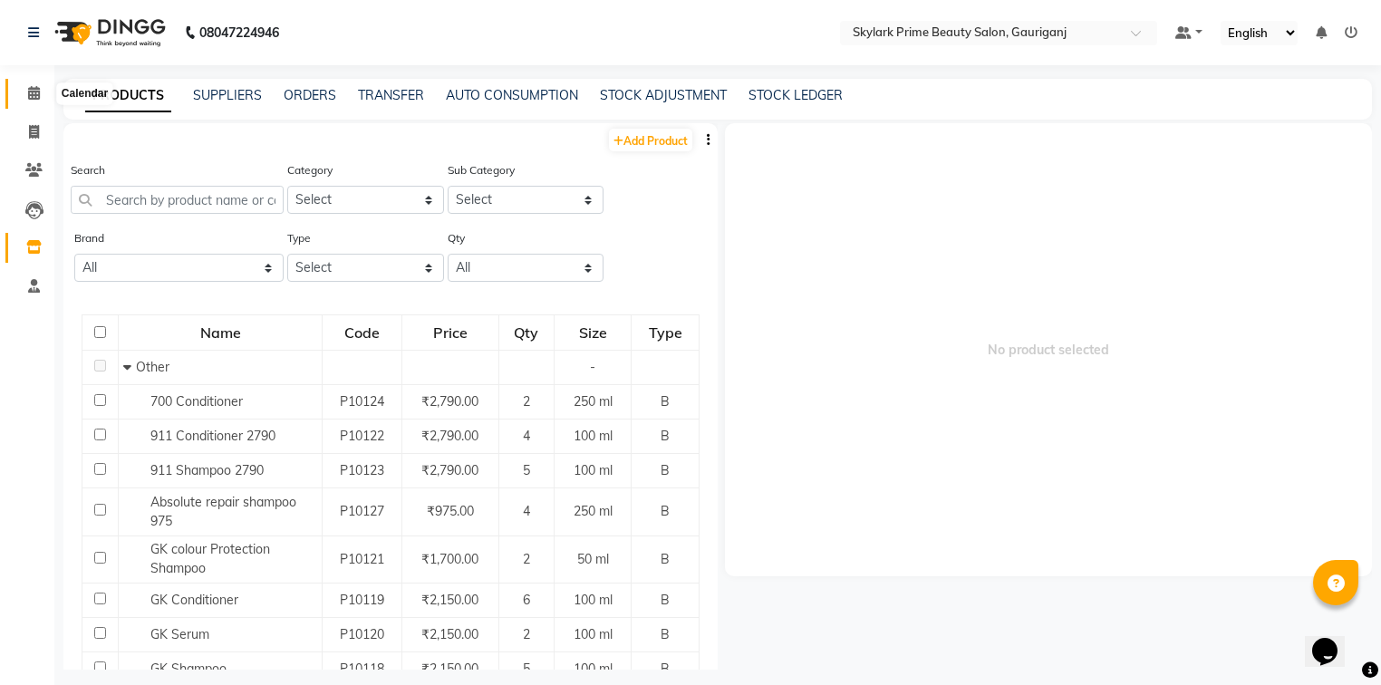
click at [30, 91] on icon at bounding box center [34, 93] width 12 height 14
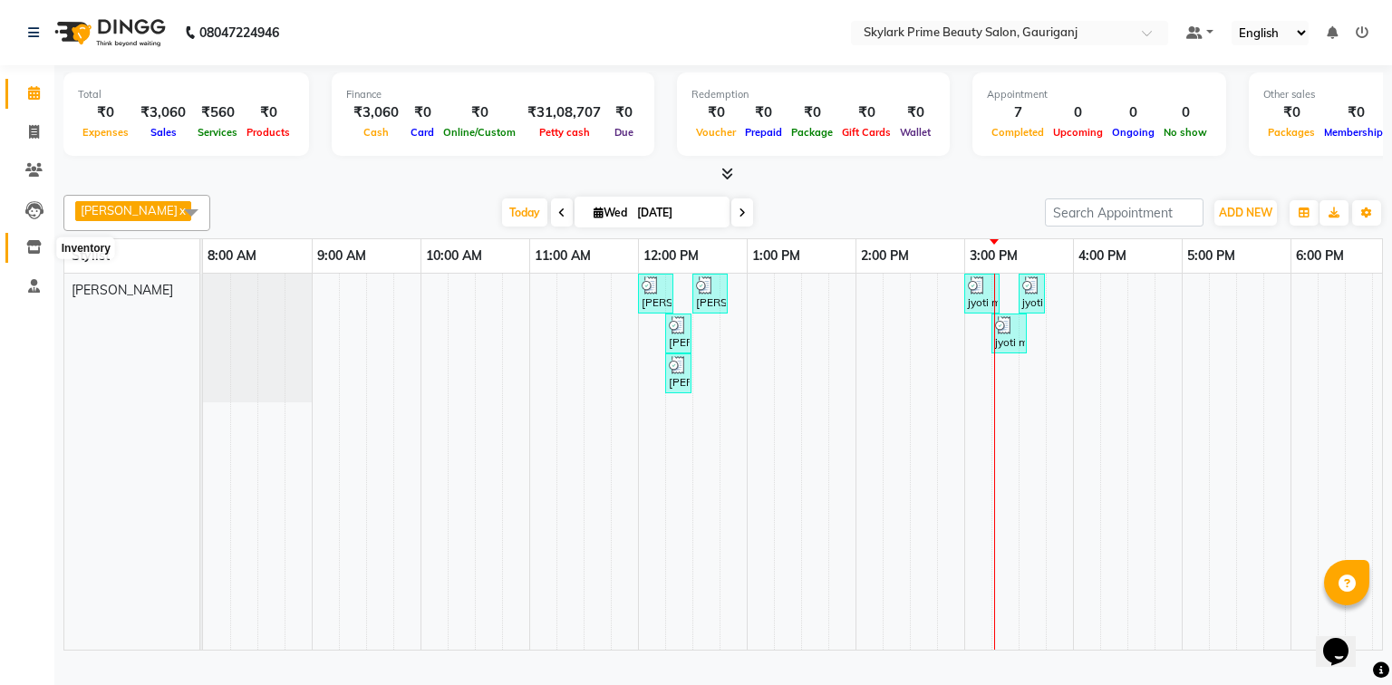
click at [43, 240] on span at bounding box center [34, 247] width 32 height 21
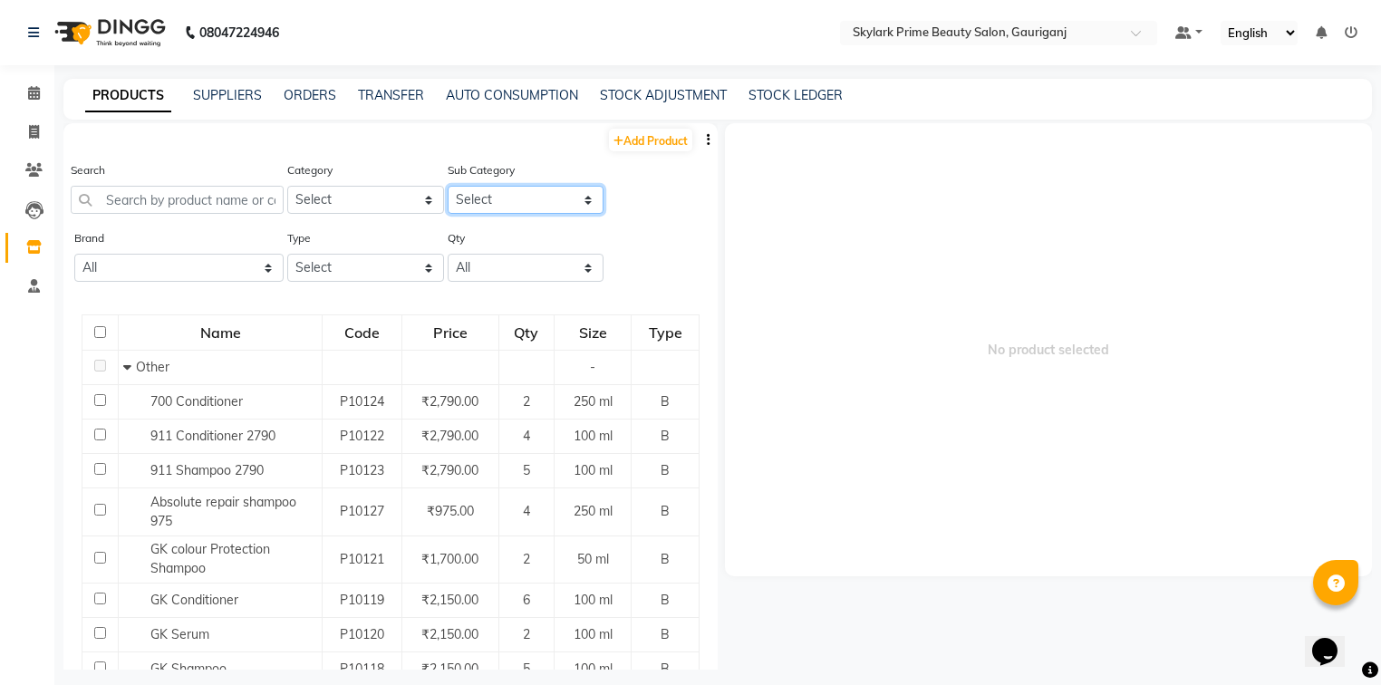
click at [519, 196] on select "Select" at bounding box center [526, 200] width 157 height 28
click at [504, 276] on select "All Low Out Of Stock" at bounding box center [526, 268] width 157 height 28
click at [504, 272] on select "All Low Out Of Stock" at bounding box center [526, 268] width 157 height 28
click at [504, 271] on select "All Low Out Of Stock" at bounding box center [526, 268] width 157 height 28
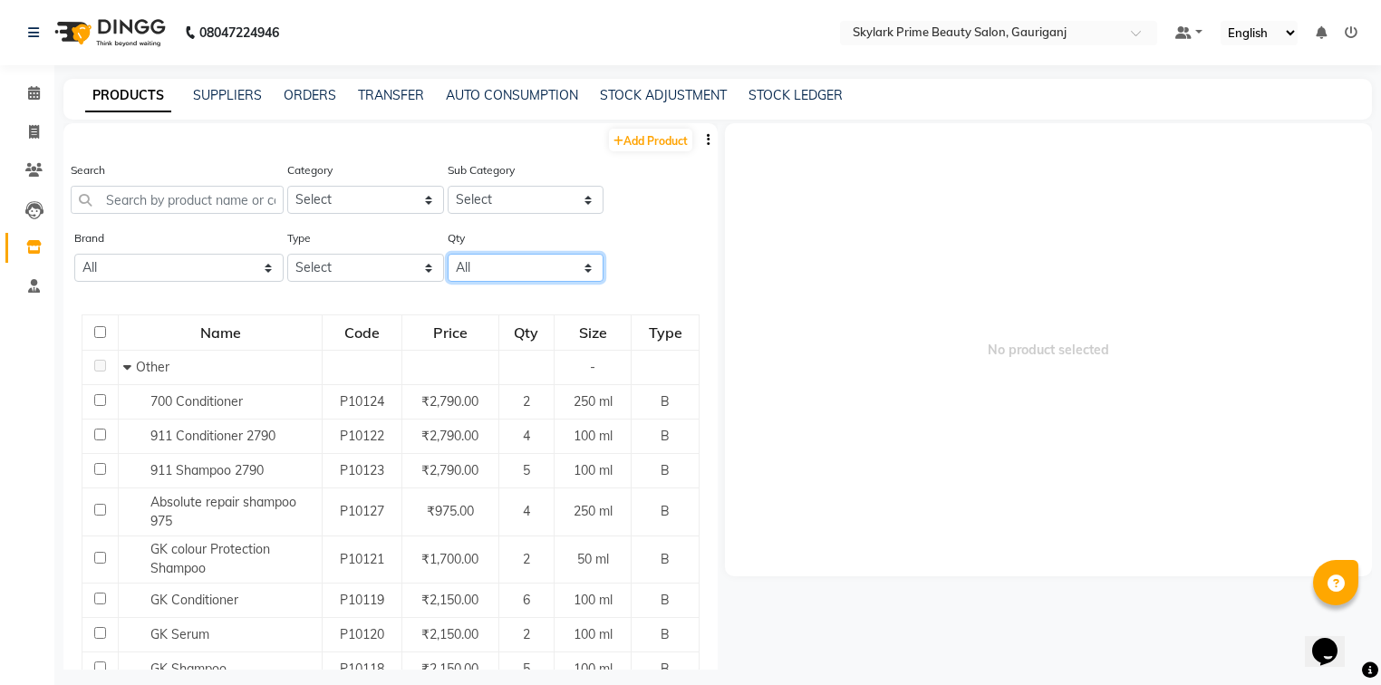
click at [503, 268] on select "All Low Out Of Stock" at bounding box center [526, 268] width 157 height 28
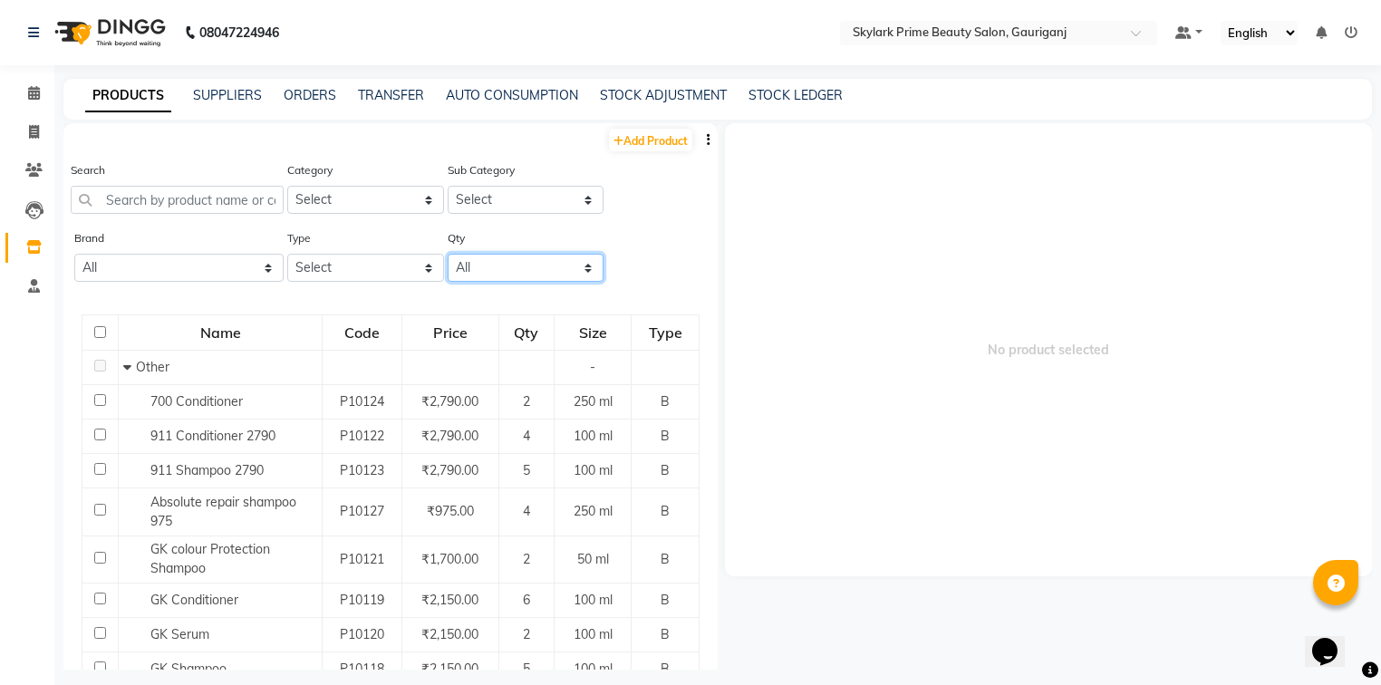
click at [503, 268] on select "All Low Out Of Stock" at bounding box center [526, 268] width 157 height 28
click at [341, 262] on select "Select Both Retail Consumable" at bounding box center [365, 268] width 157 height 28
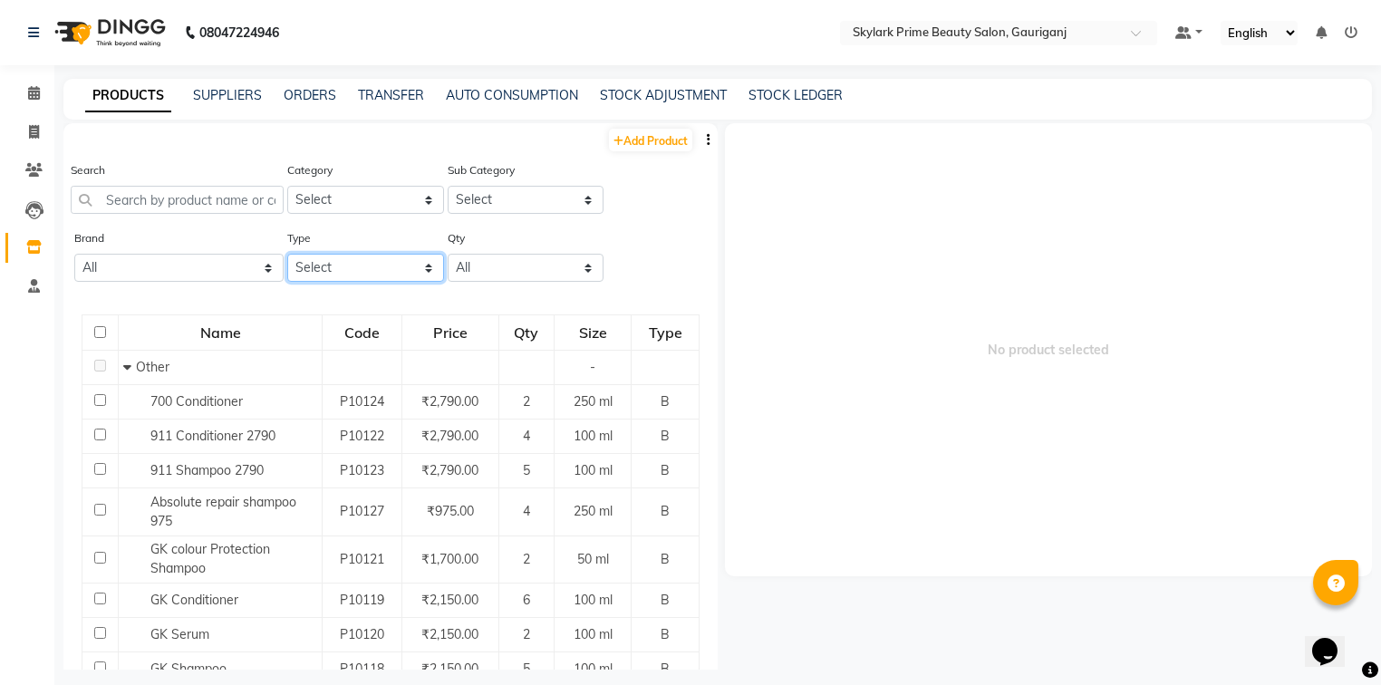
click at [343, 265] on select "Select Both Retail Consumable" at bounding box center [365, 268] width 157 height 28
click at [347, 201] on select "Select Hair Skin Makeup Personal Care Appliances Beard Waxing Disposable Thread…" at bounding box center [365, 200] width 157 height 28
click at [351, 197] on select "Select Hair Skin Makeup Personal Care Appliances Beard Waxing Disposable Thread…" at bounding box center [365, 200] width 157 height 28
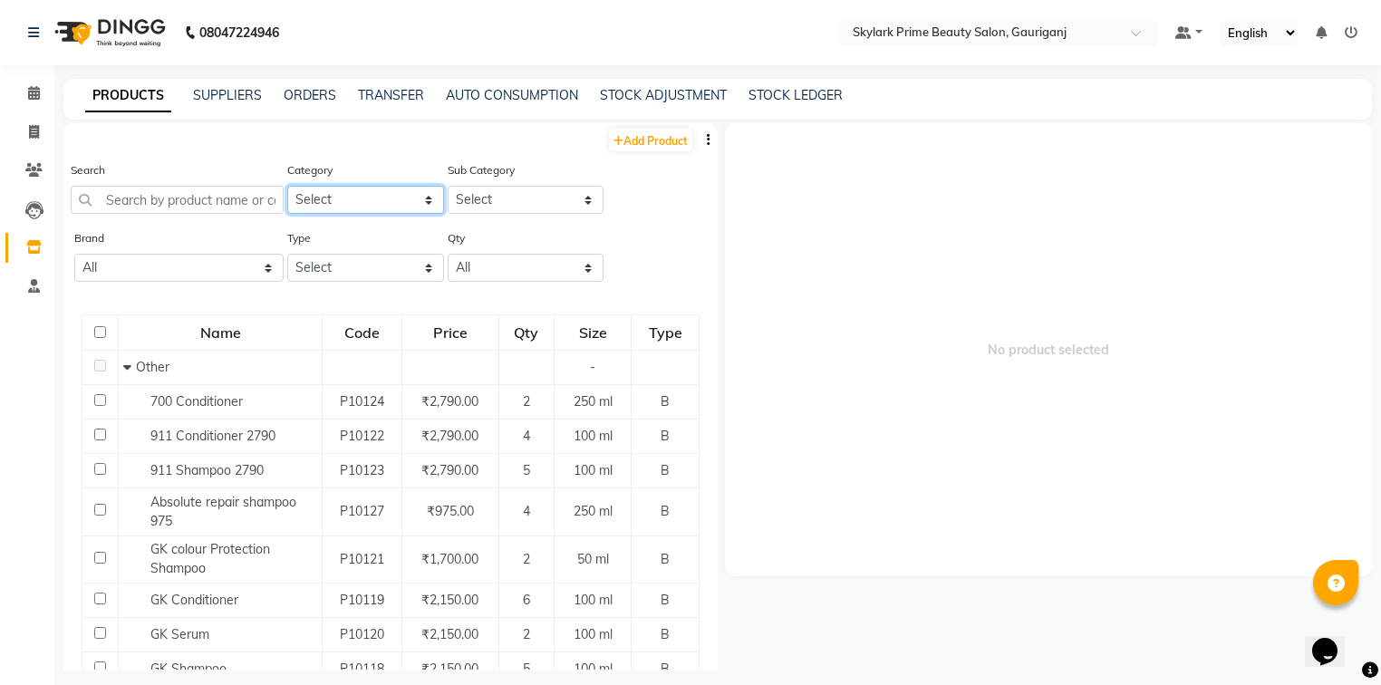
click at [351, 197] on select "Select Hair Skin Makeup Personal Care Appliances Beard Waxing Disposable Thread…" at bounding box center [365, 200] width 157 height 28
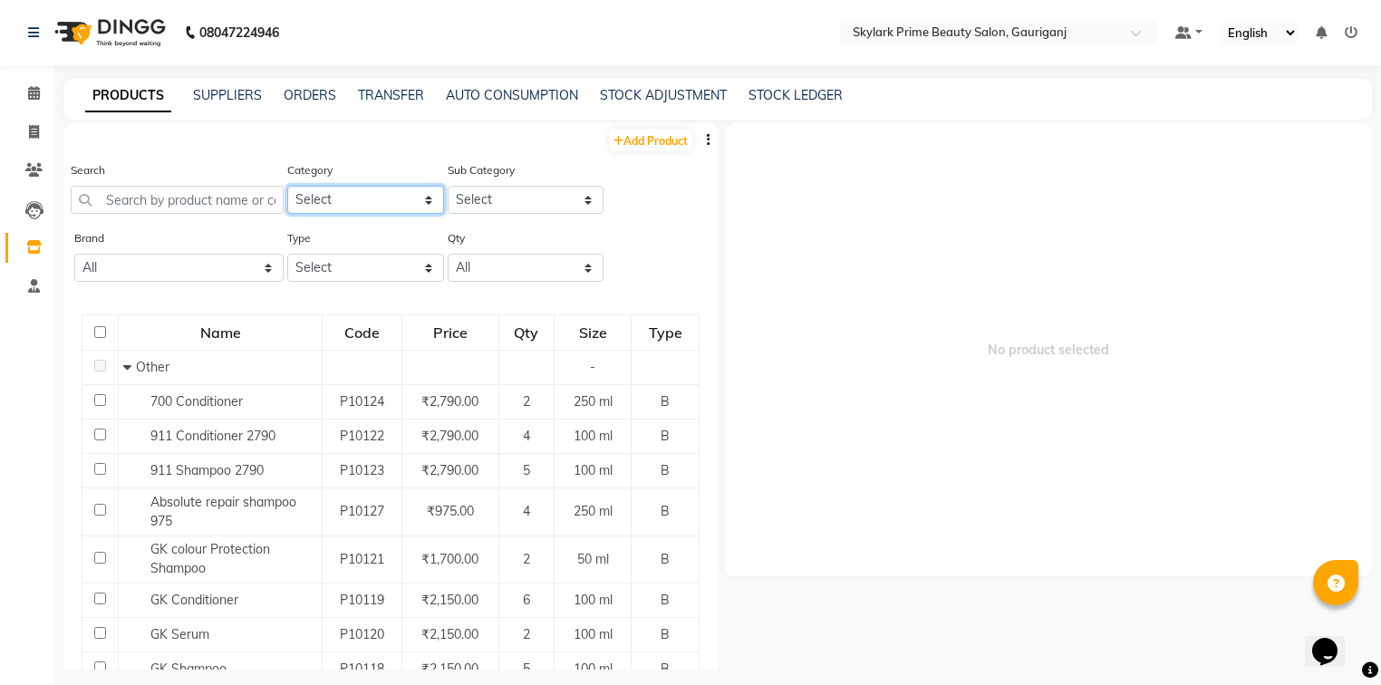
click at [351, 197] on select "Select Hair Skin Makeup Personal Care Appliances Beard Waxing Disposable Thread…" at bounding box center [365, 200] width 157 height 28
click at [363, 168] on div "Category Select Hair Skin Makeup Personal Care Appliances Beard Waxing Disposab…" at bounding box center [365, 186] width 157 height 53
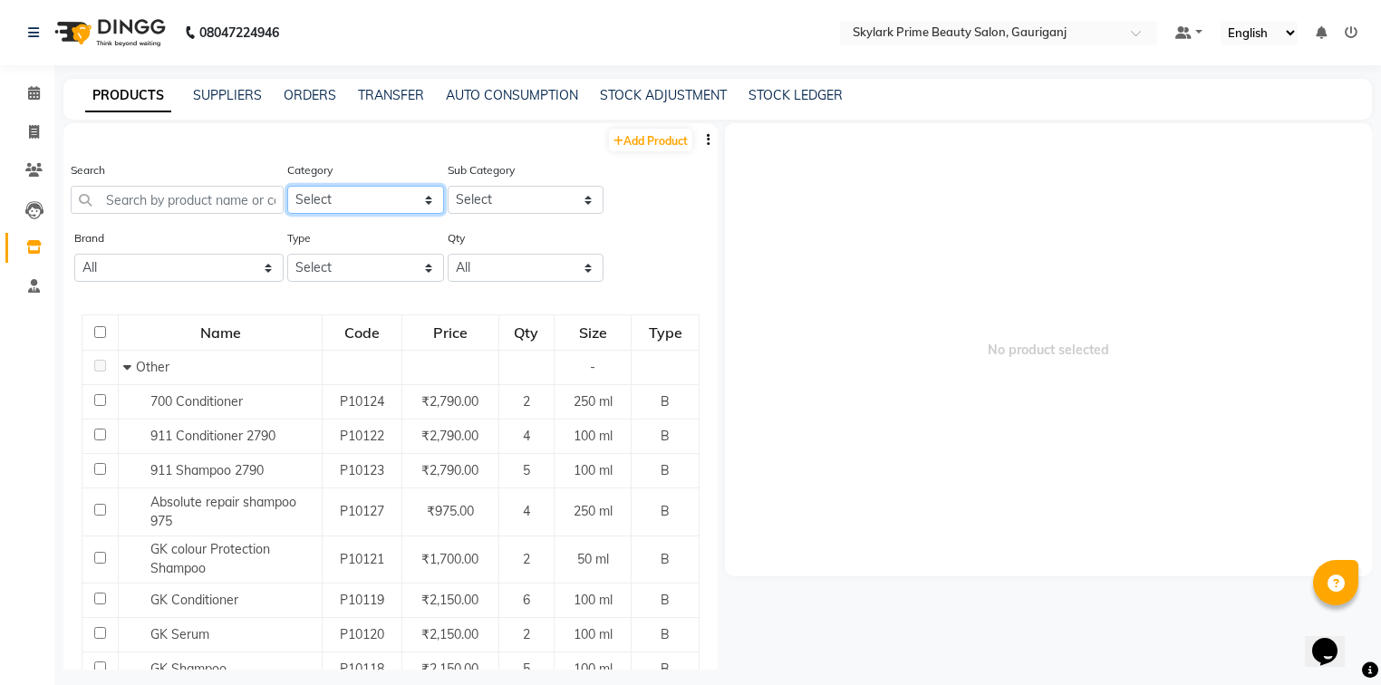
click at [353, 193] on select "Select Hair Skin Makeup Personal Care Appliances Beard Waxing Disposable Thread…" at bounding box center [365, 200] width 157 height 28
click at [352, 196] on select "Select Hair Skin Makeup Personal Care Appliances Beard Waxing Disposable Thread…" at bounding box center [365, 200] width 157 height 28
click at [340, 196] on select "Select Hair Skin Makeup Personal Care Appliances Beard Waxing Disposable Thread…" at bounding box center [365, 200] width 157 height 28
click at [174, 263] on select "All 03 Professional Aroma Aromo Biotop Bio Top Bombini Cadiveu Cheryl's Floract…" at bounding box center [178, 268] width 209 height 28
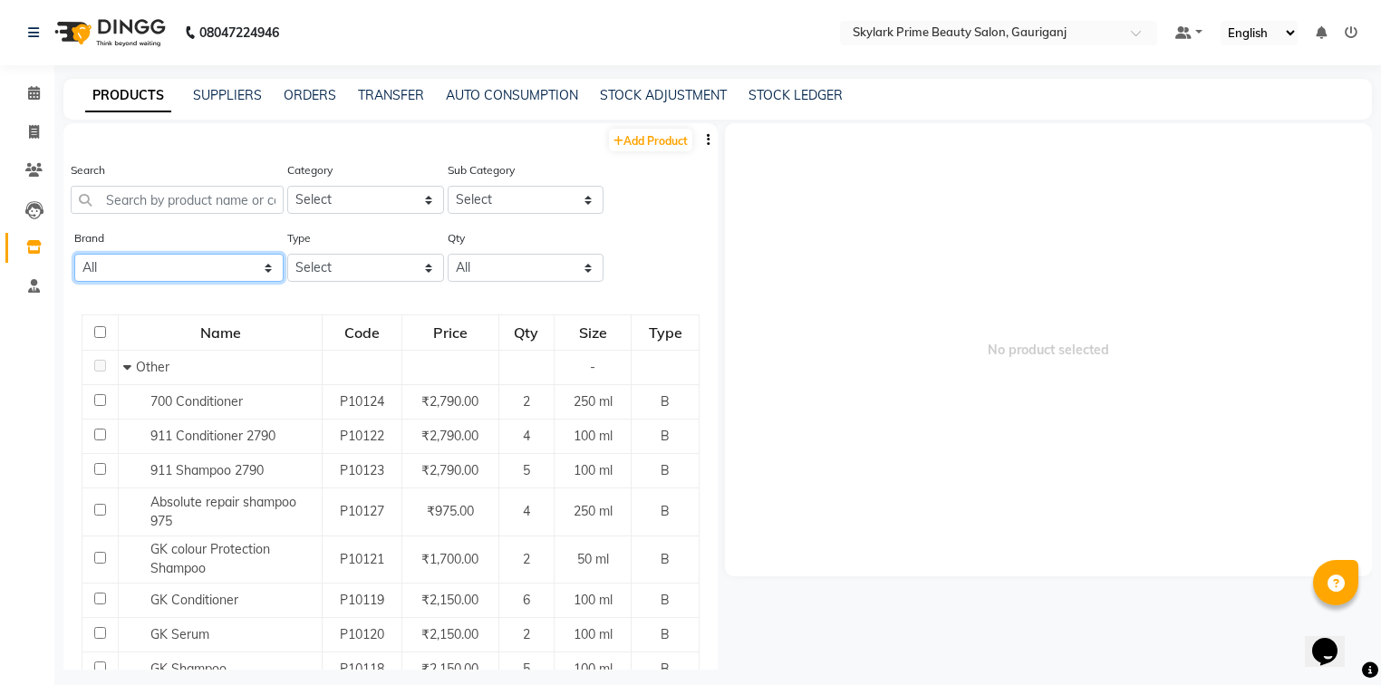
click at [174, 263] on select "All 03 Professional Aroma Aromo Biotop Bio Top Bombini Cadiveu Cheryl's Floract…" at bounding box center [178, 268] width 209 height 28
click at [32, 98] on icon at bounding box center [34, 93] width 12 height 14
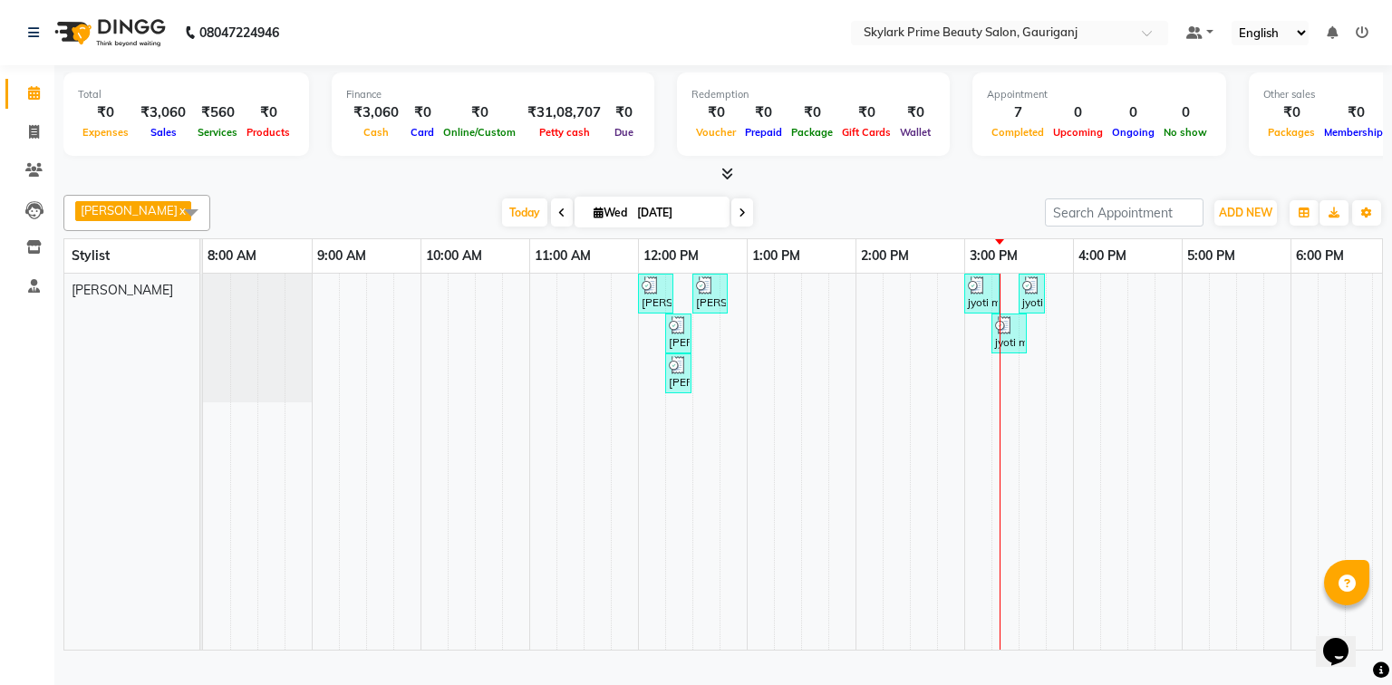
click at [1061, 293] on div "neetu, TK01, 12:00 PM-12:20 PM, Threading - Eyebrow neetu, TK01, 12:30 PM-12:50…" at bounding box center [910, 462] width 1414 height 376
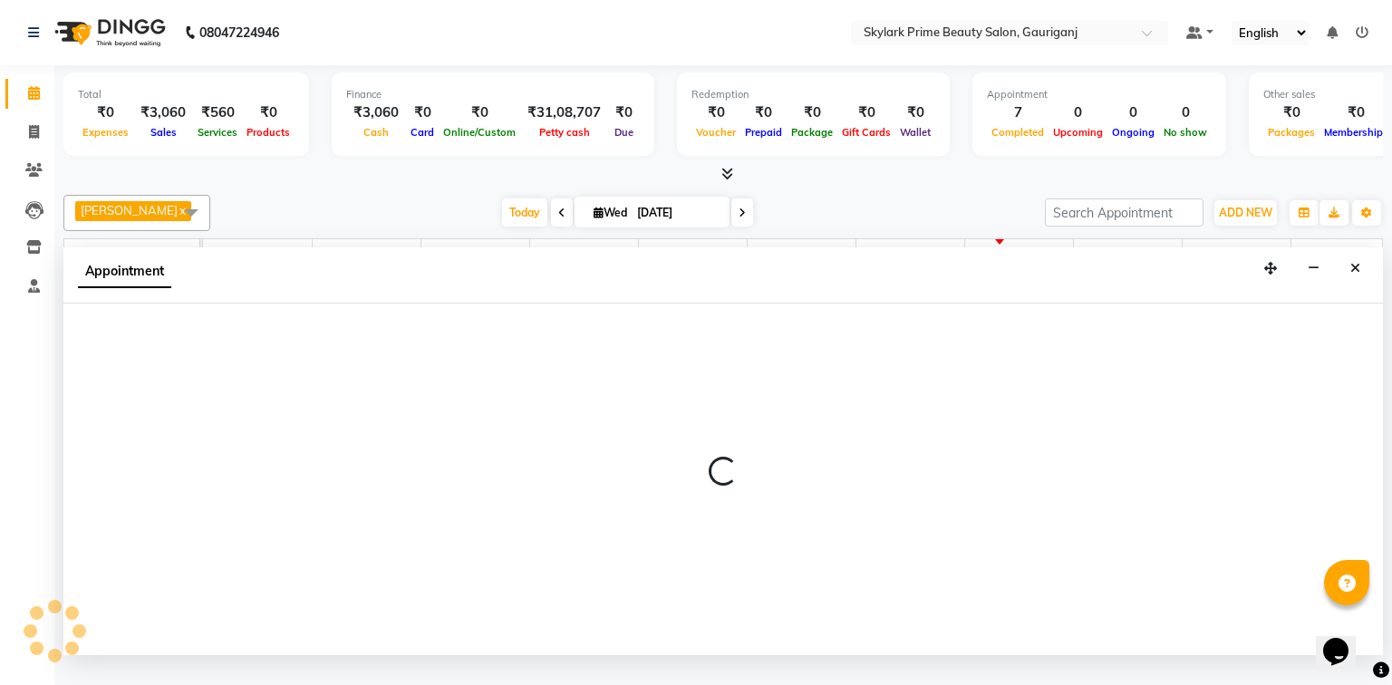
select select "30218"
select select "tentative"
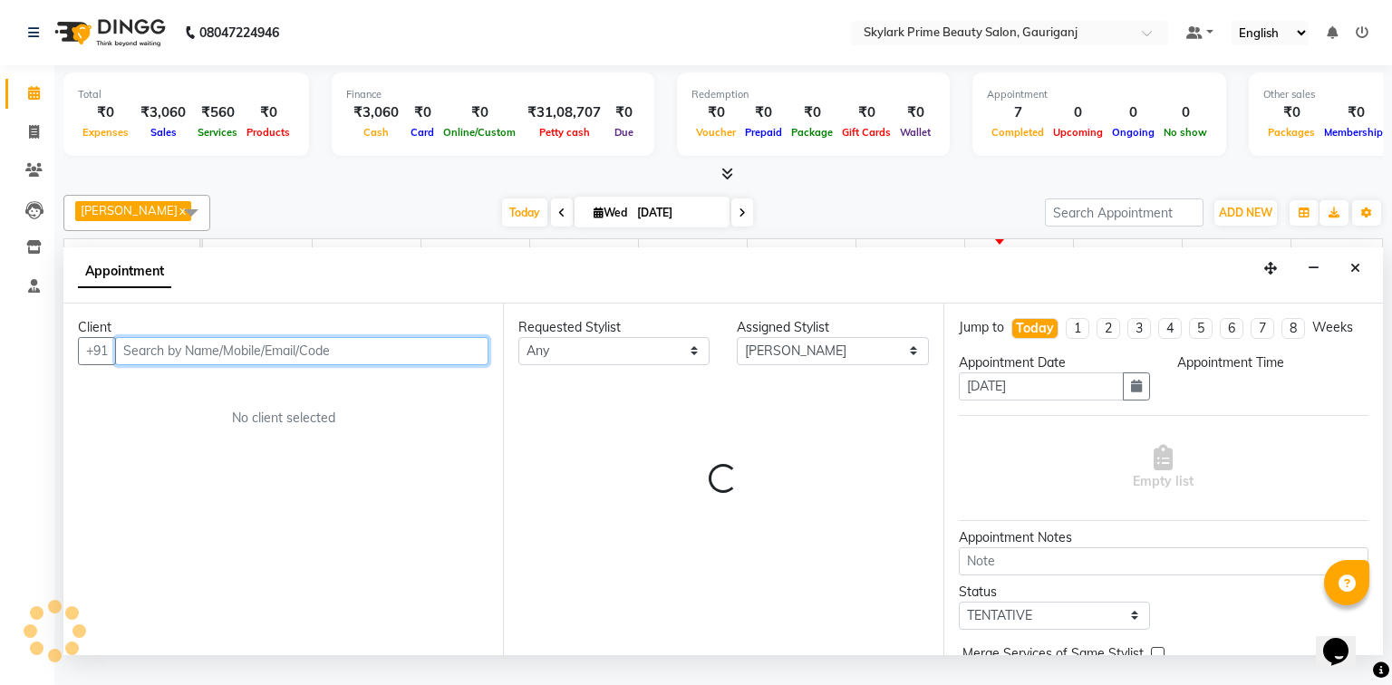
select select "945"
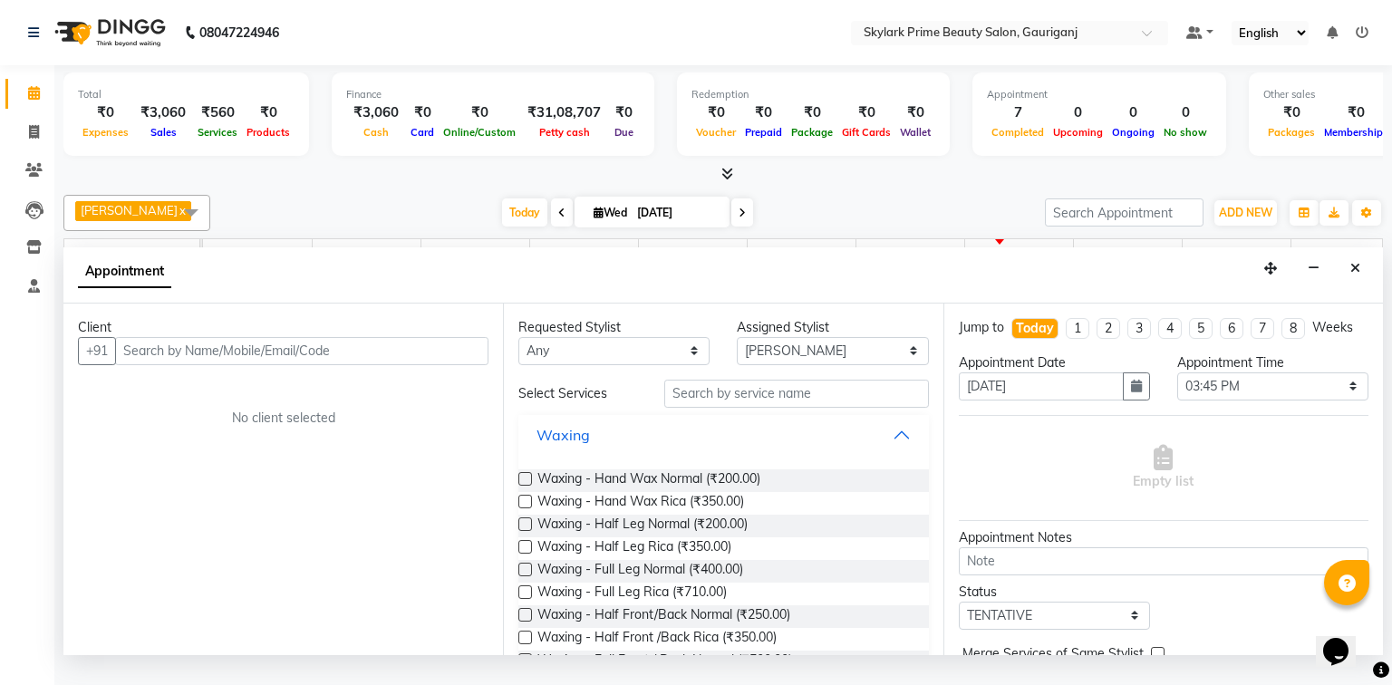
click at [894, 450] on button "Waxing" at bounding box center [723, 435] width 395 height 33
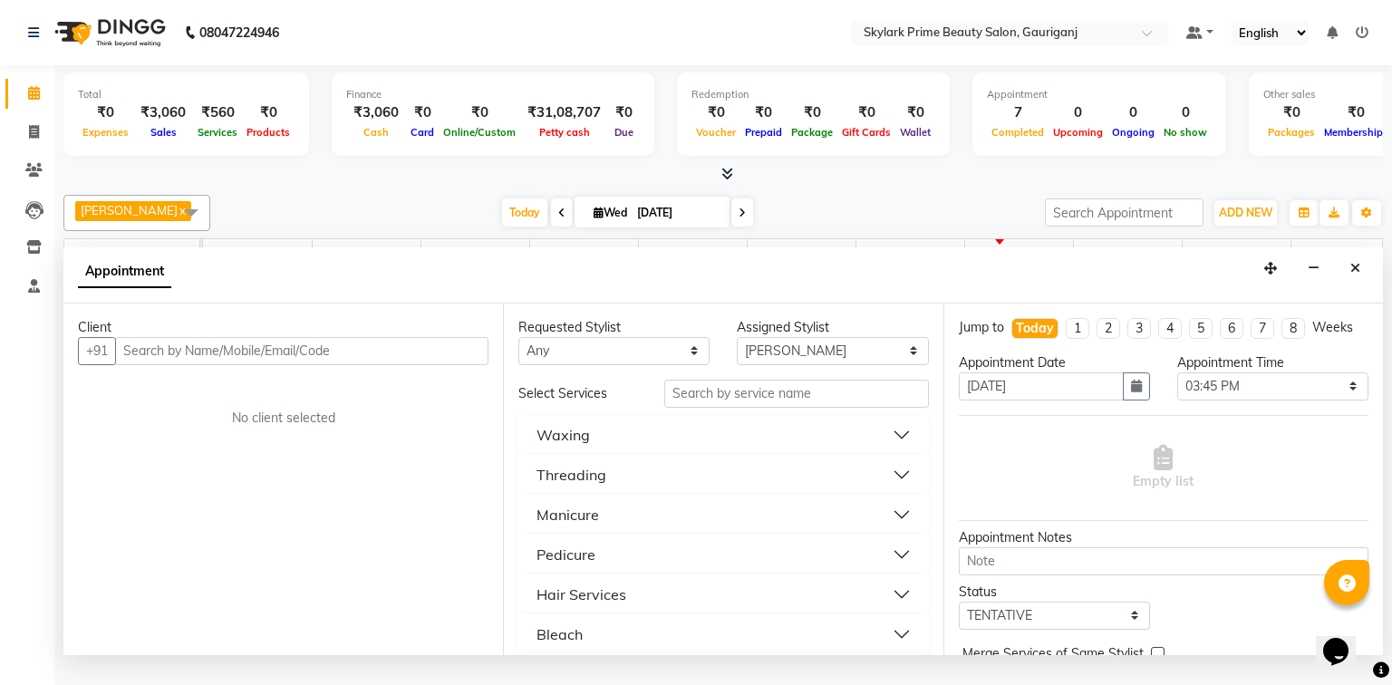
click at [608, 491] on button "Threading" at bounding box center [723, 475] width 395 height 33
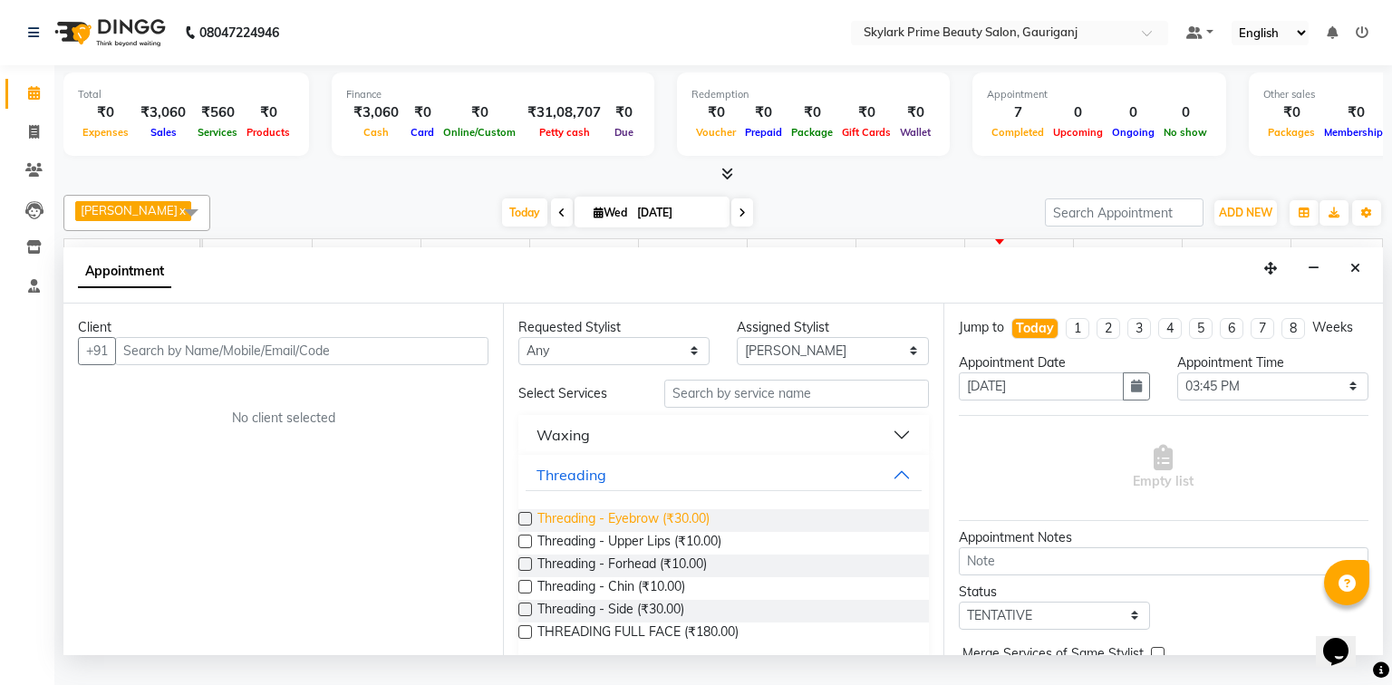
click at [607, 532] on span "Threading - Eyebrow (₹30.00)" at bounding box center [623, 520] width 172 height 23
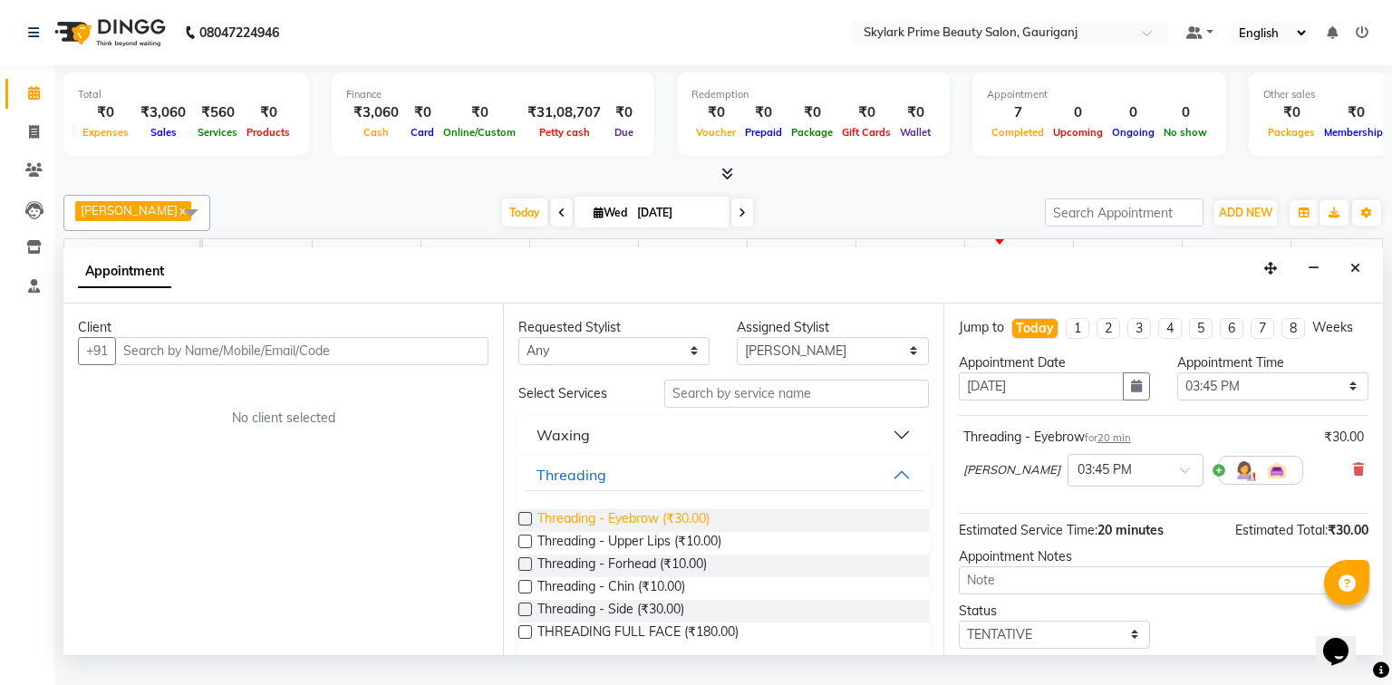
click at [601, 532] on span "Threading - Eyebrow (₹30.00)" at bounding box center [623, 520] width 172 height 23
checkbox input "false"
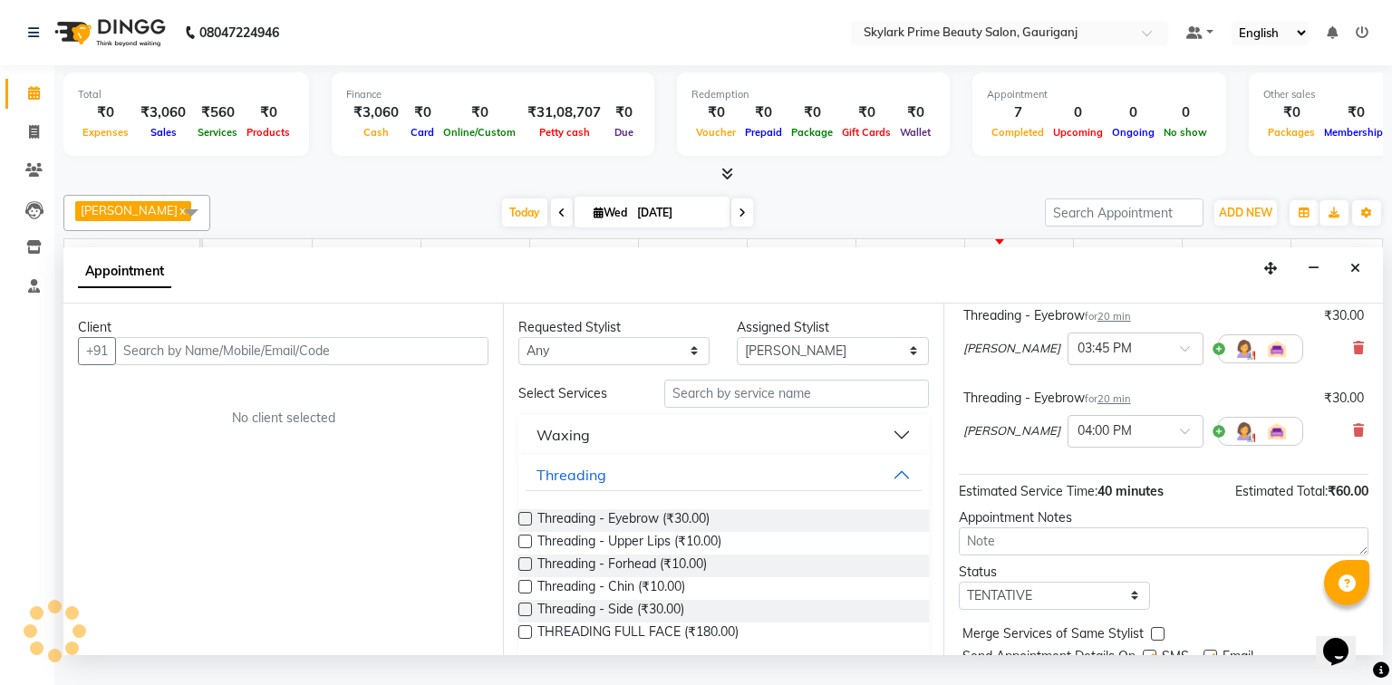
scroll to position [145, 0]
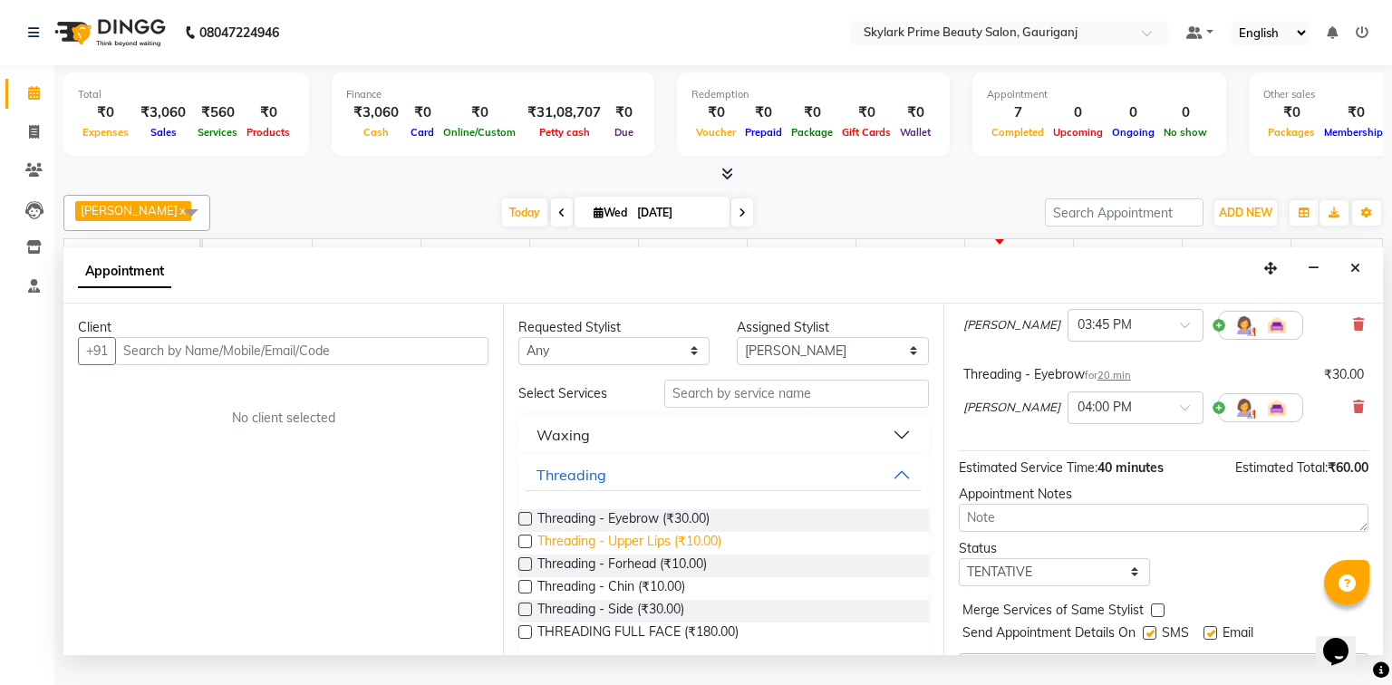
click at [602, 552] on span "Threading - Upper Lips (₹10.00)" at bounding box center [629, 543] width 184 height 23
checkbox input "false"
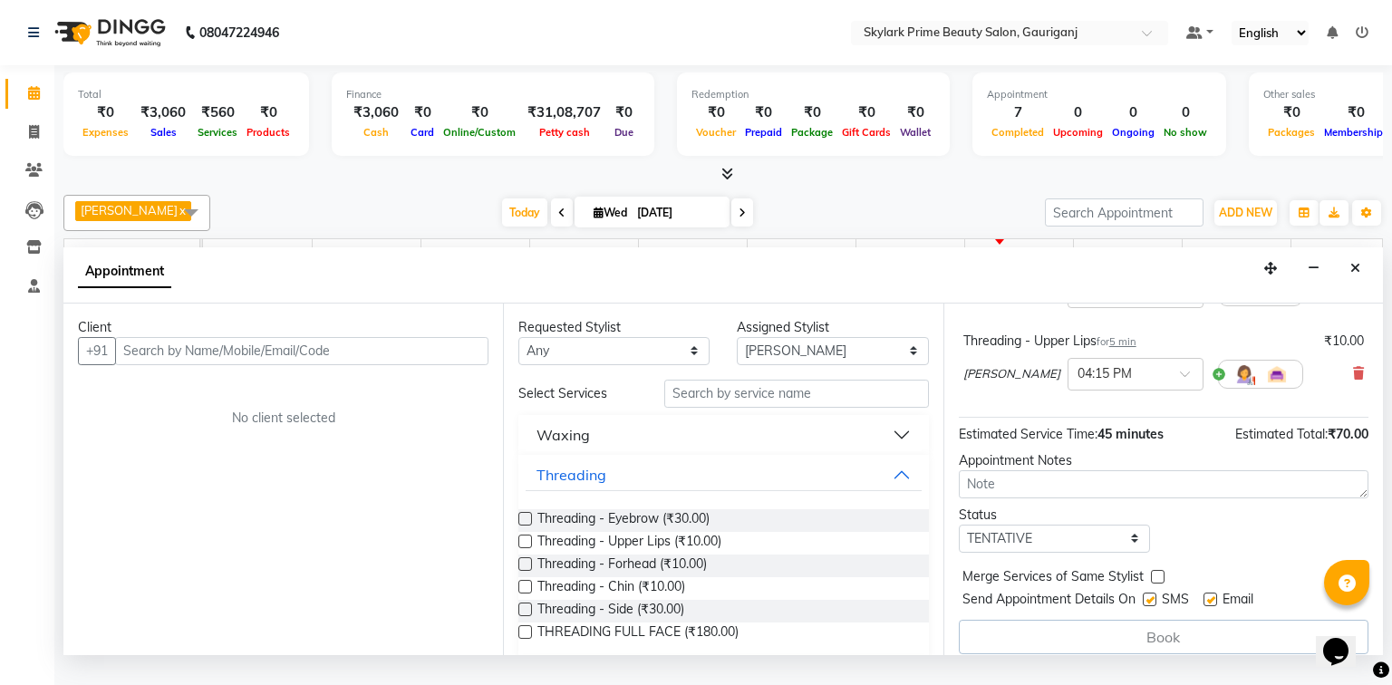
scroll to position [273, 0]
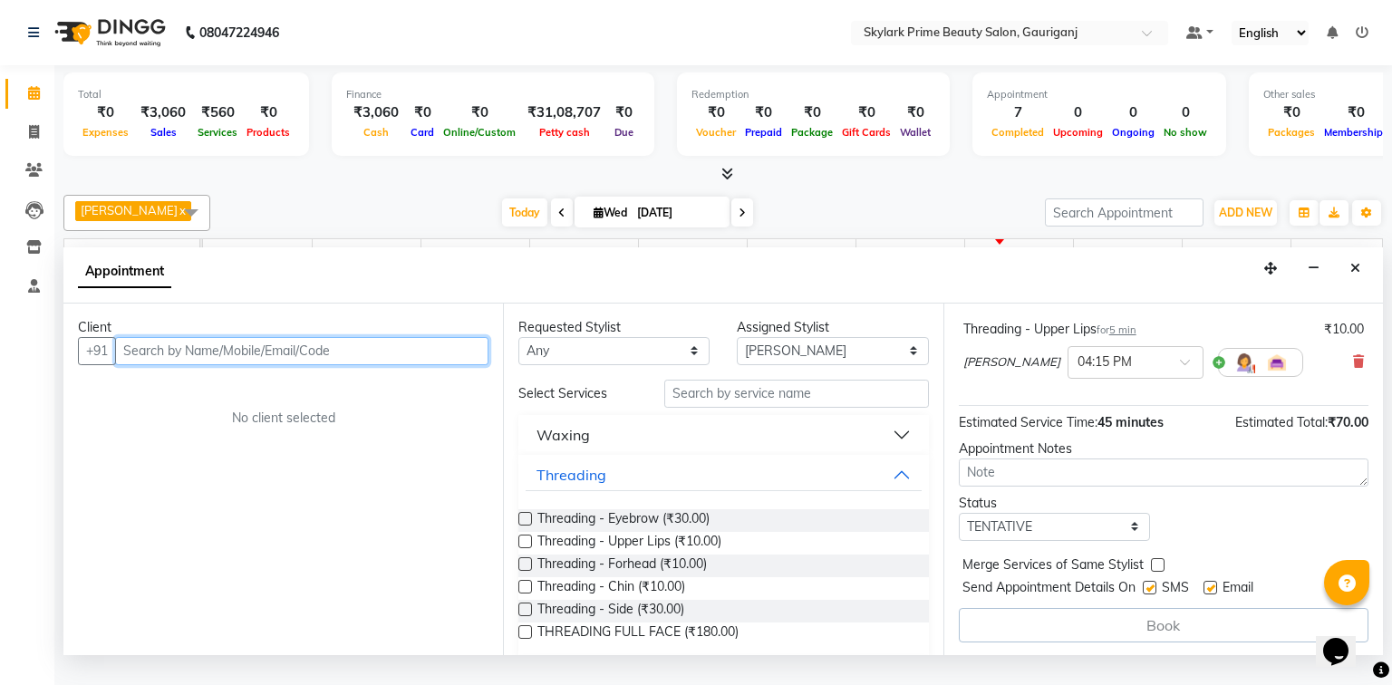
click at [348, 364] on input "text" at bounding box center [301, 351] width 373 height 28
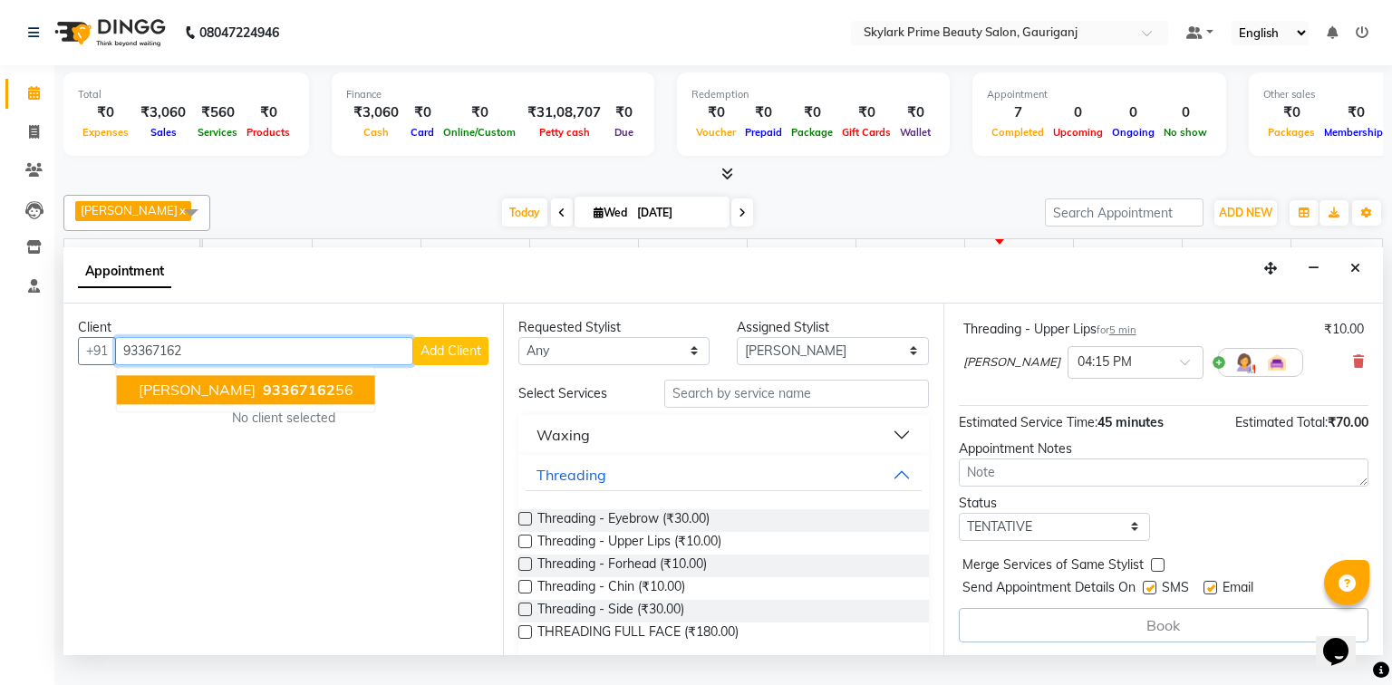
click at [193, 399] on span "Jagriti mishra" at bounding box center [197, 390] width 117 height 18
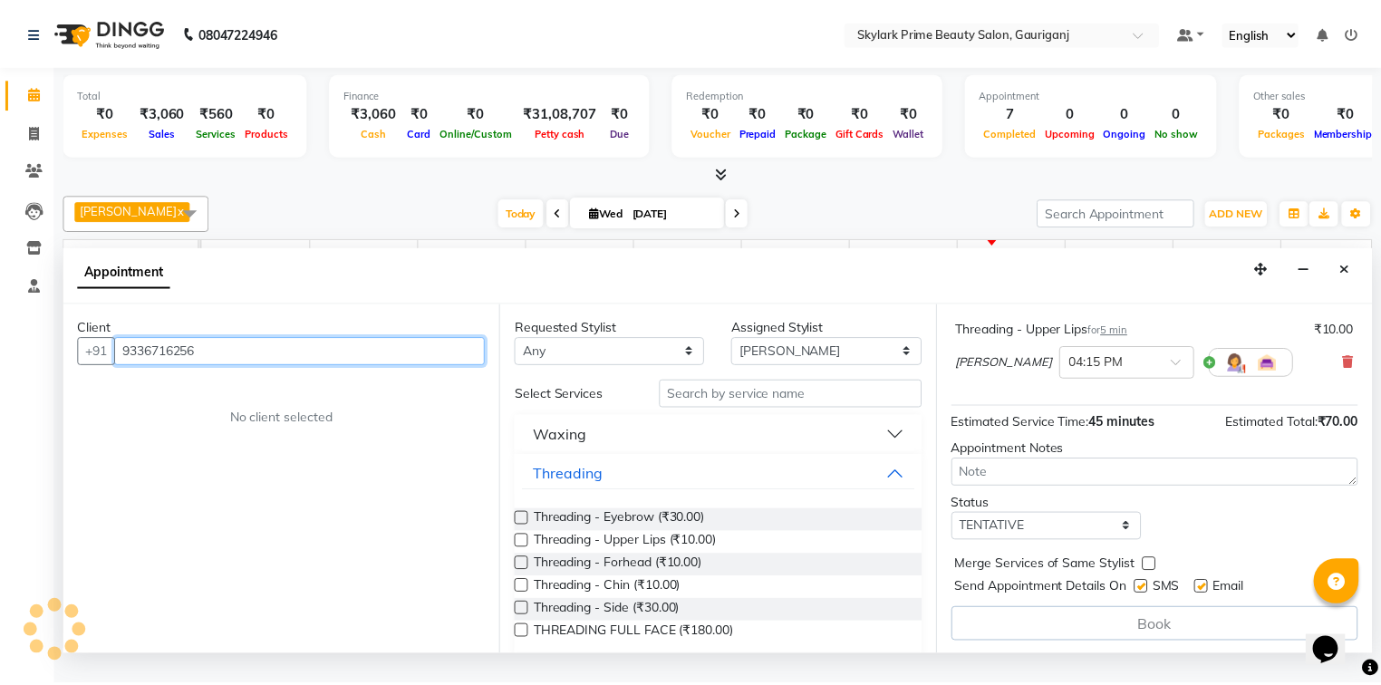
scroll to position [272, 0]
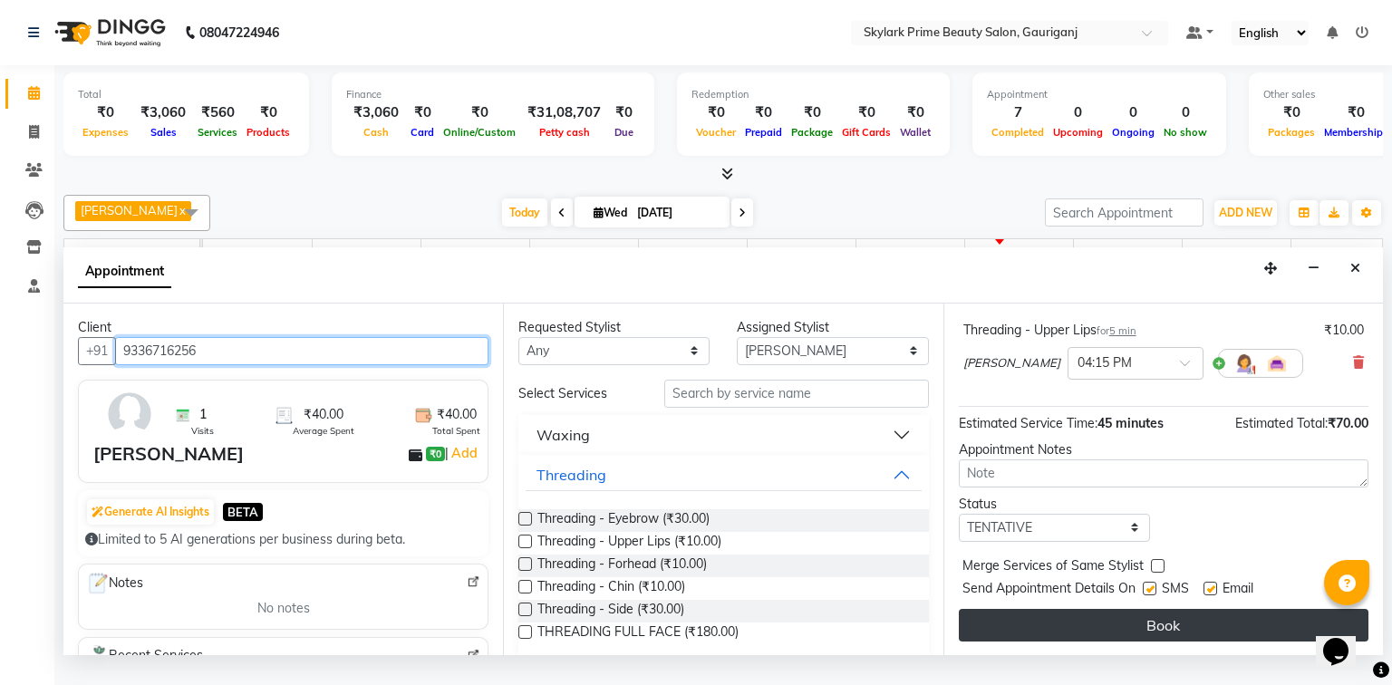
type input "9336716256"
click at [1154, 639] on button "Book" at bounding box center [1164, 625] width 410 height 33
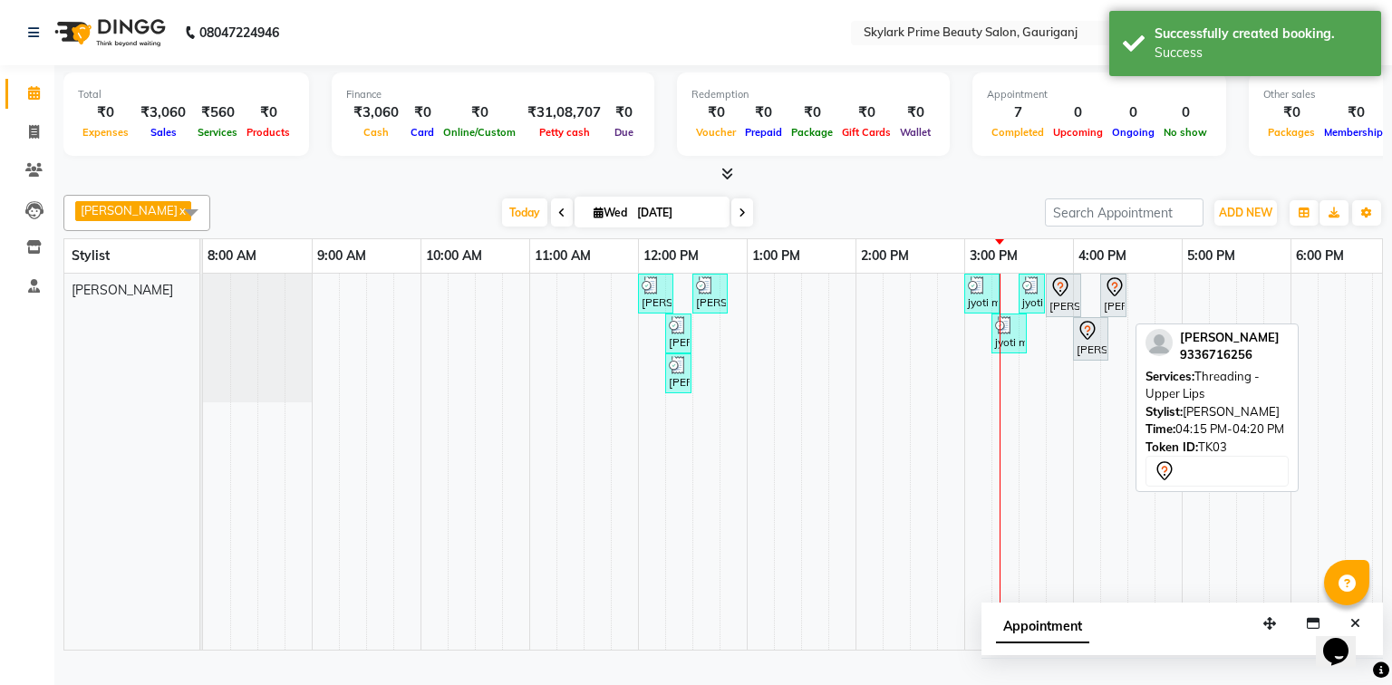
click at [1112, 298] on icon at bounding box center [1115, 287] width 22 height 22
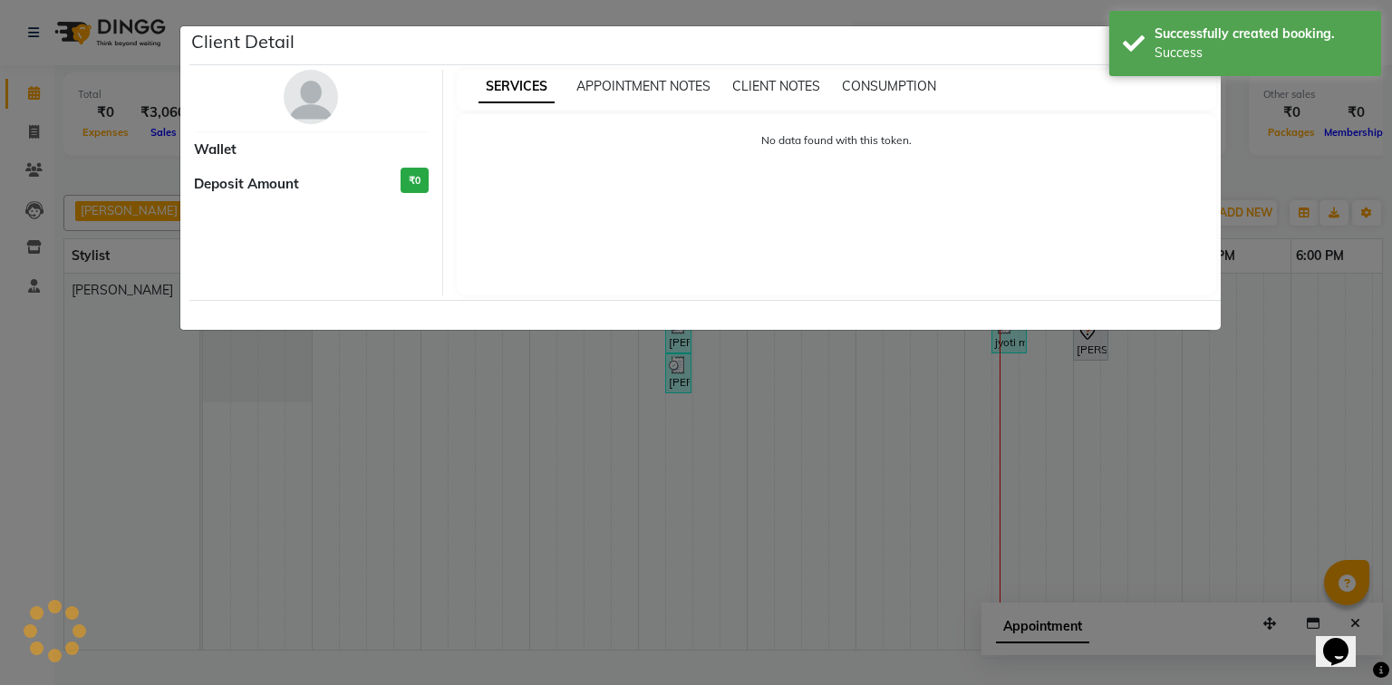
select select "7"
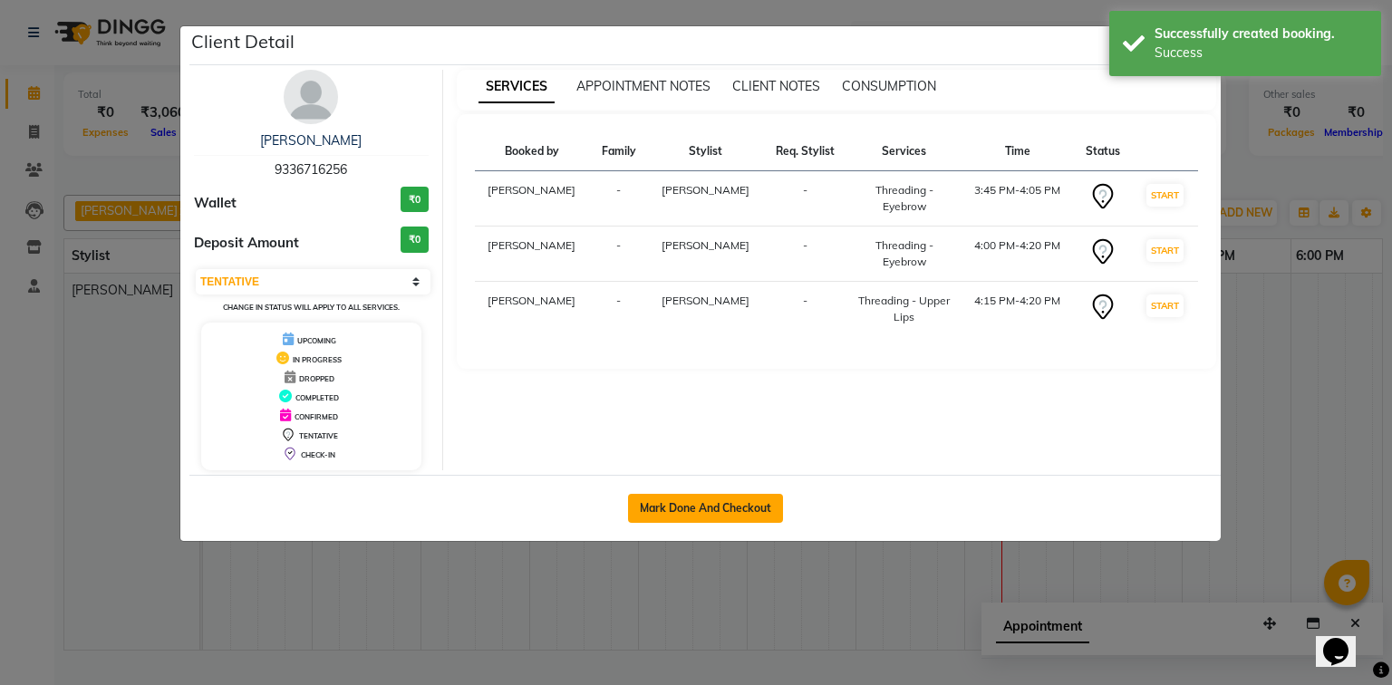
click at [702, 502] on button "Mark Done And Checkout" at bounding box center [705, 508] width 155 height 29
select select "4735"
select select "service"
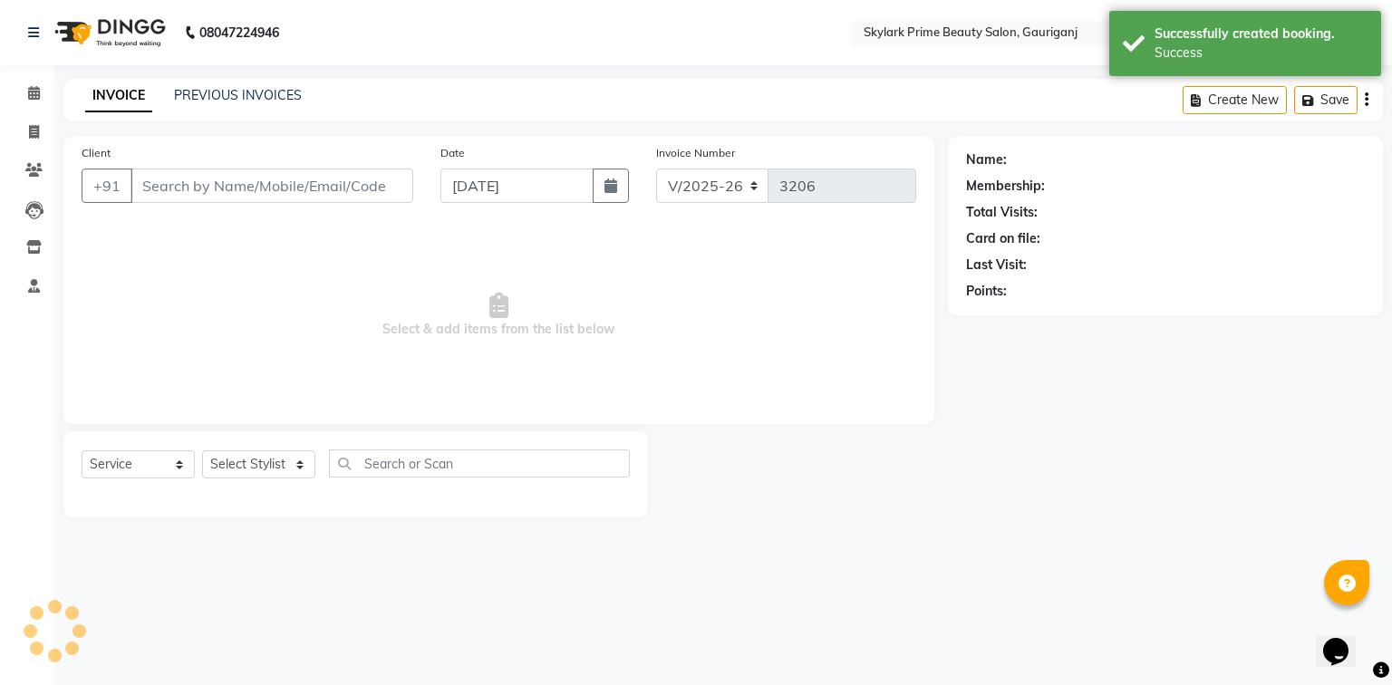
type input "9336716256"
select select "30218"
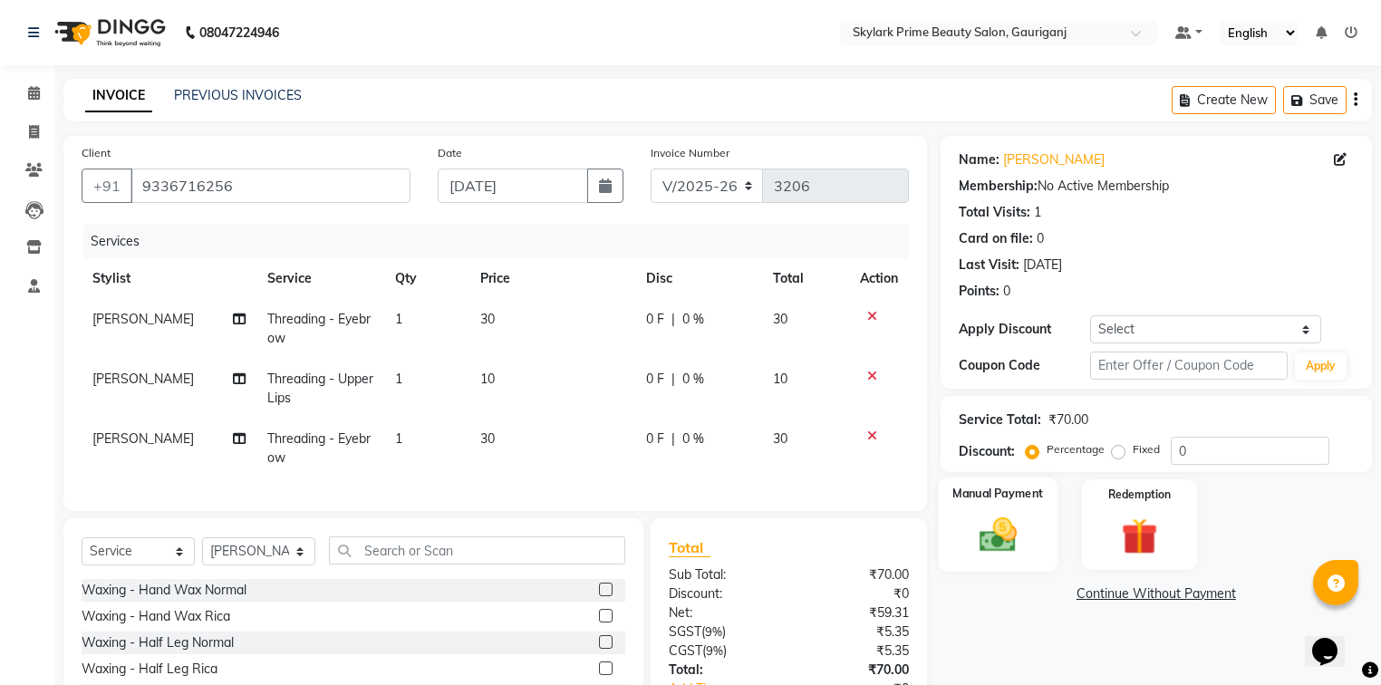
click at [1004, 535] on img at bounding box center [998, 536] width 62 height 44
click at [1184, 595] on span "GPay" at bounding box center [1182, 595] width 37 height 21
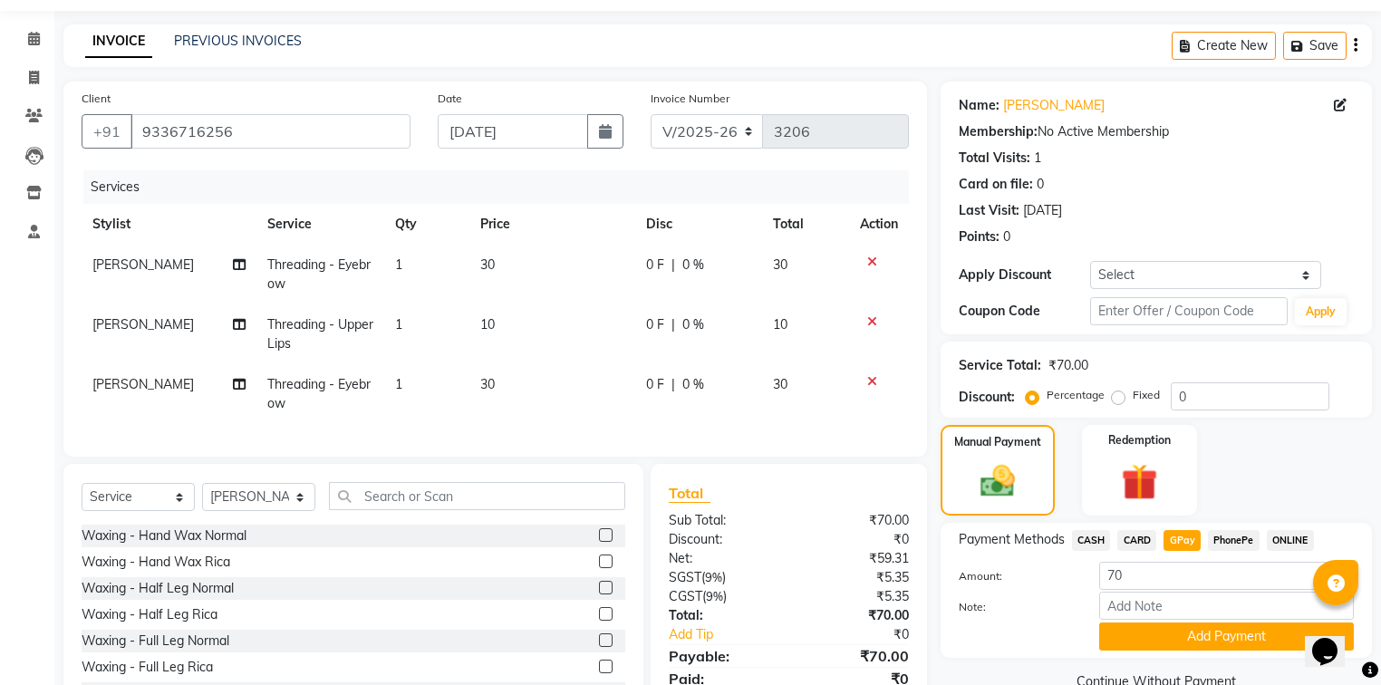
scroll to position [139, 0]
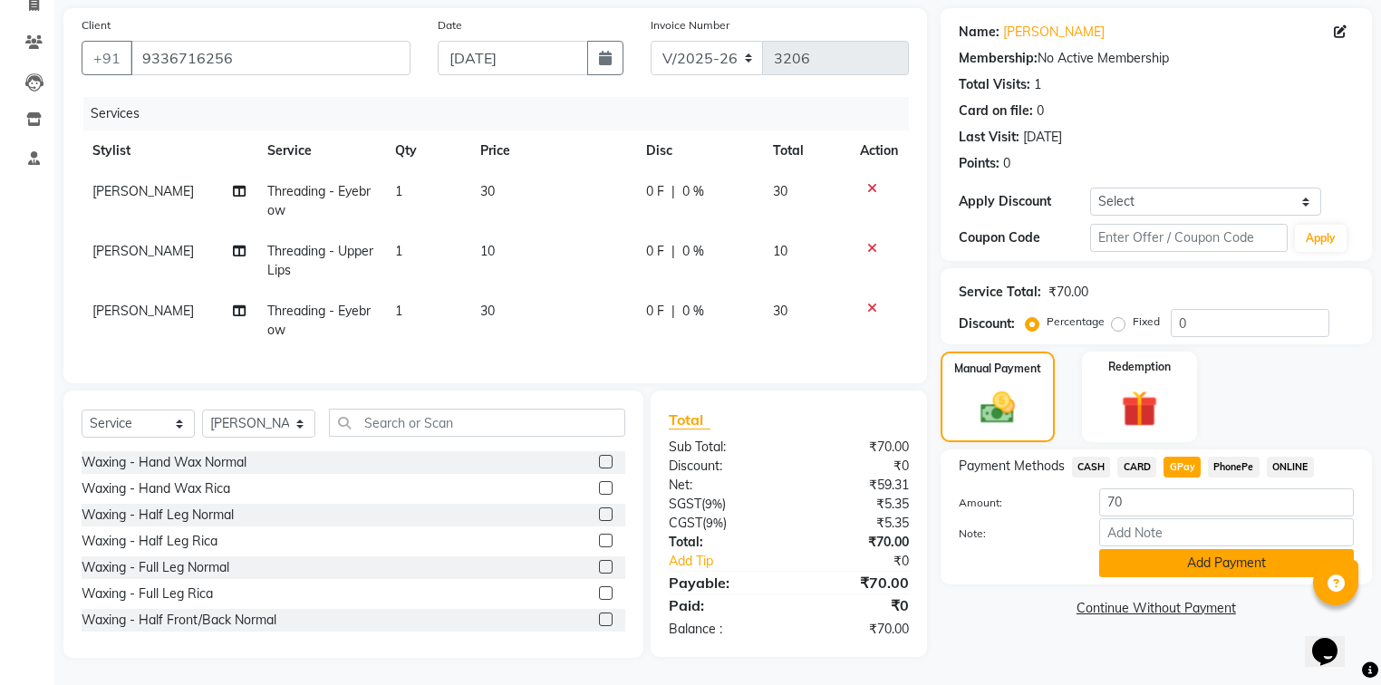
click at [1153, 558] on button "Add Payment" at bounding box center [1226, 563] width 255 height 28
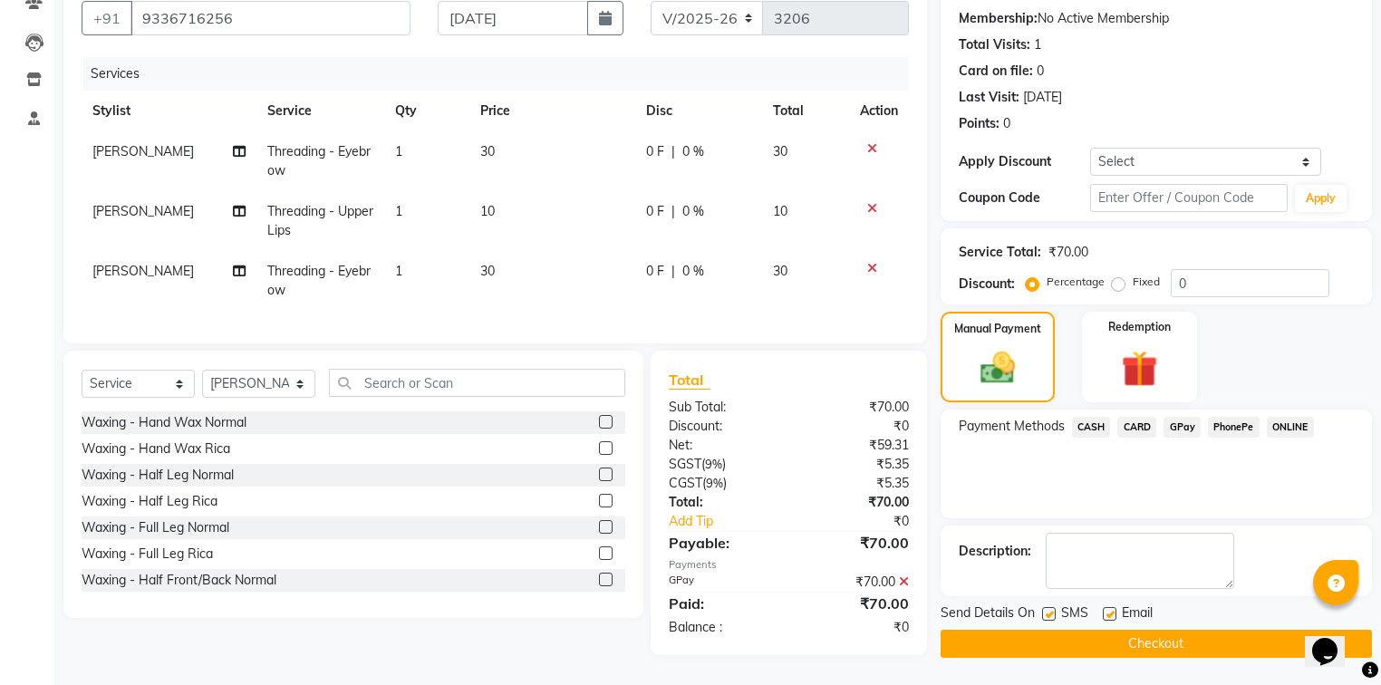
scroll to position [176, 0]
click at [1108, 630] on button "Checkout" at bounding box center [1156, 644] width 431 height 28
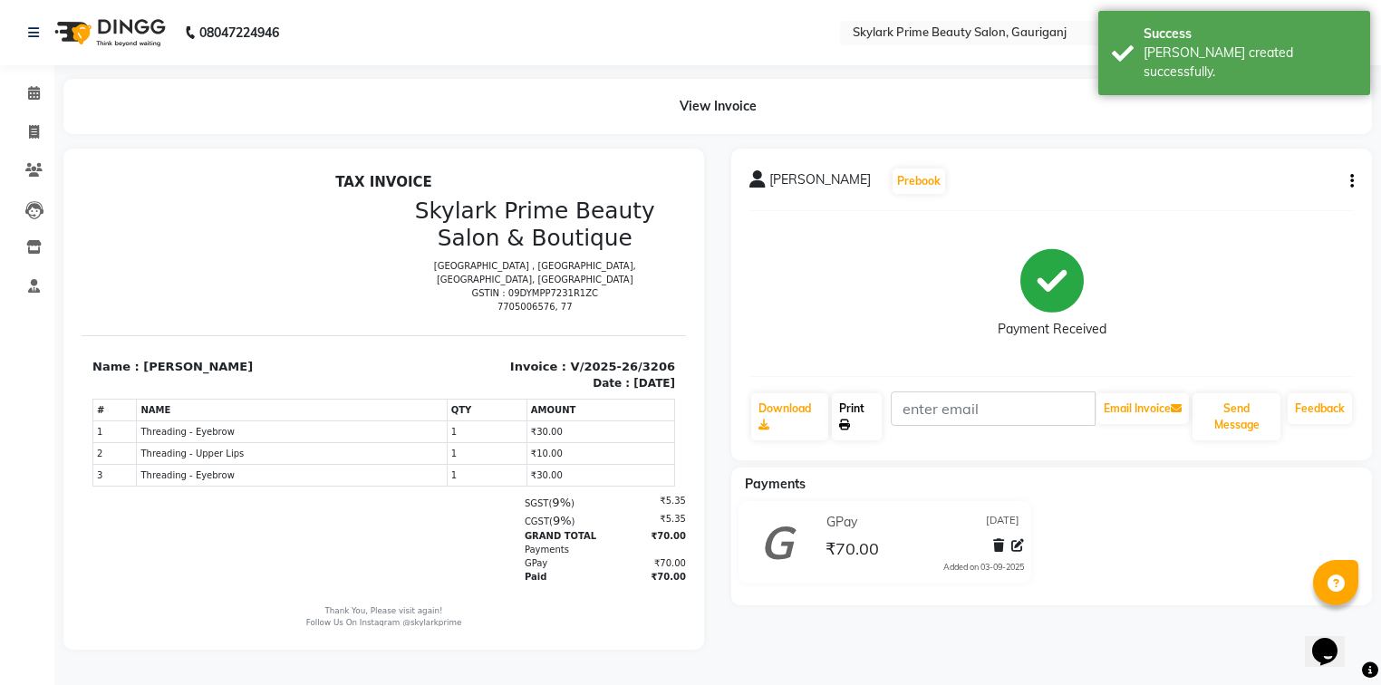
click at [857, 410] on link "Print" at bounding box center [857, 416] width 50 height 47
click at [32, 80] on link "Calendar" at bounding box center [27, 94] width 44 height 30
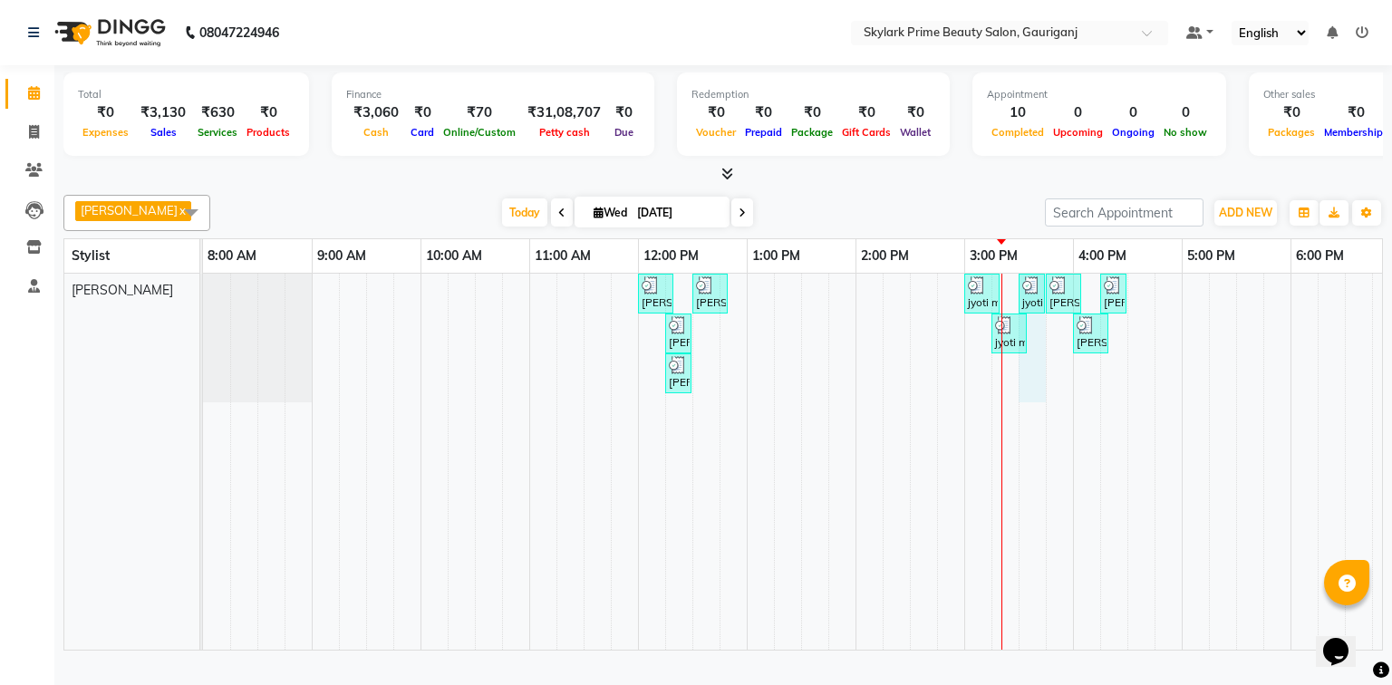
click at [1028, 382] on div "neetu, TK01, 12:00 PM-12:20 PM, Threading - Eyebrow neetu, TK01, 12:30 PM-12:50…" at bounding box center [910, 462] width 1414 height 376
select select "30218"
select select "tentative"
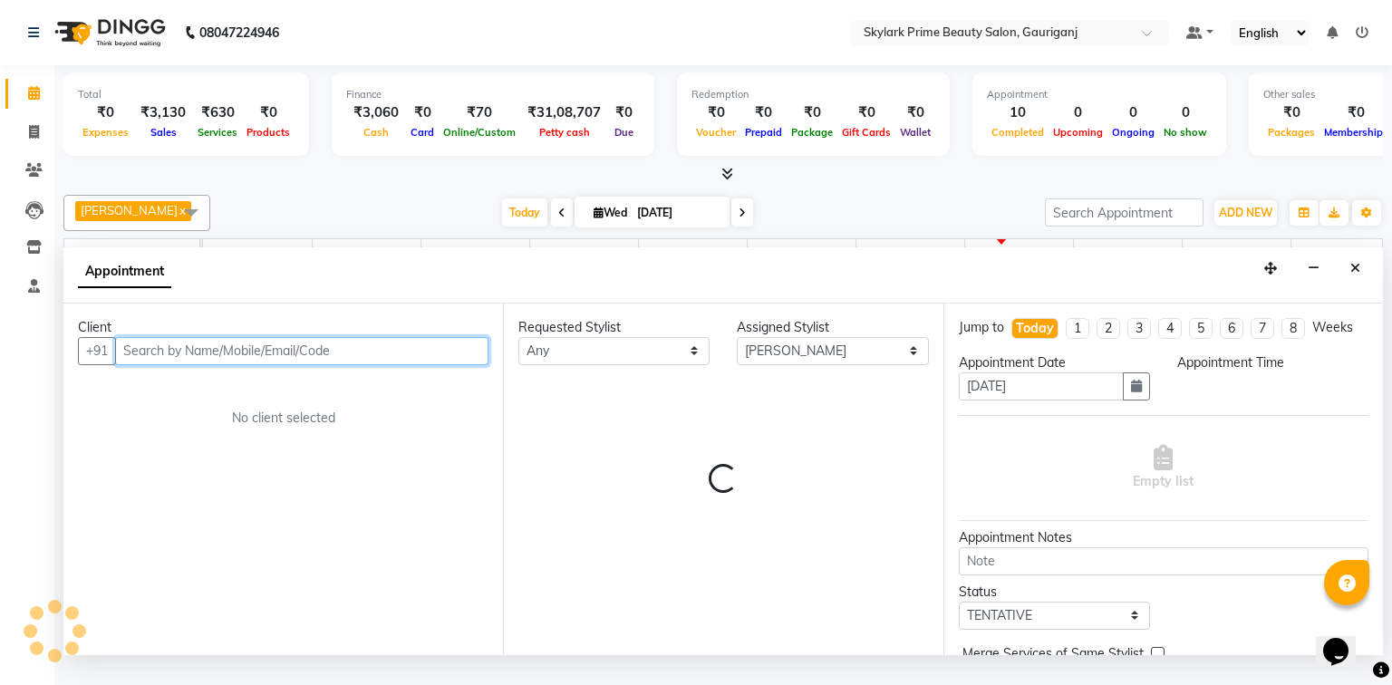
select select "930"
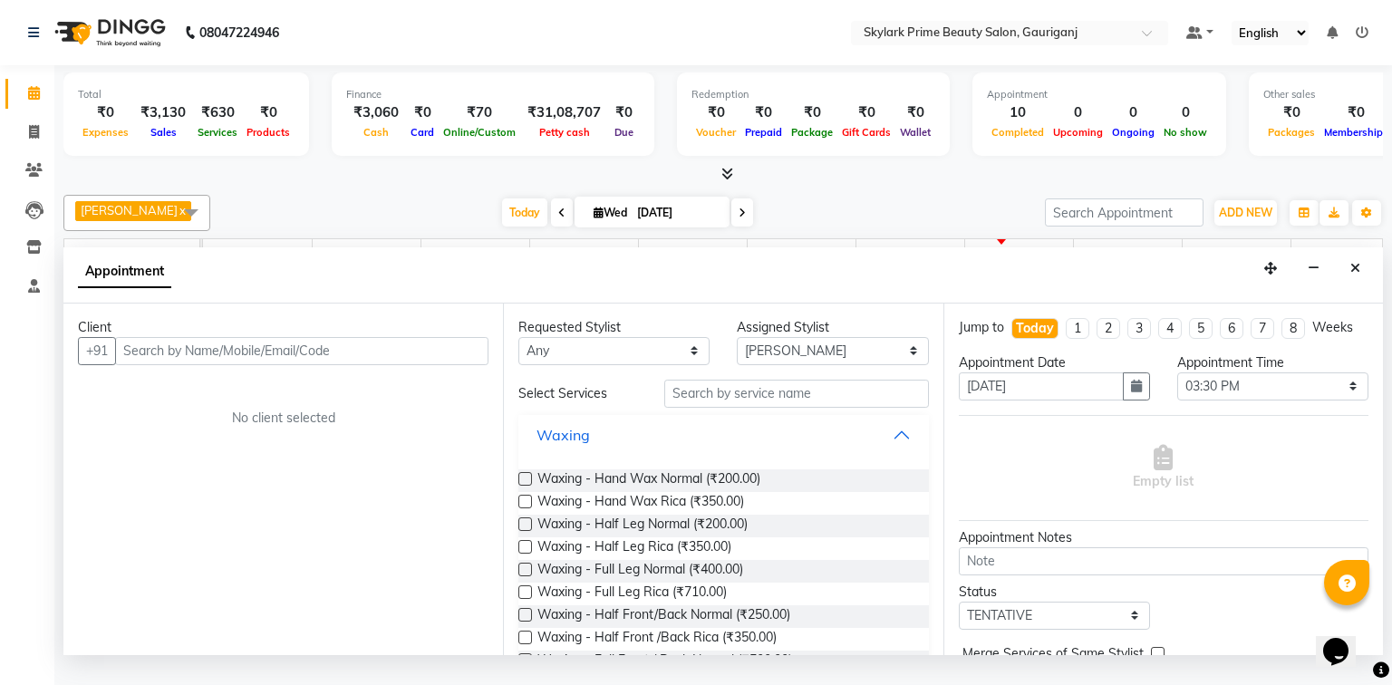
click at [899, 442] on button "Waxing" at bounding box center [723, 435] width 395 height 33
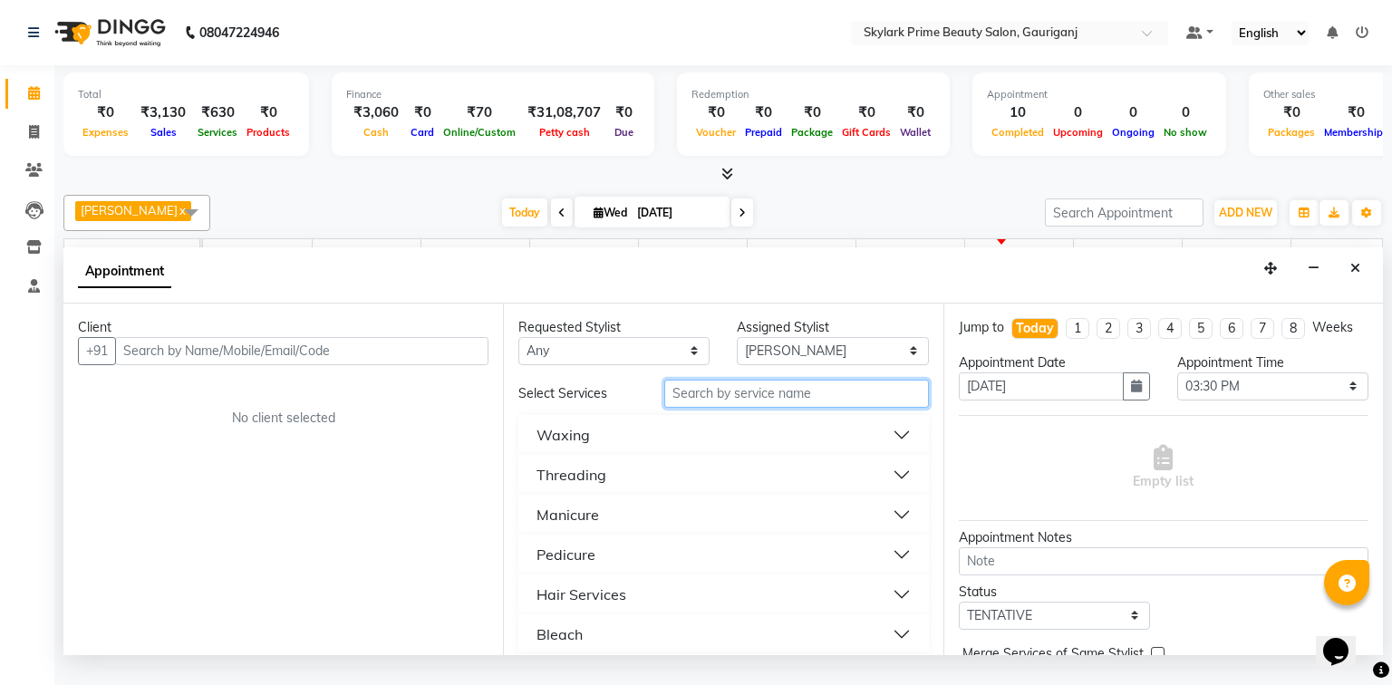
click at [781, 408] on input "text" at bounding box center [796, 394] width 265 height 28
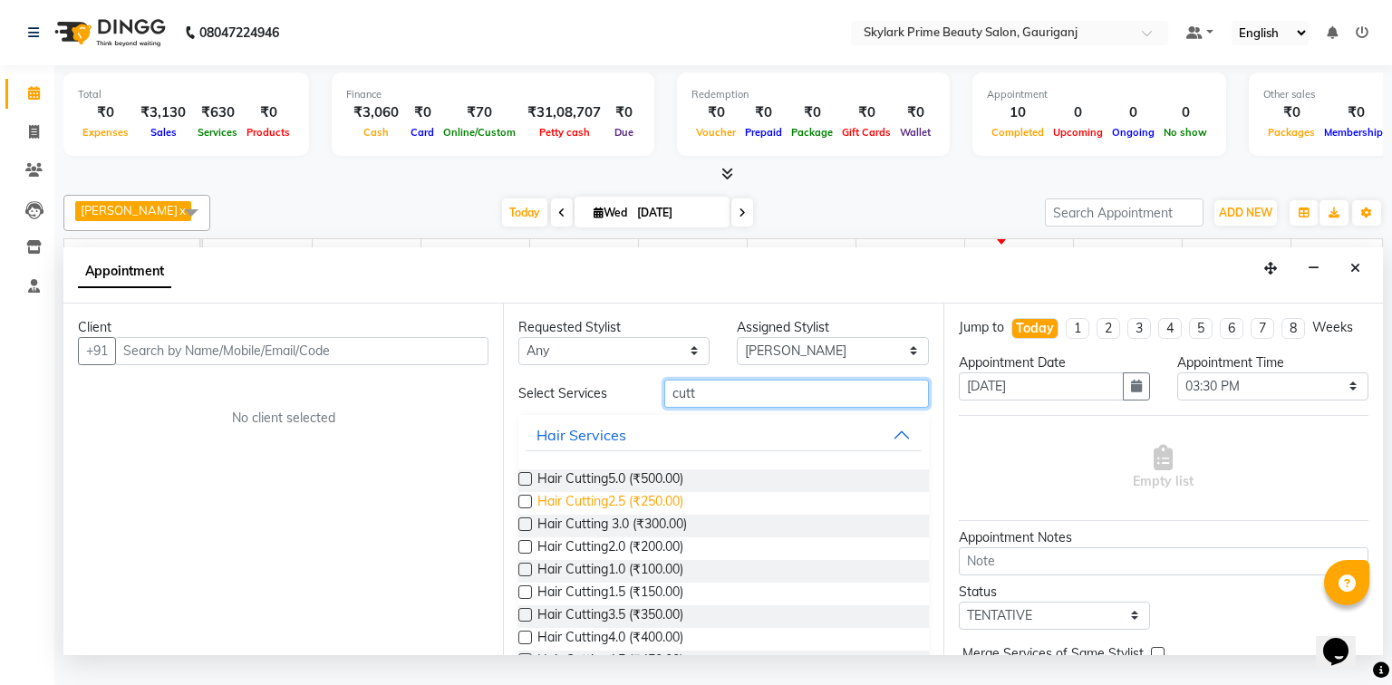
type input "cutt"
click at [586, 513] on span "Hair Cutting2.5 (₹250.00)" at bounding box center [610, 503] width 146 height 23
checkbox input "false"
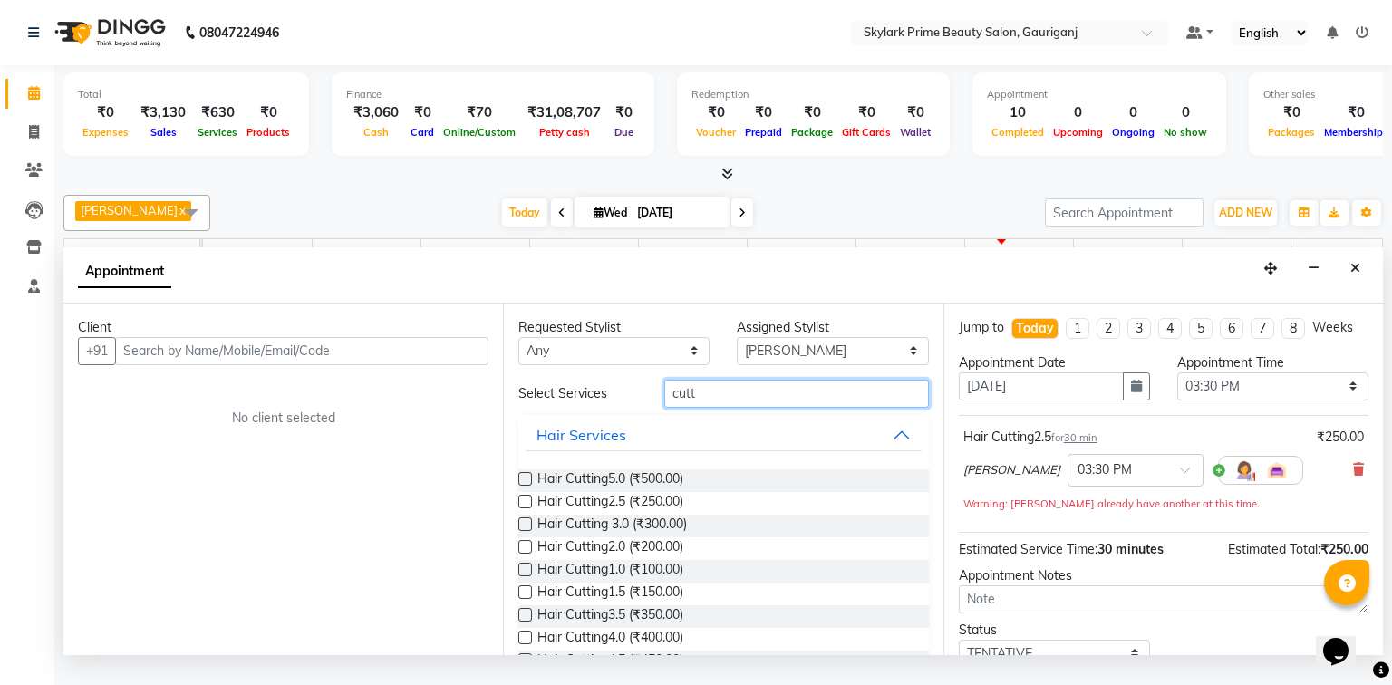
click at [743, 408] on input "cutt" at bounding box center [796, 394] width 265 height 28
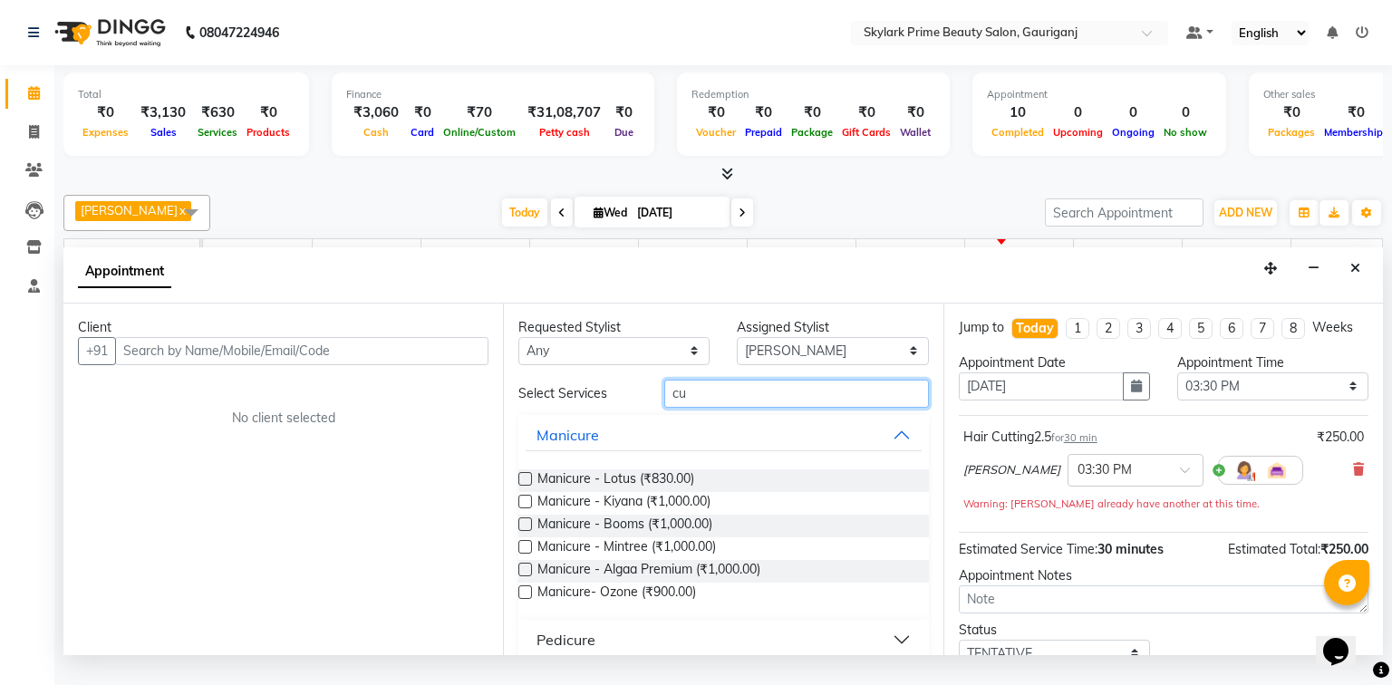
type input "c"
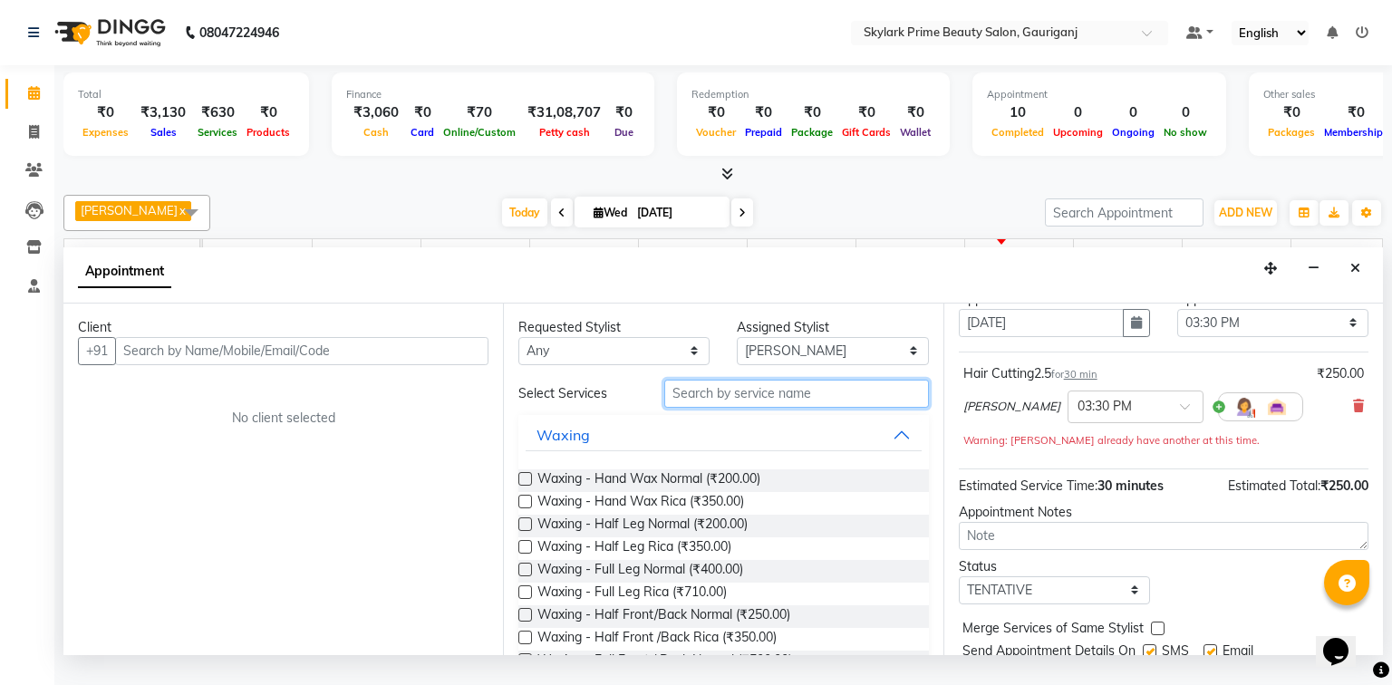
scroll to position [127, 0]
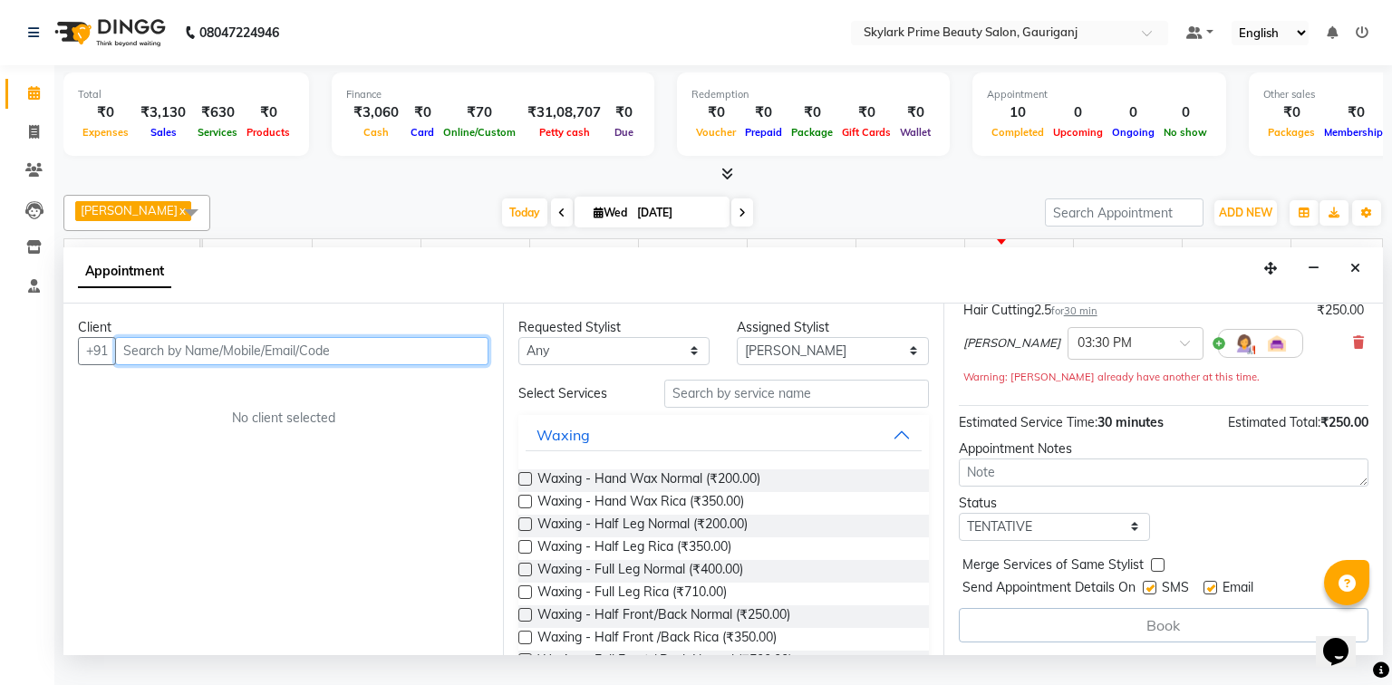
click at [322, 365] on input "text" at bounding box center [301, 351] width 373 height 28
type input "6390376887"
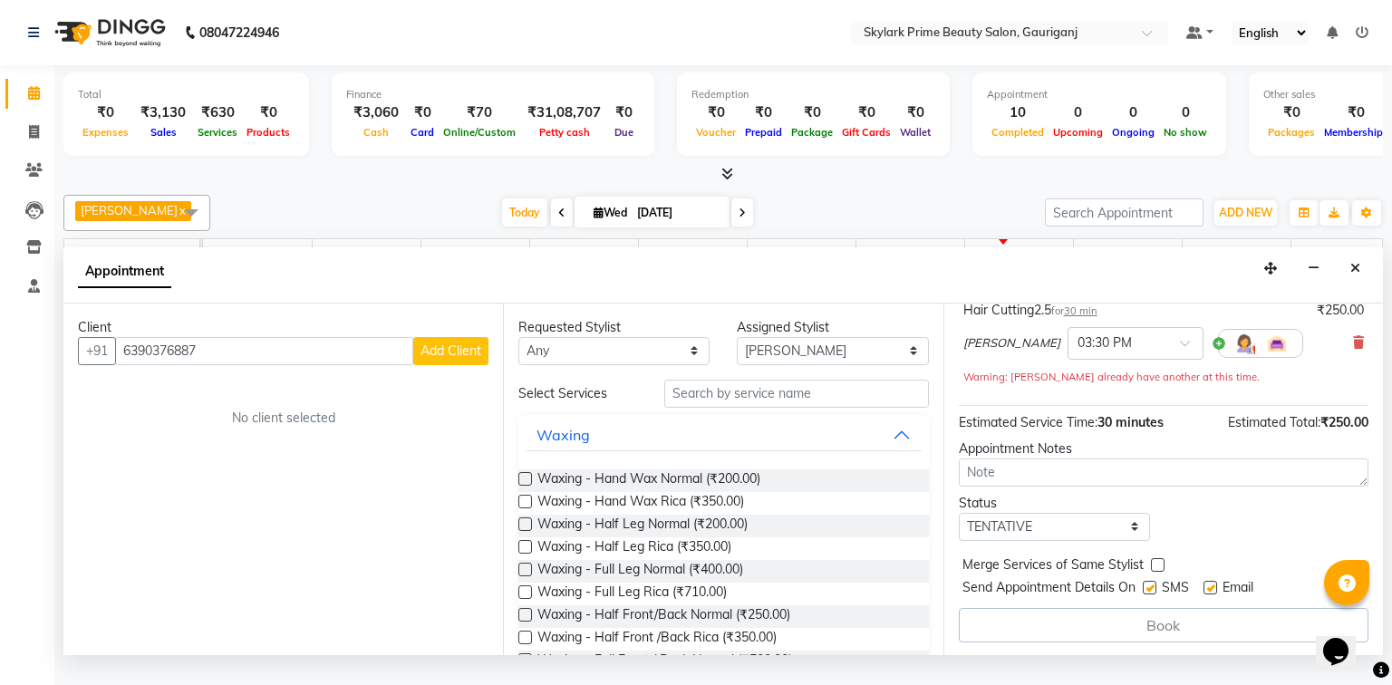
click at [443, 359] on span "Add Client" at bounding box center [451, 351] width 61 height 16
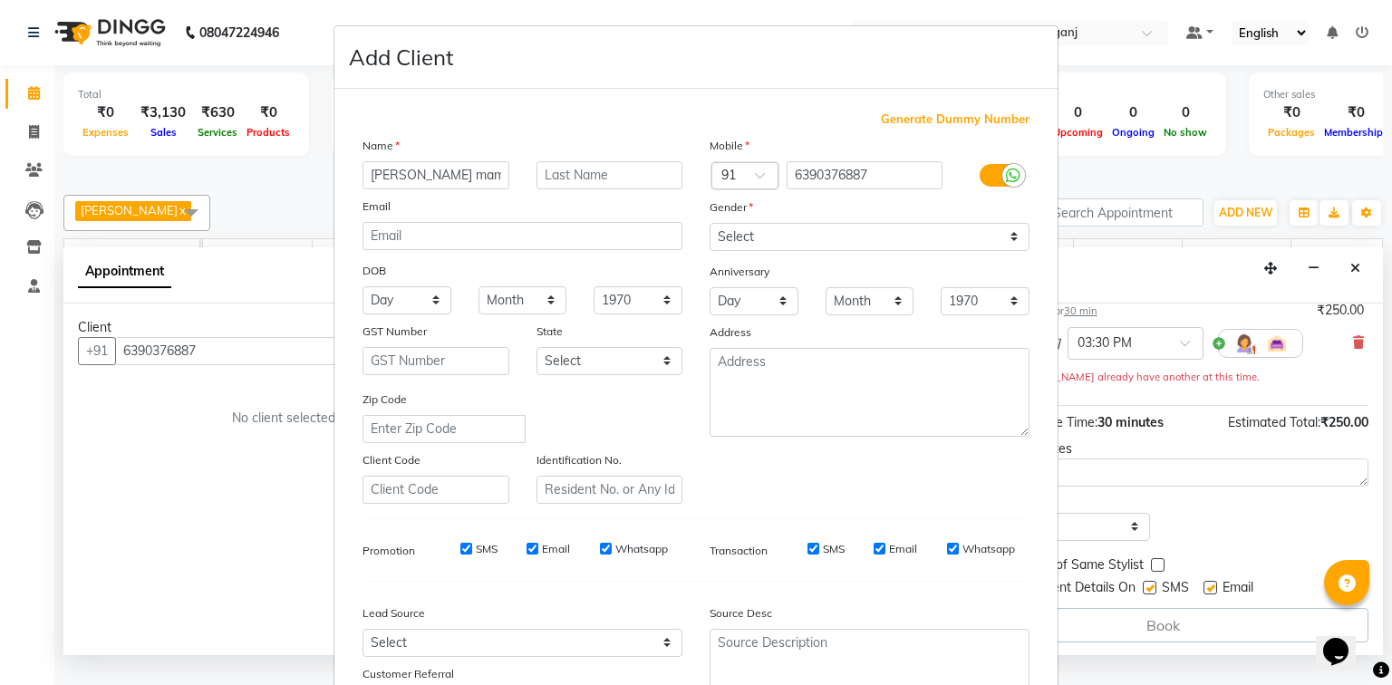
type input "chhaya mam"
click at [778, 238] on select "Select [DEMOGRAPHIC_DATA] [DEMOGRAPHIC_DATA] Other Prefer Not To Say" at bounding box center [870, 237] width 320 height 28
select select "[DEMOGRAPHIC_DATA]"
click at [710, 224] on select "Select [DEMOGRAPHIC_DATA] [DEMOGRAPHIC_DATA] Other Prefer Not To Say" at bounding box center [870, 237] width 320 height 28
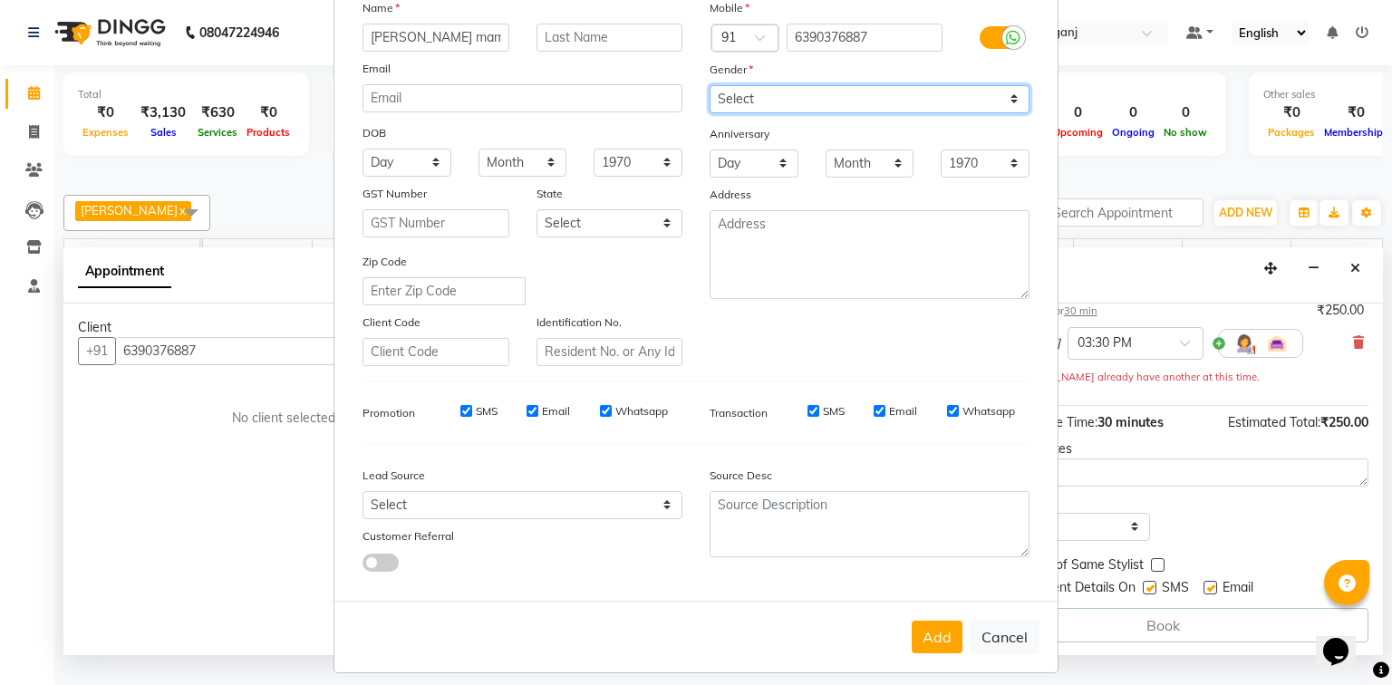
scroll to position [160, 0]
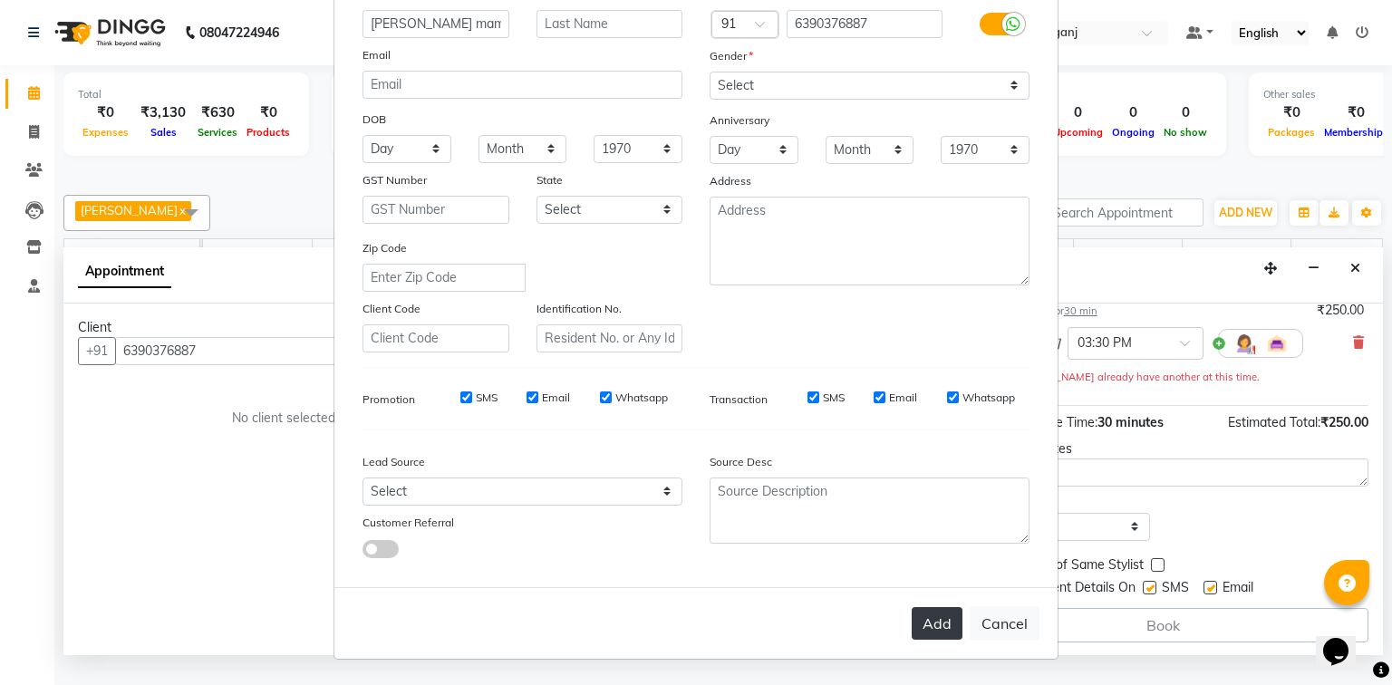
click at [933, 627] on button "Add" at bounding box center [937, 623] width 51 height 33
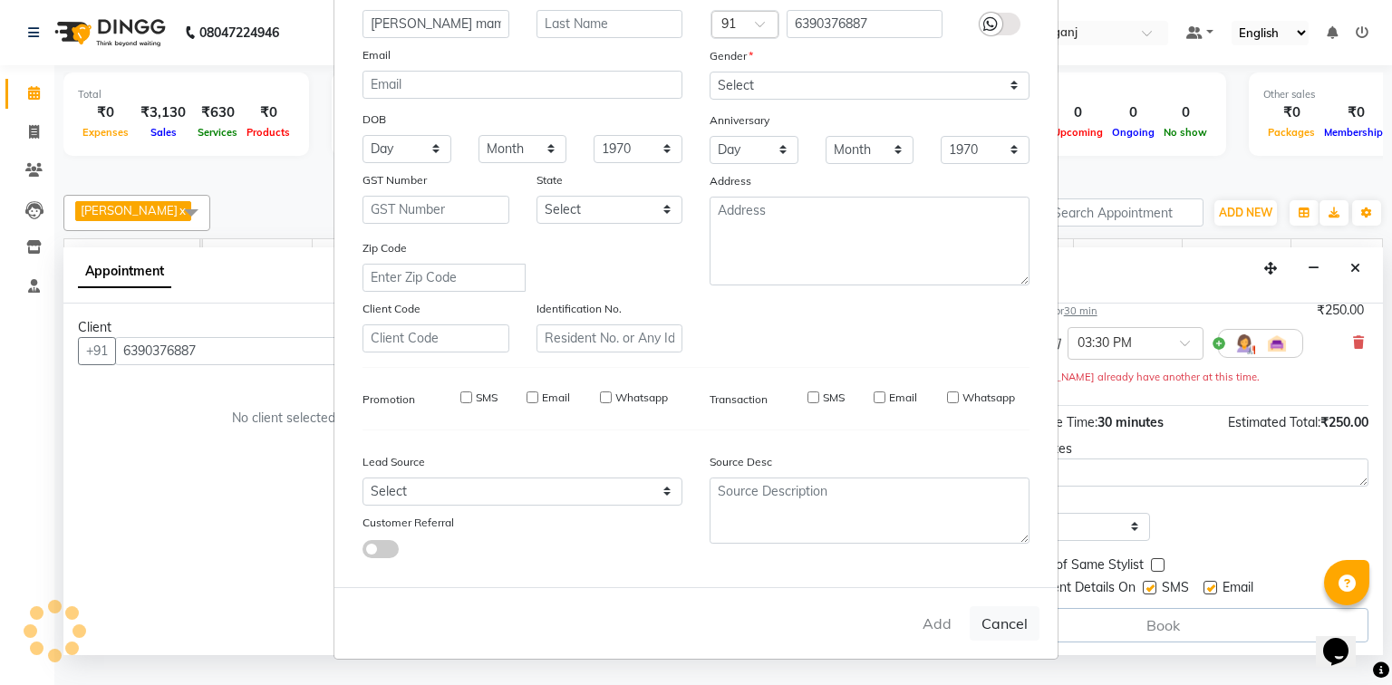
select select
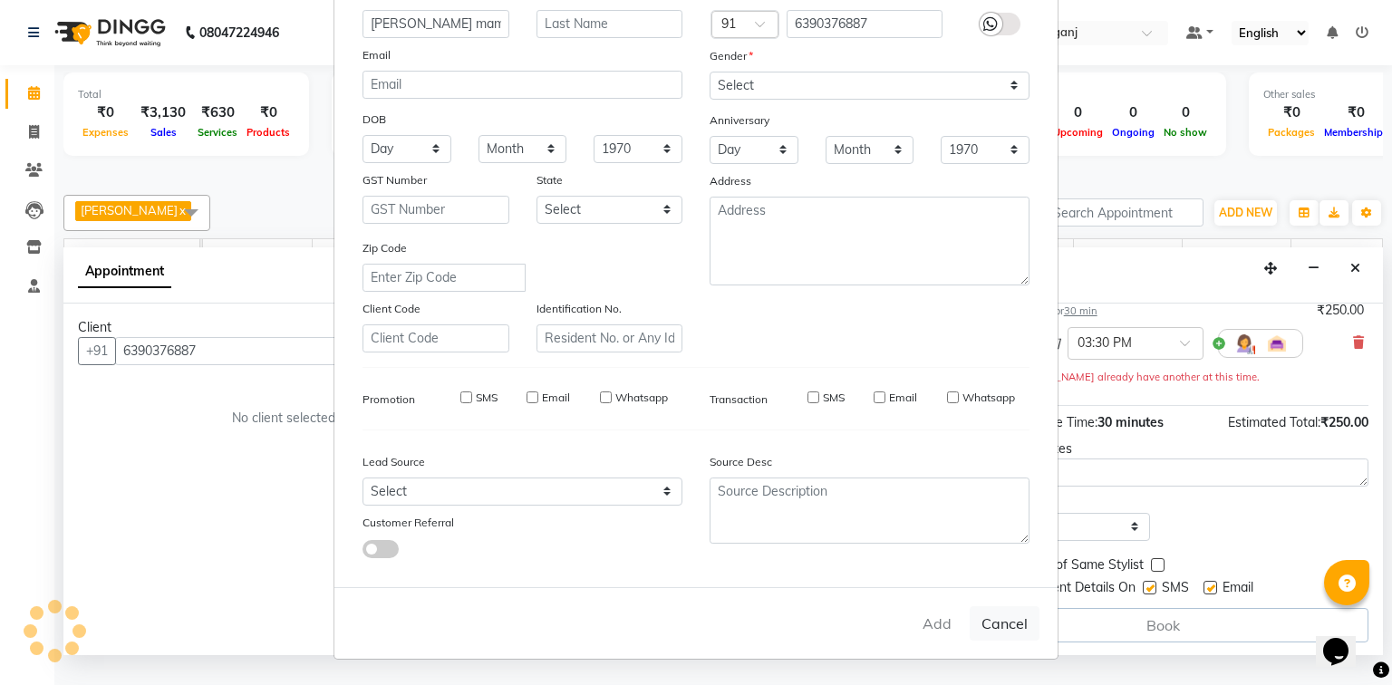
select select
checkbox input "false"
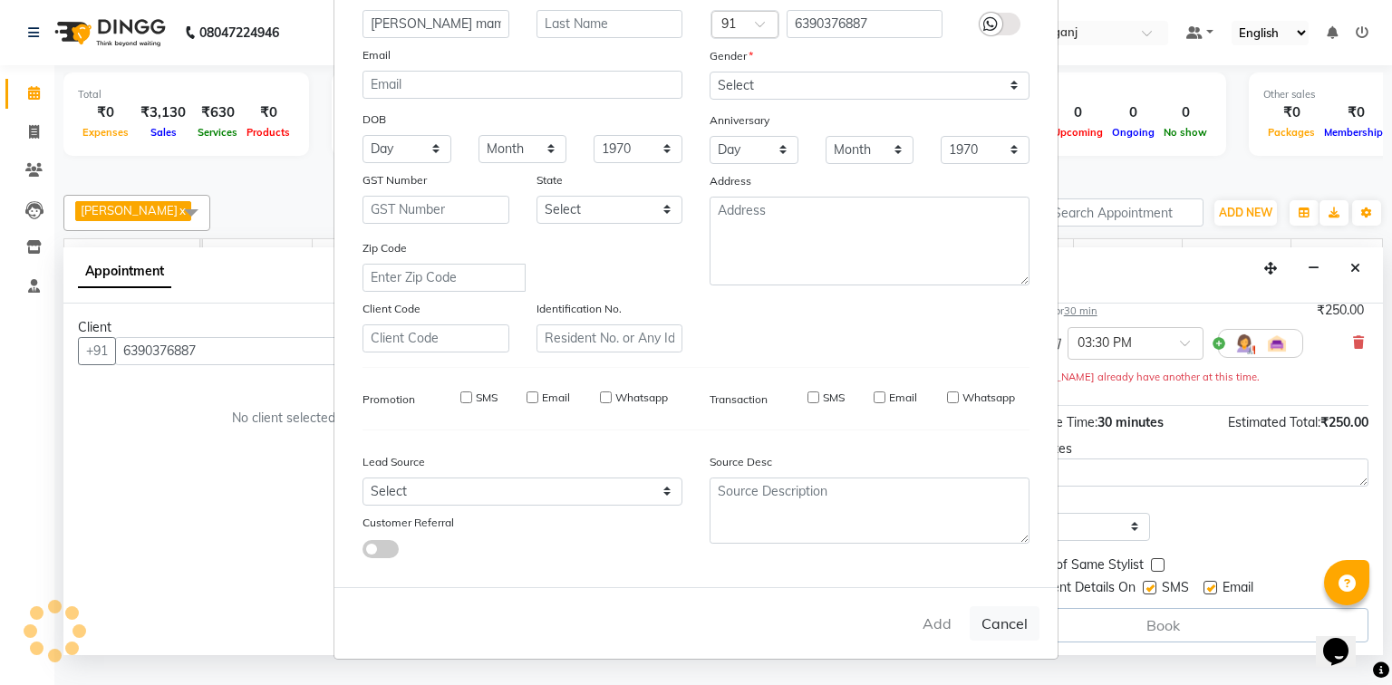
checkbox input "false"
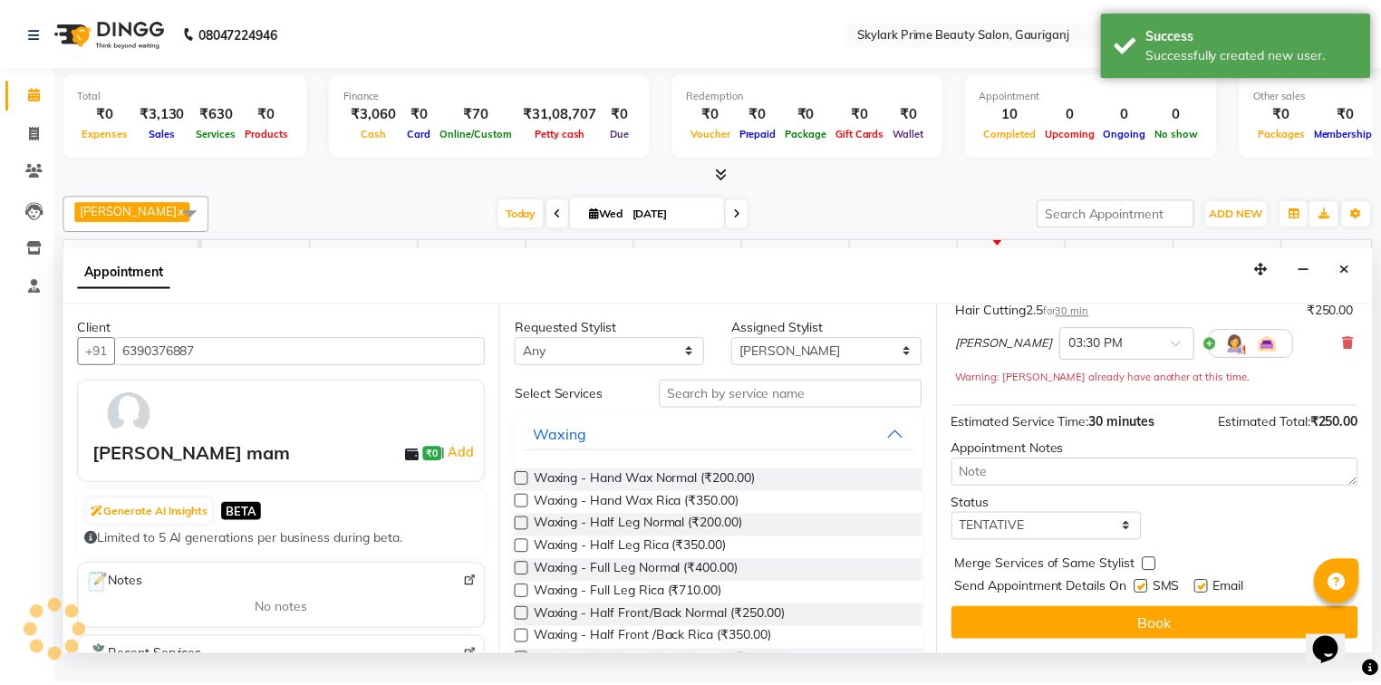
scroll to position [126, 0]
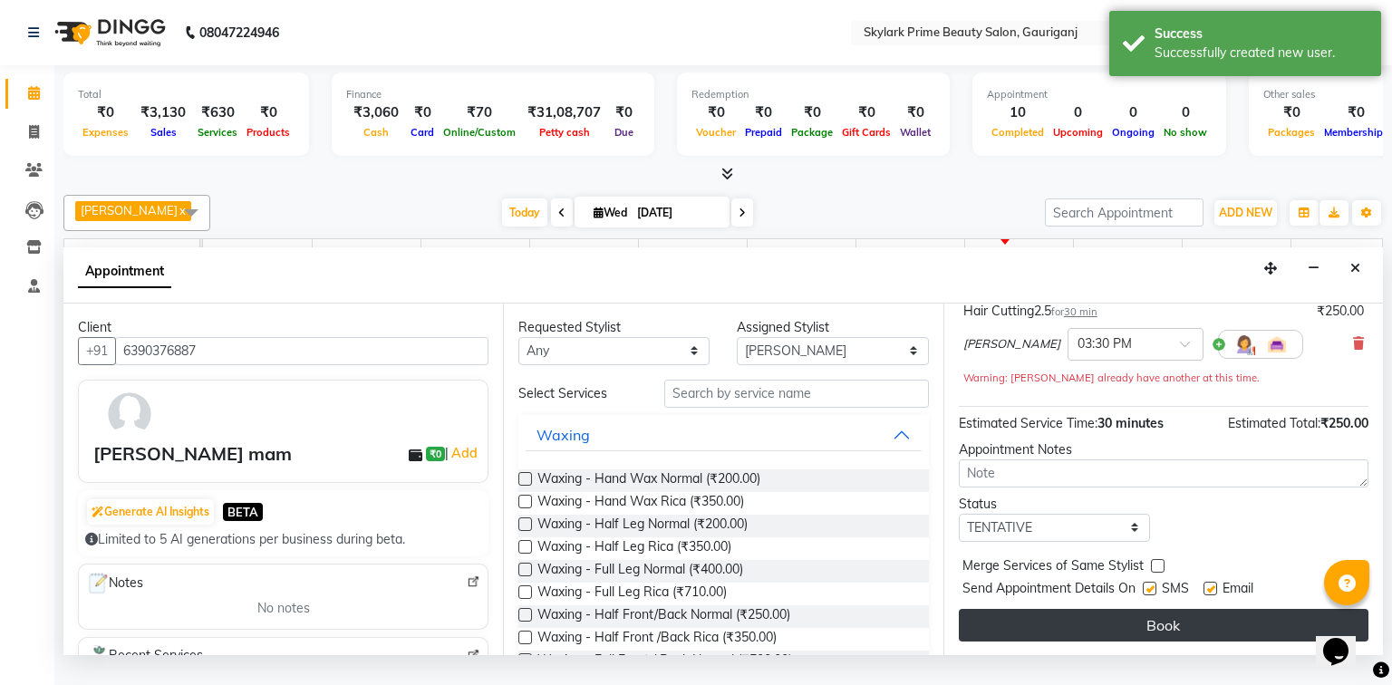
click at [1149, 642] on button "Book" at bounding box center [1164, 625] width 410 height 33
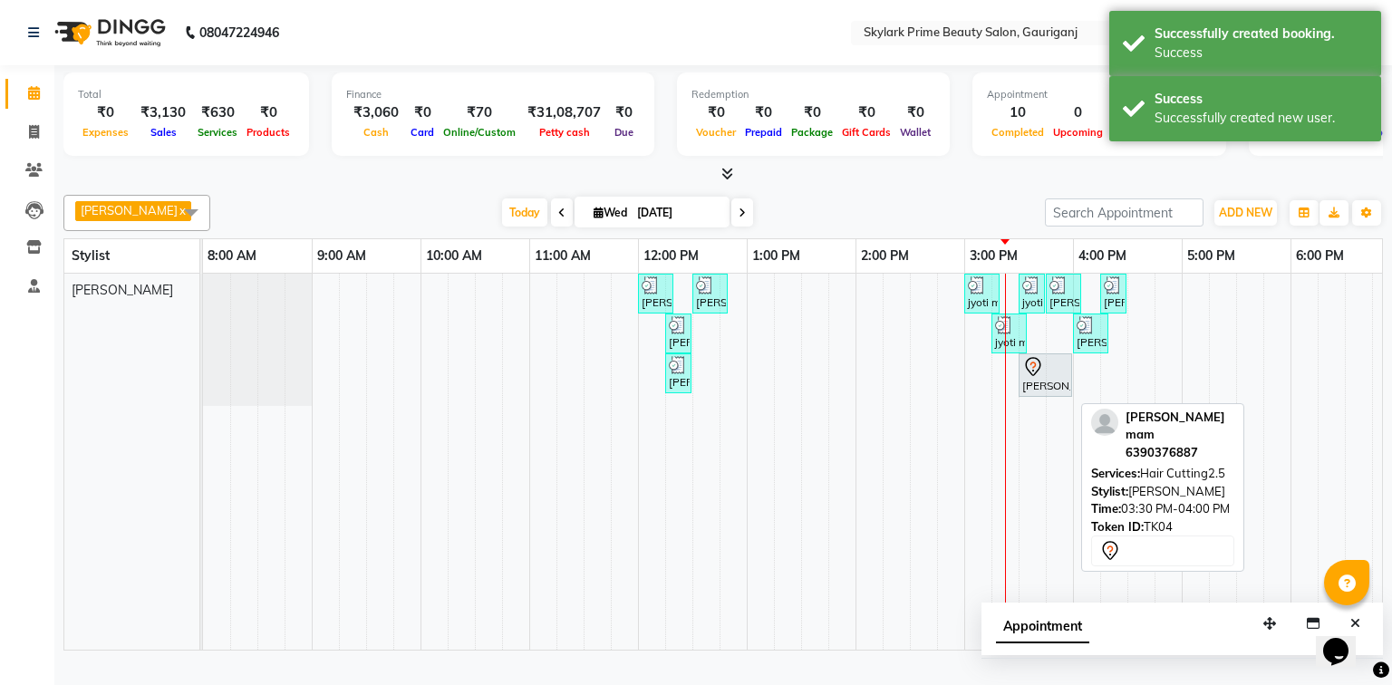
click at [1046, 378] on div at bounding box center [1045, 367] width 46 height 22
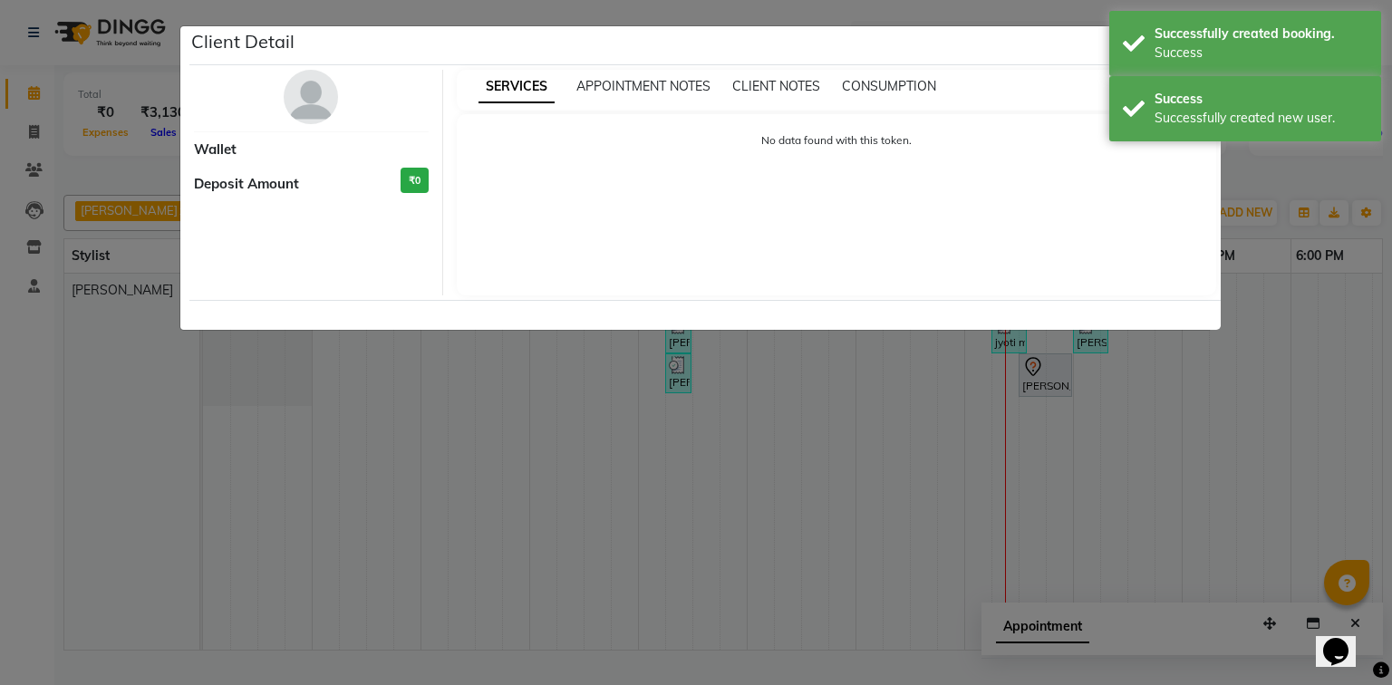
select select "7"
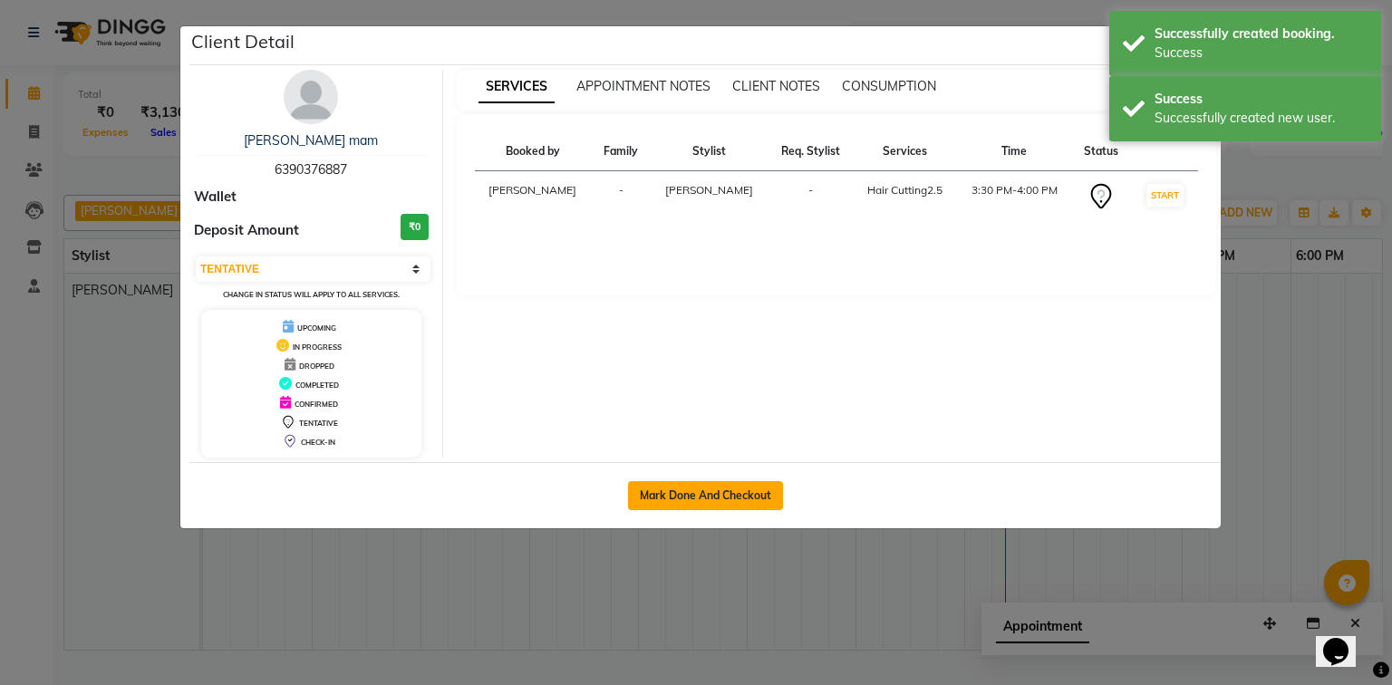
click at [709, 497] on button "Mark Done And Checkout" at bounding box center [705, 495] width 155 height 29
select select "service"
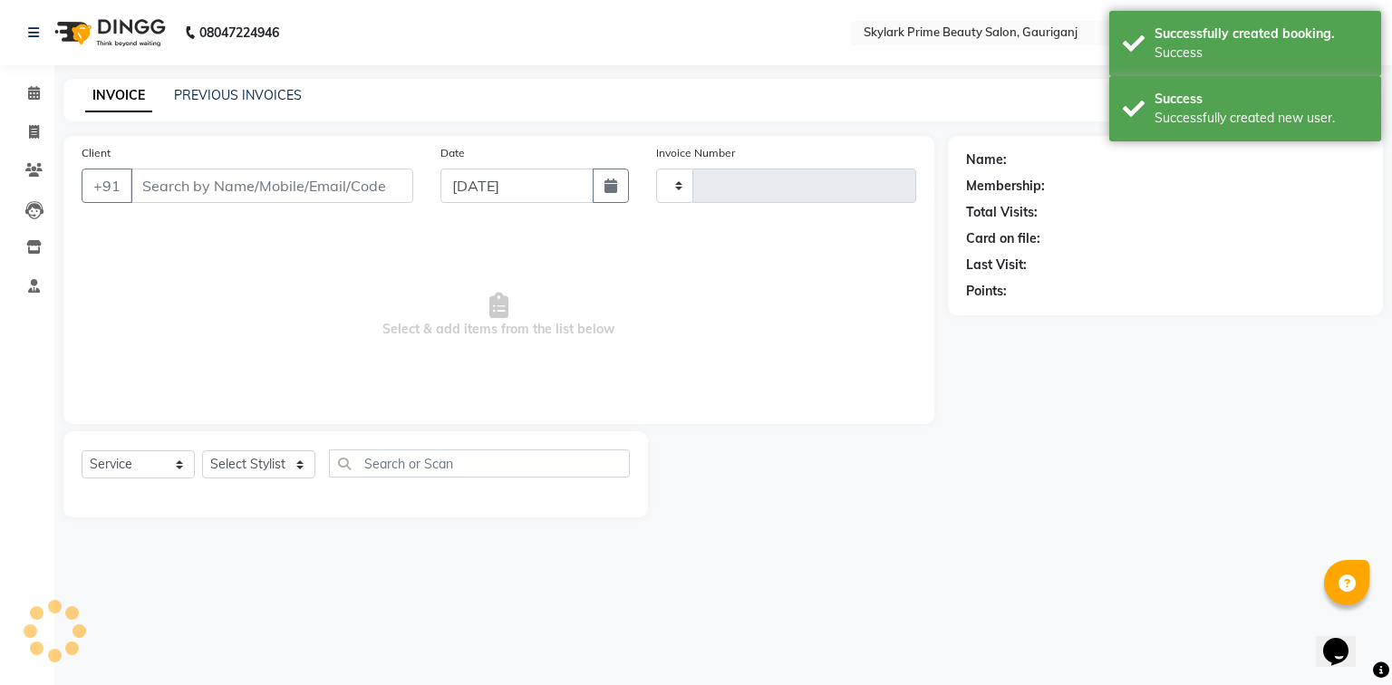
type input "3207"
select select "4735"
type input "6390376887"
select select "30218"
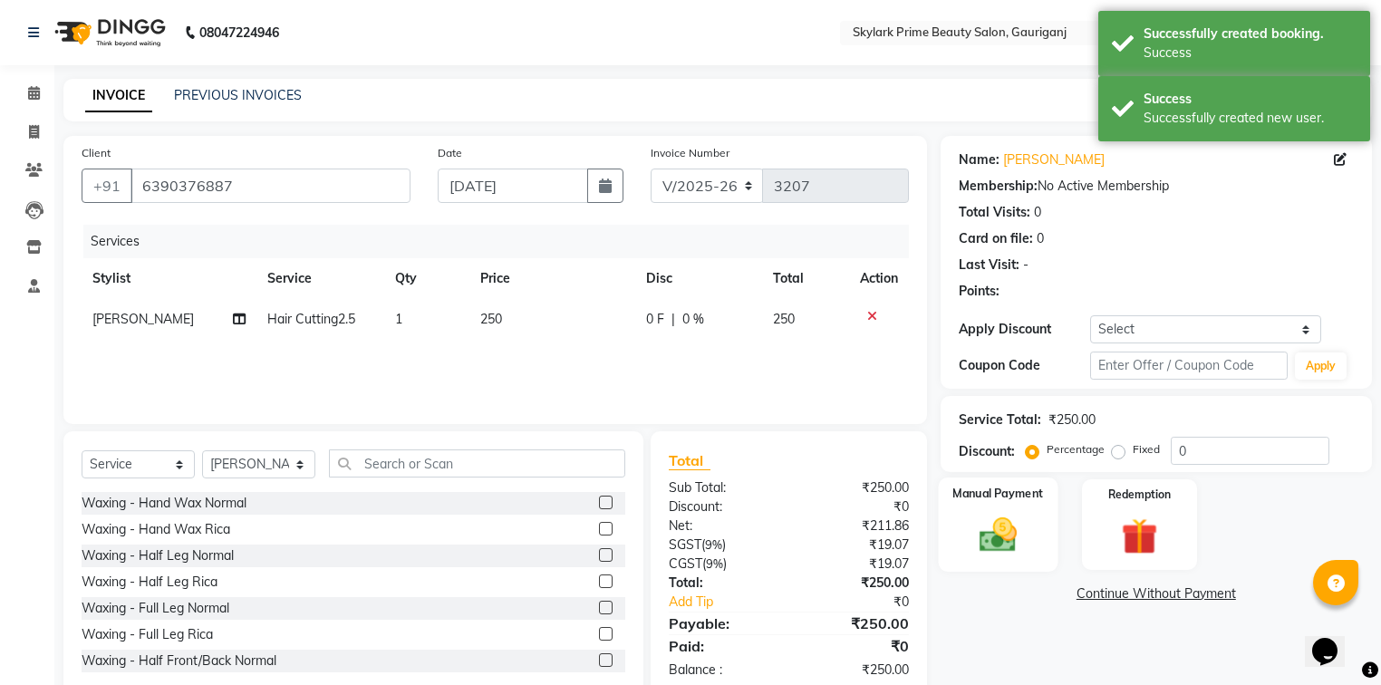
click at [997, 519] on img at bounding box center [998, 536] width 62 height 44
click at [1178, 587] on span "GPay" at bounding box center [1182, 595] width 37 height 21
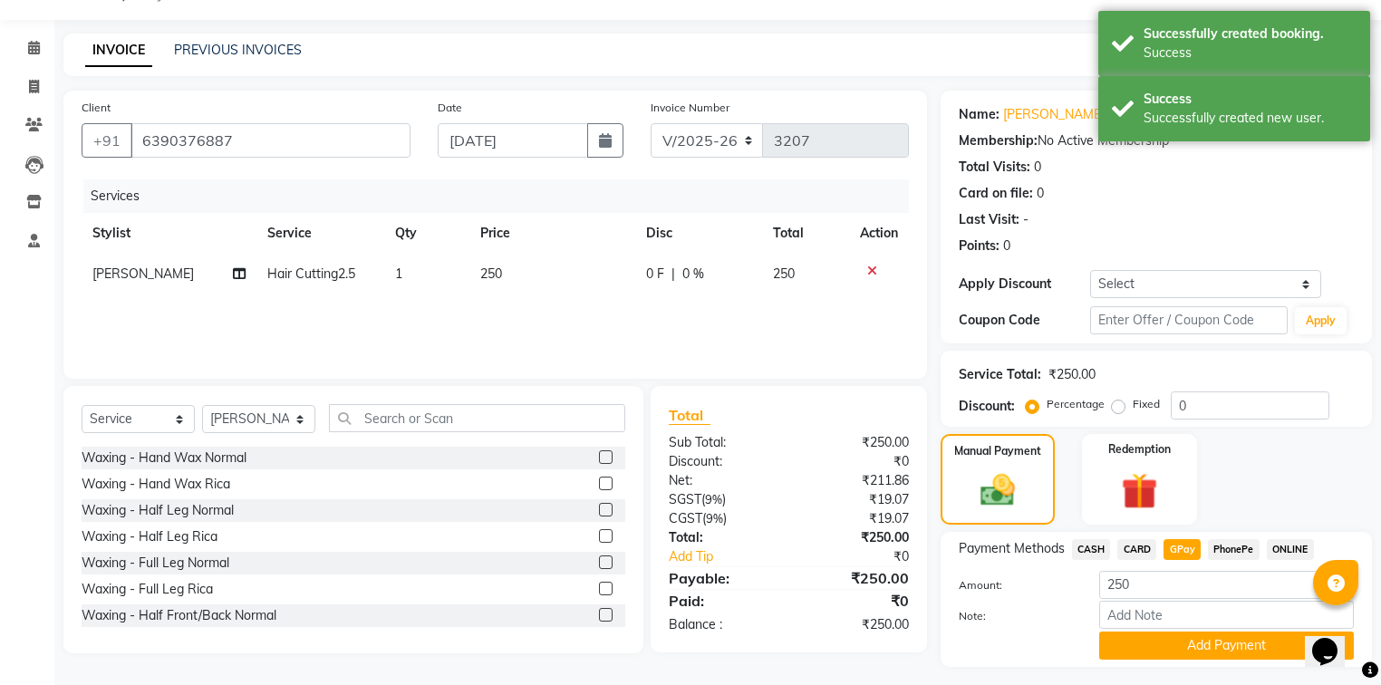
scroll to position [92, 0]
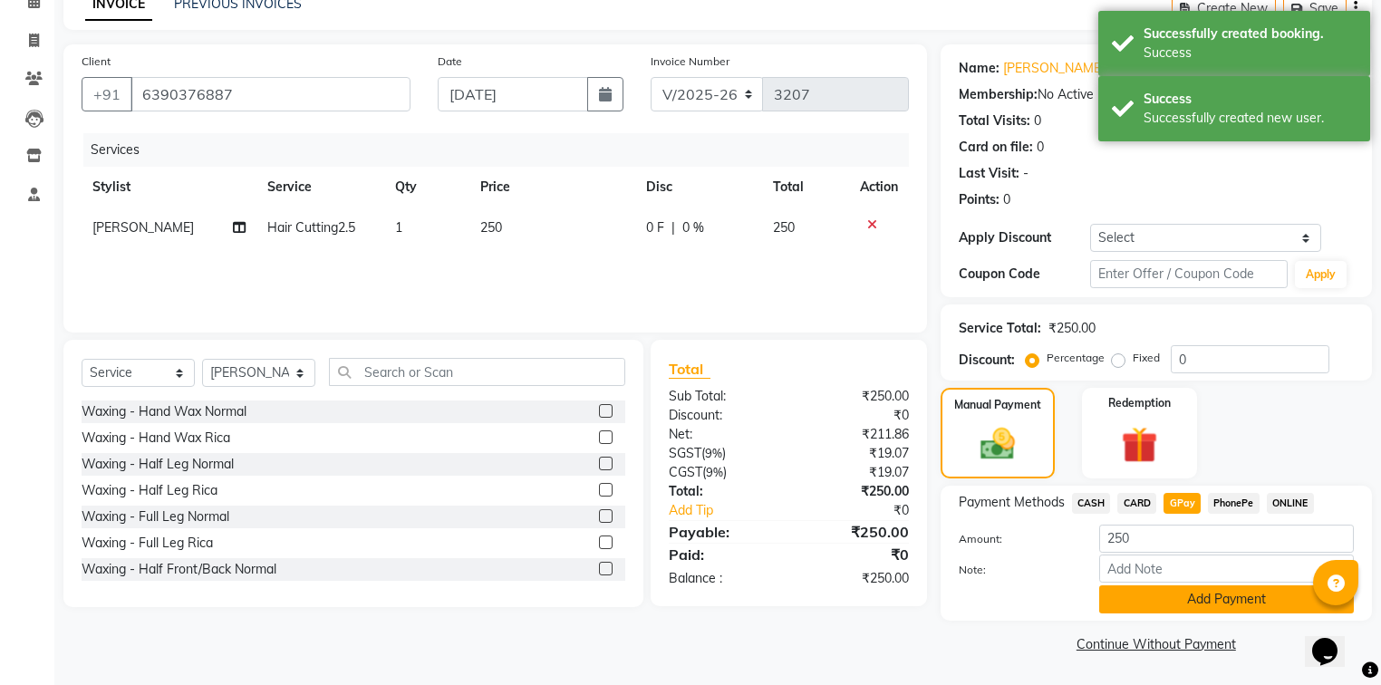
click at [1157, 607] on button "Add Payment" at bounding box center [1226, 600] width 255 height 28
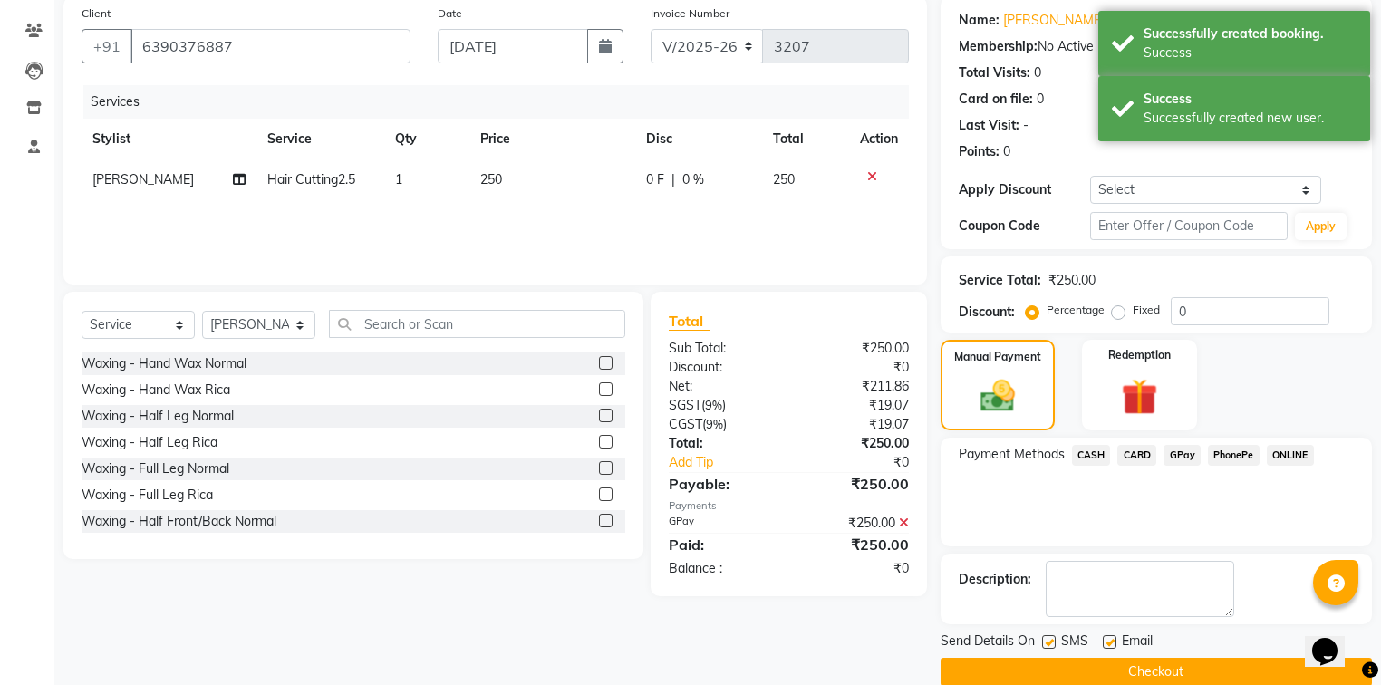
scroll to position [165, 0]
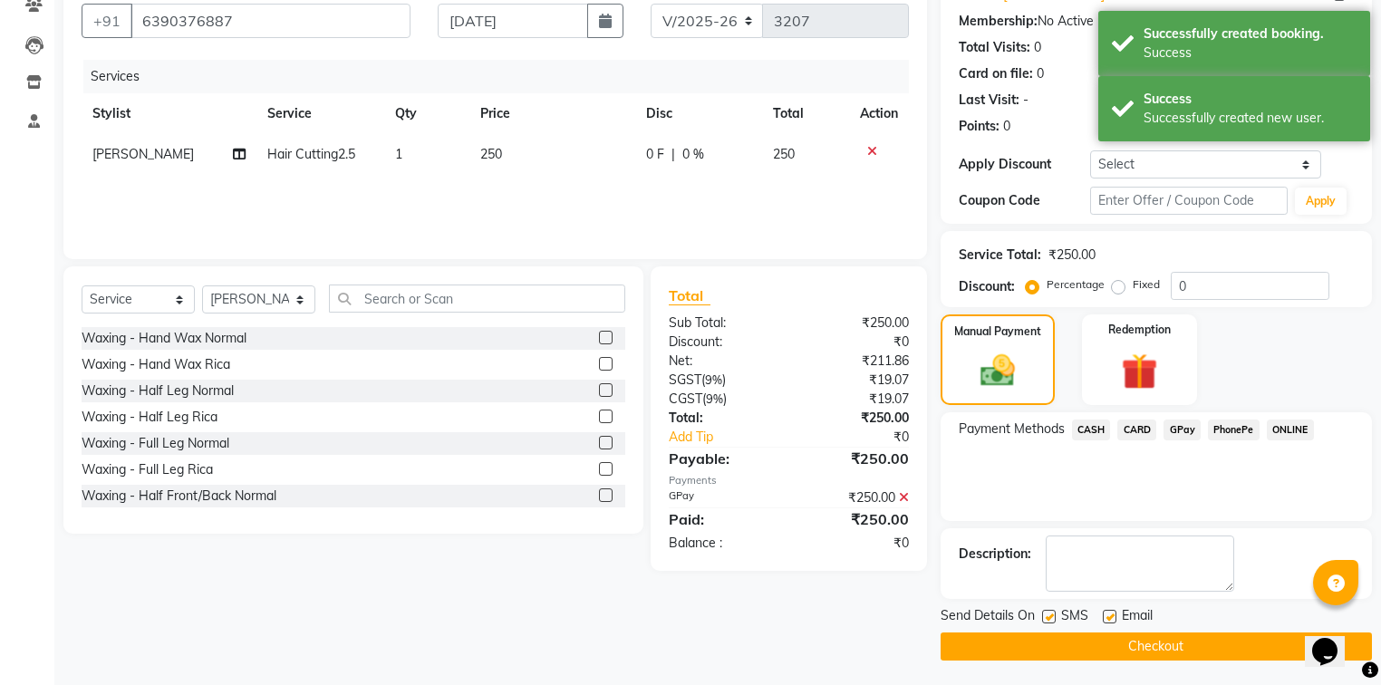
click at [1116, 650] on button "Checkout" at bounding box center [1156, 647] width 431 height 28
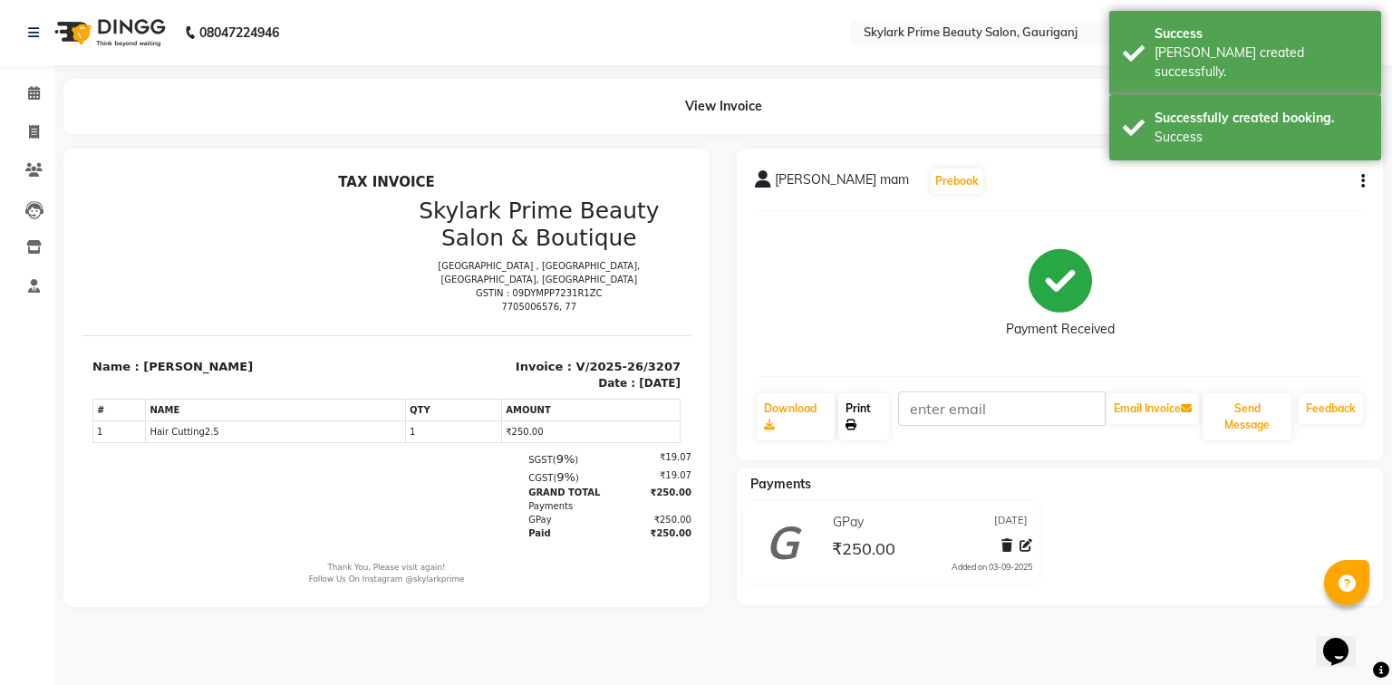
click at [866, 398] on link "Print" at bounding box center [863, 416] width 51 height 47
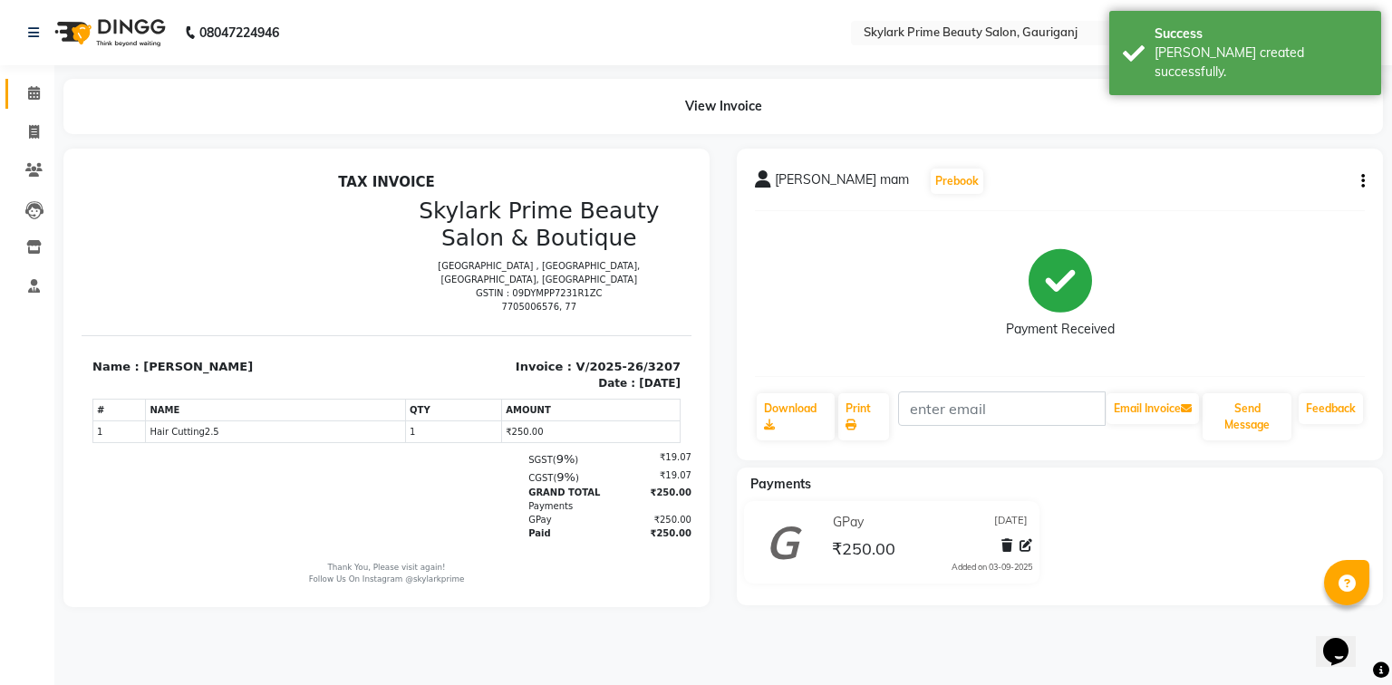
click at [15, 94] on link "Calendar" at bounding box center [27, 94] width 44 height 30
